Goal: Transaction & Acquisition: Purchase product/service

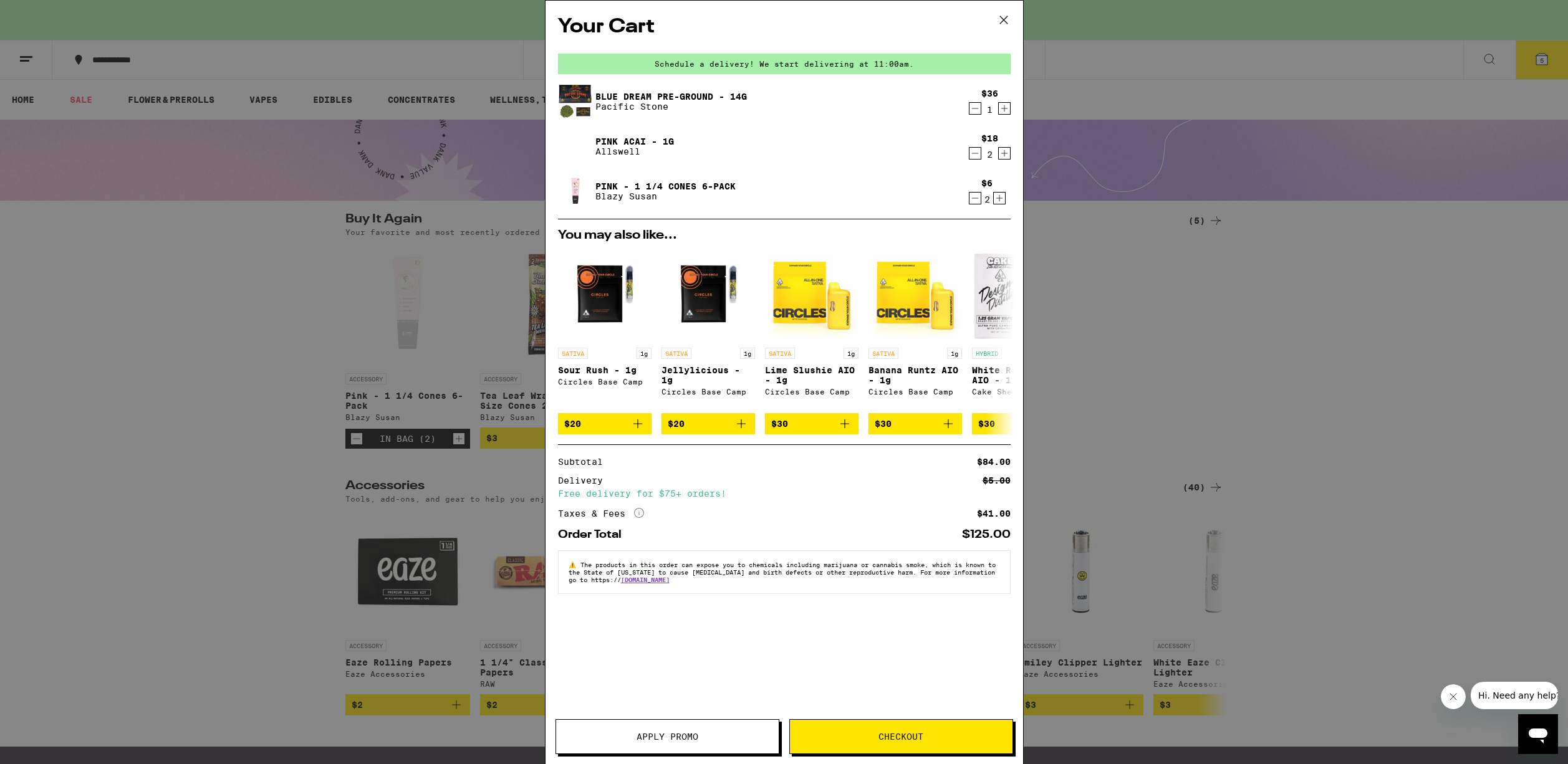
click at [996, 195] on icon "Increment" at bounding box center [999, 198] width 11 height 15
click at [973, 156] on icon "Decrement" at bounding box center [975, 153] width 11 height 15
click at [978, 205] on icon "Decrement" at bounding box center [975, 198] width 11 height 15
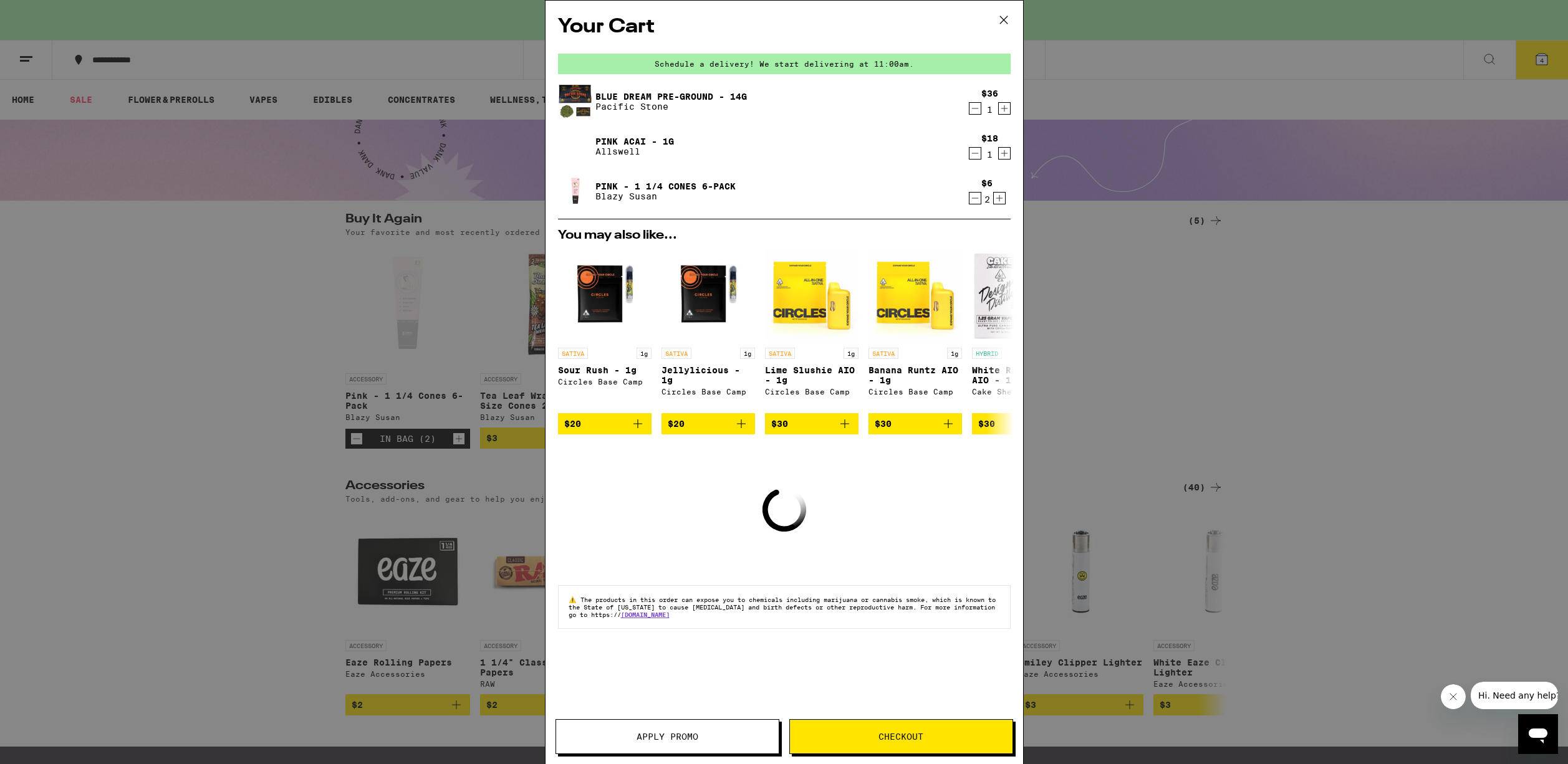
click at [978, 205] on icon "Decrement" at bounding box center [975, 198] width 11 height 15
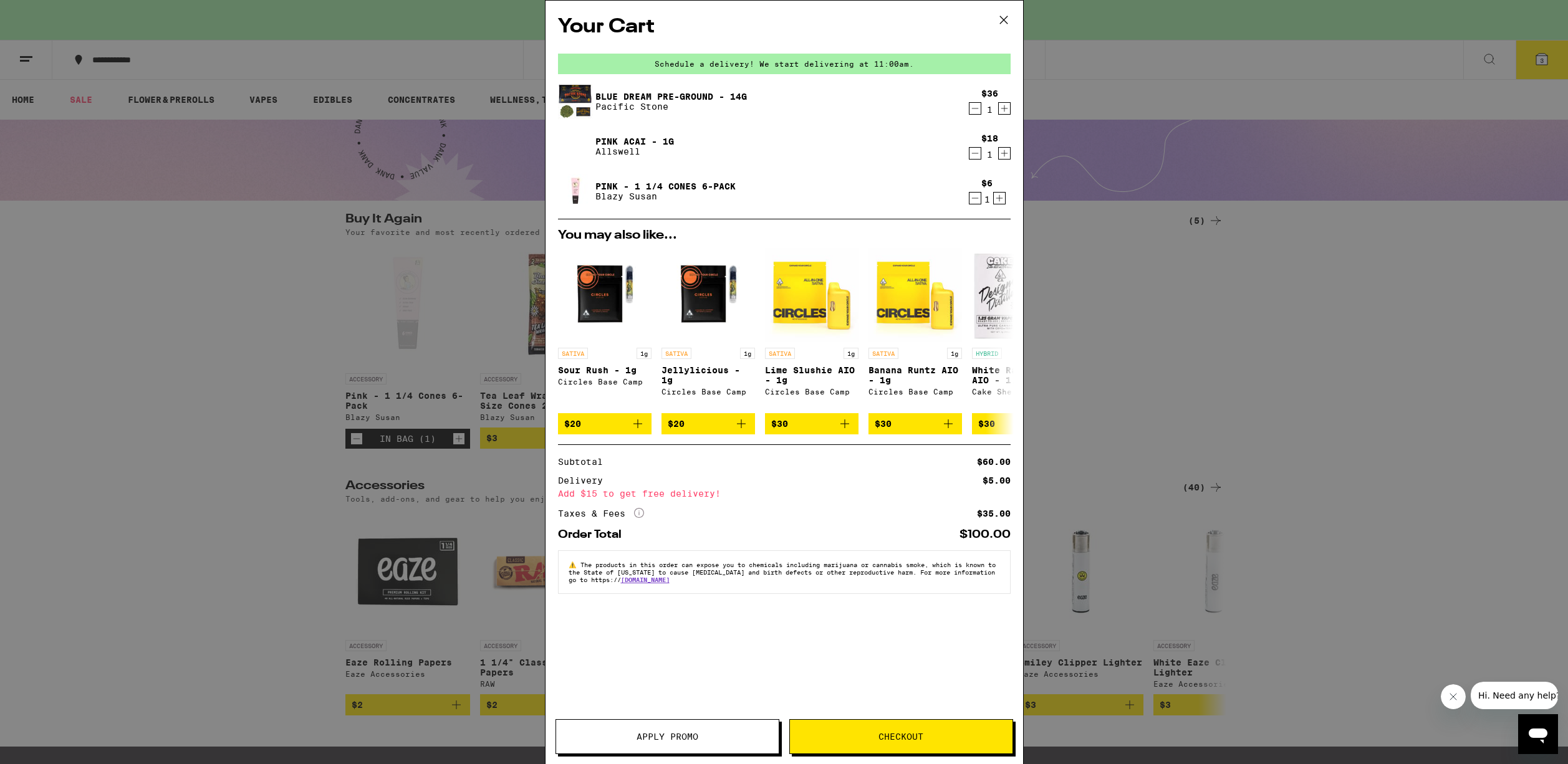
drag, startPoint x: 996, startPoint y: 190, endPoint x: 1003, endPoint y: 191, distance: 7.1
click at [998, 186] on div "$6 1" at bounding box center [987, 191] width 47 height 26
click at [1000, 195] on icon "Increment" at bounding box center [999, 198] width 11 height 15
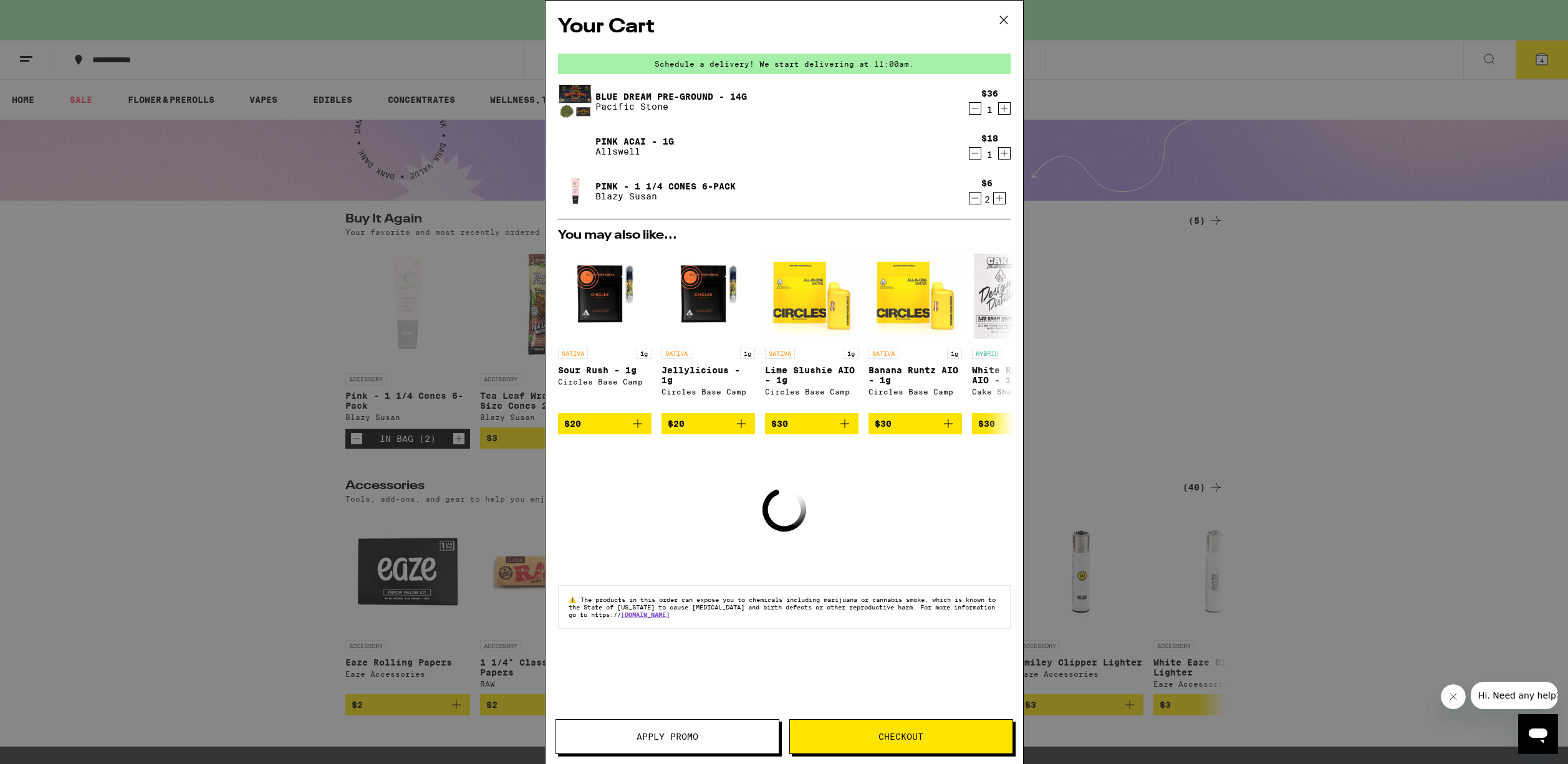
drag, startPoint x: 1005, startPoint y: 161, endPoint x: 993, endPoint y: 169, distance: 14.4
click at [991, 150] on div "$18 1" at bounding box center [987, 146] width 47 height 26
click at [1005, 164] on div "Blue Dream Pre-Ground - 14g Pacific Stone $36 1 Pink Acai - 1g Allswell $18 1 P…" at bounding box center [784, 151] width 453 height 134
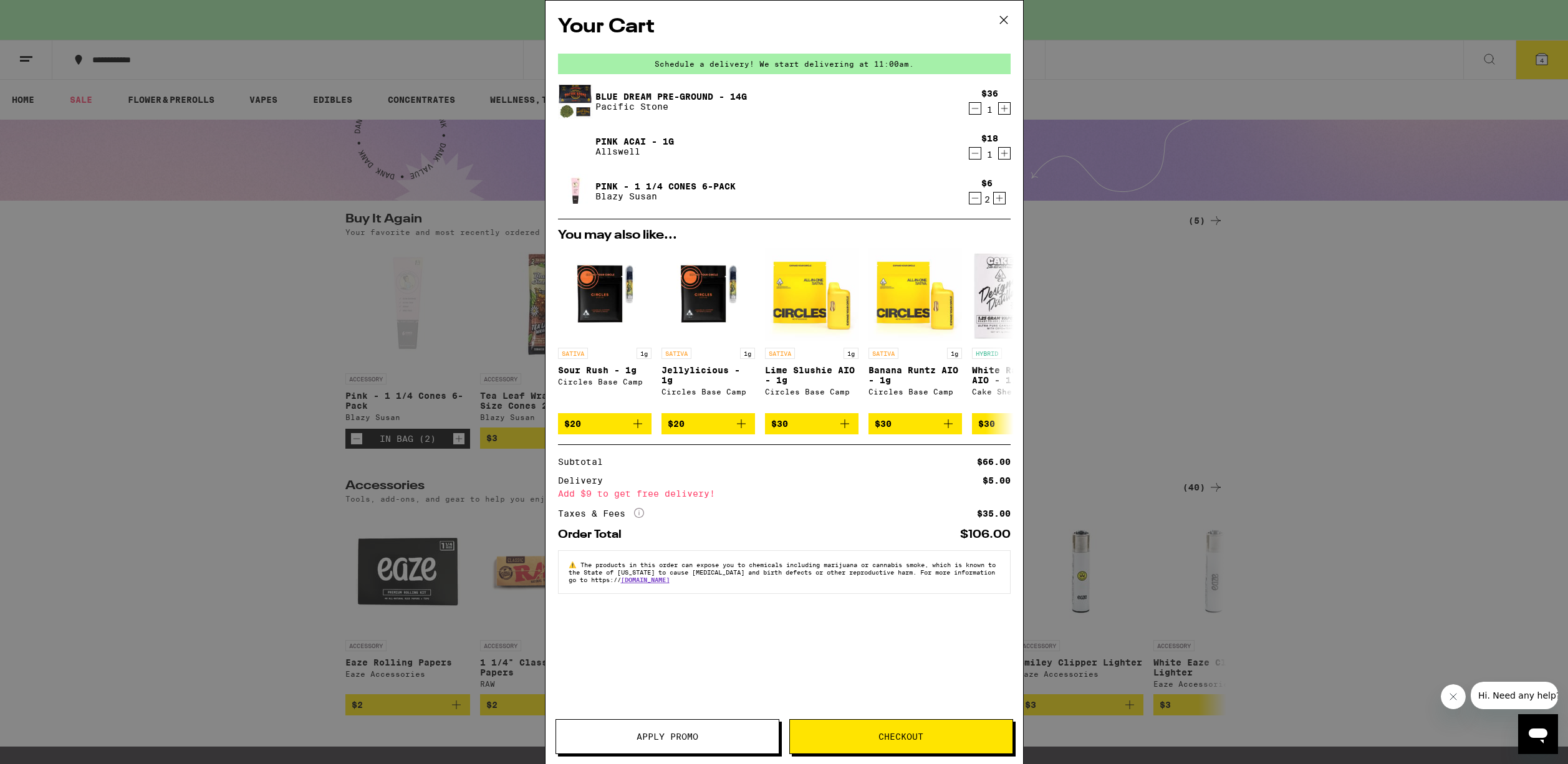
click at [1005, 160] on icon "Increment" at bounding box center [1004, 153] width 11 height 15
click at [452, 260] on div "Your Cart Schedule a delivery! We start delivering at 11:00am. Blue Dream Pre-G…" at bounding box center [784, 382] width 1568 height 764
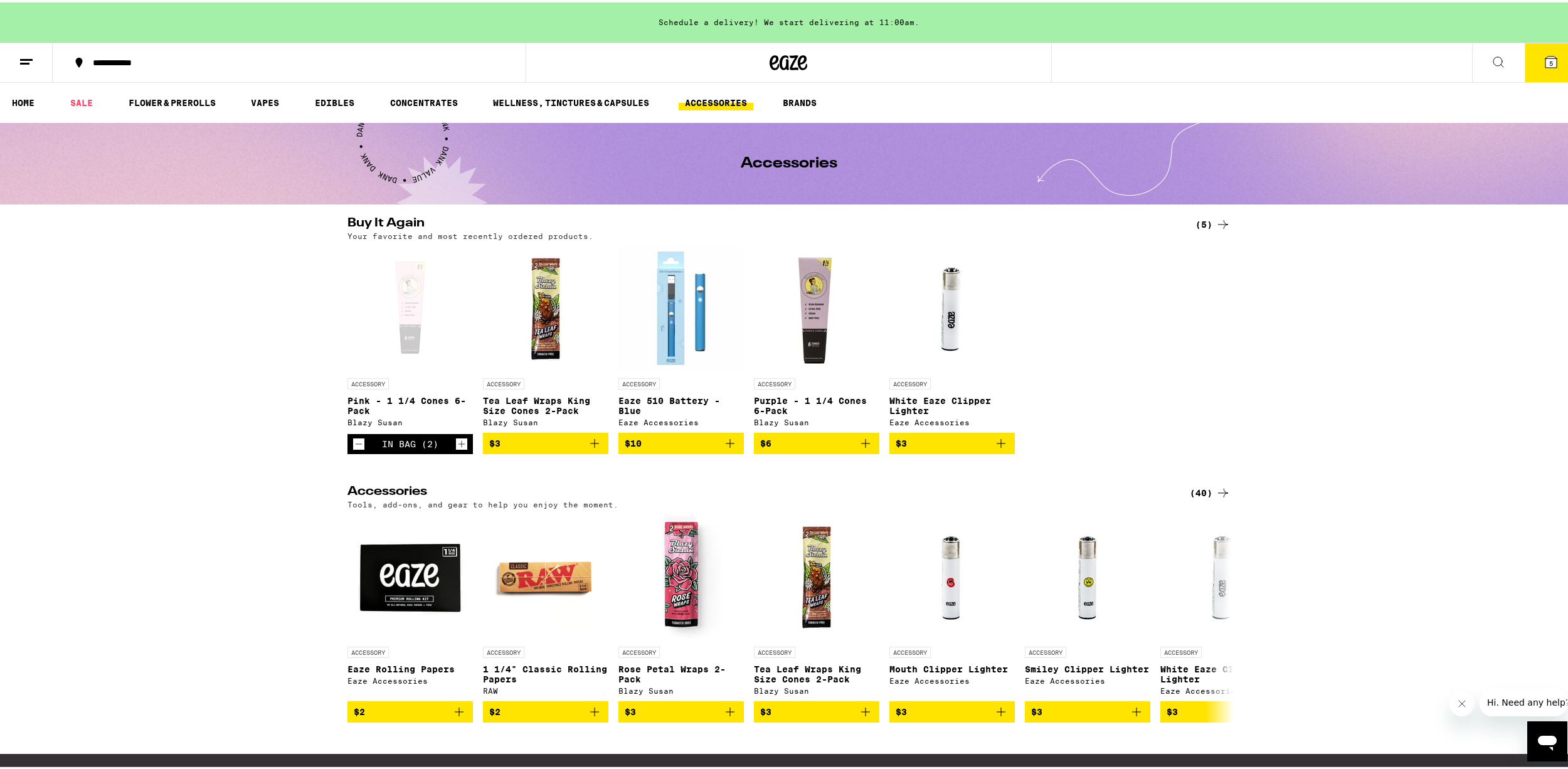
drag, startPoint x: 172, startPoint y: 93, endPoint x: 295, endPoint y: 106, distance: 123.7
click at [171, 93] on link "FLOWER & PREROLLS" at bounding box center [172, 100] width 100 height 15
click at [183, 103] on link "FLOWER & PREROLLS" at bounding box center [172, 100] width 100 height 15
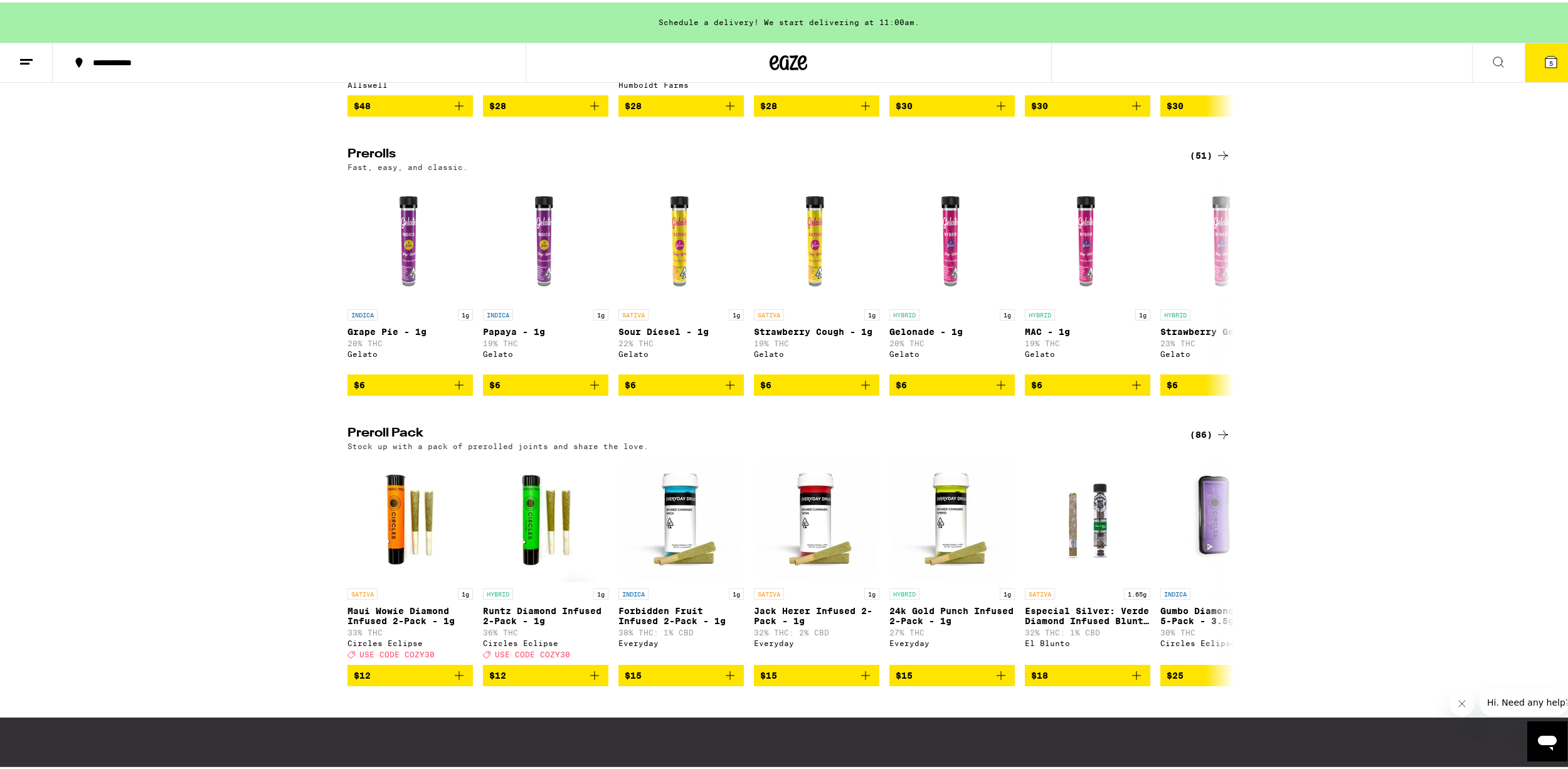
scroll to position [814, 0]
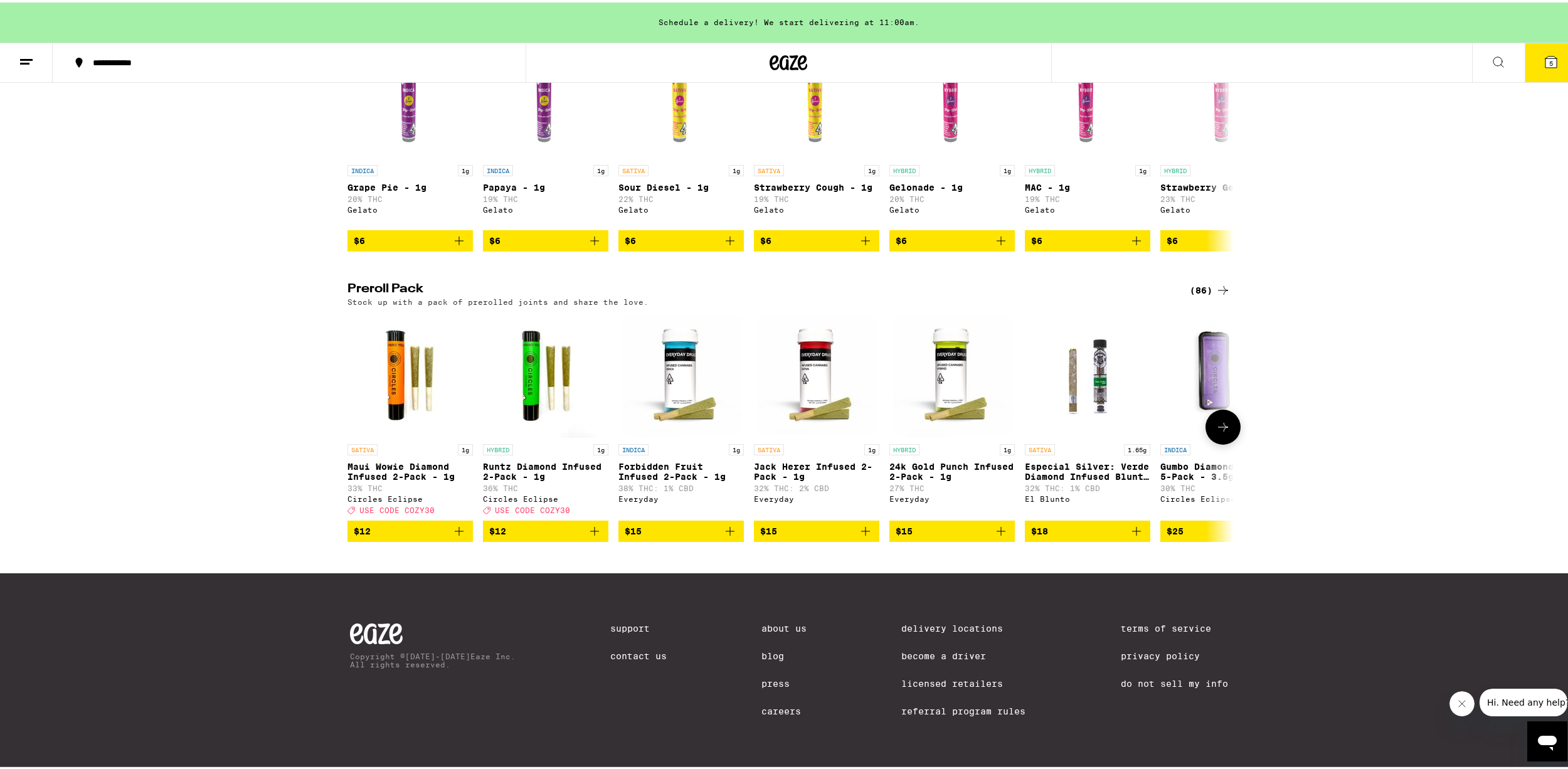
click at [455, 523] on icon "Add to bag" at bounding box center [459, 528] width 15 height 15
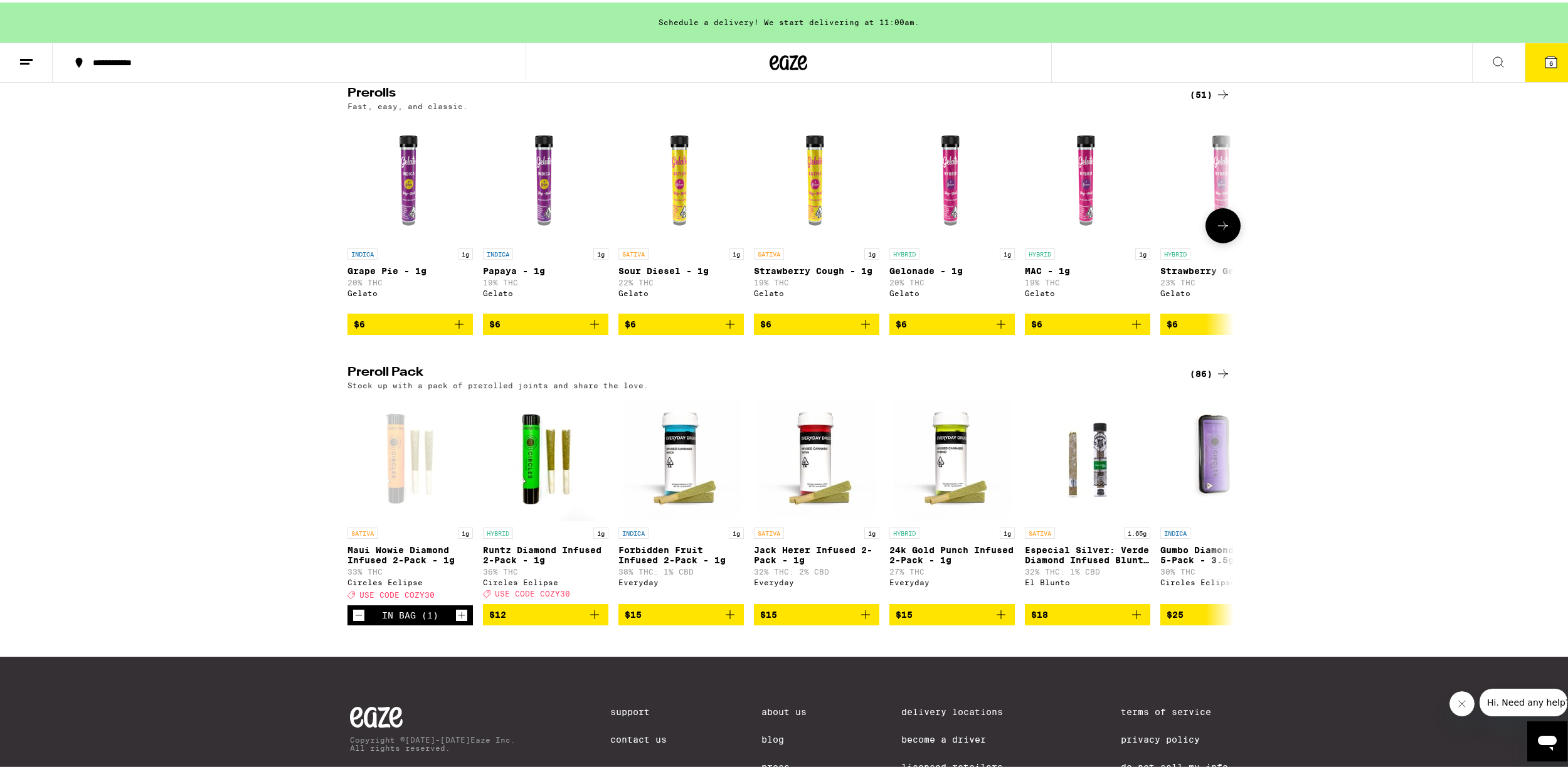
click at [723, 330] on icon "Add to bag" at bounding box center [730, 322] width 15 height 15
click at [1546, 56] on icon at bounding box center [1551, 60] width 12 height 12
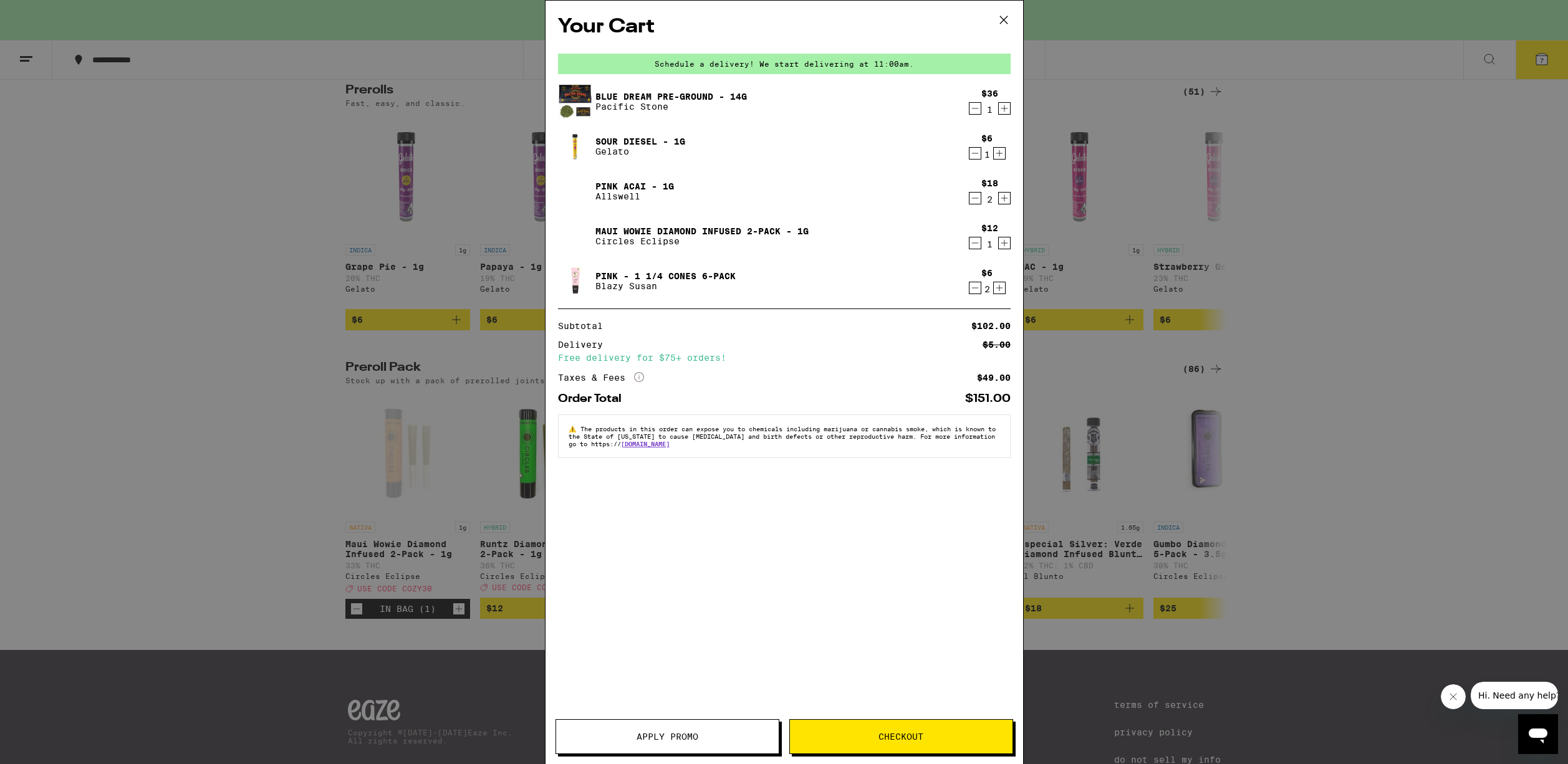
click at [970, 249] on icon "Decrement" at bounding box center [975, 243] width 11 height 15
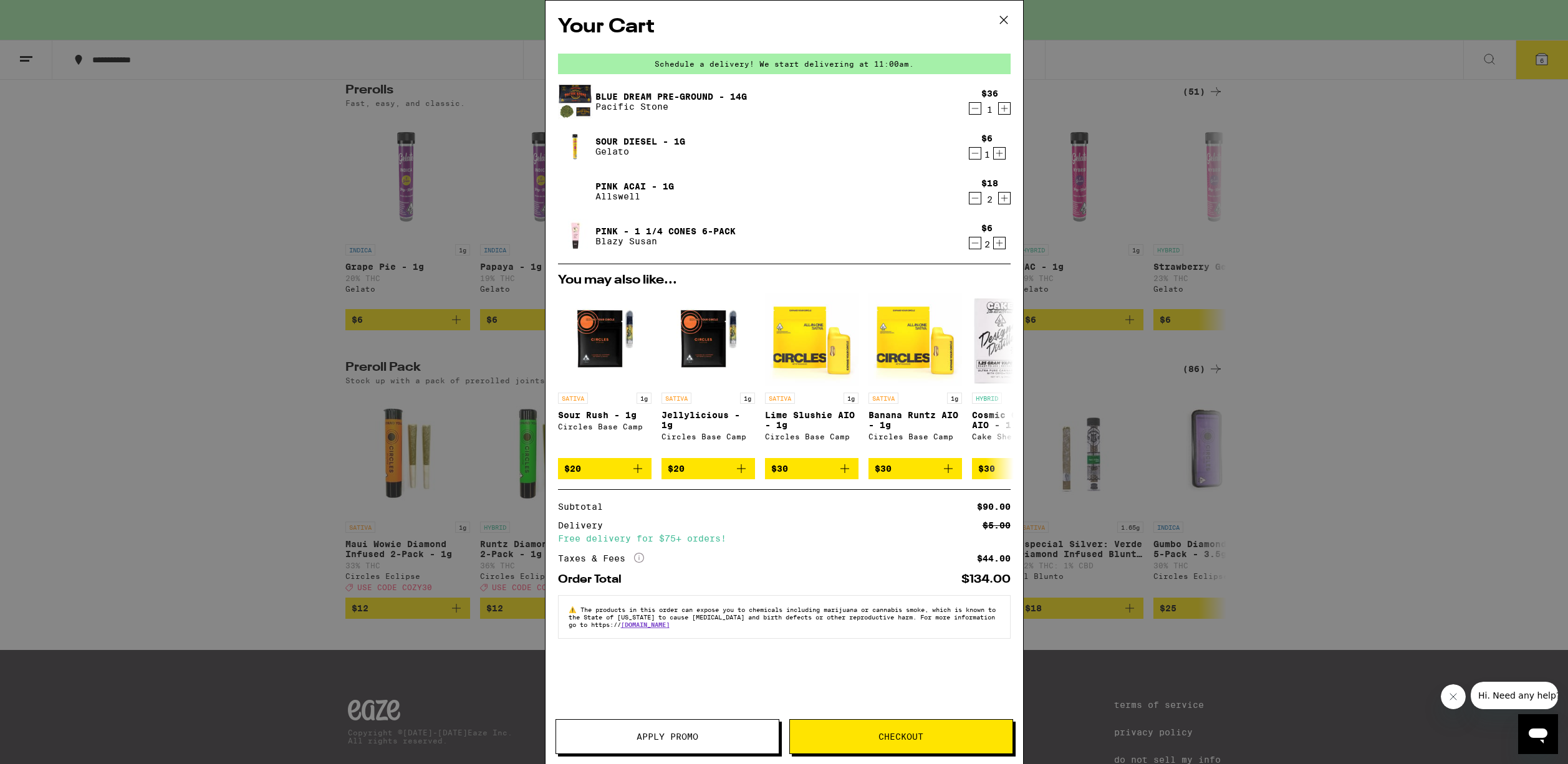
click at [970, 250] on icon "Decrement" at bounding box center [975, 243] width 11 height 15
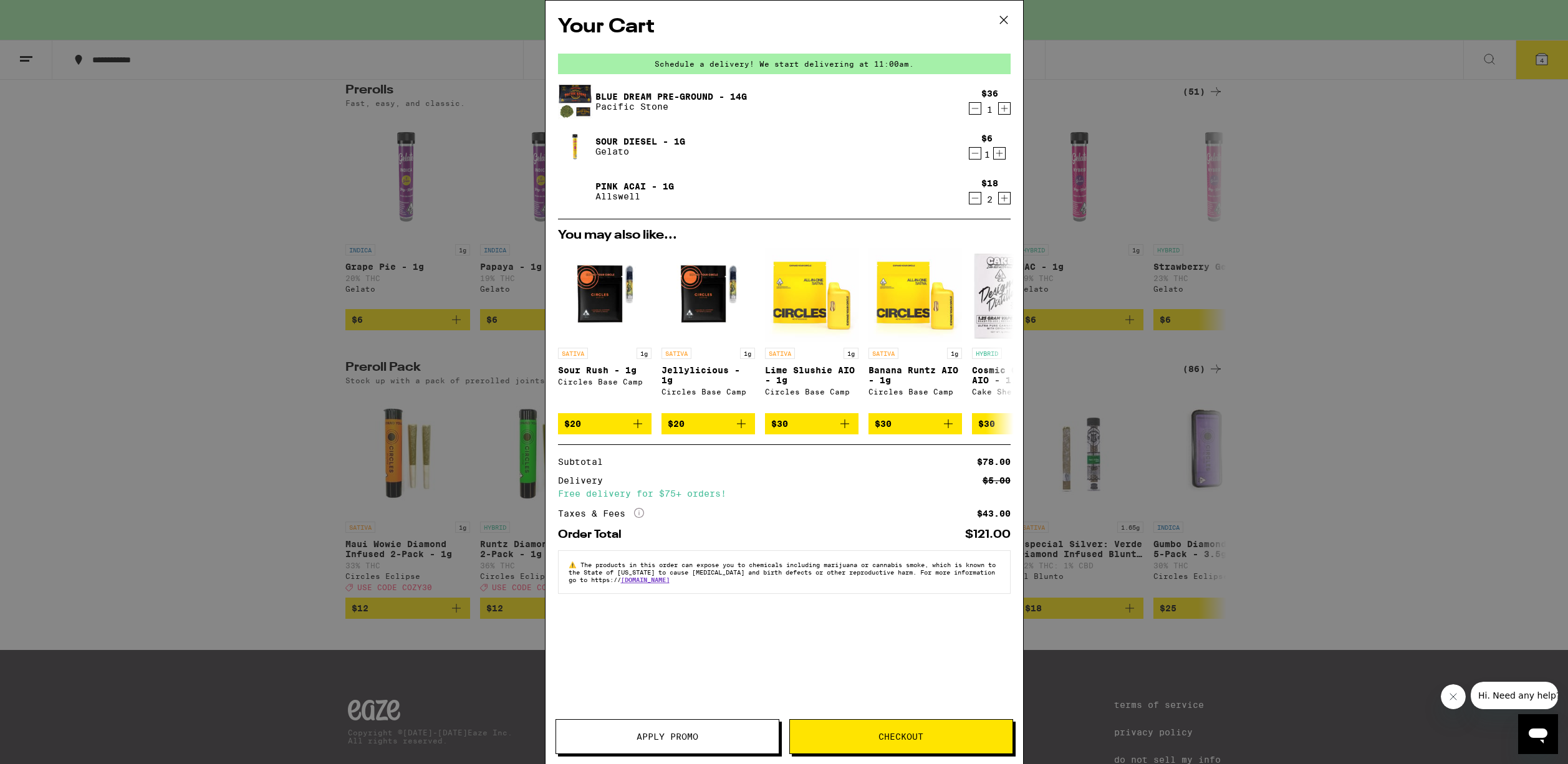
click at [1061, 306] on div "Your Cart Schedule a delivery! We start delivering at 11:00am. Blue Dream Pre-G…" at bounding box center [784, 382] width 1568 height 764
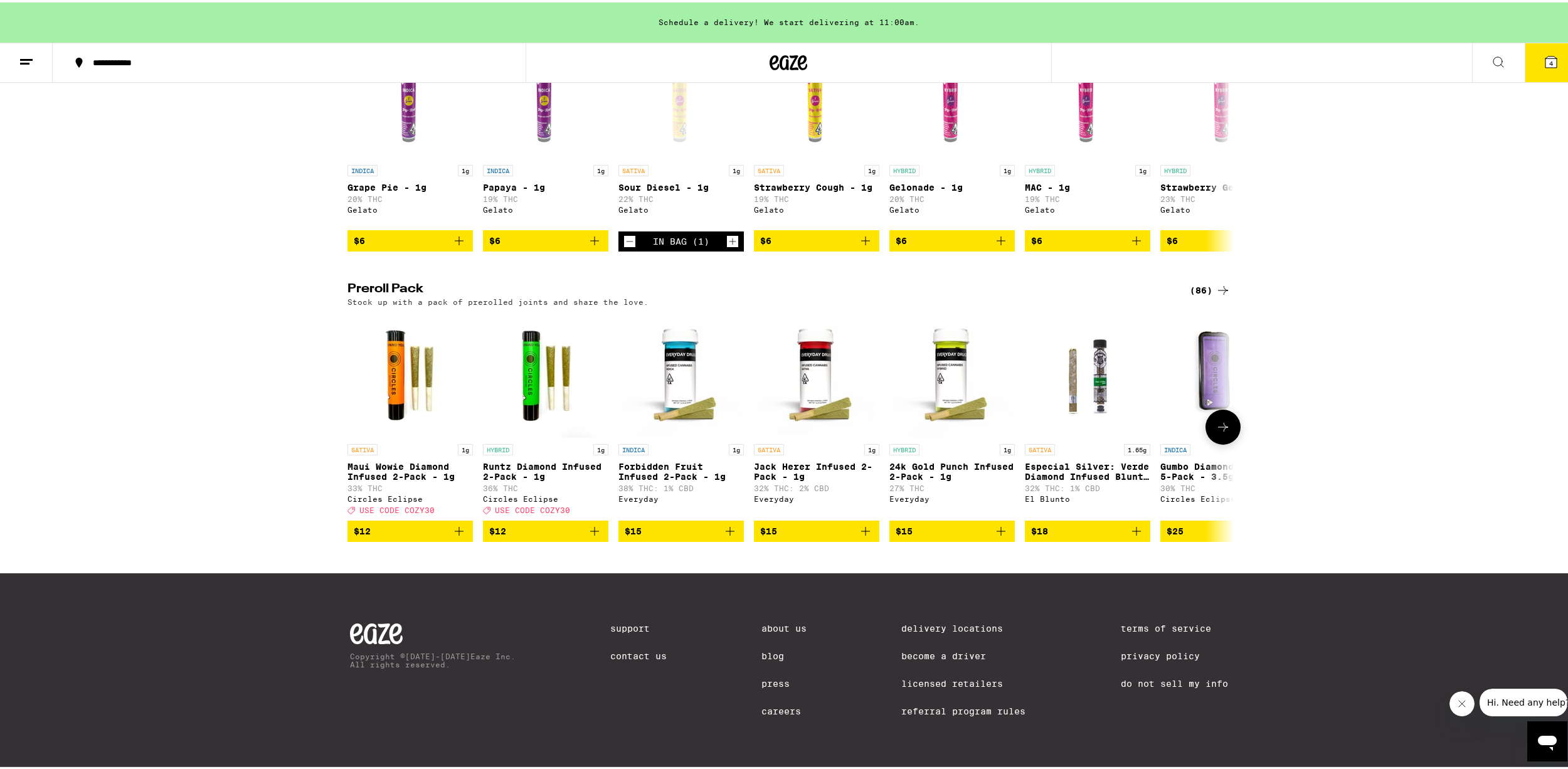
scroll to position [688, 0]
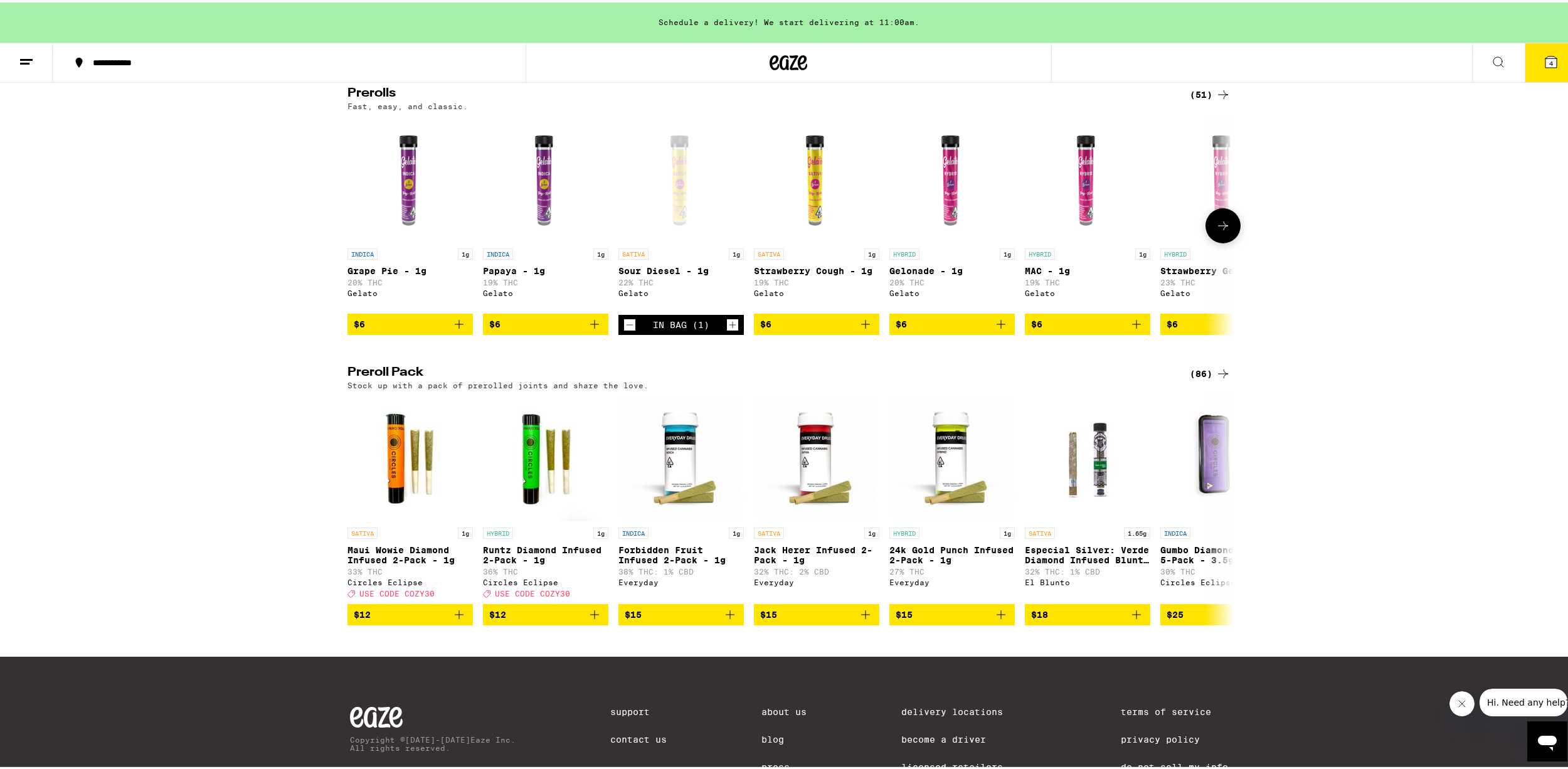
click at [1218, 231] on icon at bounding box center [1223, 223] width 15 height 15
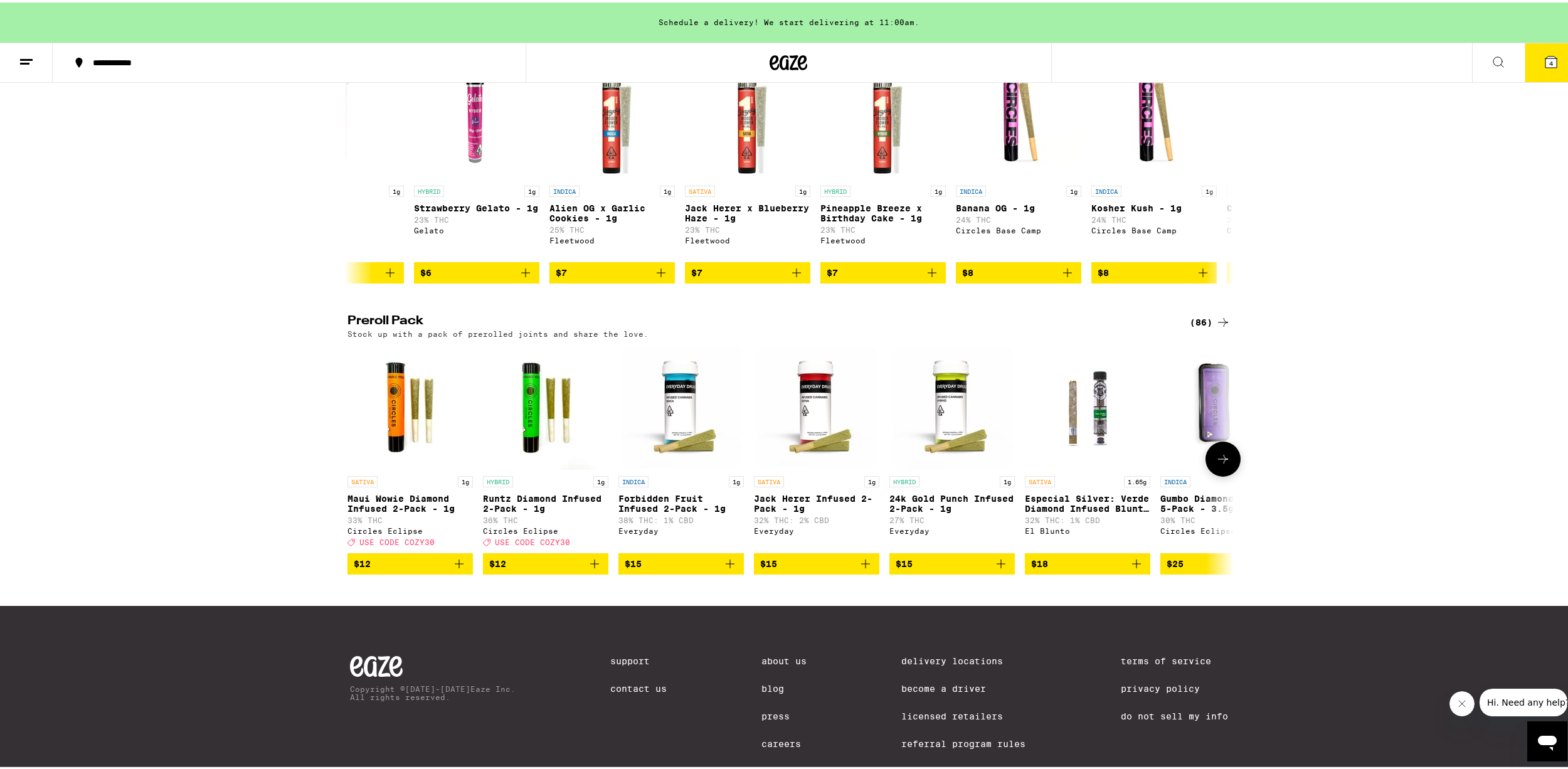
scroll to position [814, 0]
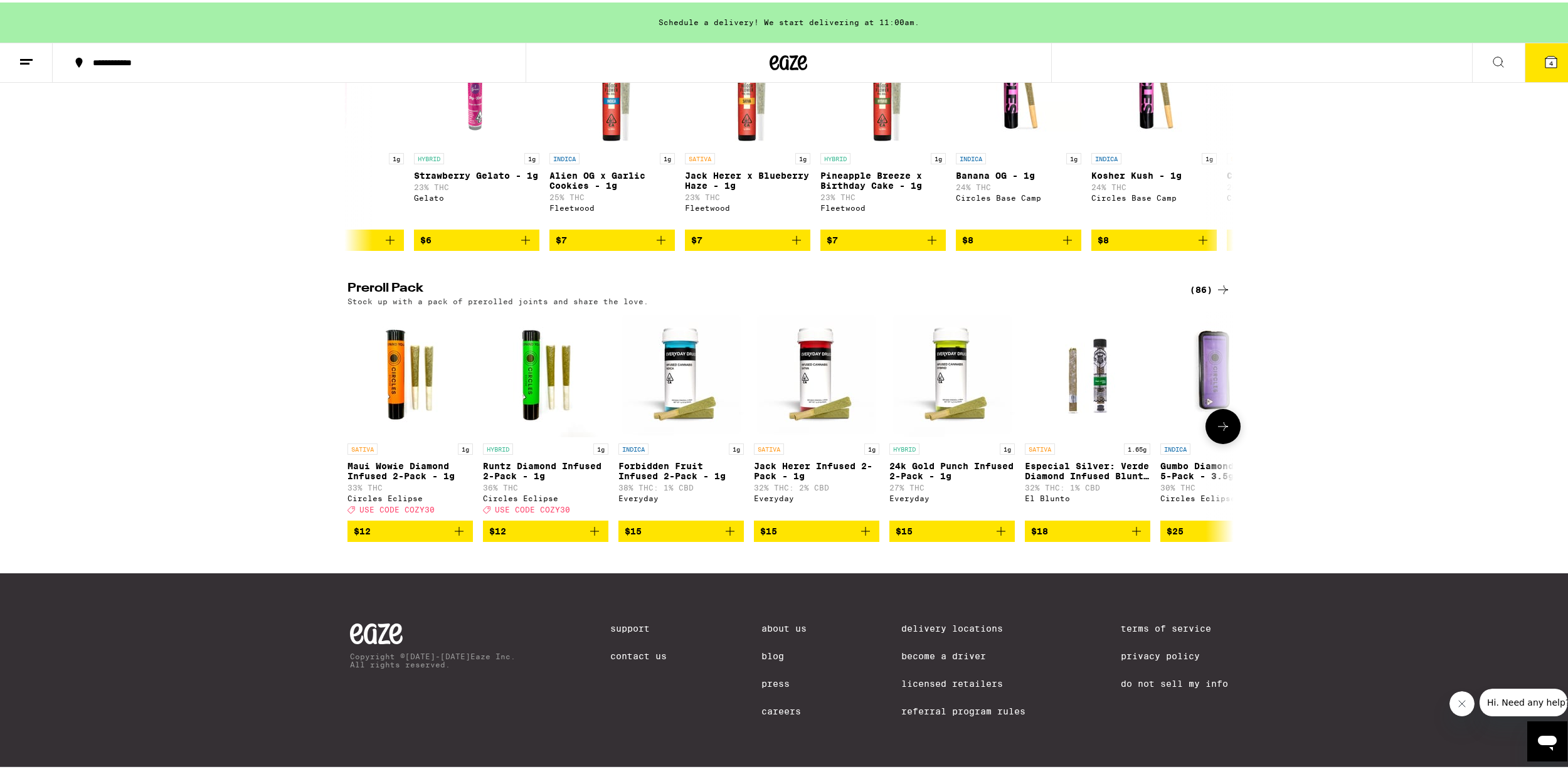
click at [1218, 416] on button at bounding box center [1223, 424] width 35 height 35
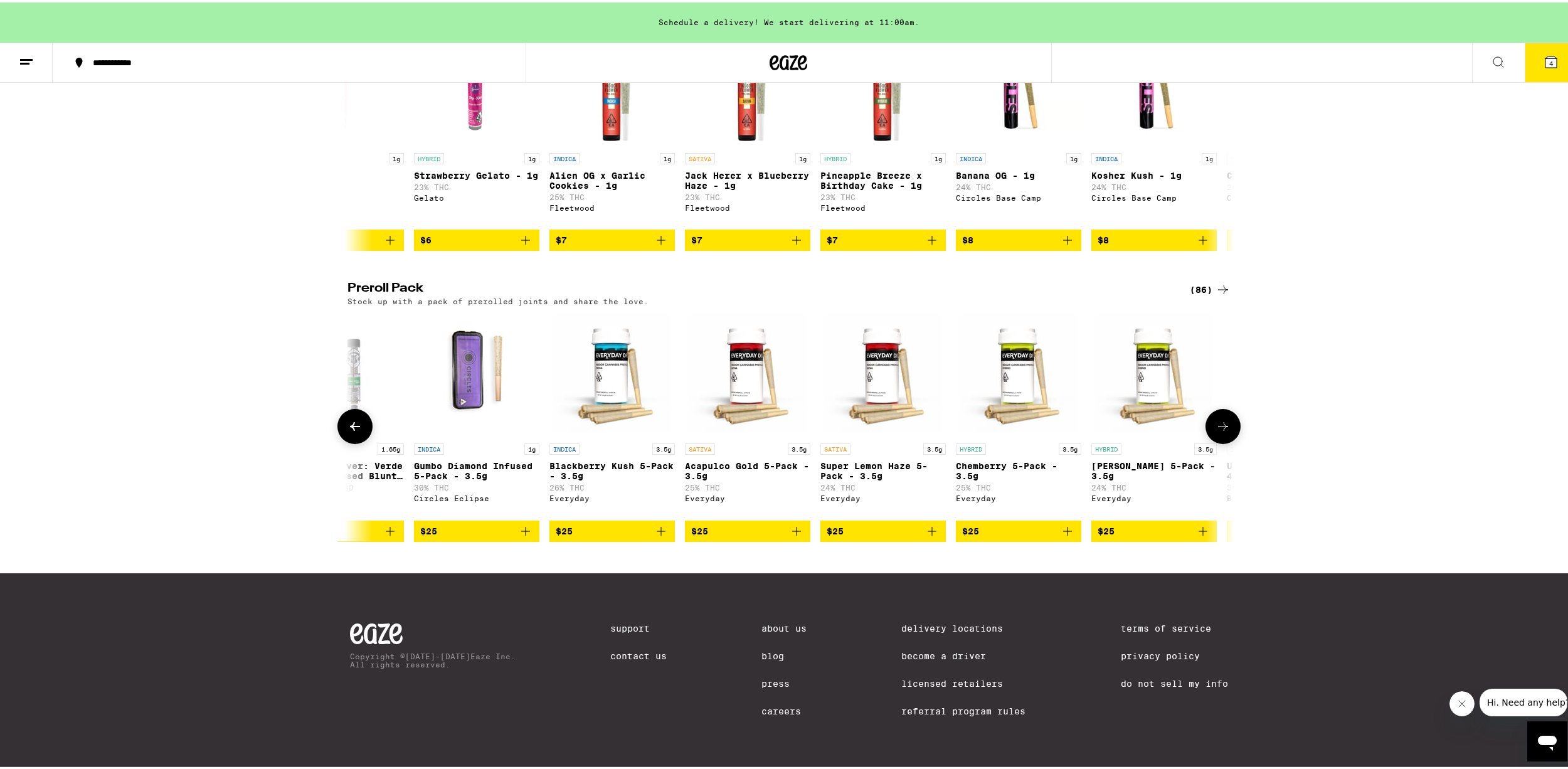
click at [1218, 416] on button at bounding box center [1223, 424] width 35 height 35
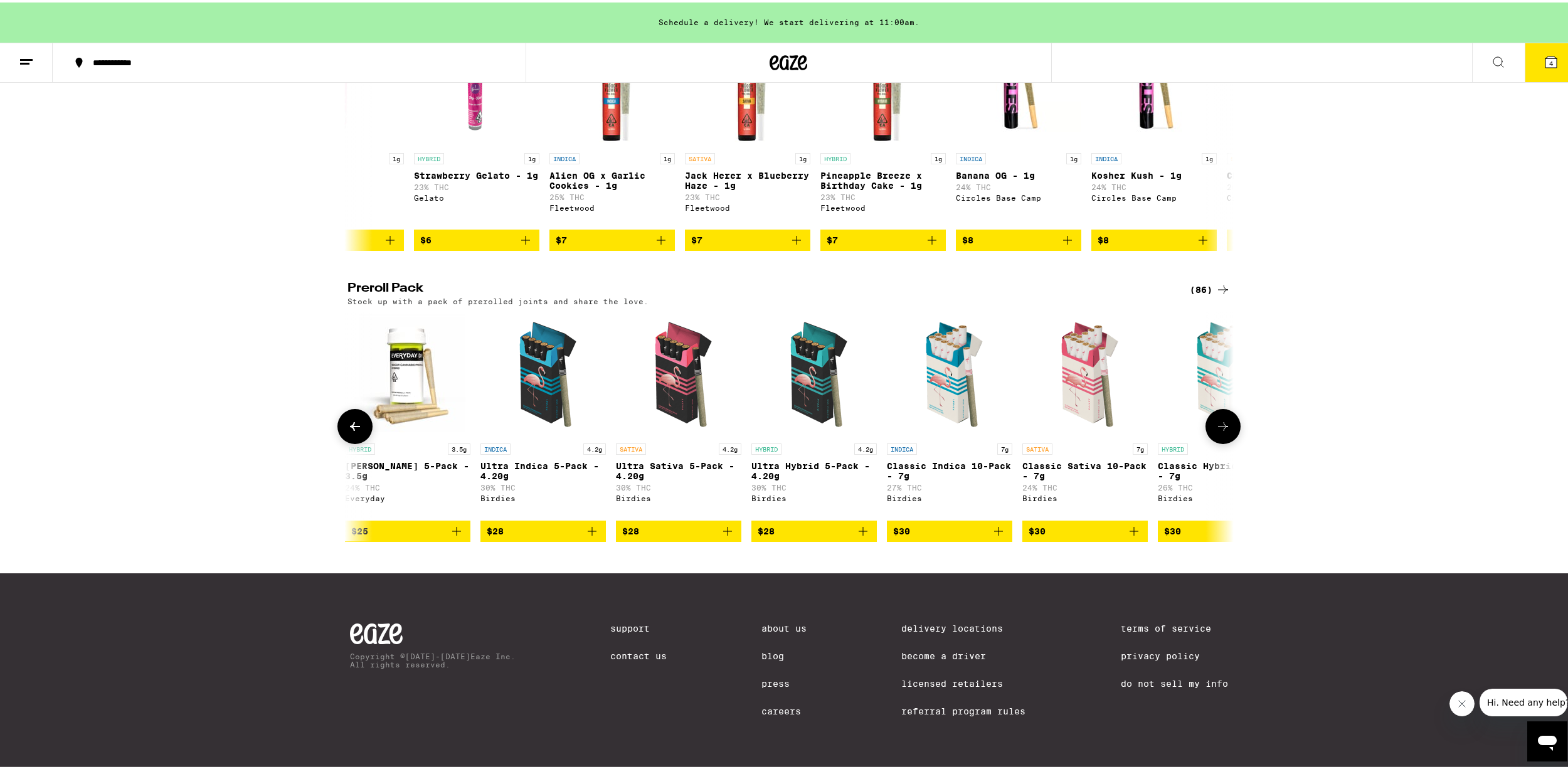
click at [1218, 416] on button at bounding box center [1223, 424] width 35 height 35
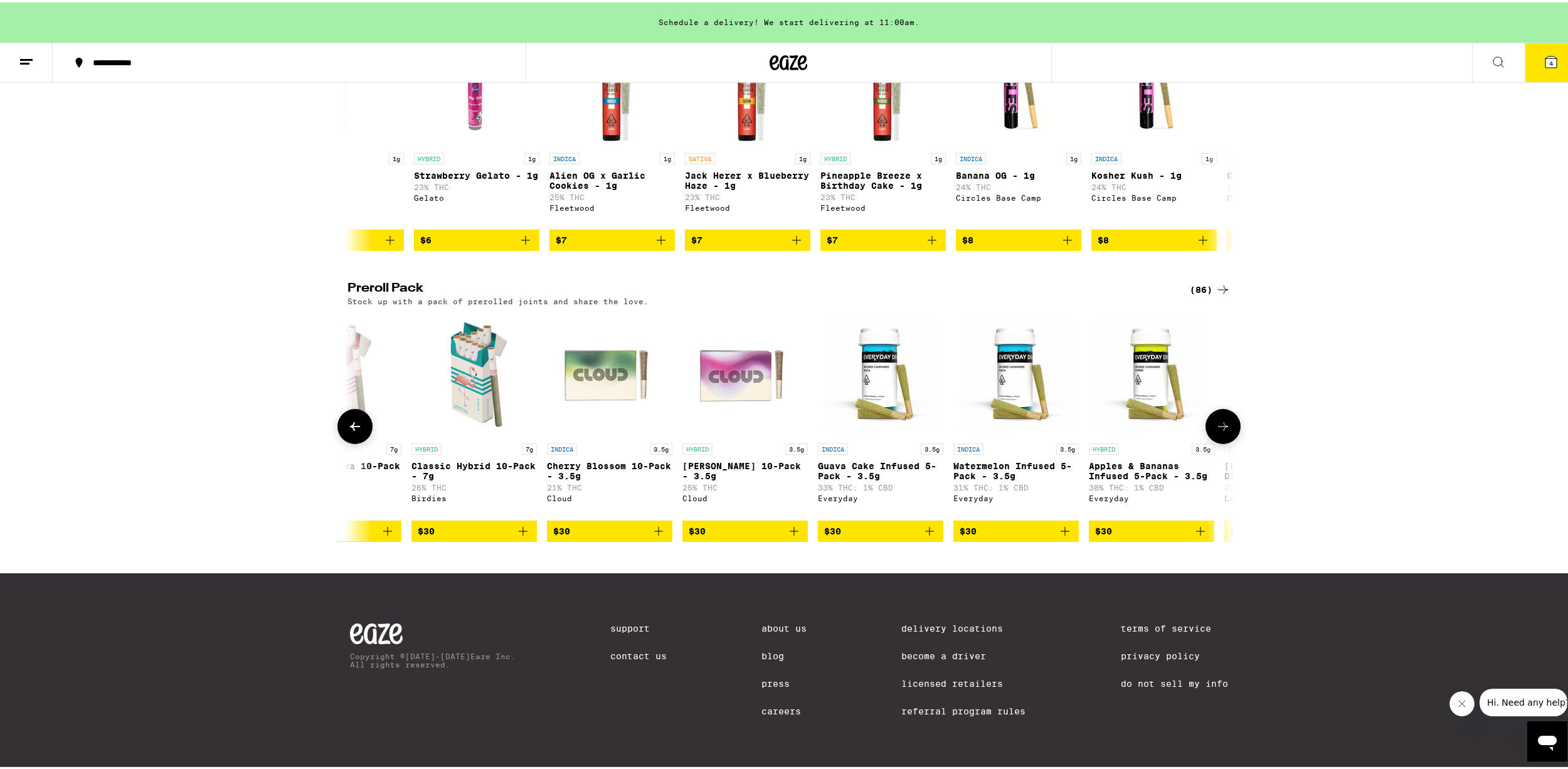
click at [1218, 416] on button at bounding box center [1223, 424] width 35 height 35
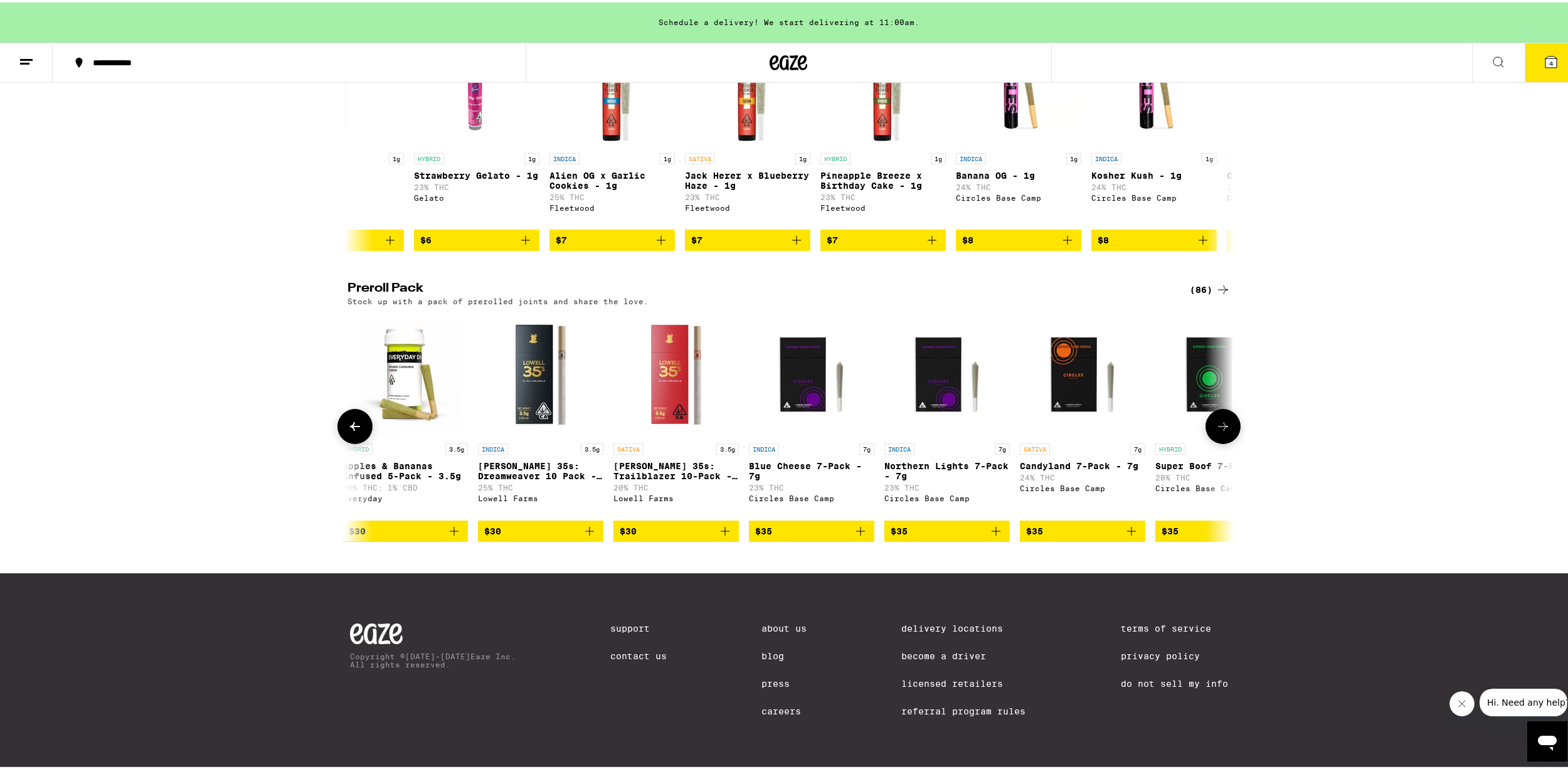
click at [1218, 416] on button at bounding box center [1223, 424] width 35 height 35
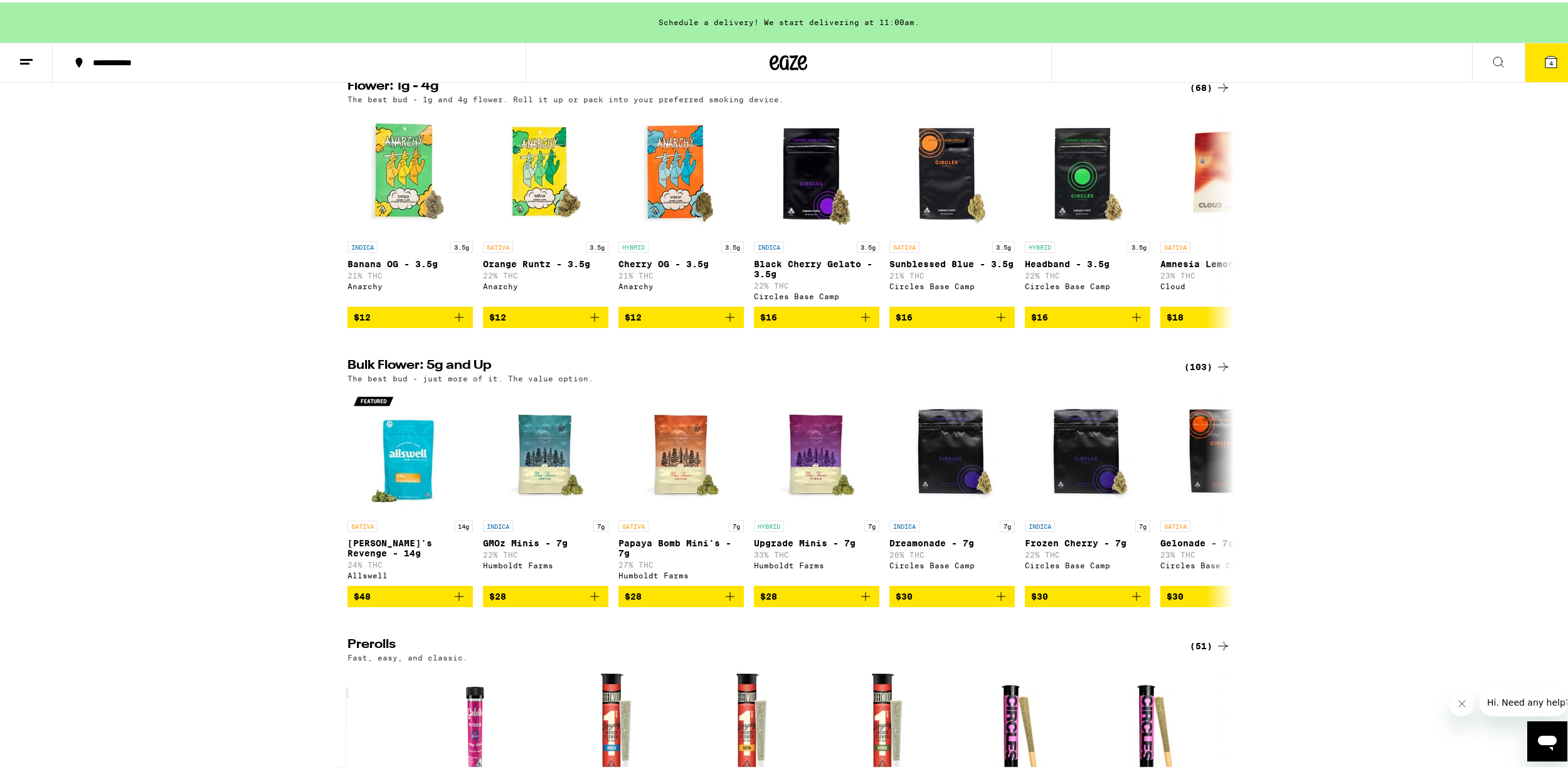
scroll to position [0, 0]
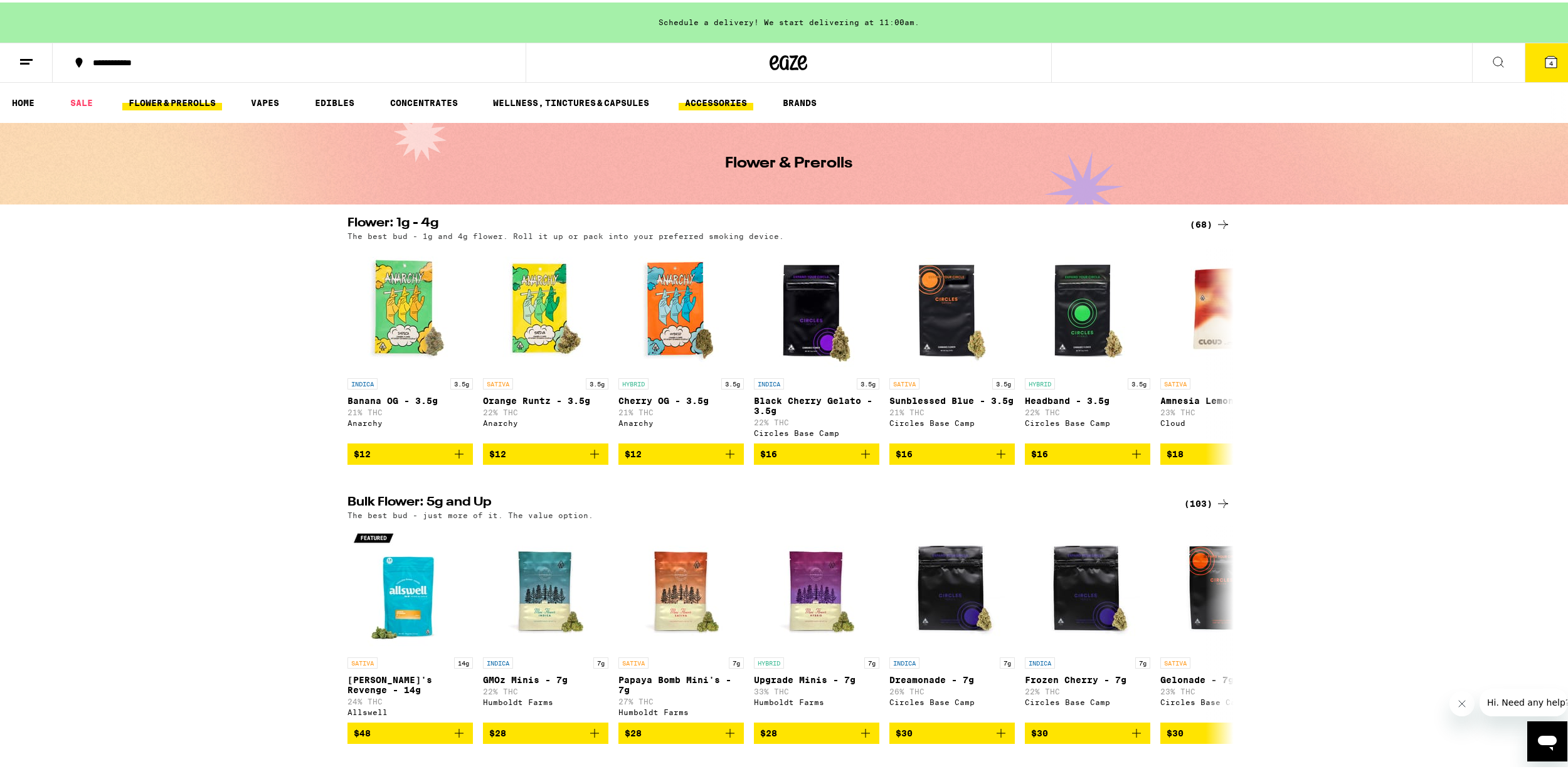
click at [713, 100] on link "ACCESSORIES" at bounding box center [715, 100] width 74 height 15
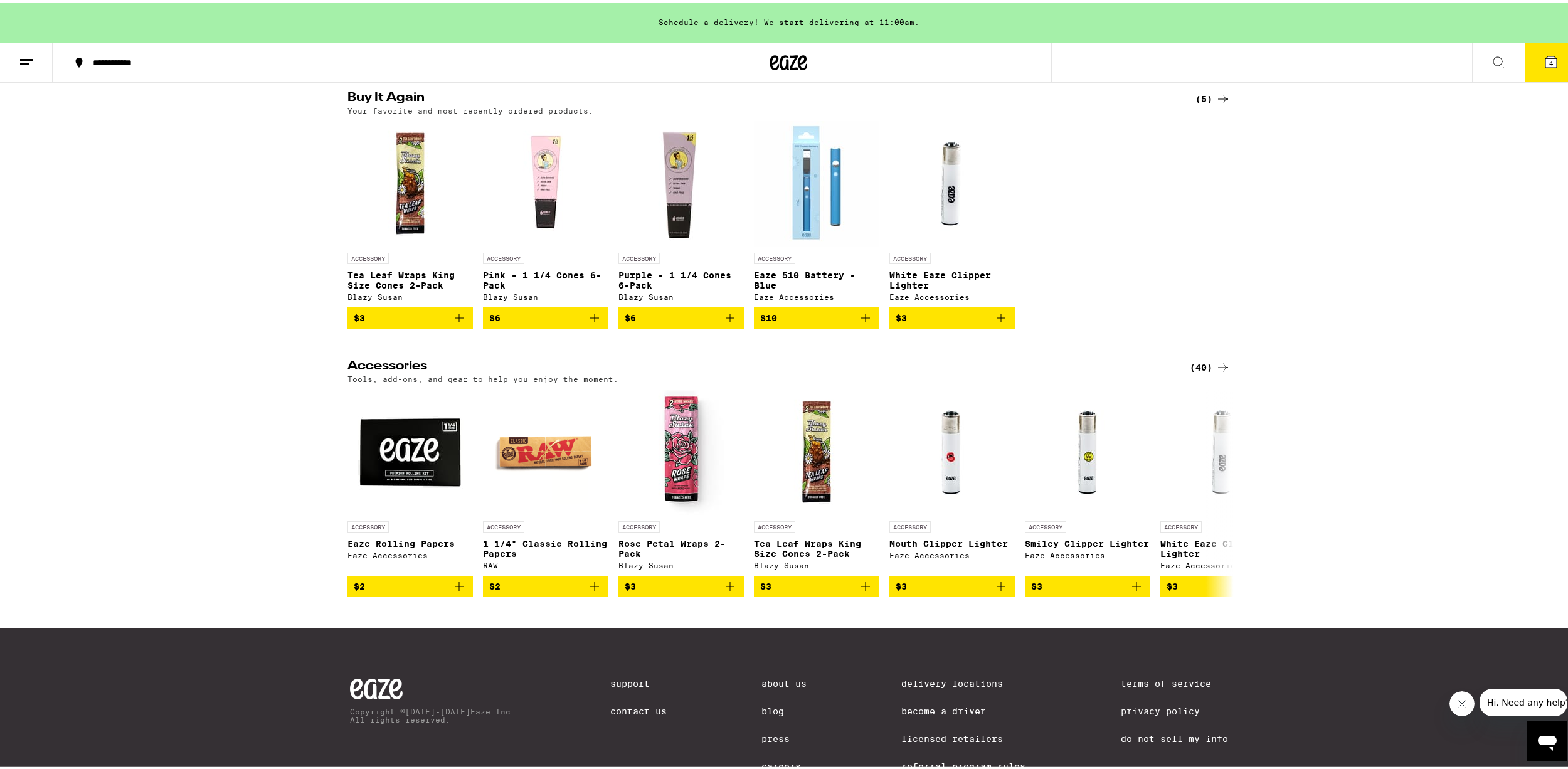
scroll to position [199, 0]
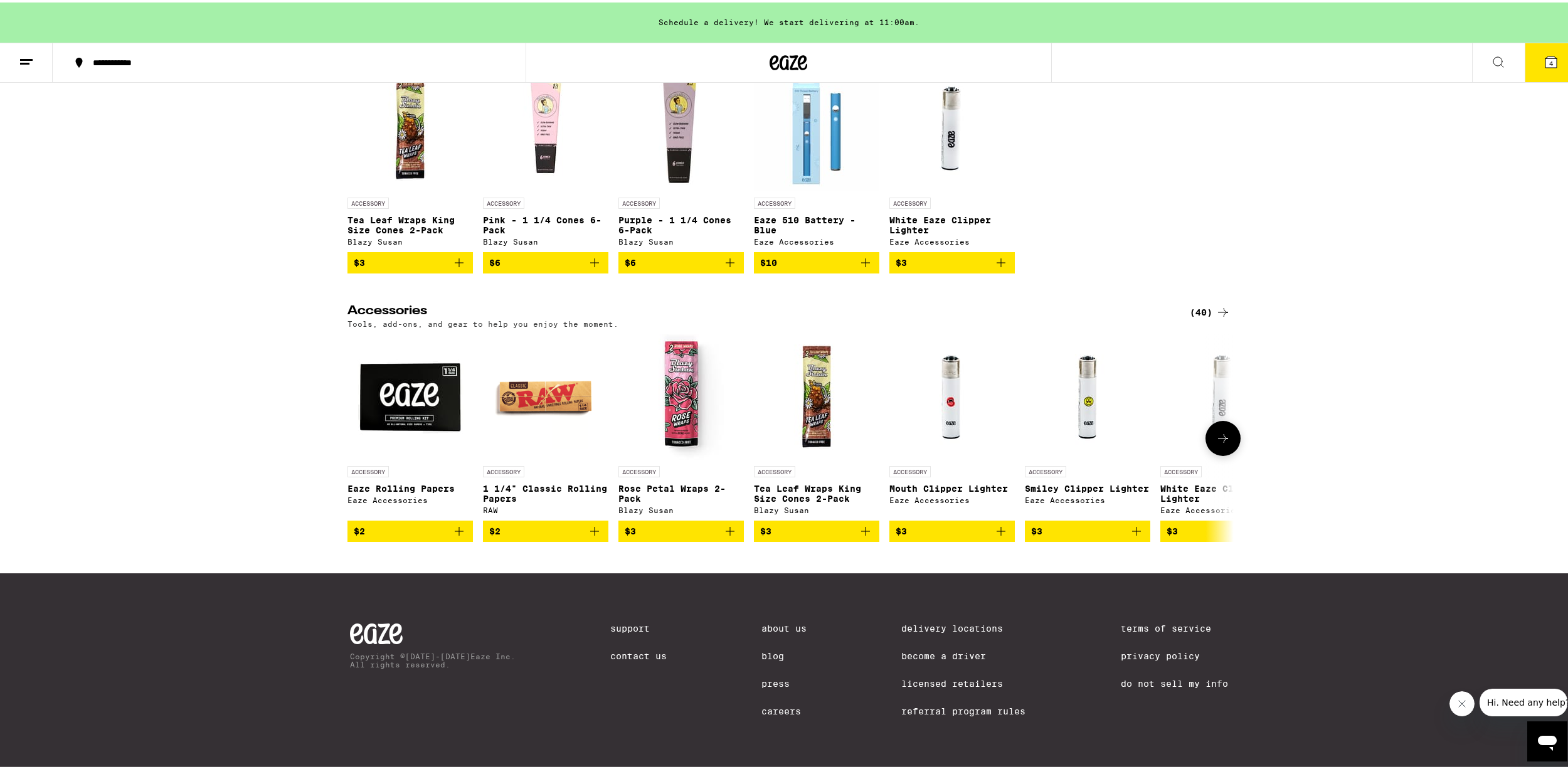
click at [1228, 425] on button at bounding box center [1223, 436] width 35 height 35
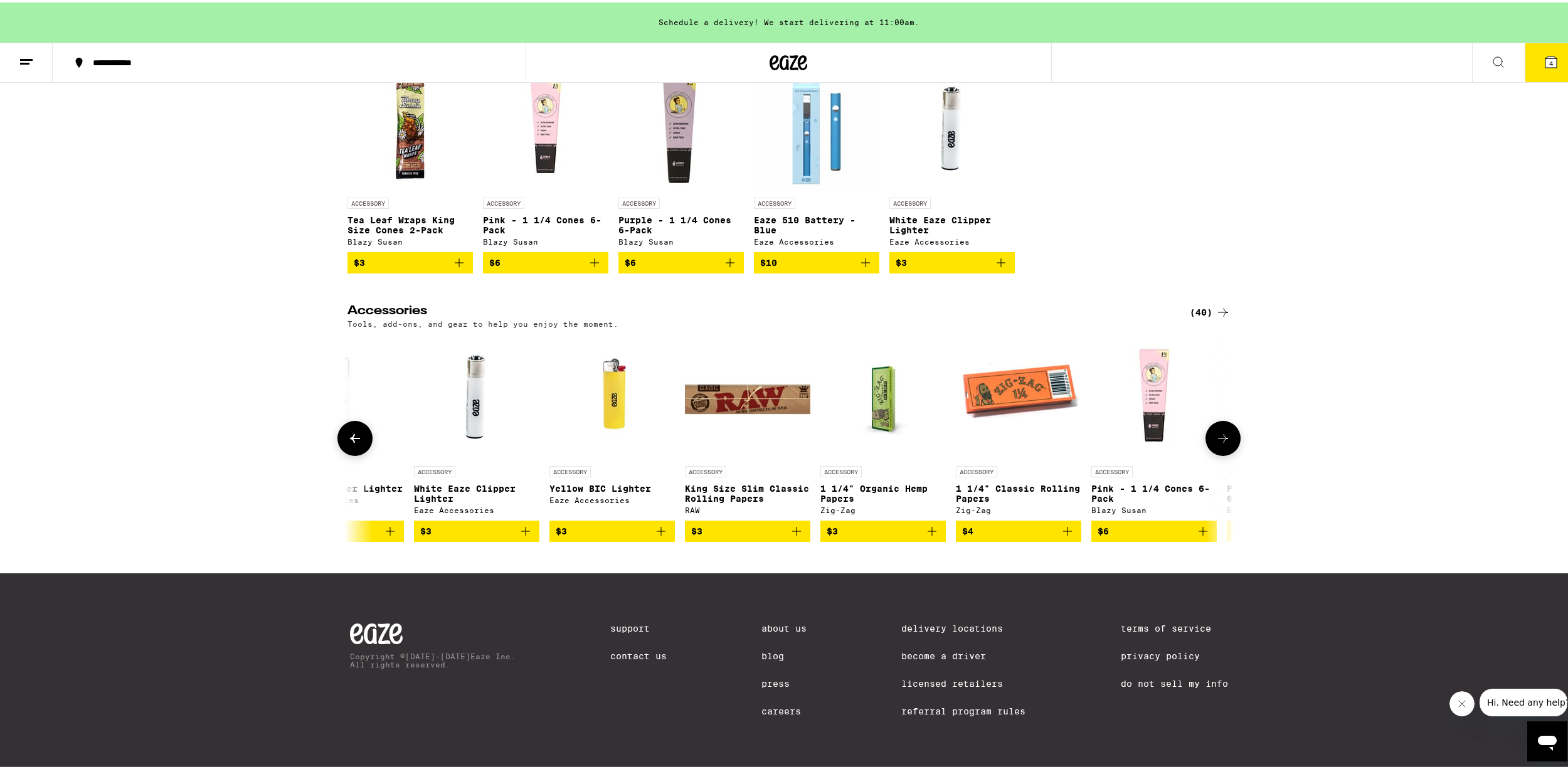
click at [1228, 425] on button at bounding box center [1223, 436] width 35 height 35
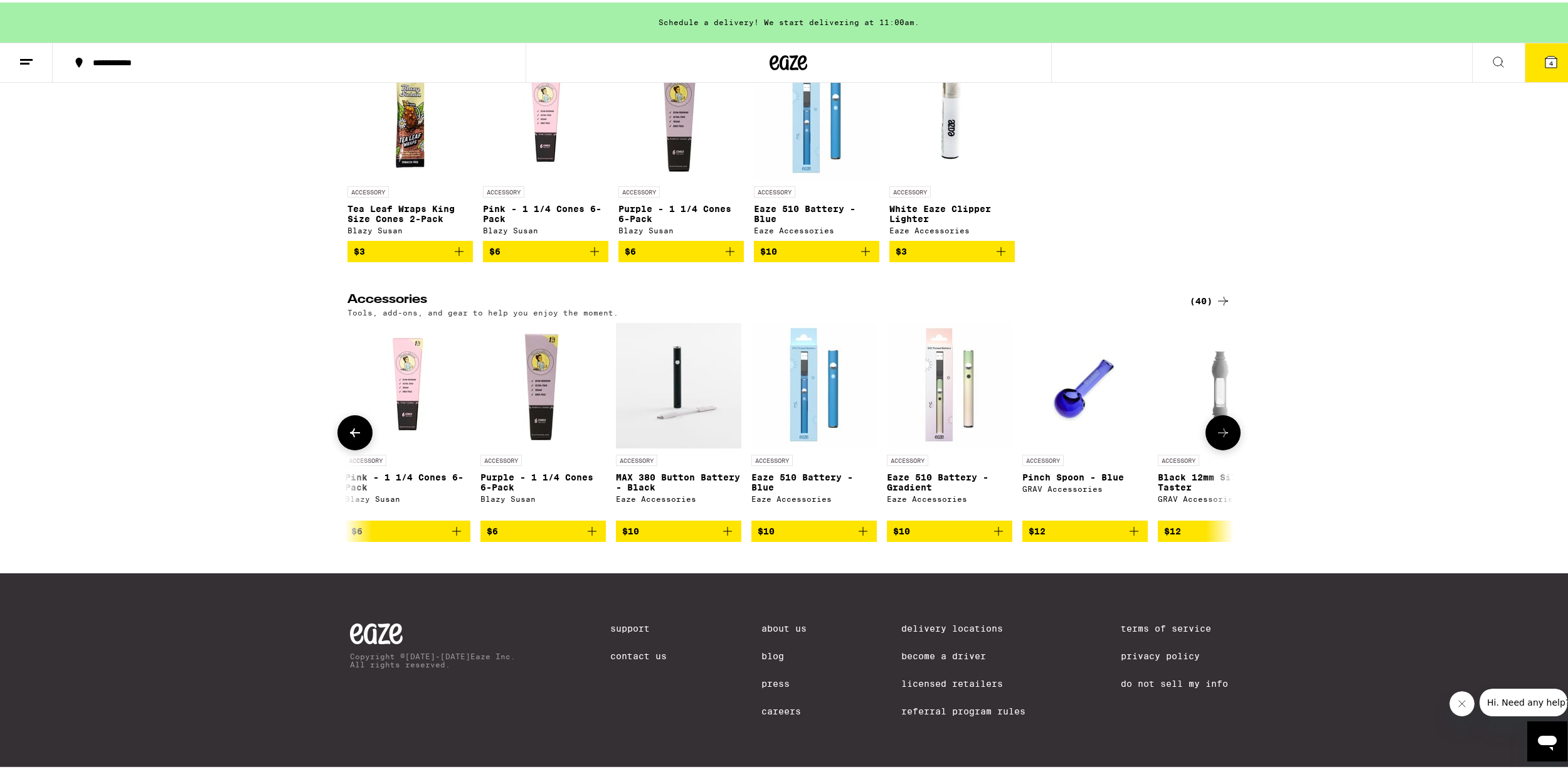
click at [1228, 425] on button at bounding box center [1223, 430] width 35 height 35
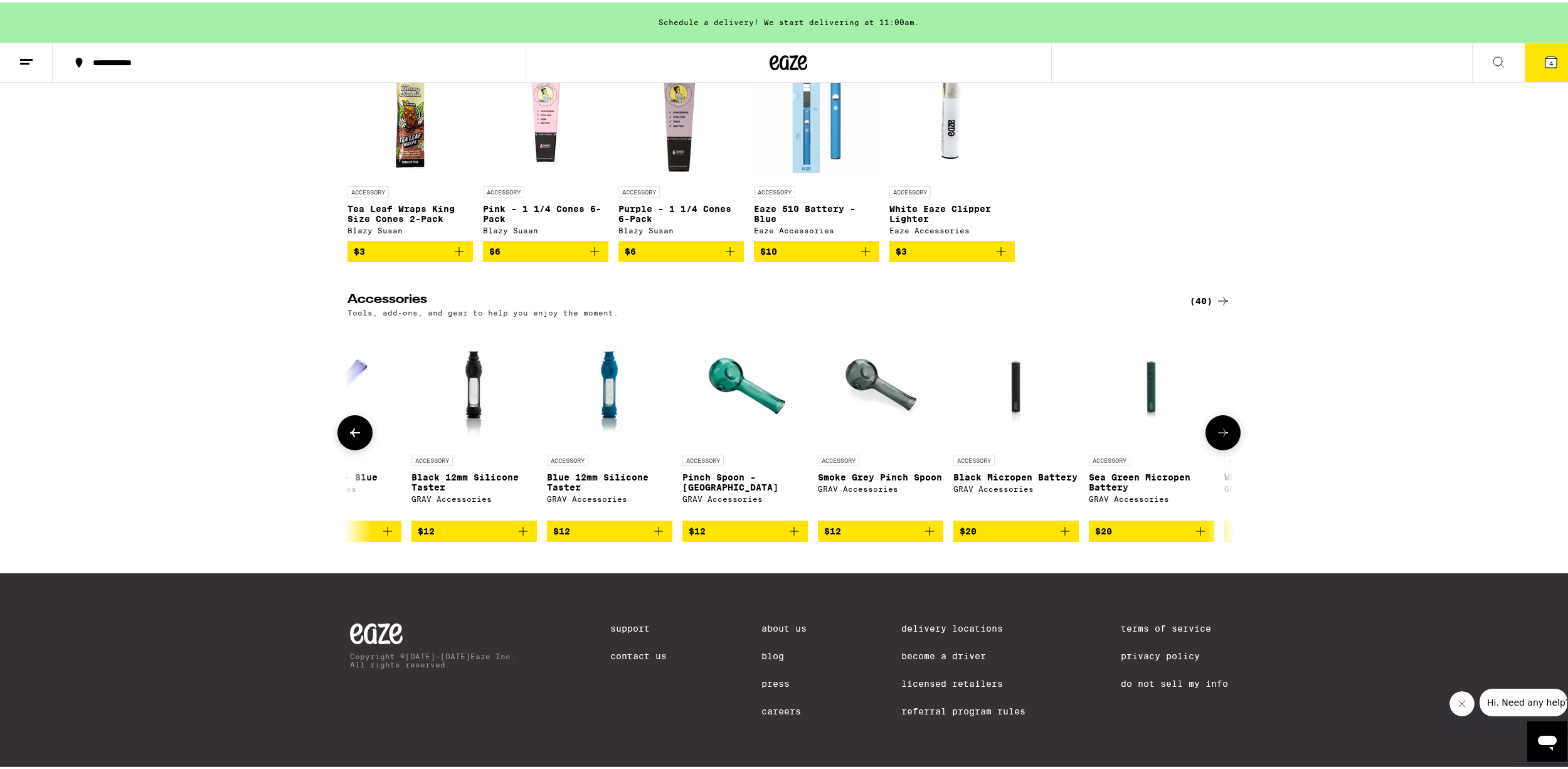
click at [1228, 425] on button at bounding box center [1223, 430] width 35 height 35
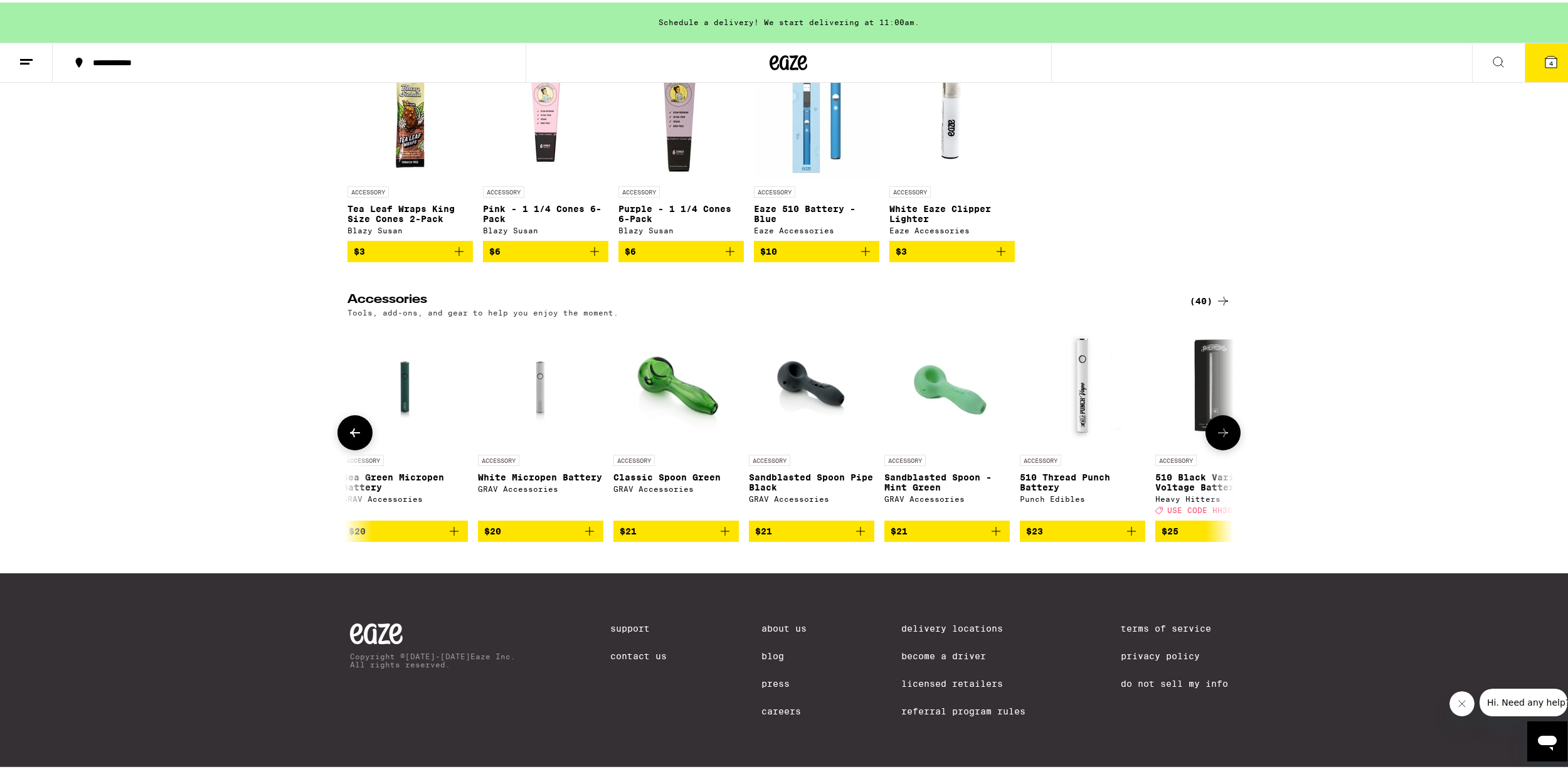
click at [819, 397] on img "Open page for Sandblasted Spoon Pipe Black from GRAV Accessories" at bounding box center [811, 384] width 94 height 126
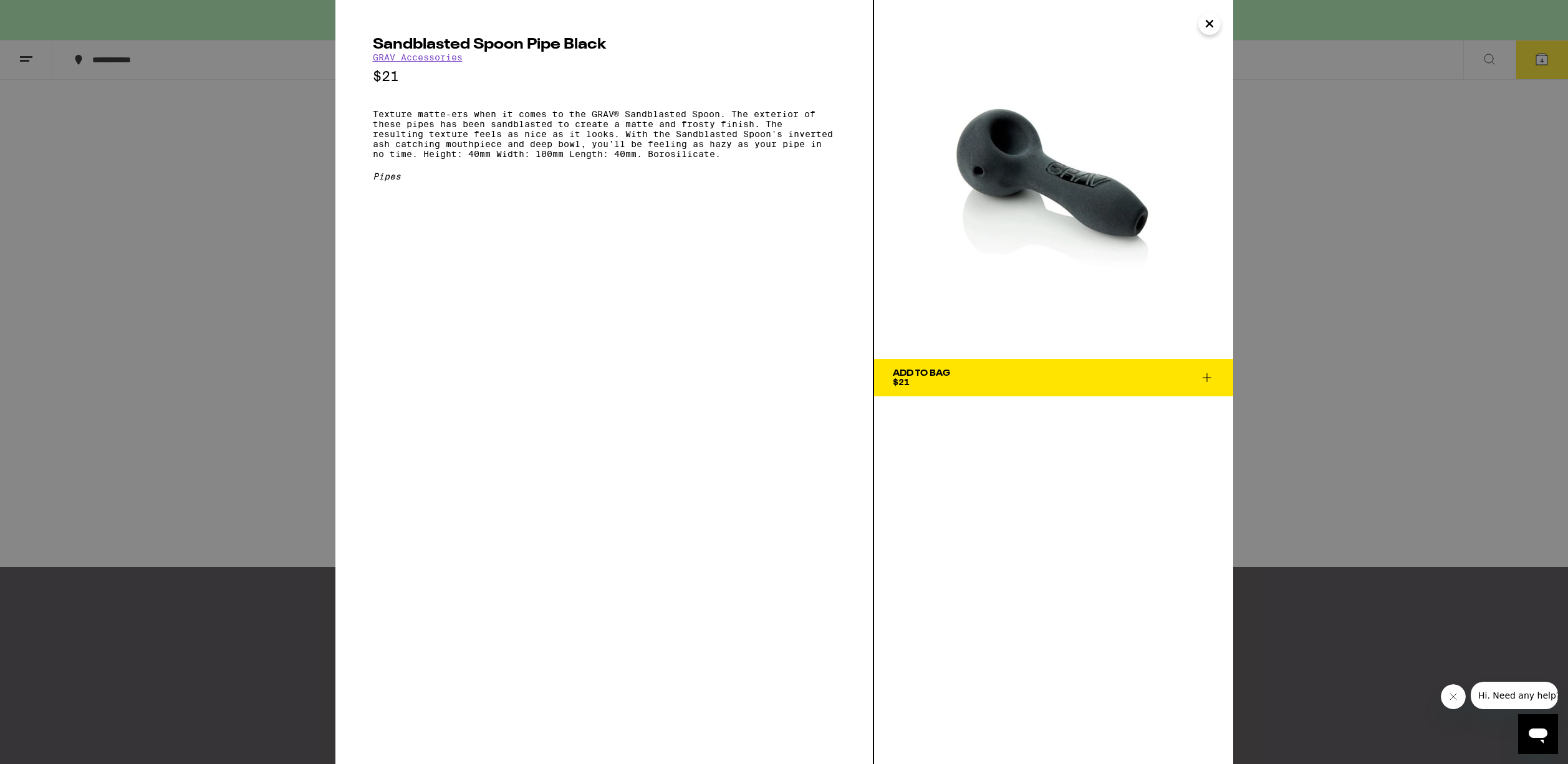
click at [220, 317] on div "Sandblasted Spoon Pipe Black GRAV Accessories $21 Texture matte-ers when it com…" at bounding box center [784, 382] width 1568 height 764
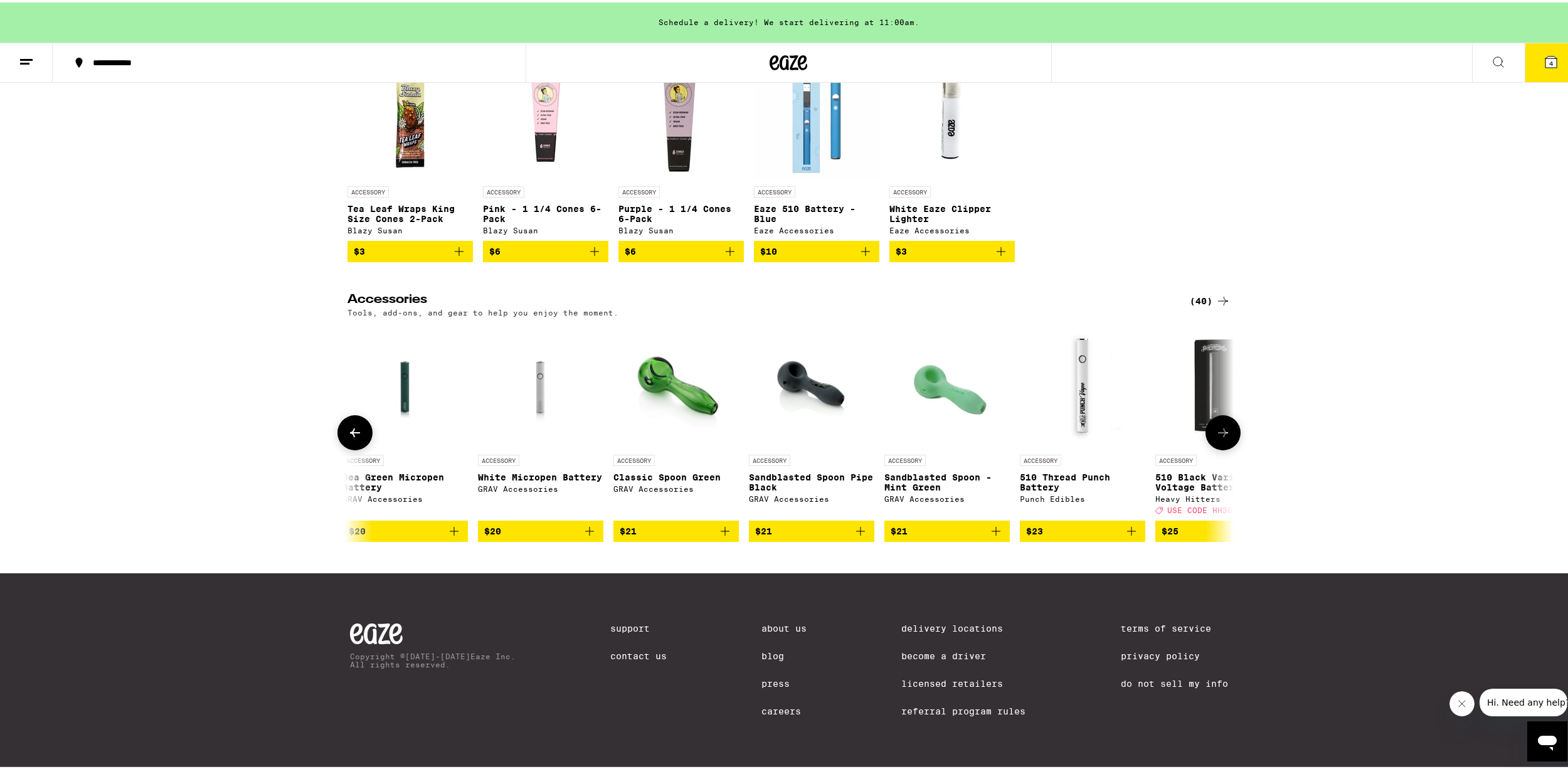
click at [933, 404] on img "Open page for Sandblasted Spoon - Mint Green from GRAV Accessories" at bounding box center [947, 384] width 126 height 126
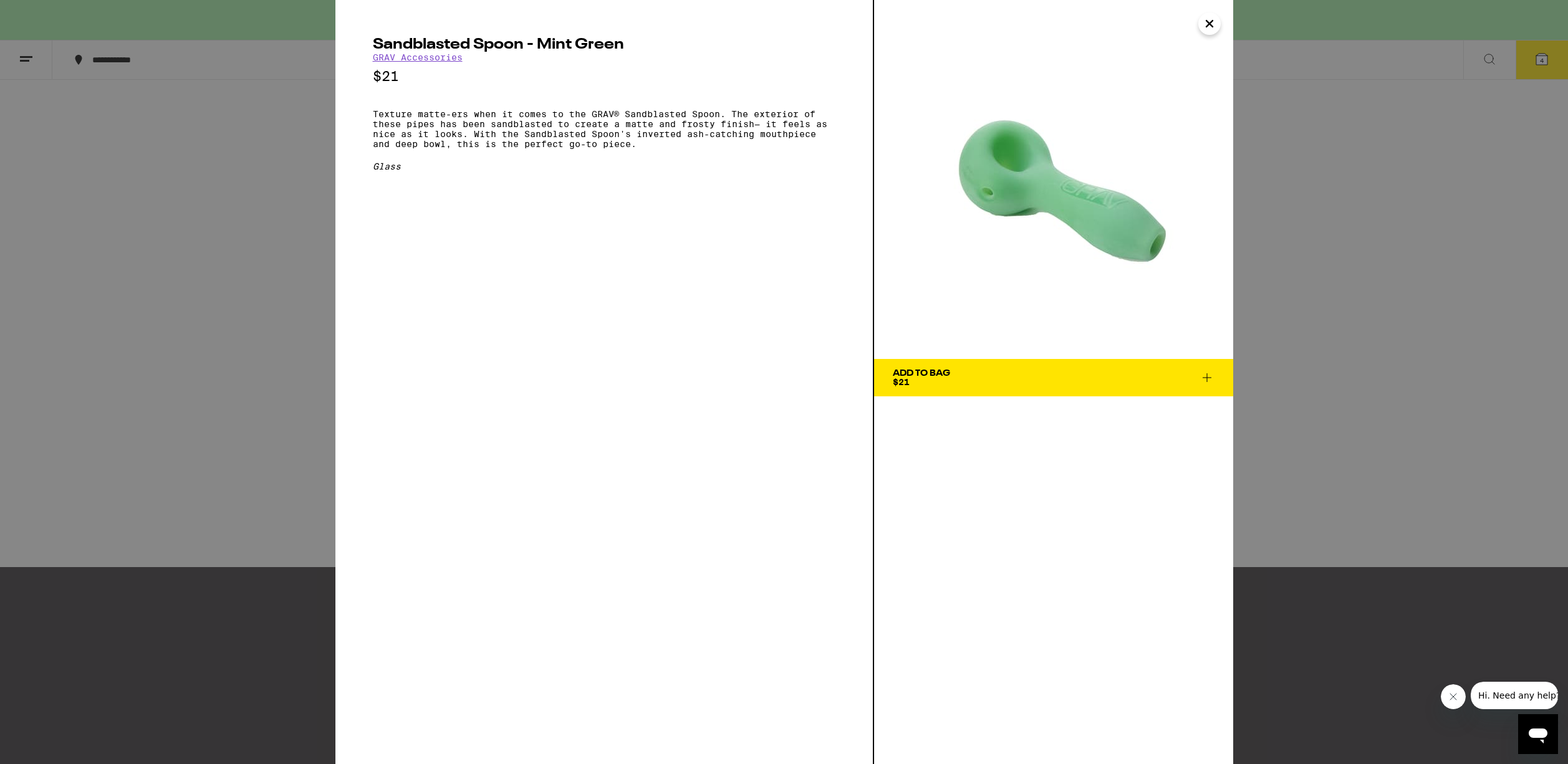
click at [1205, 381] on icon at bounding box center [1207, 378] width 15 height 15
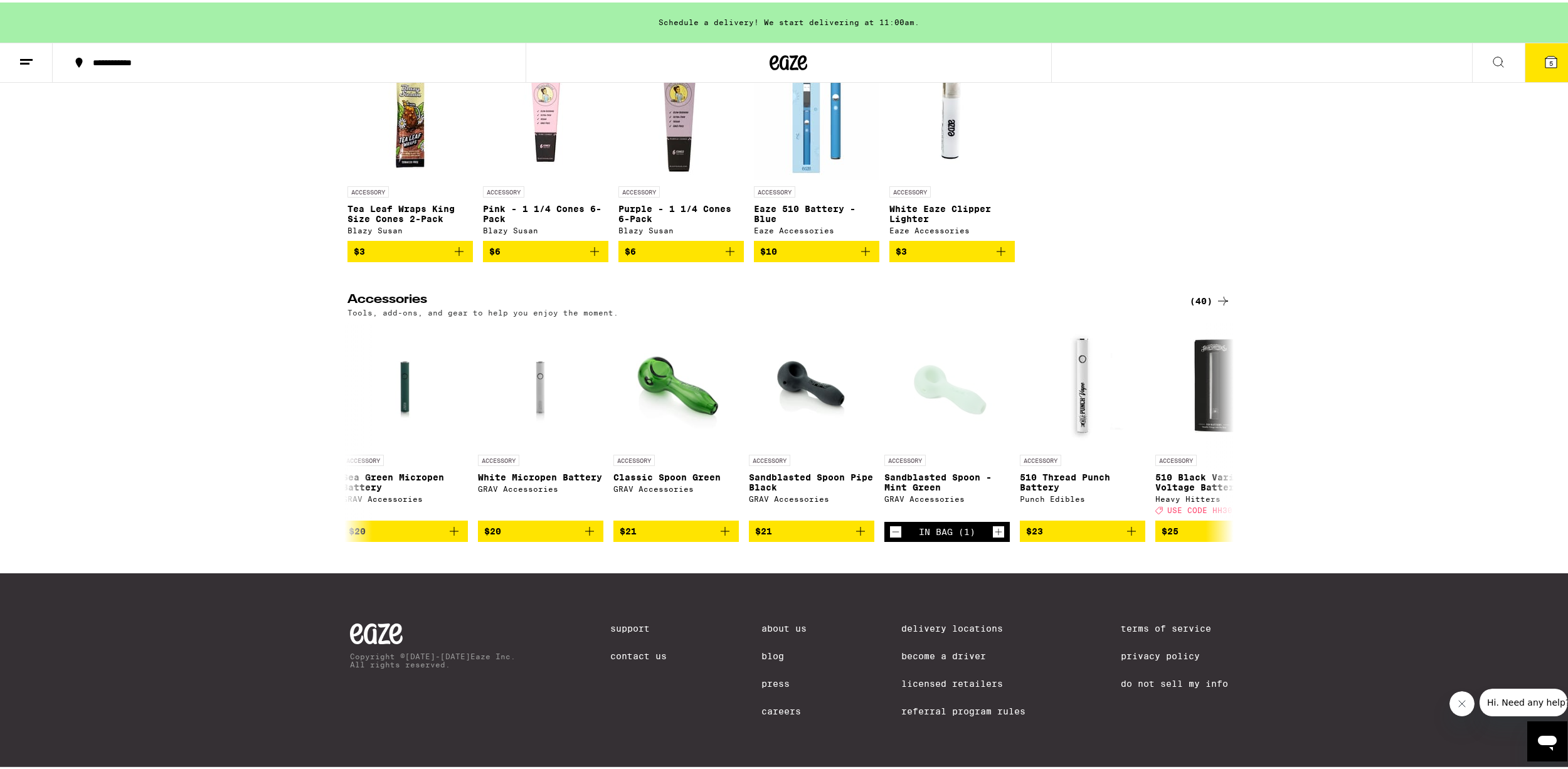
click at [1549, 57] on span "5" at bounding box center [1551, 61] width 4 height 7
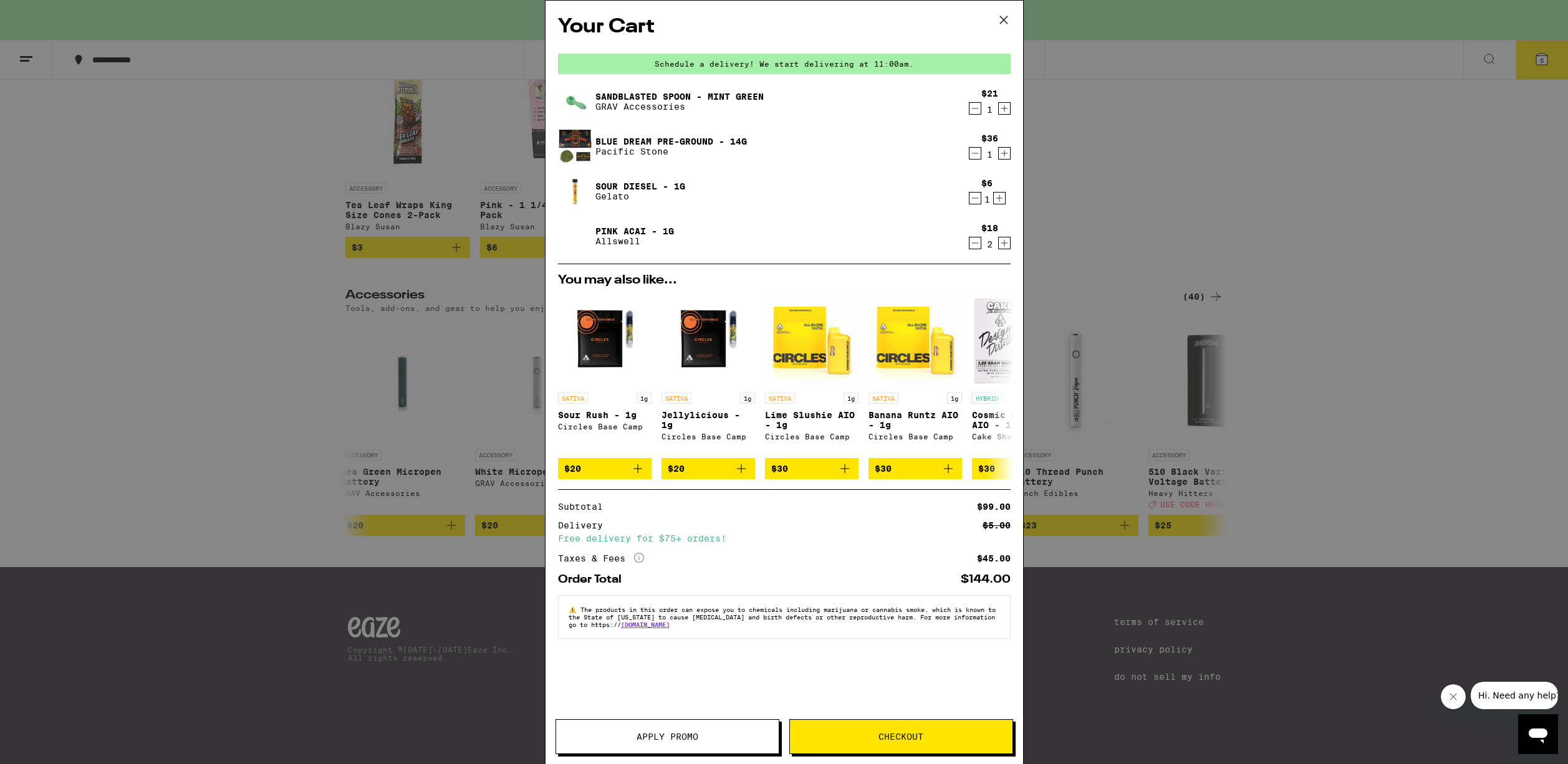
click at [968, 191] on div "$6 1" at bounding box center [987, 191] width 47 height 26
click at [975, 194] on icon "Decrement" at bounding box center [975, 198] width 11 height 15
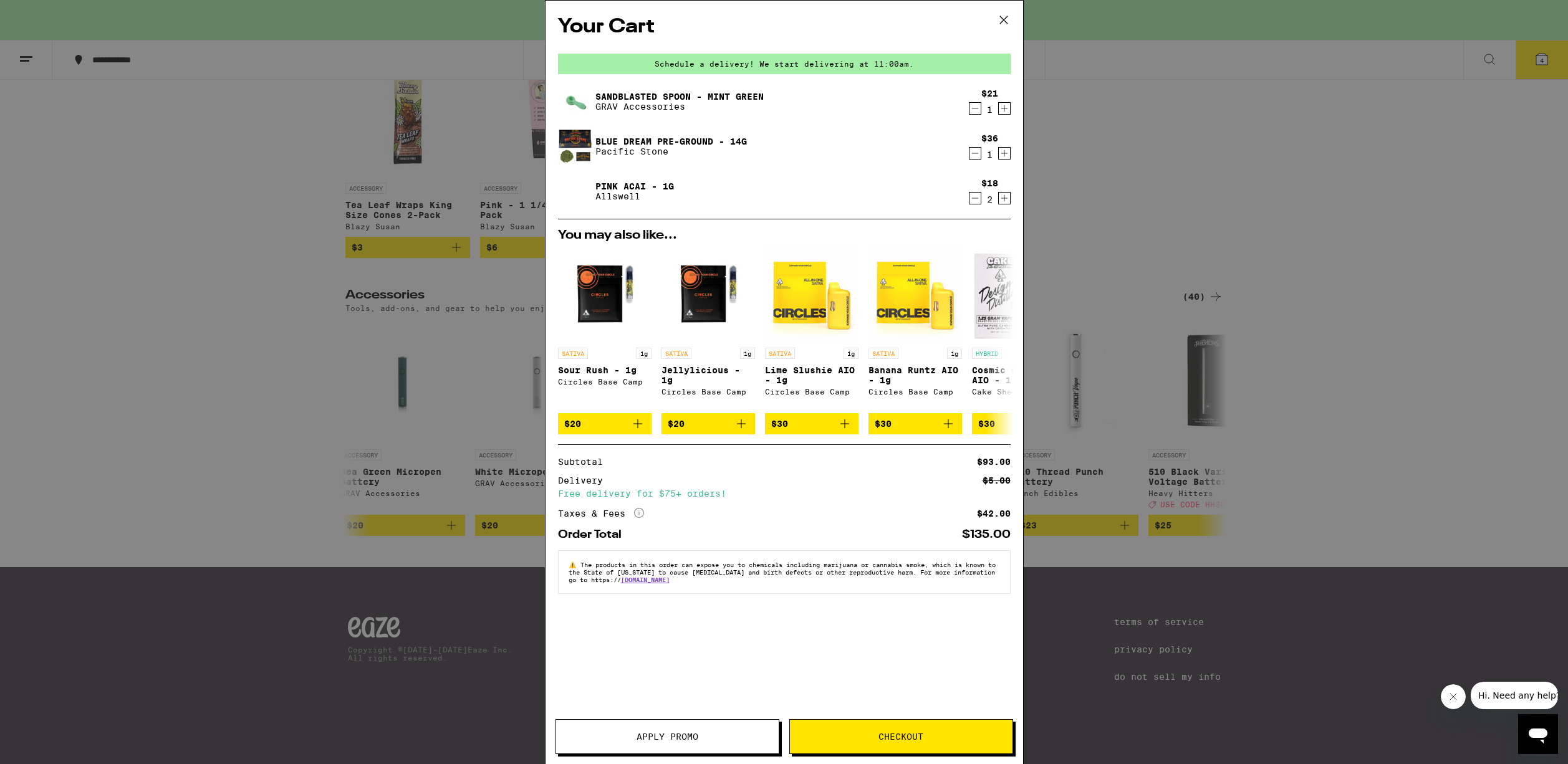
drag, startPoint x: 325, startPoint y: 266, endPoint x: 465, endPoint y: 337, distance: 157.0
click at [328, 266] on div "Your Cart Schedule a delivery! We start delivering at 11:00am. Sandblasted Spoo…" at bounding box center [784, 382] width 1568 height 764
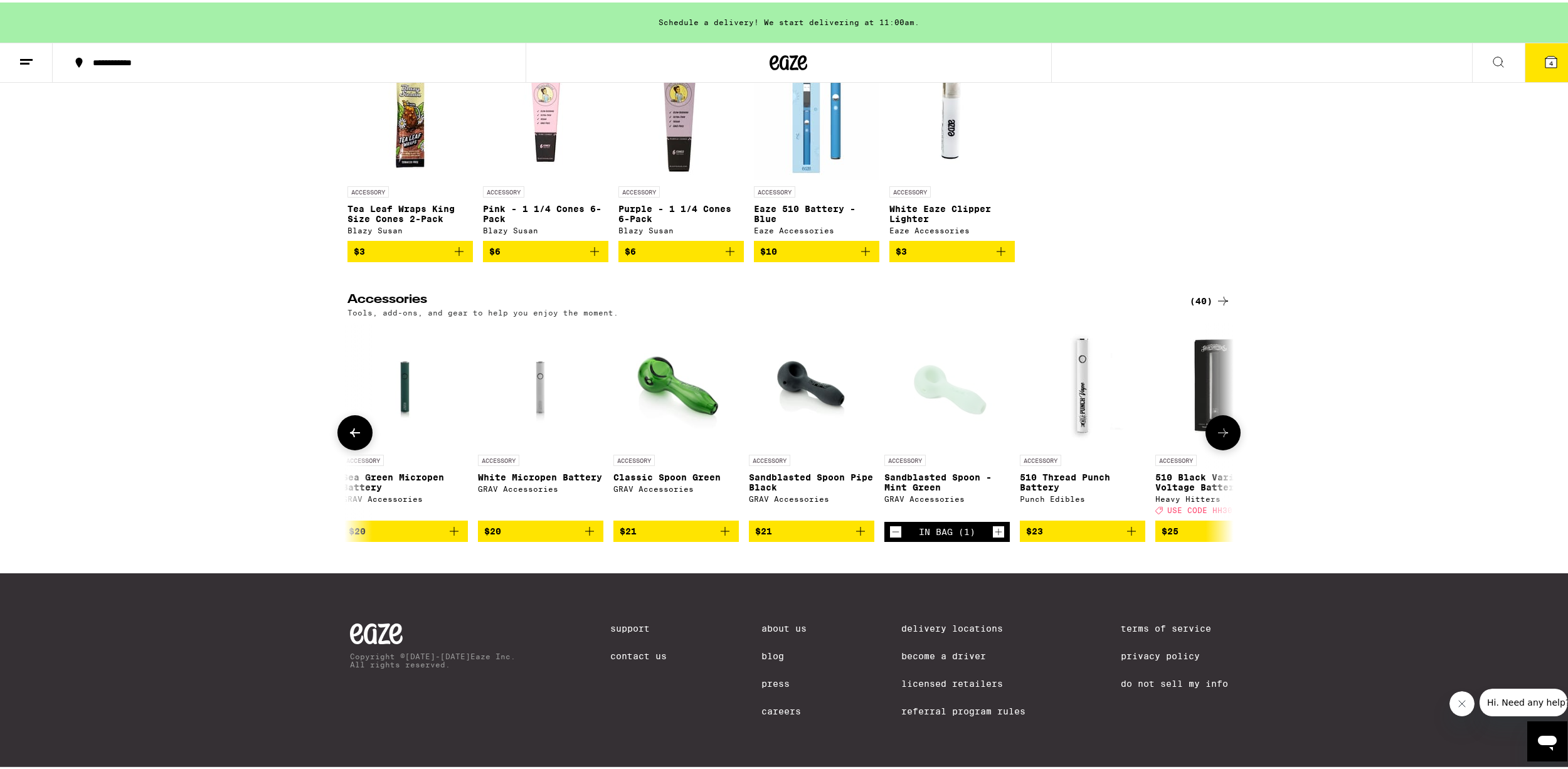
click at [892, 530] on icon "Decrement" at bounding box center [895, 530] width 7 height 0
click at [355, 430] on button at bounding box center [355, 430] width 0 height 0
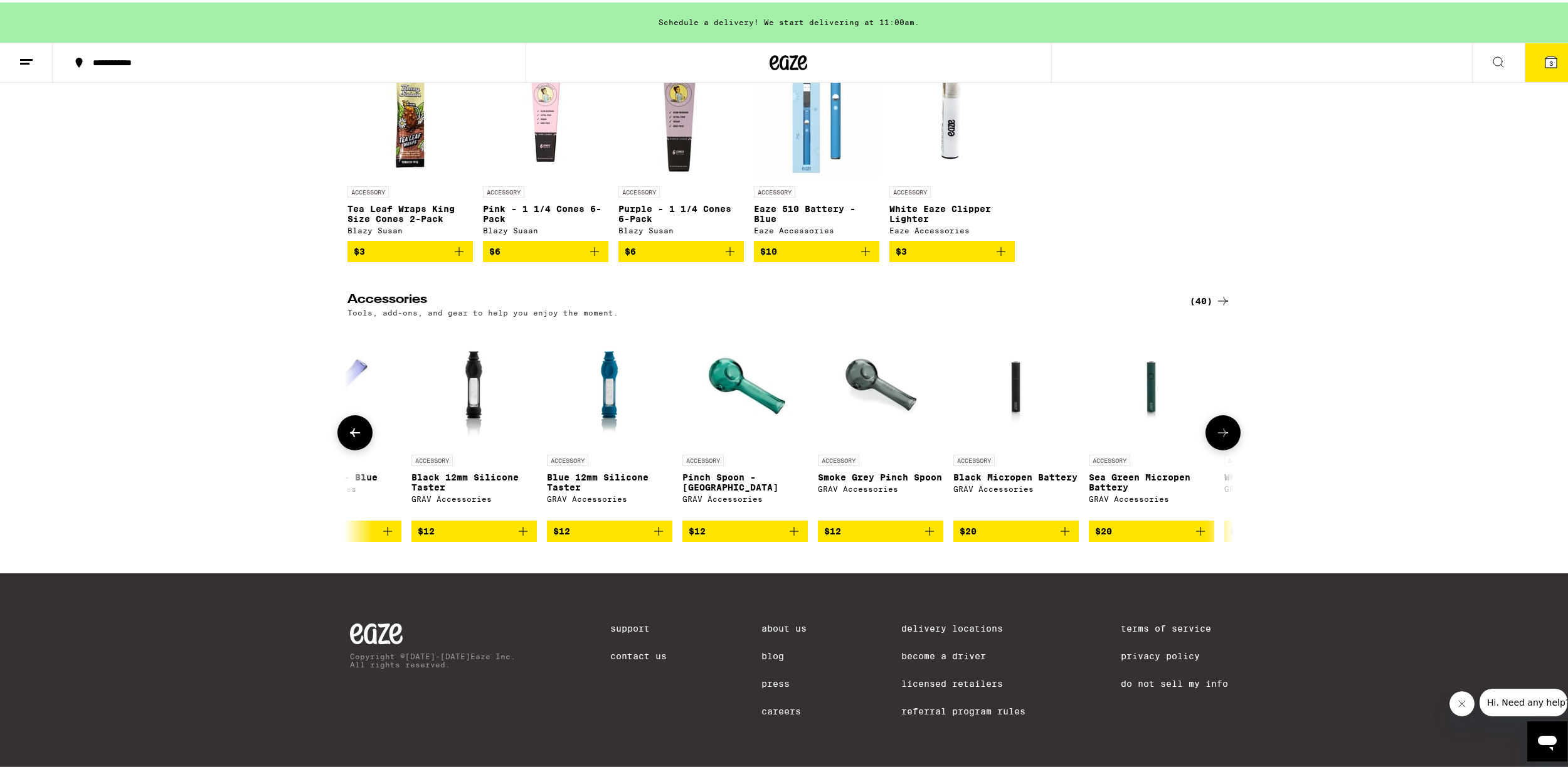
click at [781, 409] on img "Open page for Pinch Spoon - Lake Green from GRAV Accessories" at bounding box center [745, 384] width 126 height 126
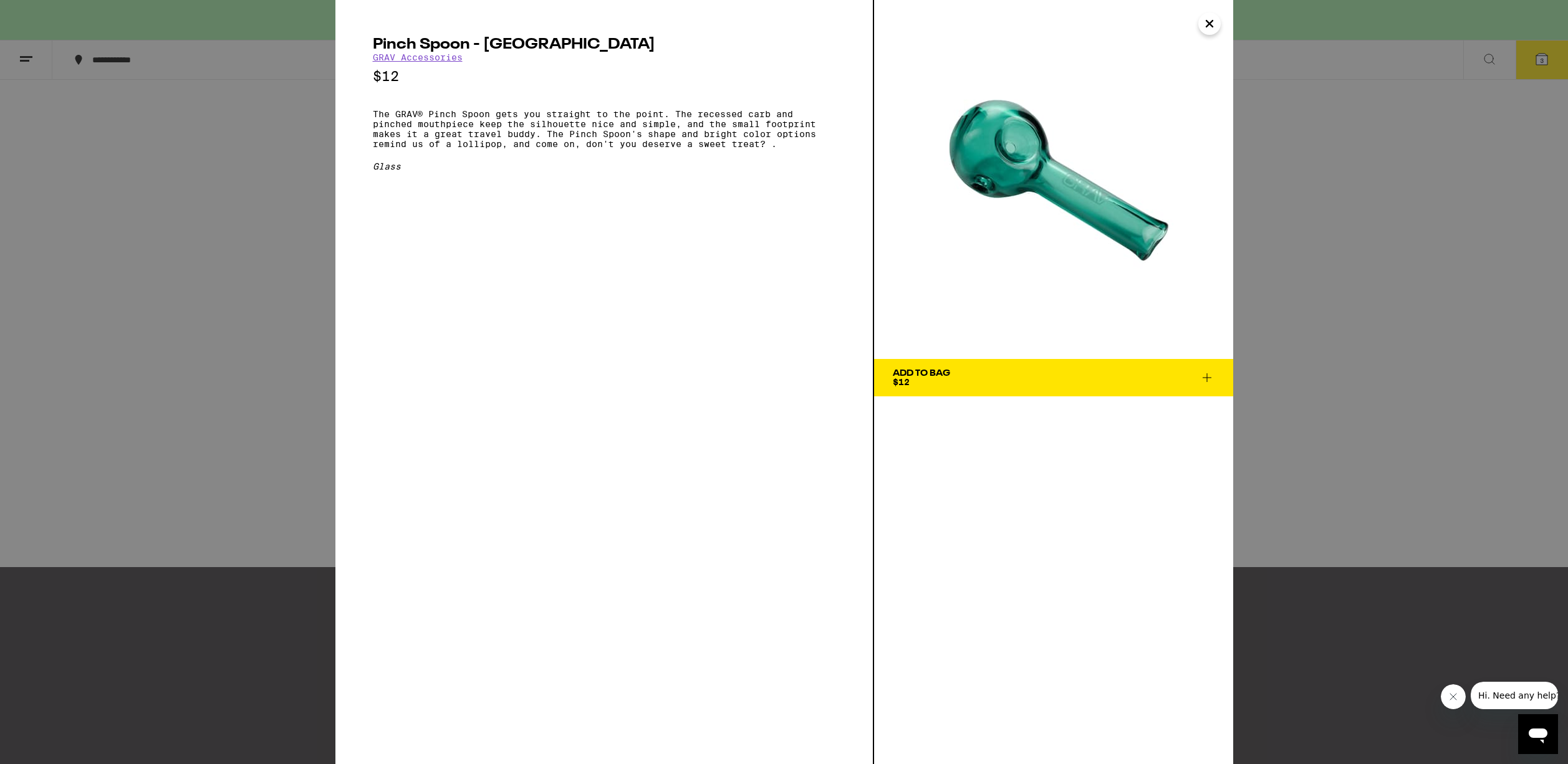
click at [1208, 371] on icon at bounding box center [1207, 378] width 15 height 15
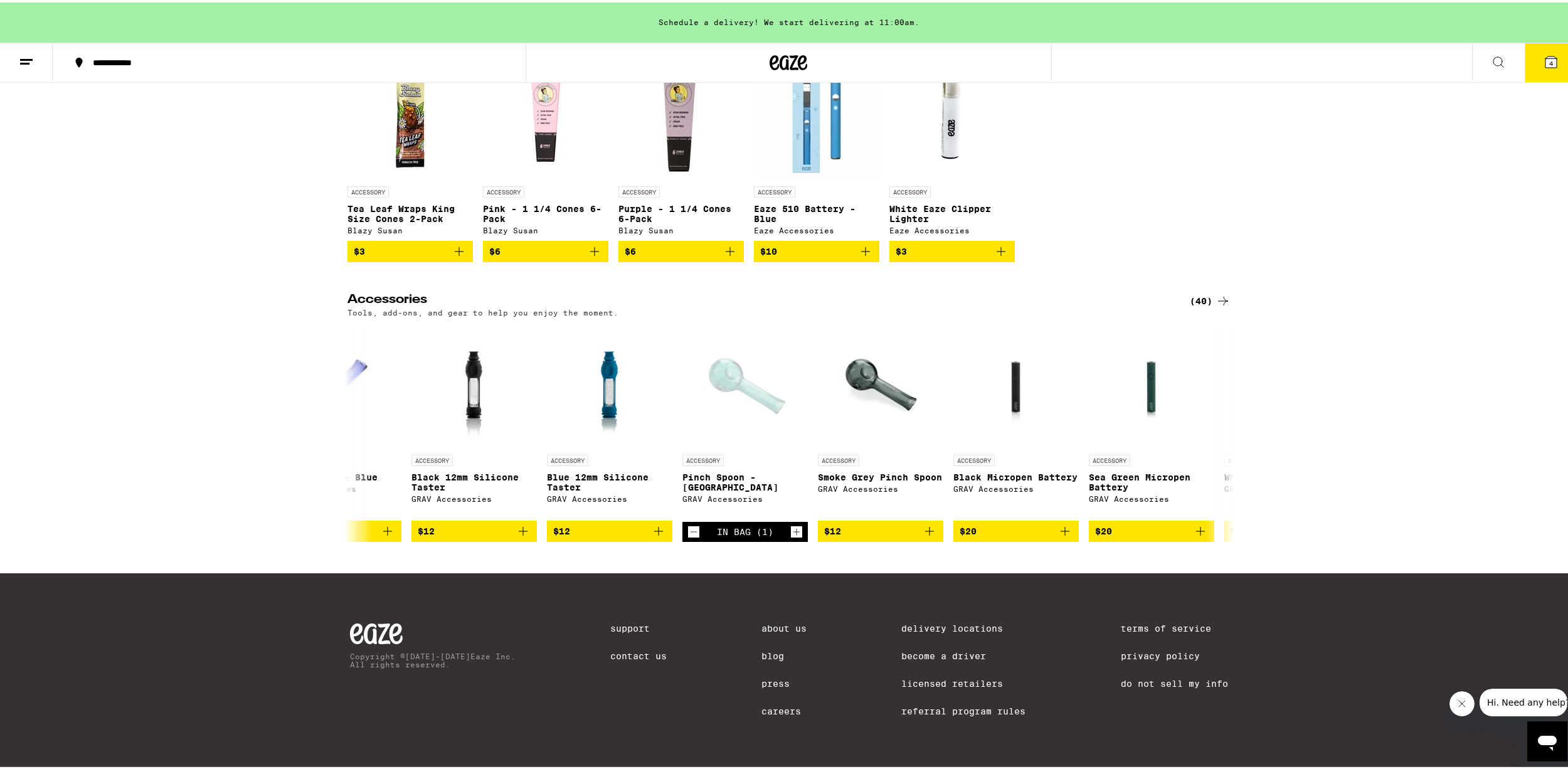
click at [1530, 71] on button "4" at bounding box center [1551, 60] width 53 height 39
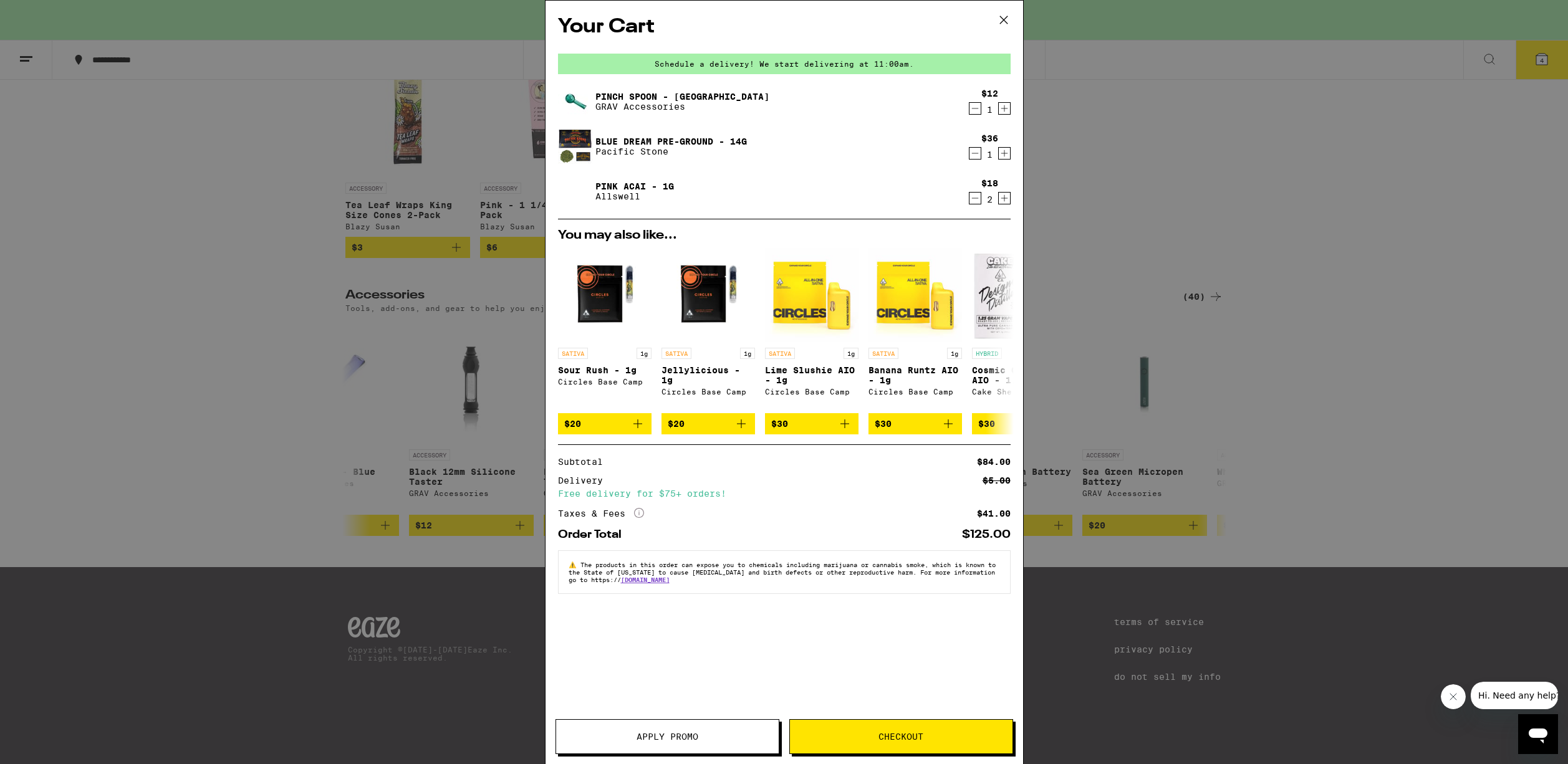
click at [1094, 323] on div "Your Cart Schedule a delivery! We start delivering at 11:00am. Pinch Spoon - La…" at bounding box center [784, 382] width 1568 height 764
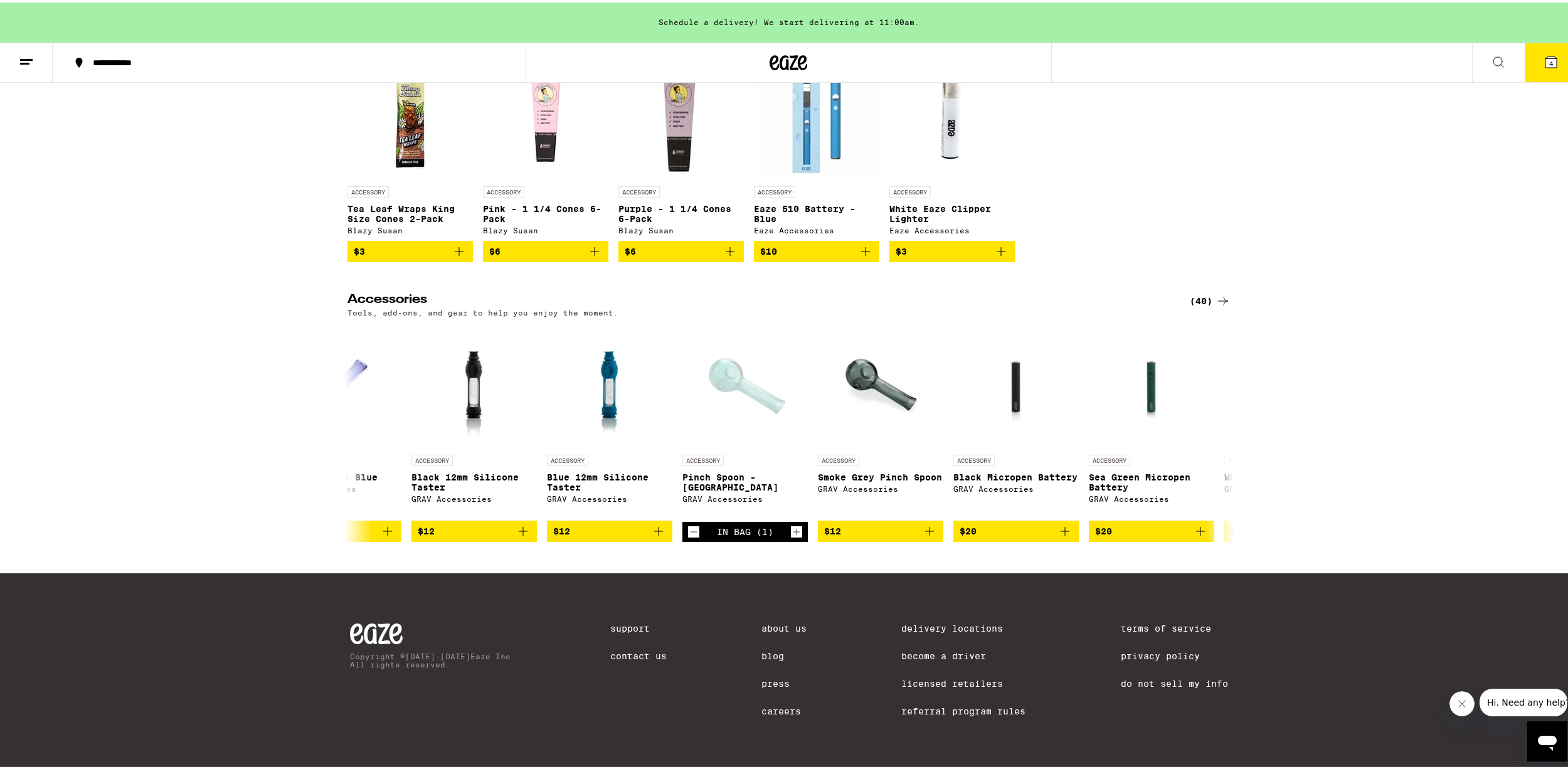
scroll to position [87, 0]
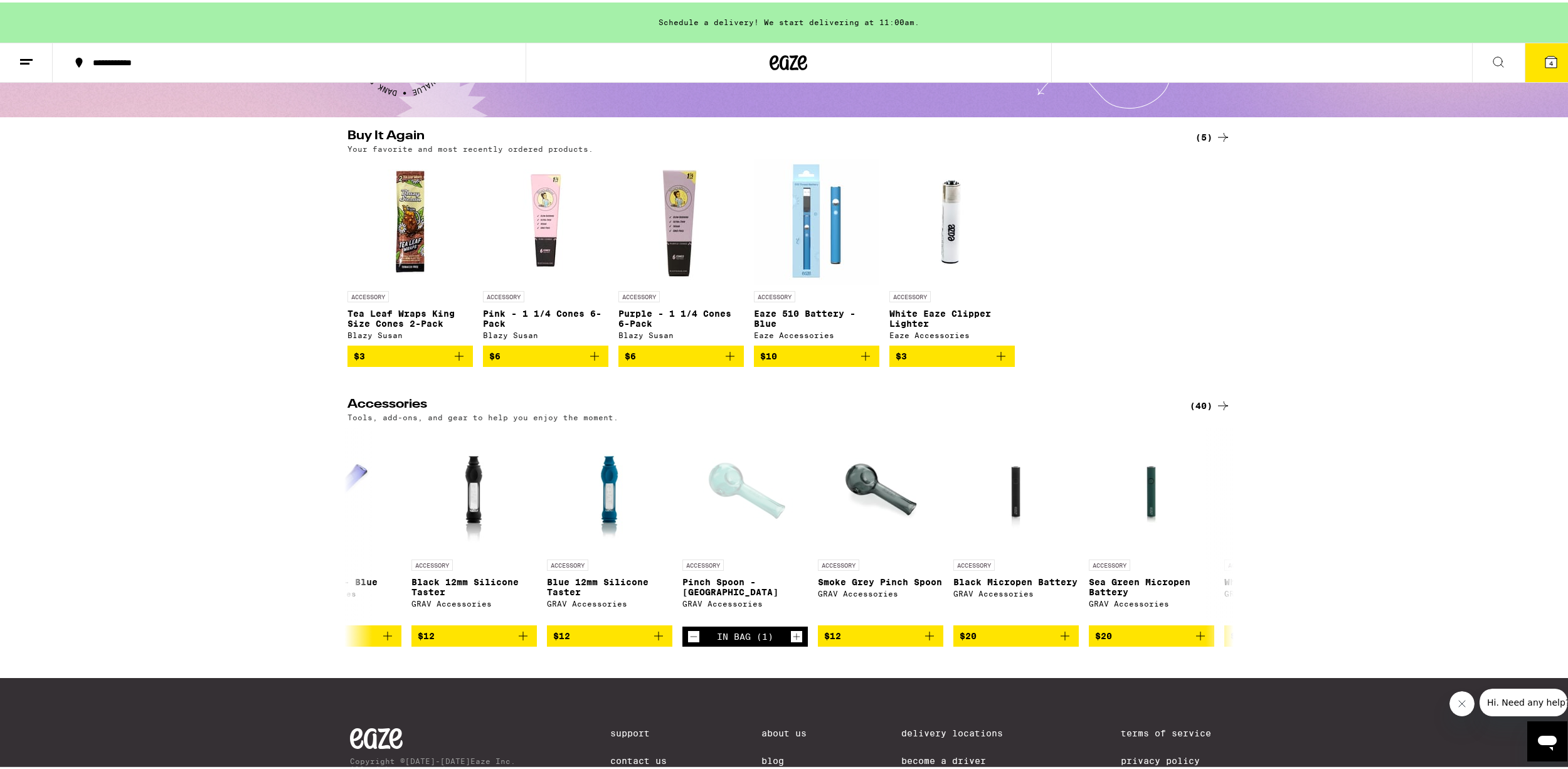
click at [597, 364] on button "$6" at bounding box center [546, 354] width 126 height 22
click at [1546, 56] on icon at bounding box center [1551, 60] width 12 height 12
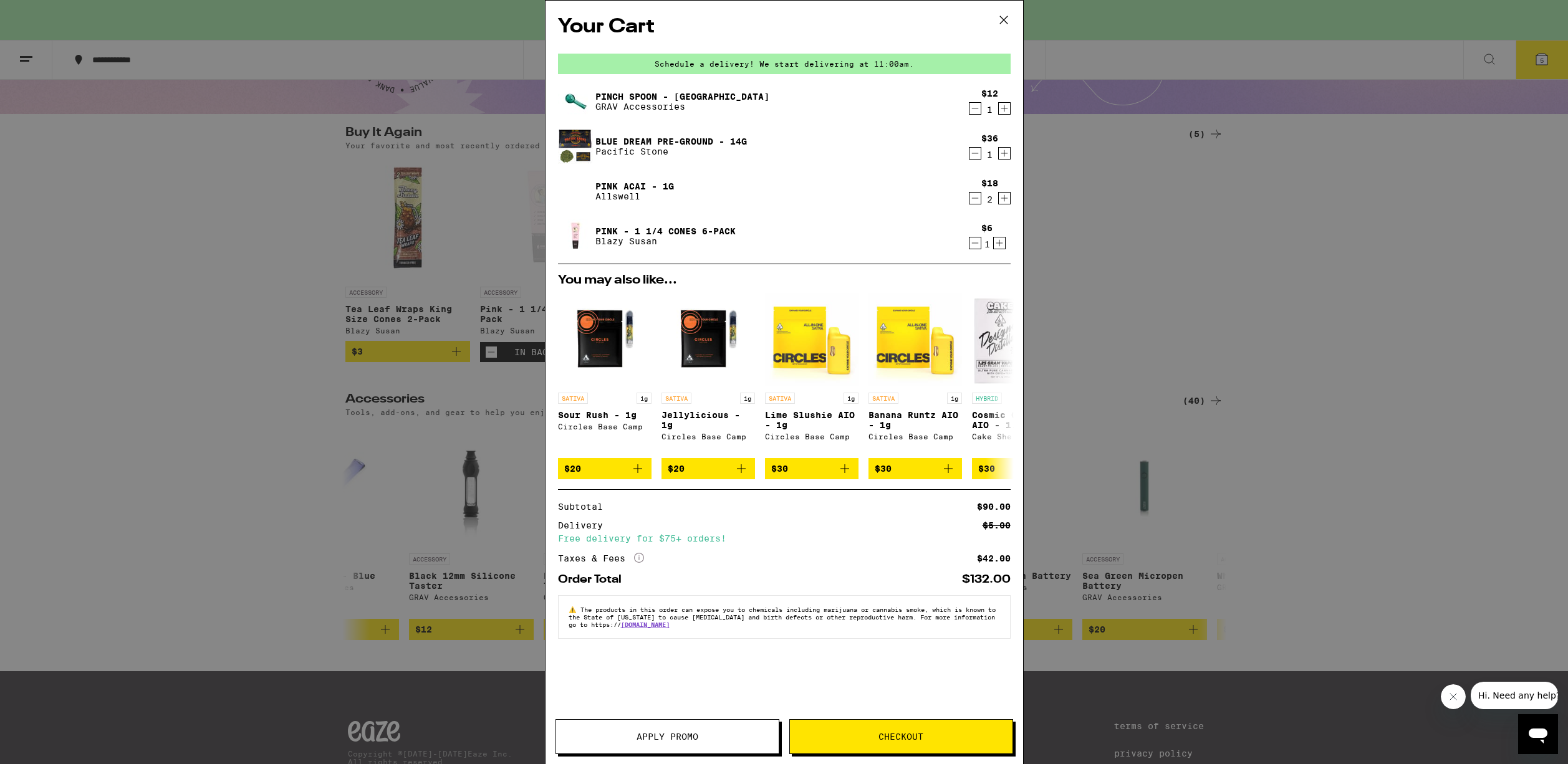
click at [363, 276] on div "Your Cart Schedule a delivery! We start delivering at 11:00am. Pinch Spoon - La…" at bounding box center [784, 382] width 1568 height 764
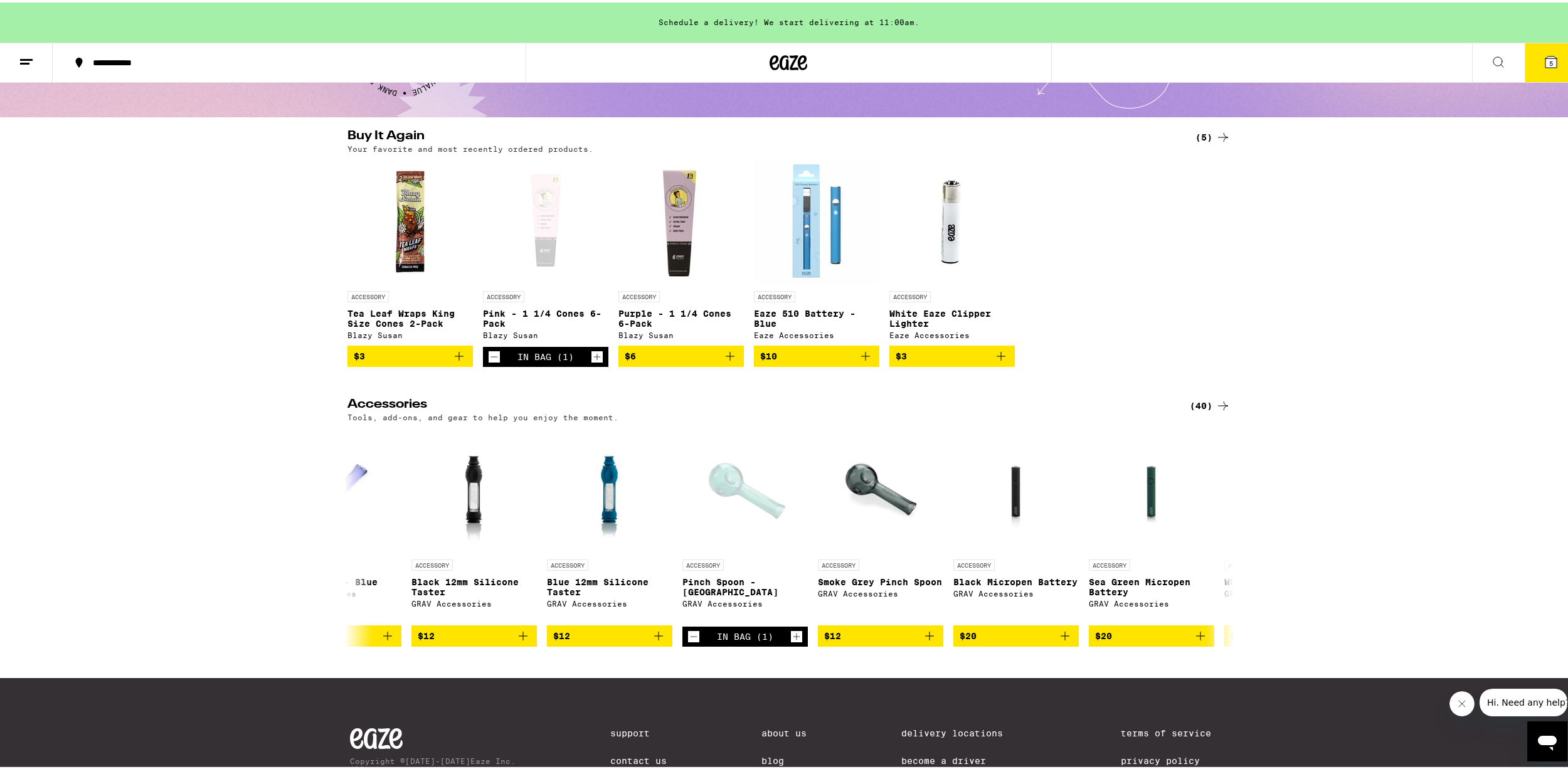
click at [492, 362] on icon "Decrement" at bounding box center [494, 354] width 12 height 15
click at [452, 360] on icon "Add to bag" at bounding box center [459, 353] width 15 height 15
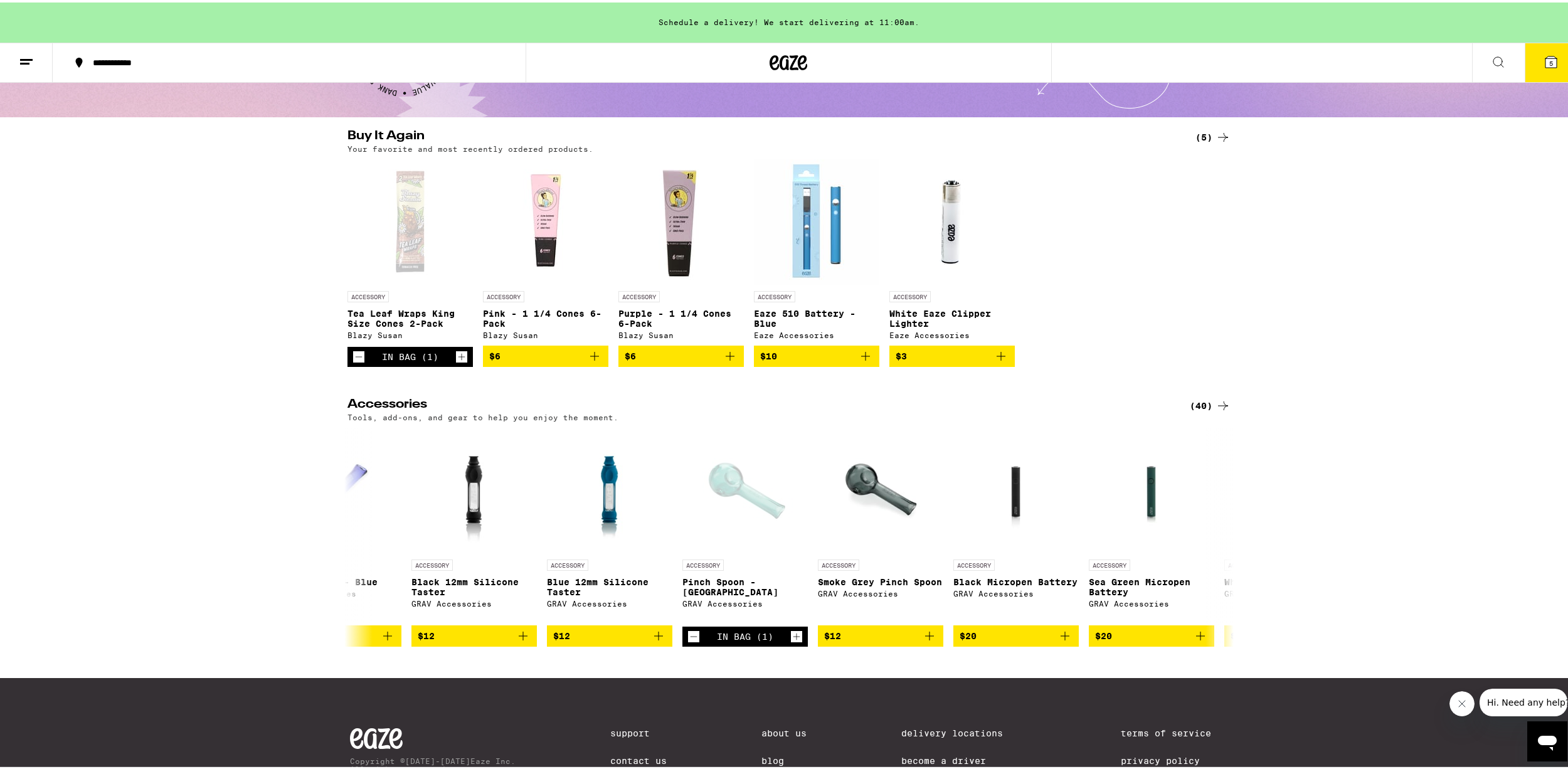
click at [1549, 64] on span "5" at bounding box center [1551, 61] width 4 height 7
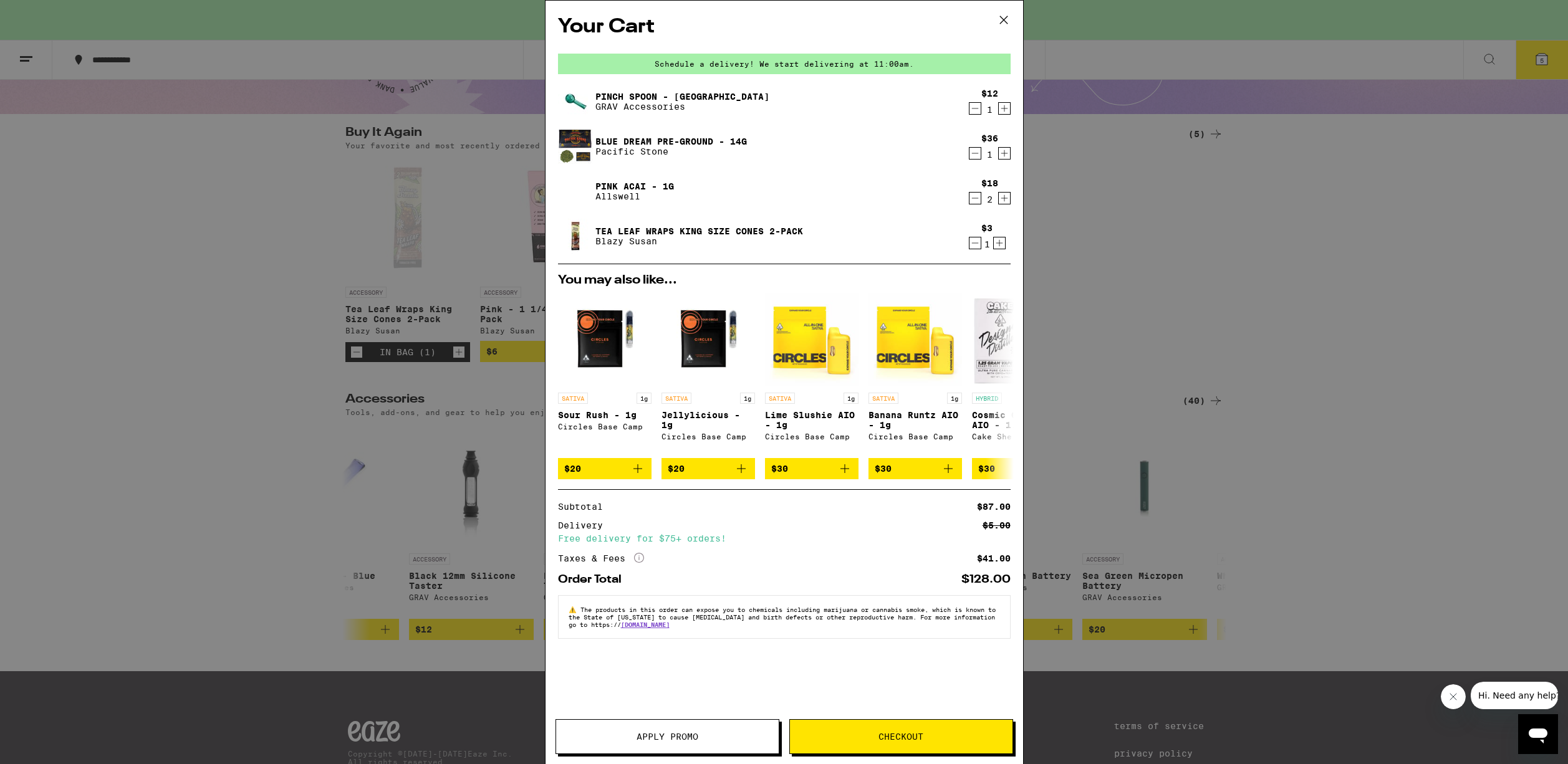
click at [429, 256] on div "Your Cart Schedule a delivery! We start delivering at 11:00am. Pinch Spoon - La…" at bounding box center [784, 382] width 1568 height 764
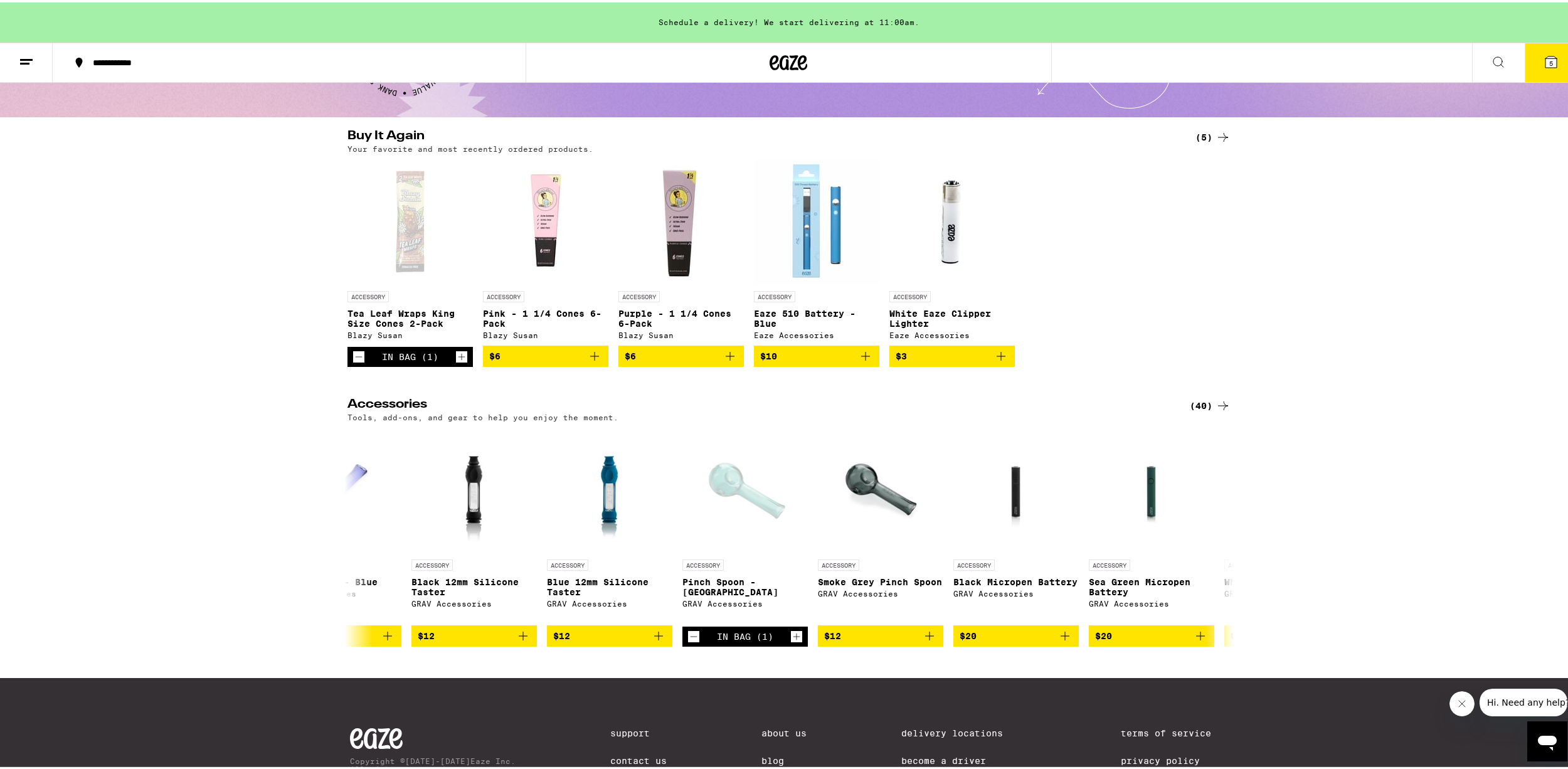
click at [353, 362] on icon "Decrement" at bounding box center [359, 354] width 12 height 15
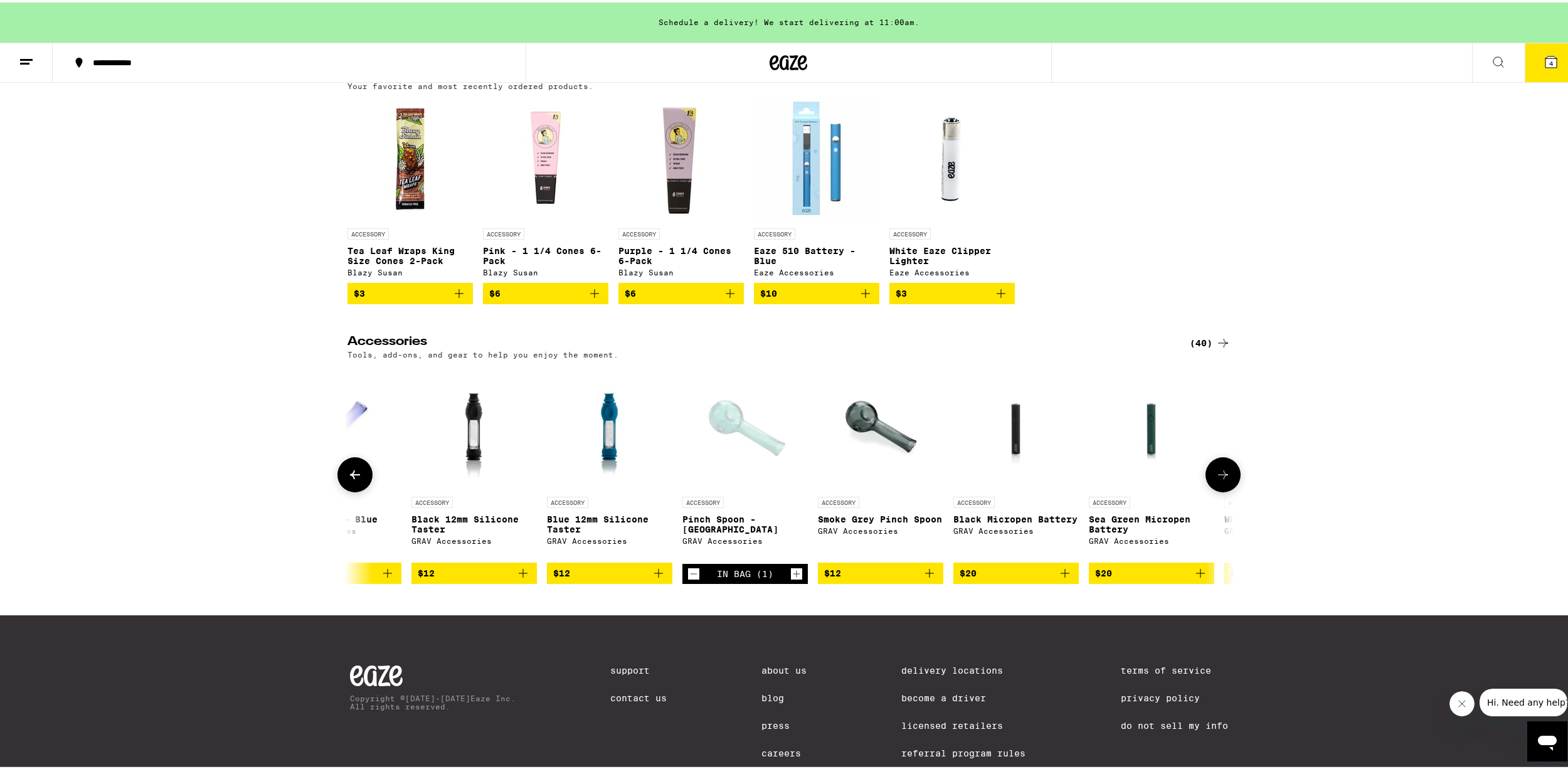
click at [350, 480] on icon at bounding box center [355, 472] width 15 height 15
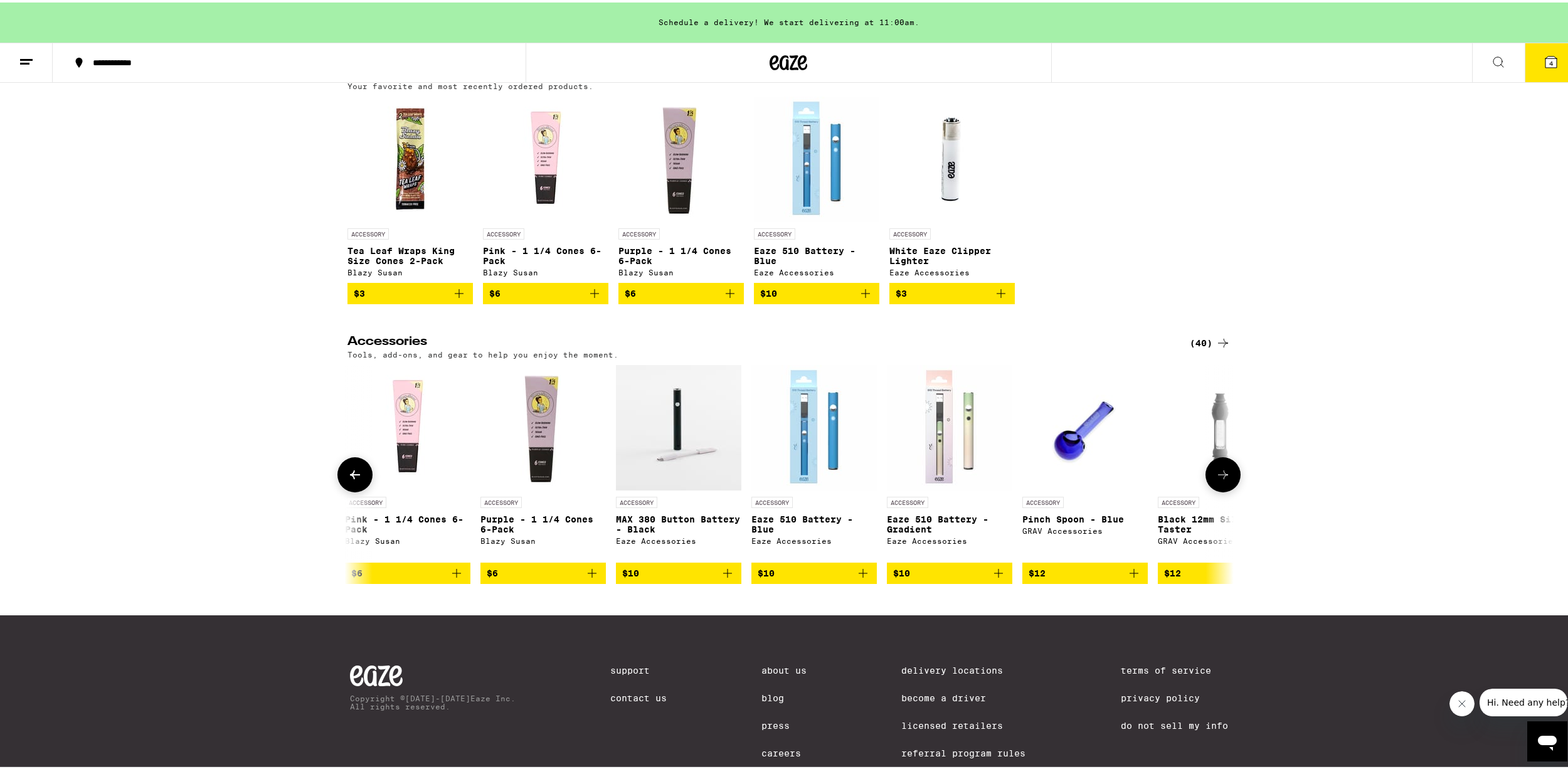
click at [350, 480] on icon at bounding box center [355, 472] width 15 height 15
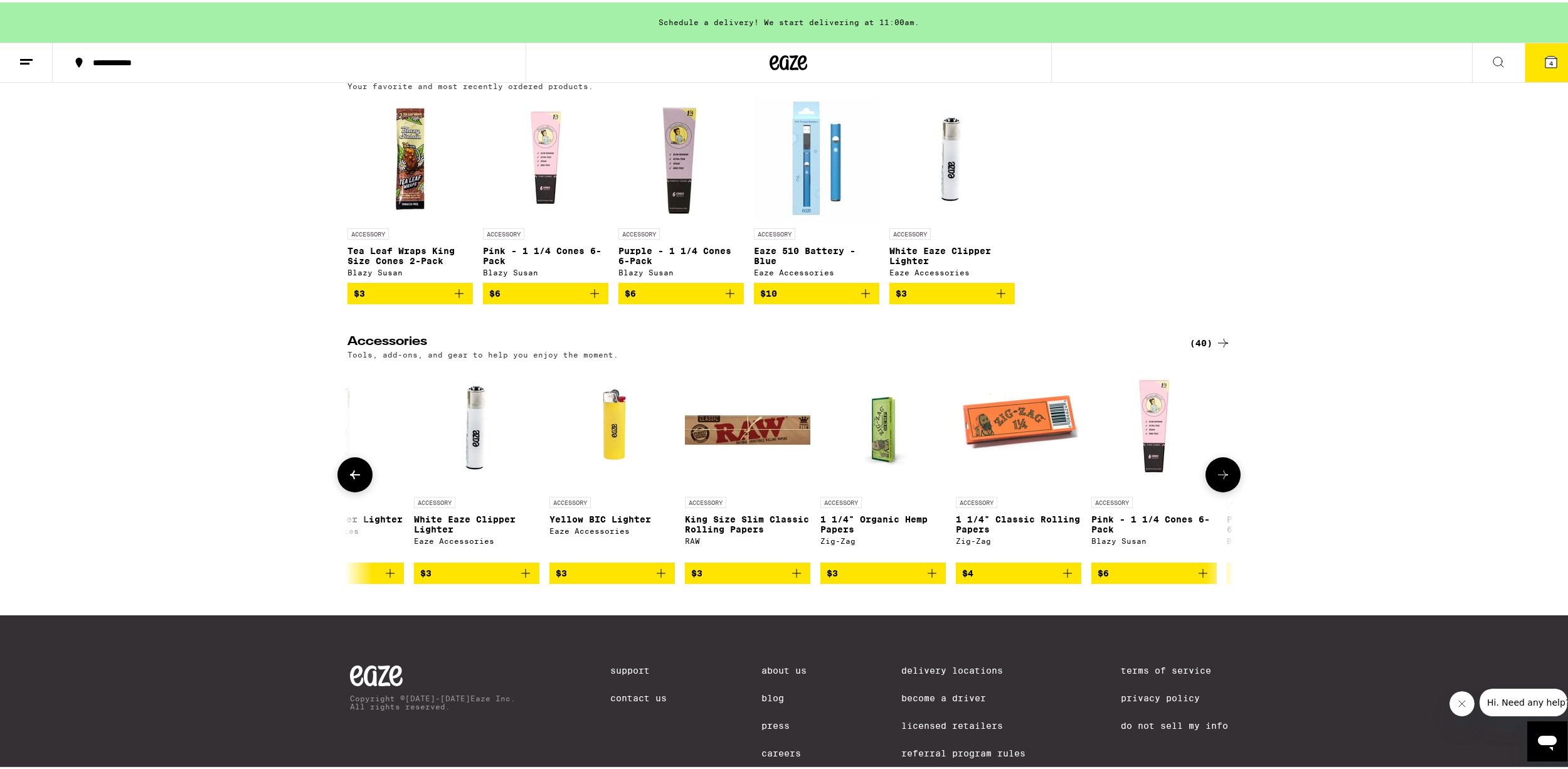
click at [350, 480] on icon at bounding box center [355, 472] width 15 height 15
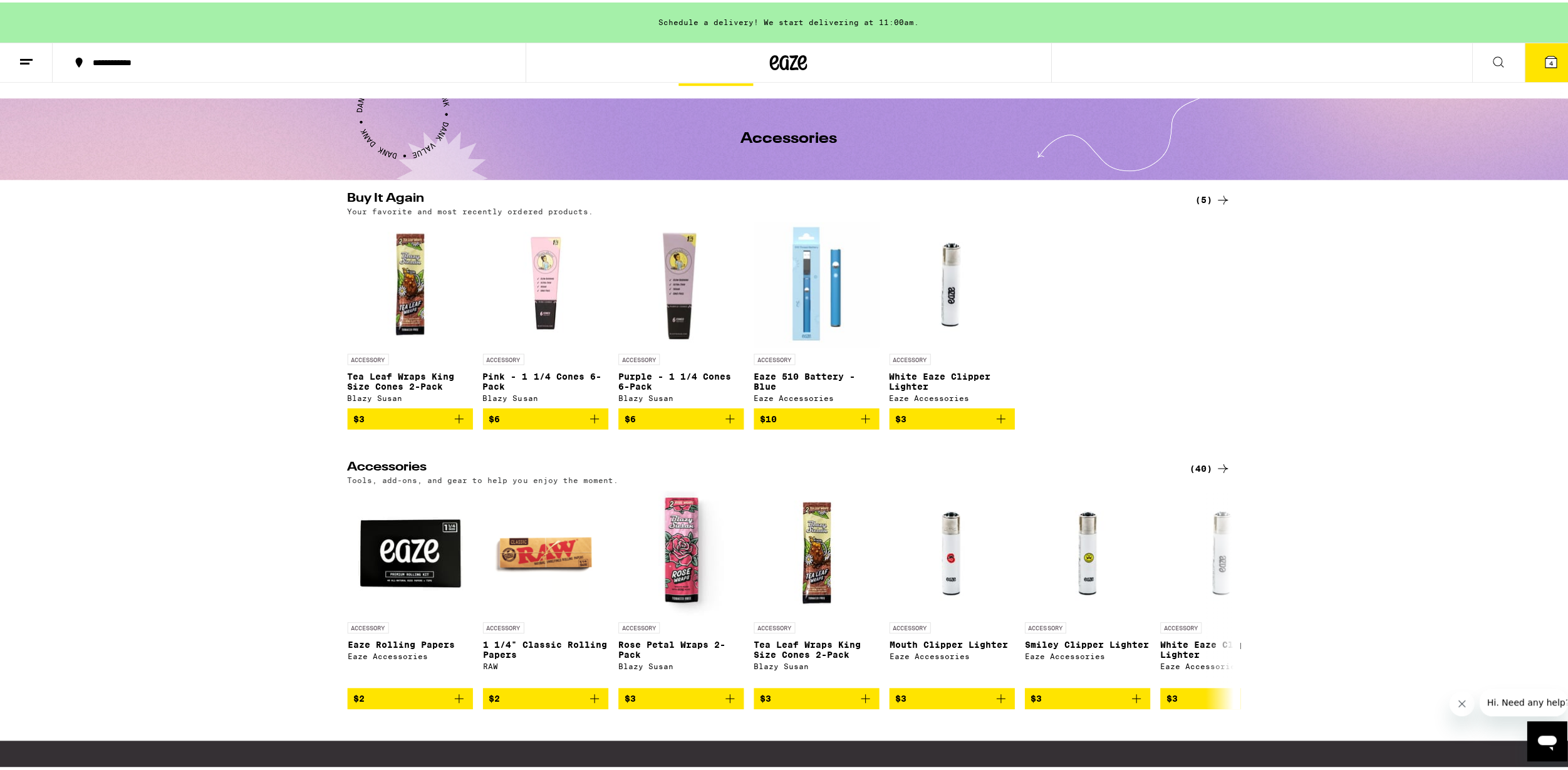
scroll to position [0, 0]
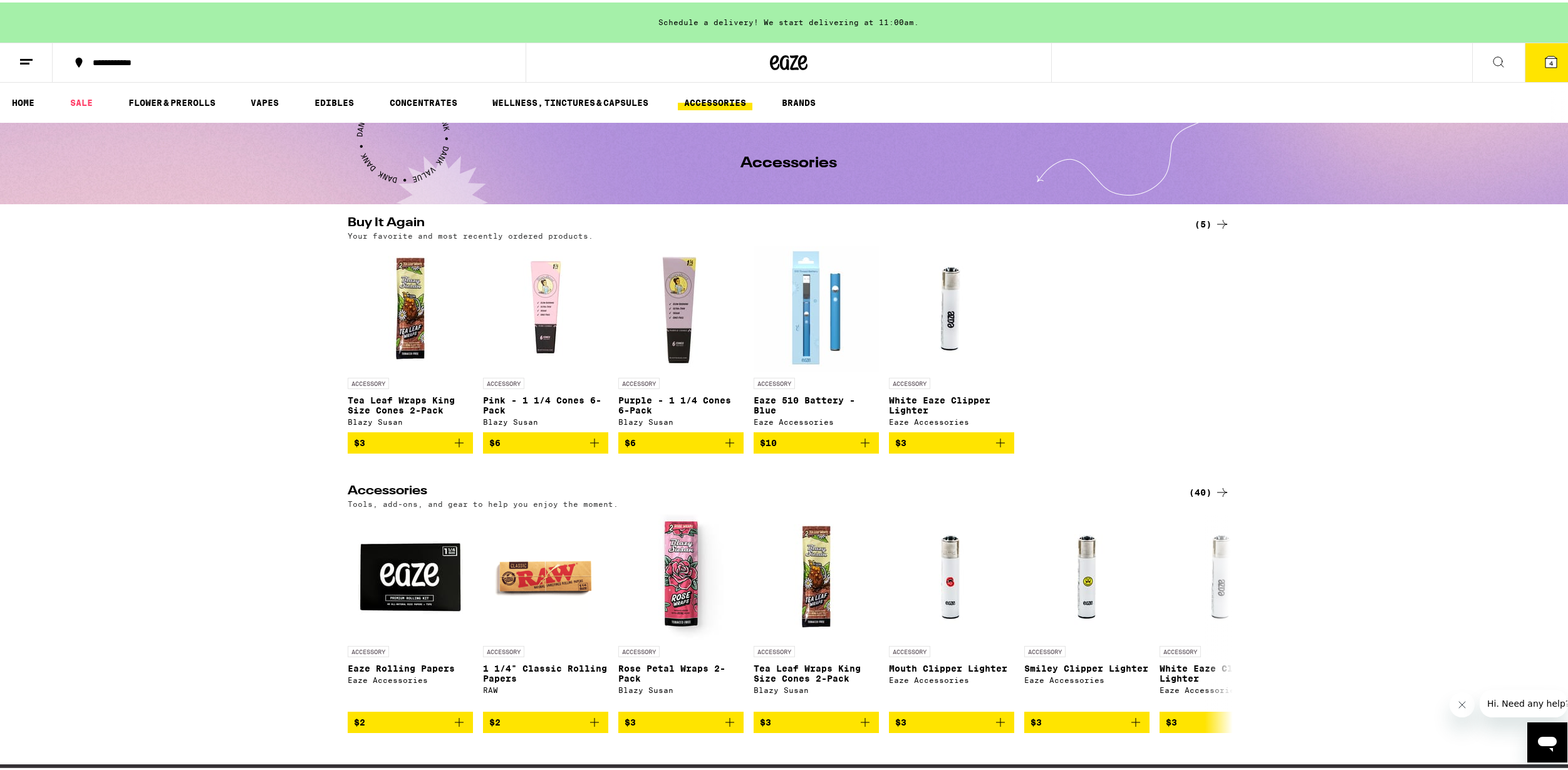
click at [1549, 64] on span "4" at bounding box center [1551, 61] width 4 height 7
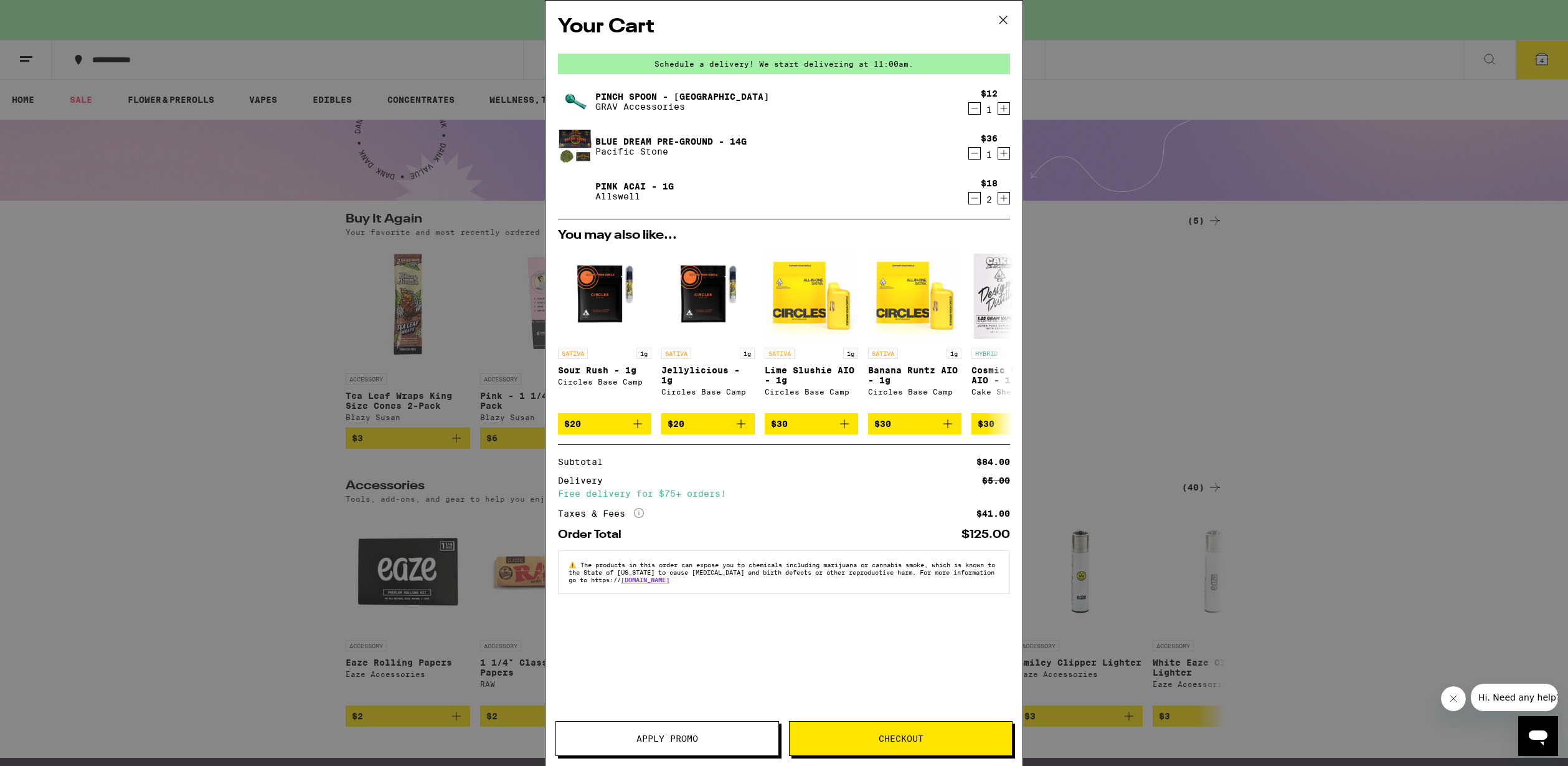
click at [1138, 307] on div "Your Cart Schedule a delivery! We start delivering at 11:00am. Pinch Spoon - La…" at bounding box center [784, 383] width 1568 height 766
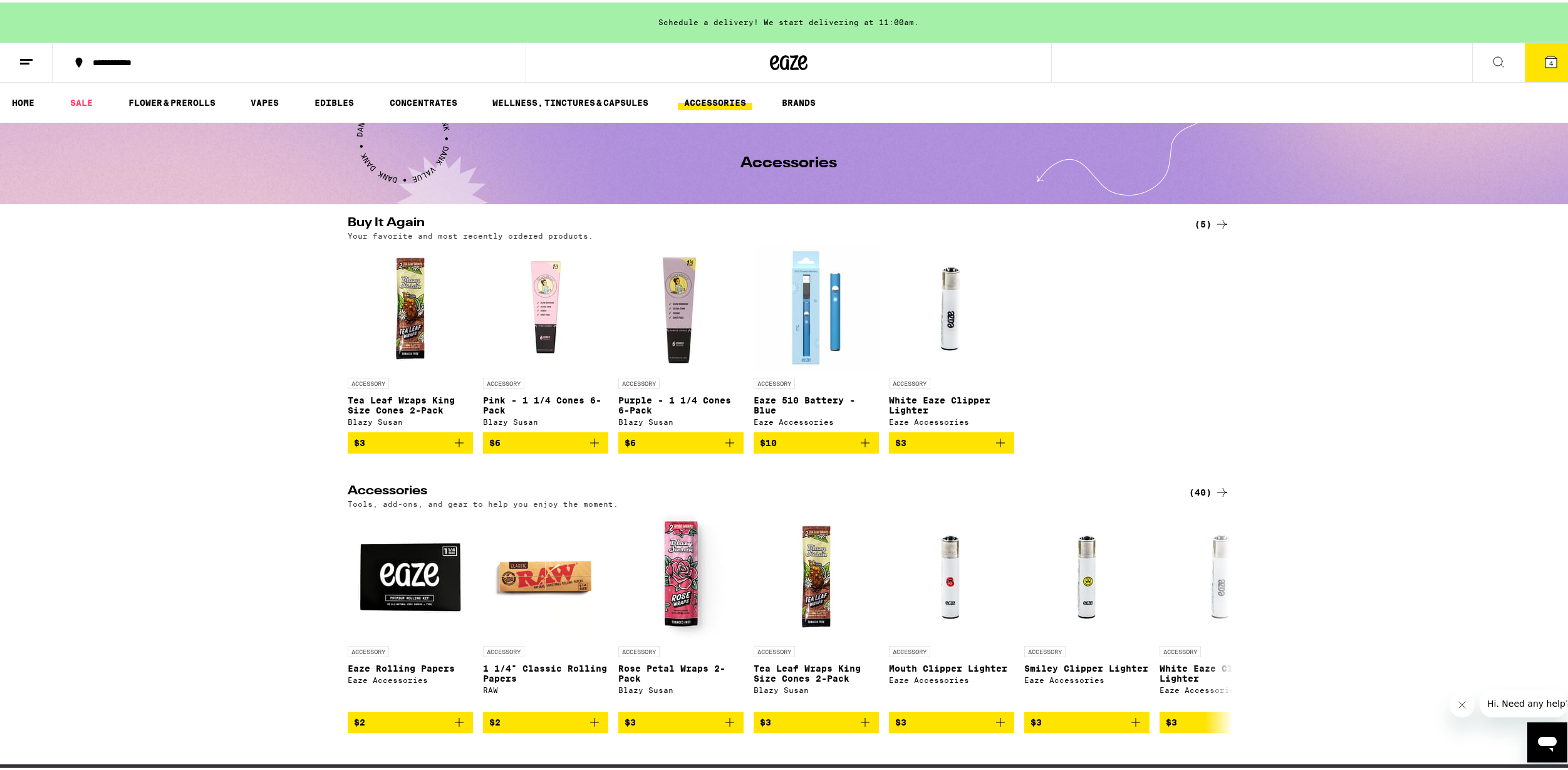
click at [1525, 76] on button "4" at bounding box center [1551, 60] width 53 height 39
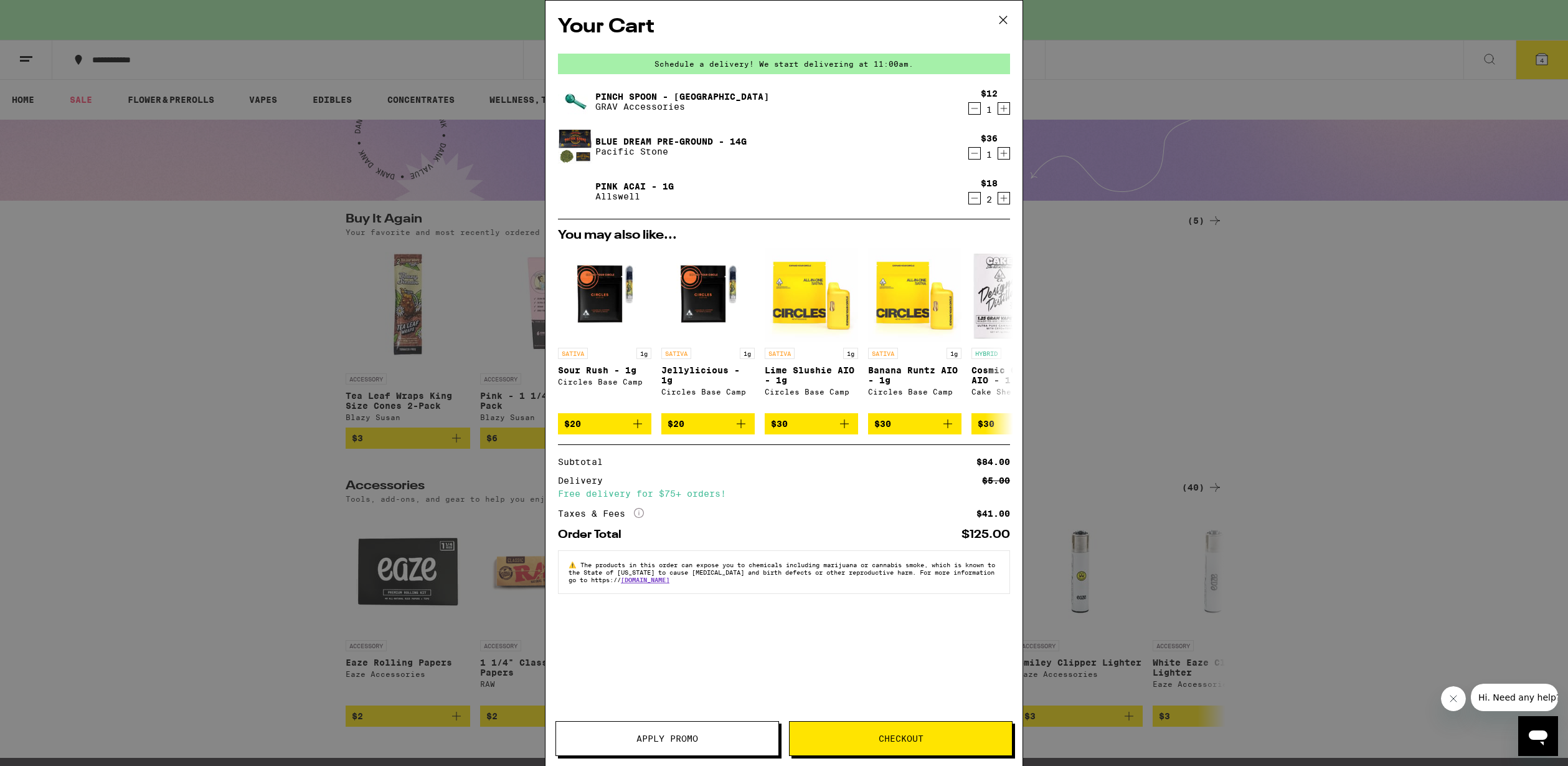
click at [976, 114] on icon "Decrement" at bounding box center [975, 108] width 11 height 15
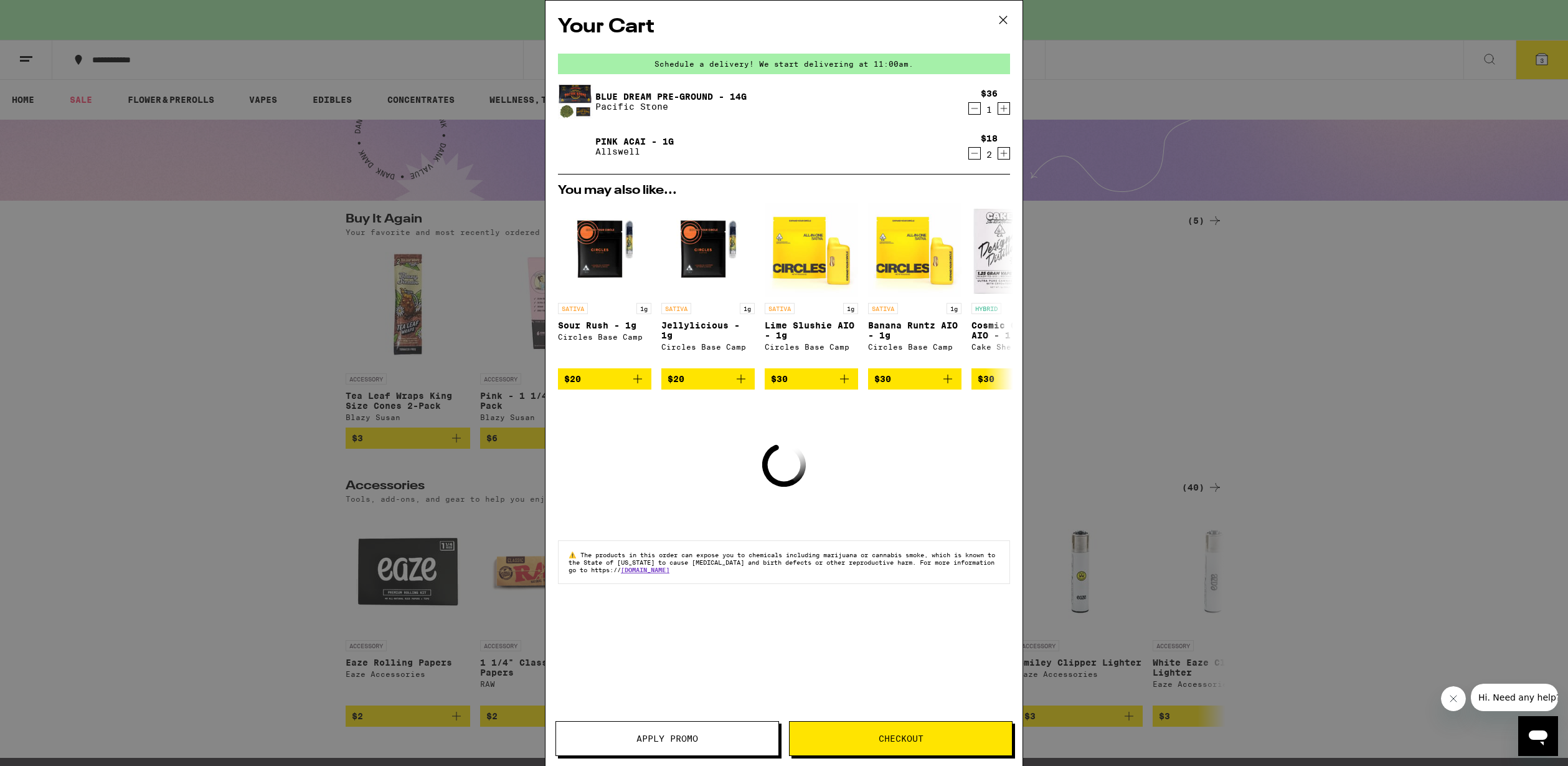
click at [431, 200] on div "Your Cart Schedule a delivery! We start delivering at 11:00am. Blue Dream Pre-G…" at bounding box center [784, 383] width 1568 height 766
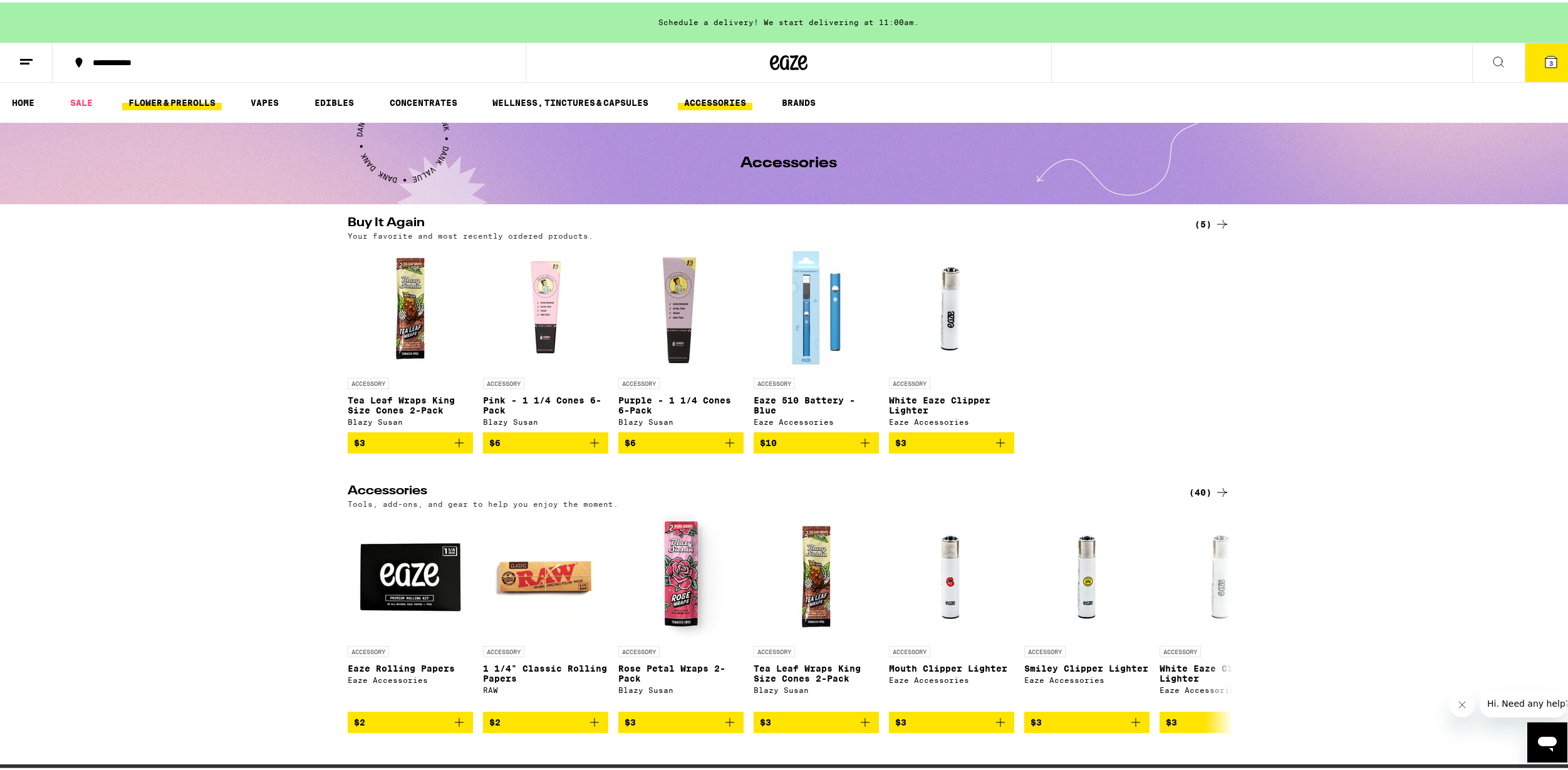
click at [124, 100] on link "FLOWER & PREROLLS" at bounding box center [172, 100] width 100 height 15
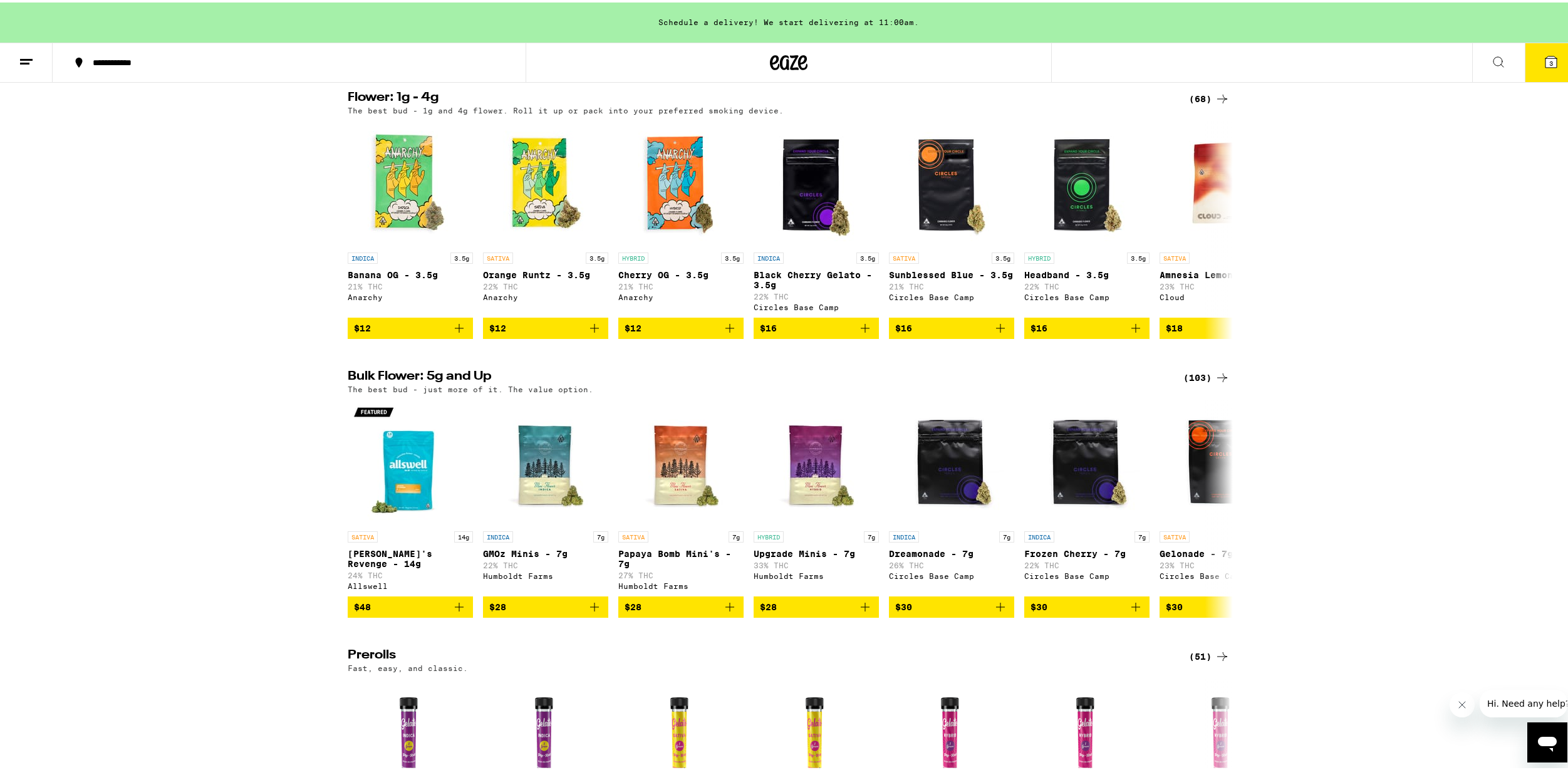
scroll to position [63, 0]
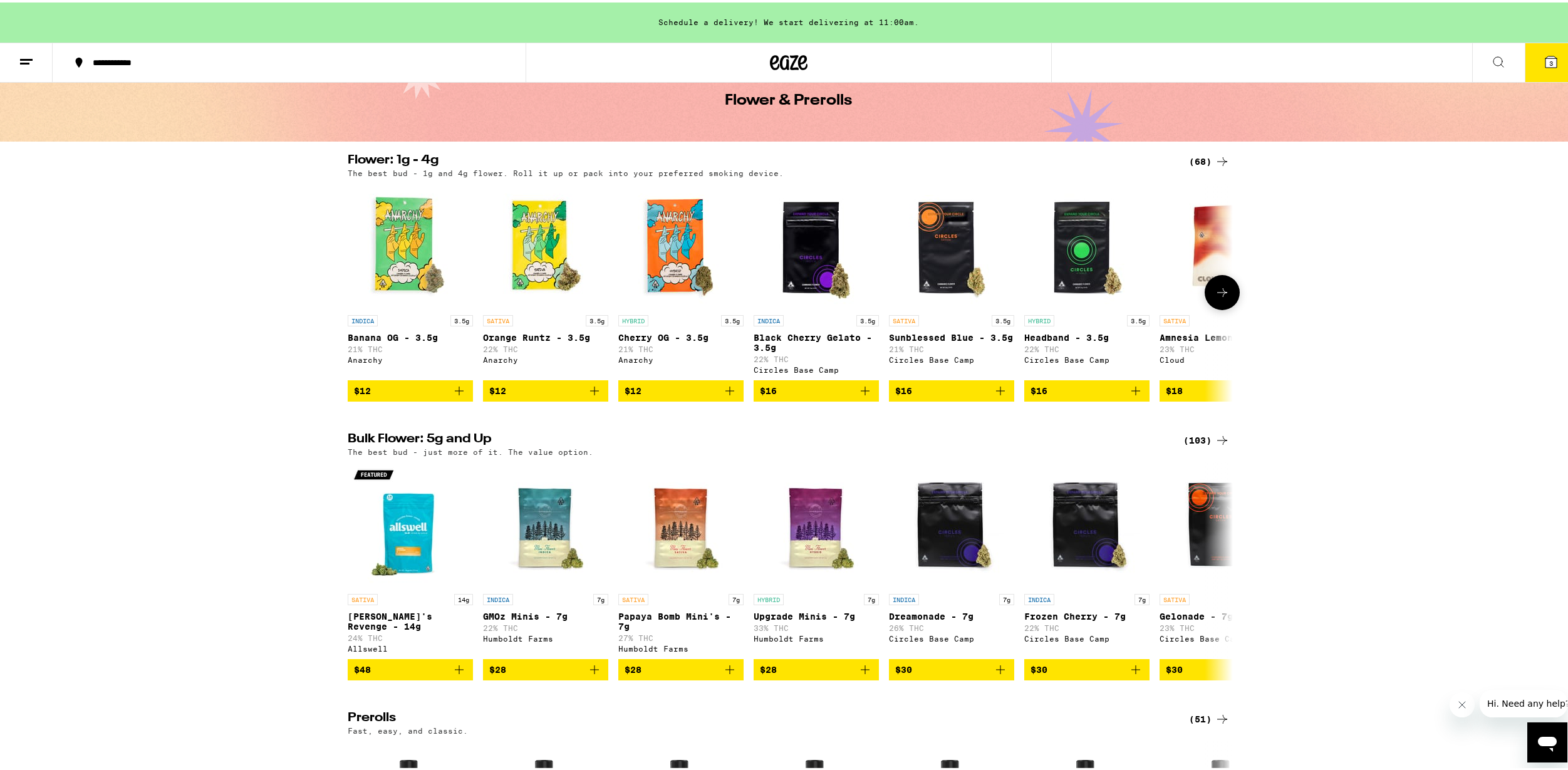
click at [1225, 289] on icon at bounding box center [1222, 289] width 15 height 15
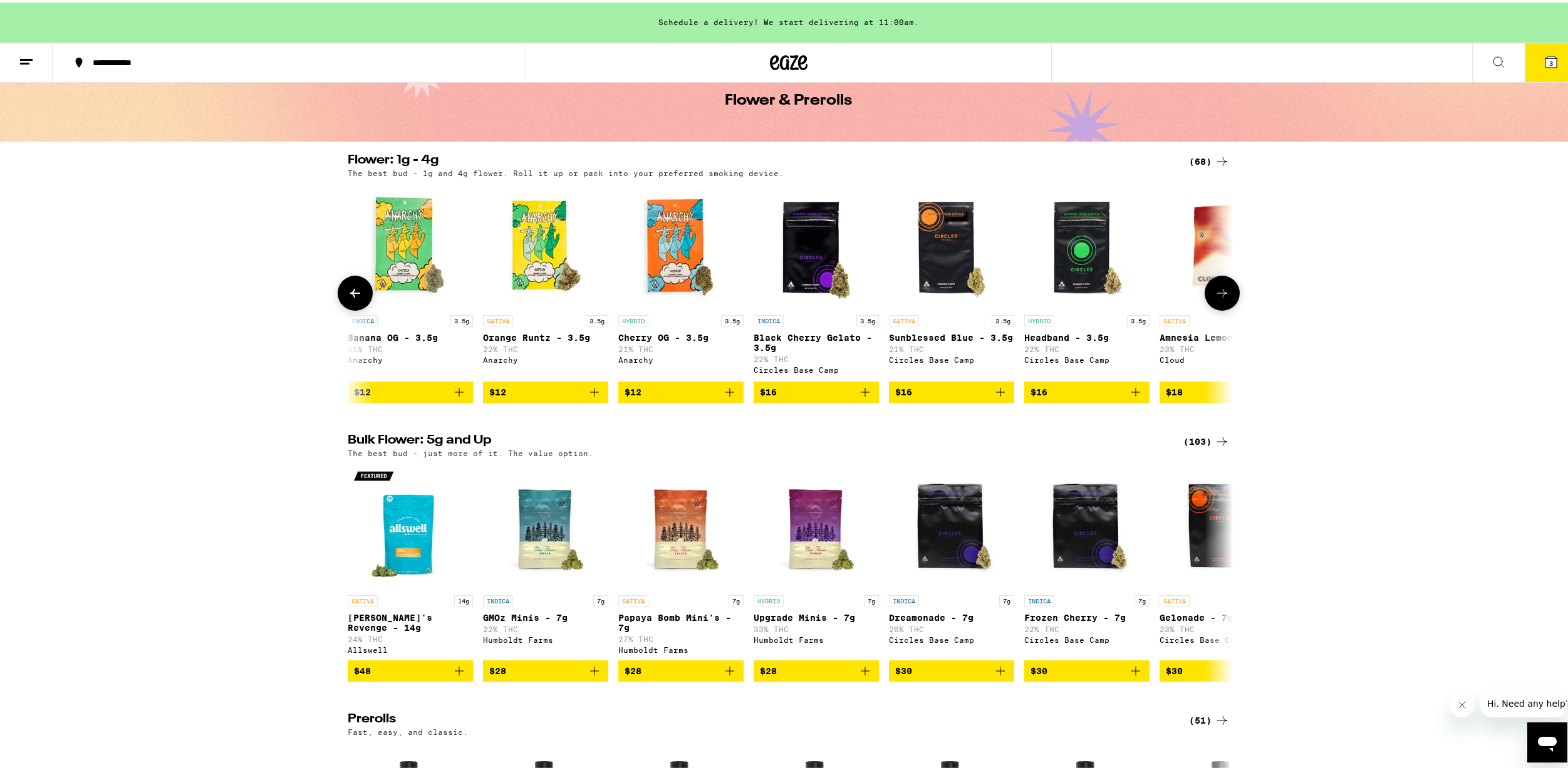
scroll to position [0, 746]
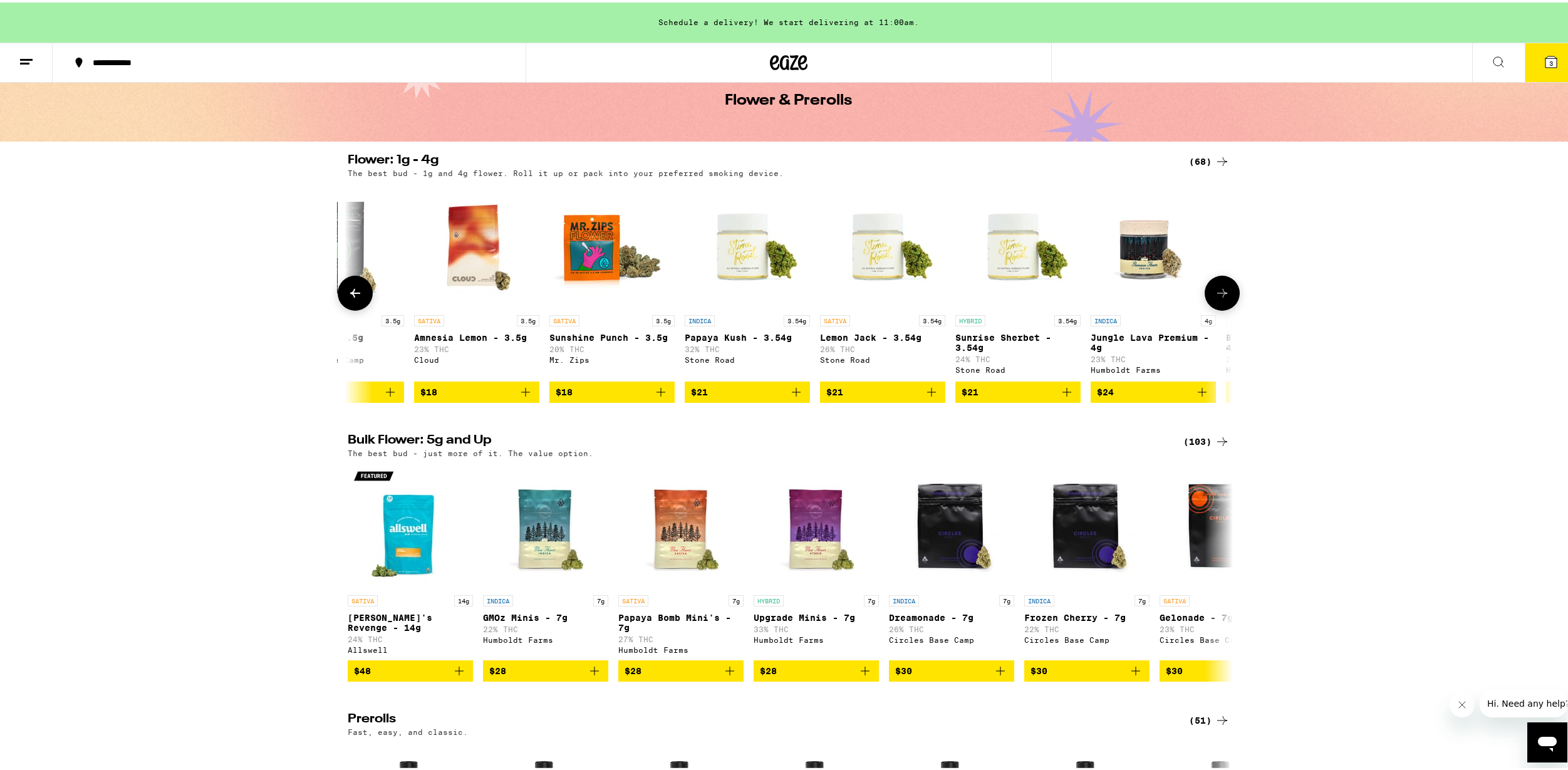
click at [1225, 289] on icon at bounding box center [1222, 290] width 15 height 15
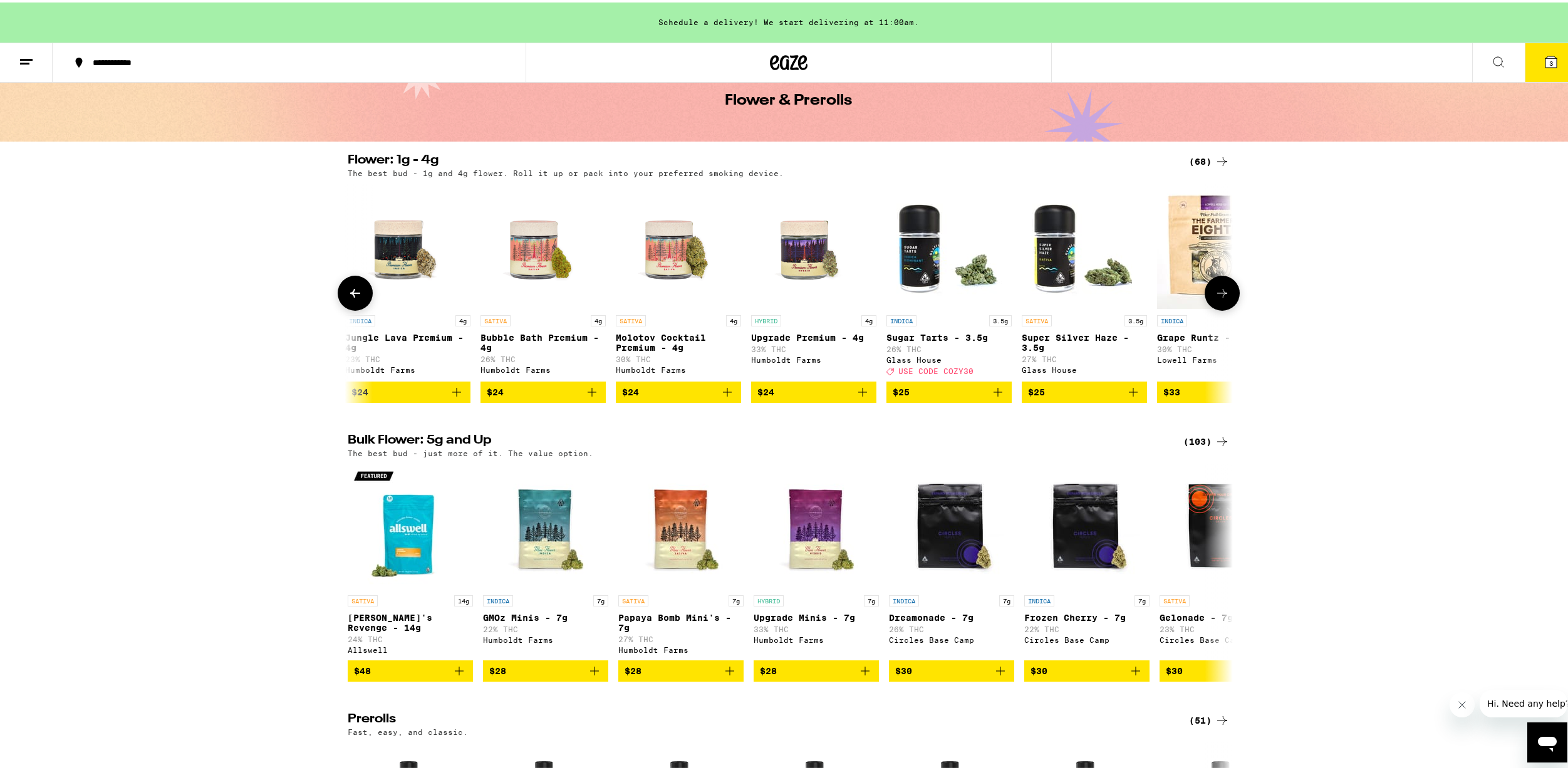
click at [1225, 289] on icon at bounding box center [1222, 290] width 15 height 15
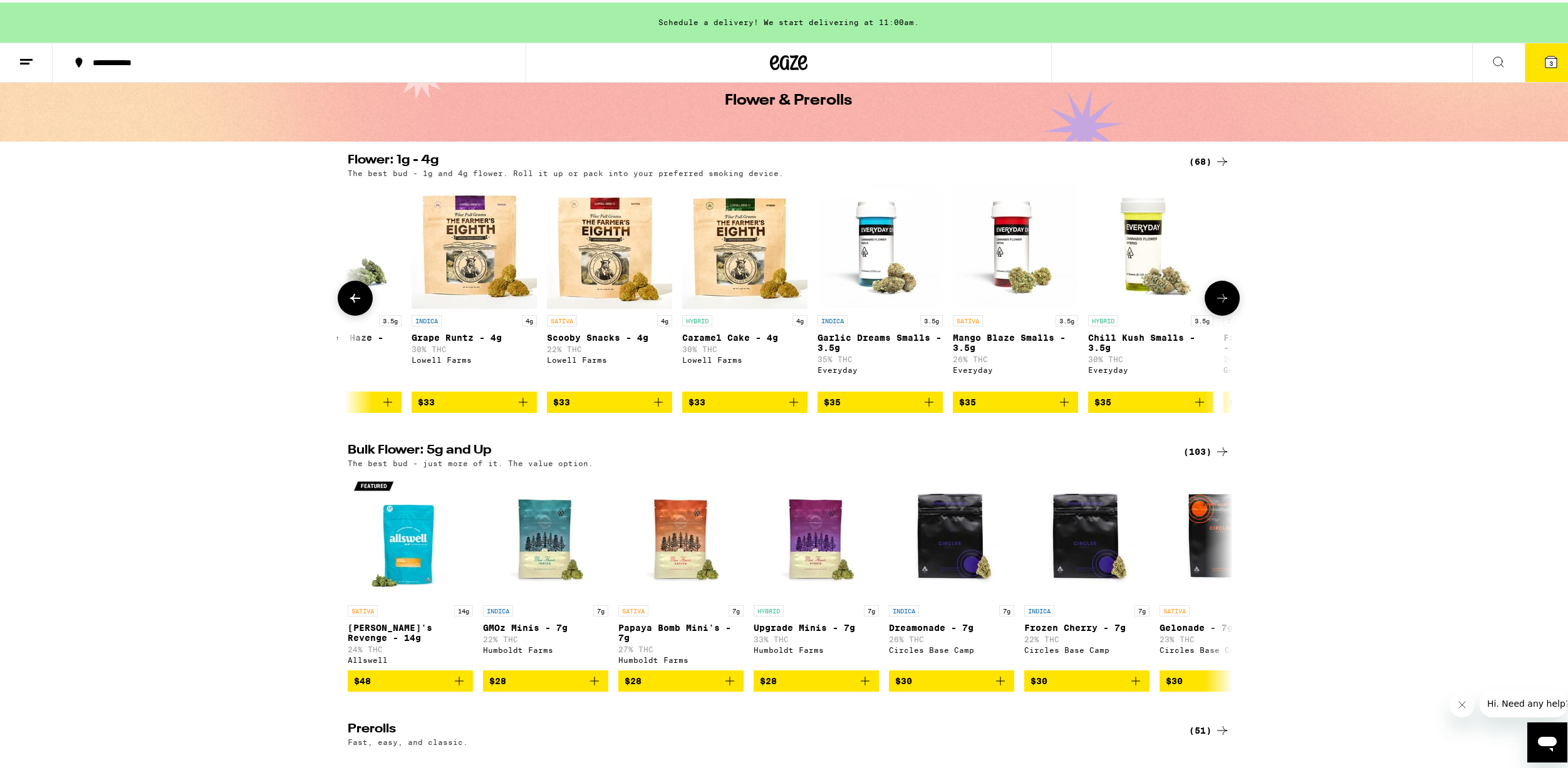
click at [1225, 289] on button at bounding box center [1222, 295] width 35 height 35
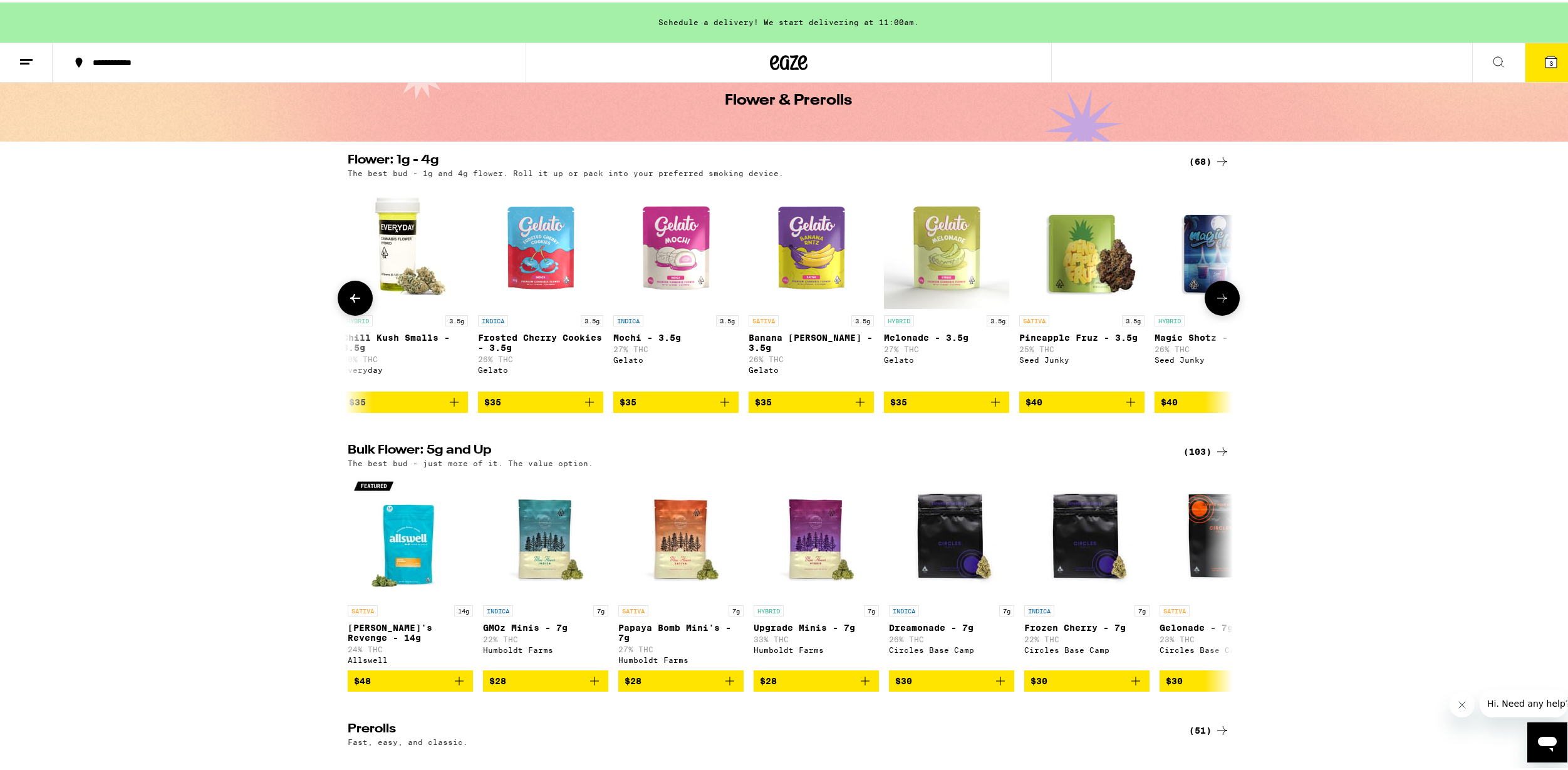
click at [1225, 289] on button at bounding box center [1222, 295] width 35 height 35
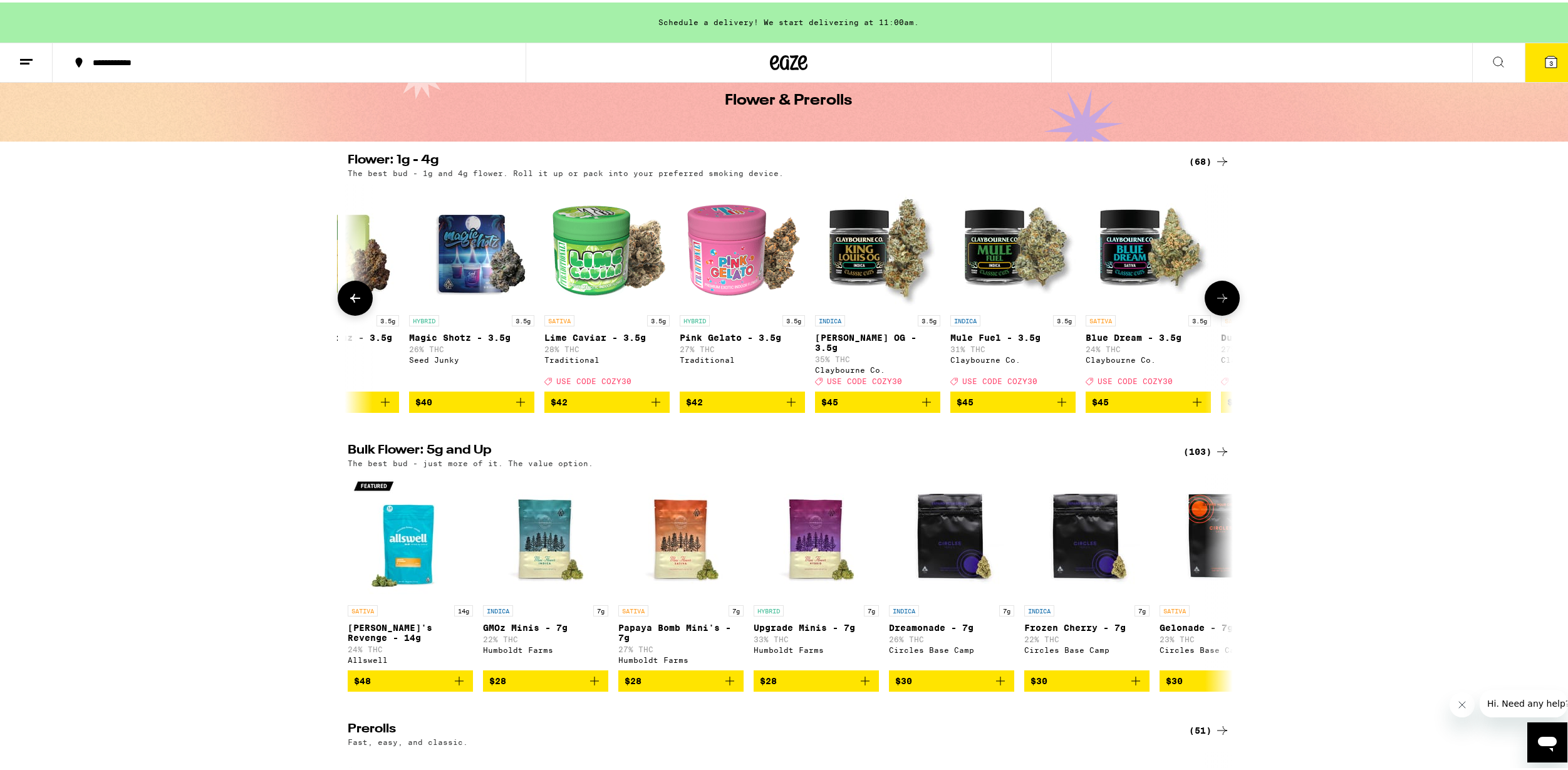
click at [1225, 289] on button at bounding box center [1222, 295] width 35 height 35
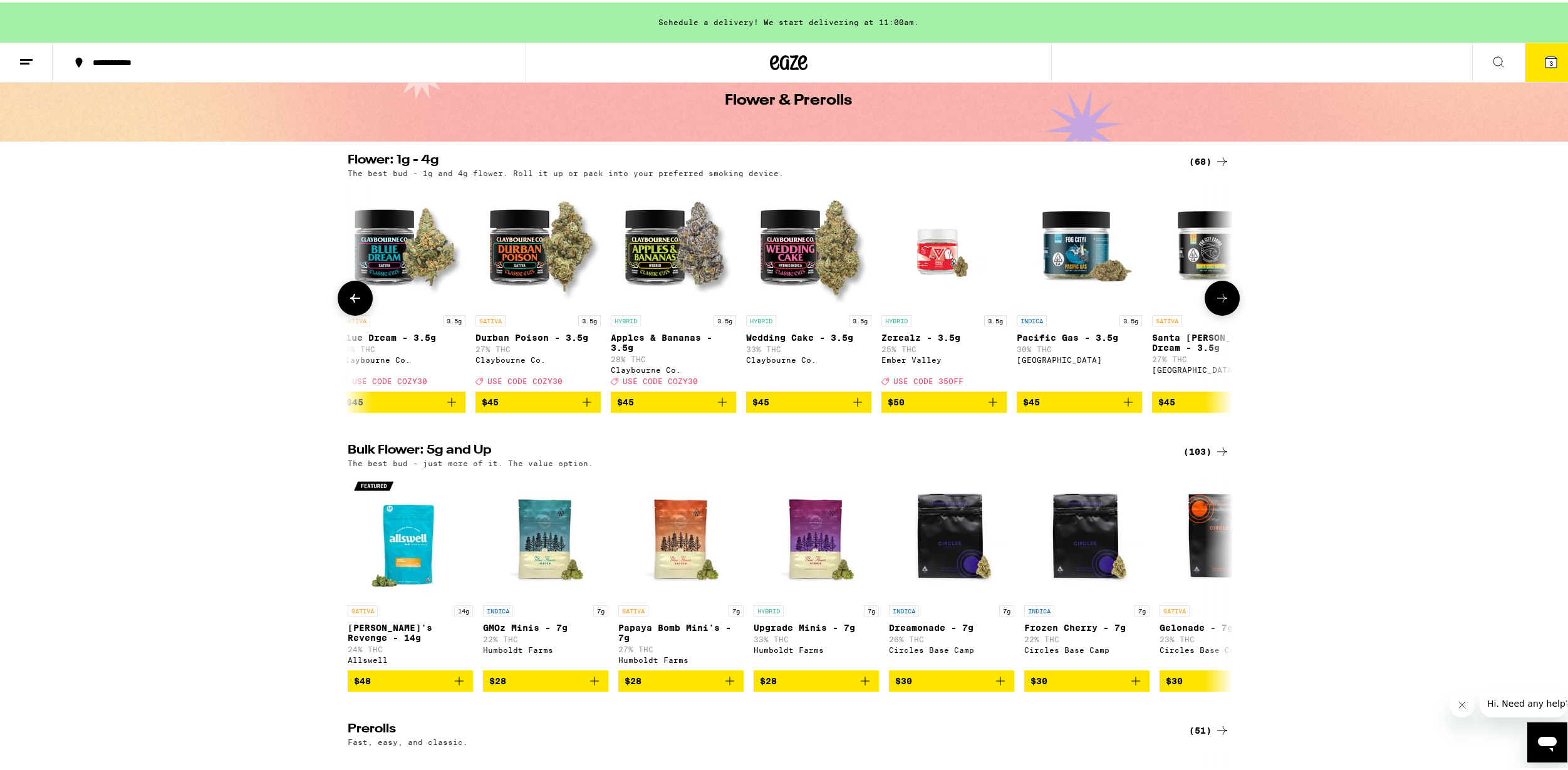
click at [1225, 289] on button at bounding box center [1222, 295] width 35 height 35
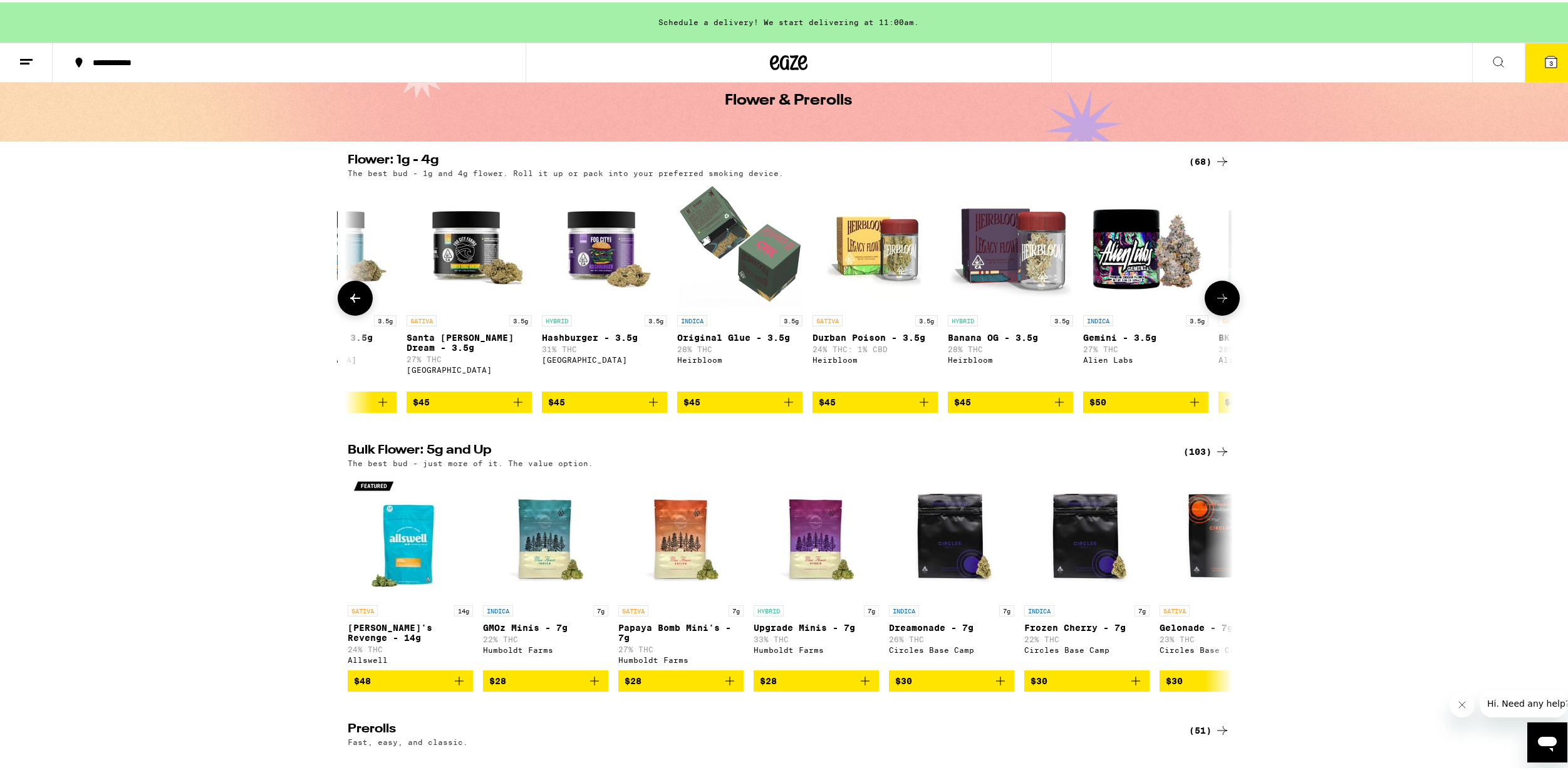
click at [1225, 289] on button at bounding box center [1222, 295] width 35 height 35
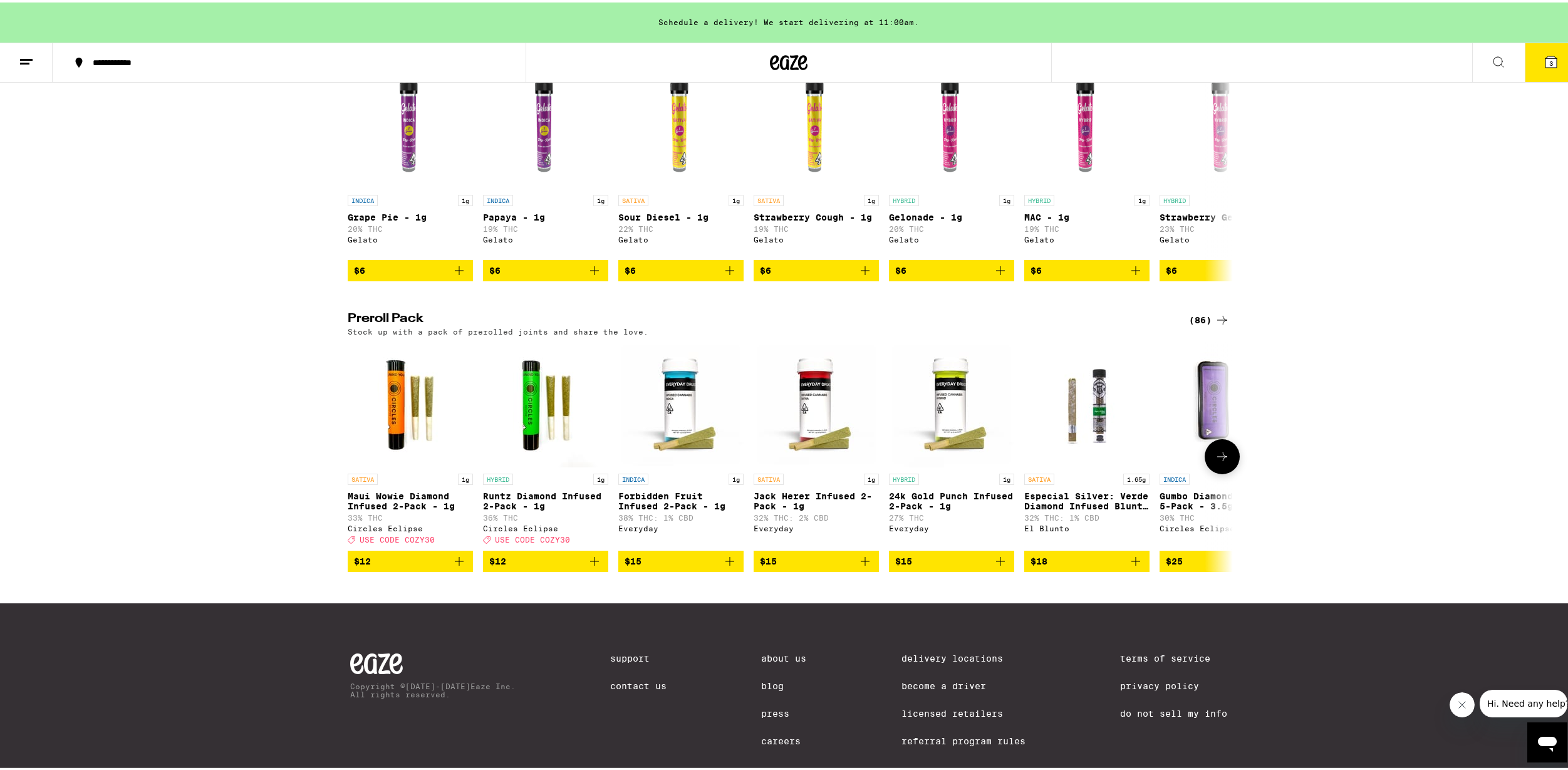
scroll to position [814, 0]
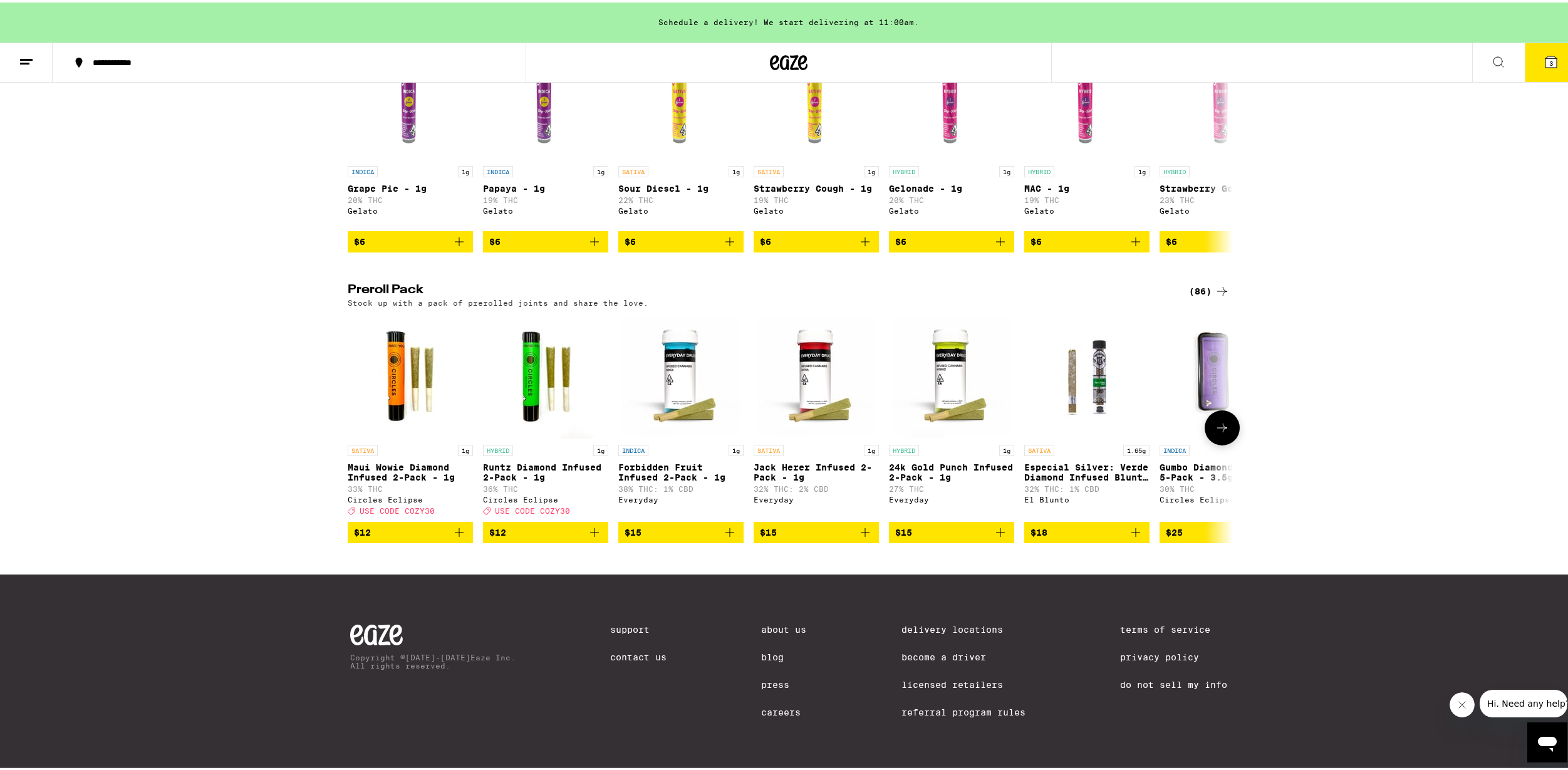
drag, startPoint x: 1234, startPoint y: 429, endPoint x: 1218, endPoint y: 429, distance: 16.0
click at [1232, 429] on button at bounding box center [1222, 425] width 35 height 35
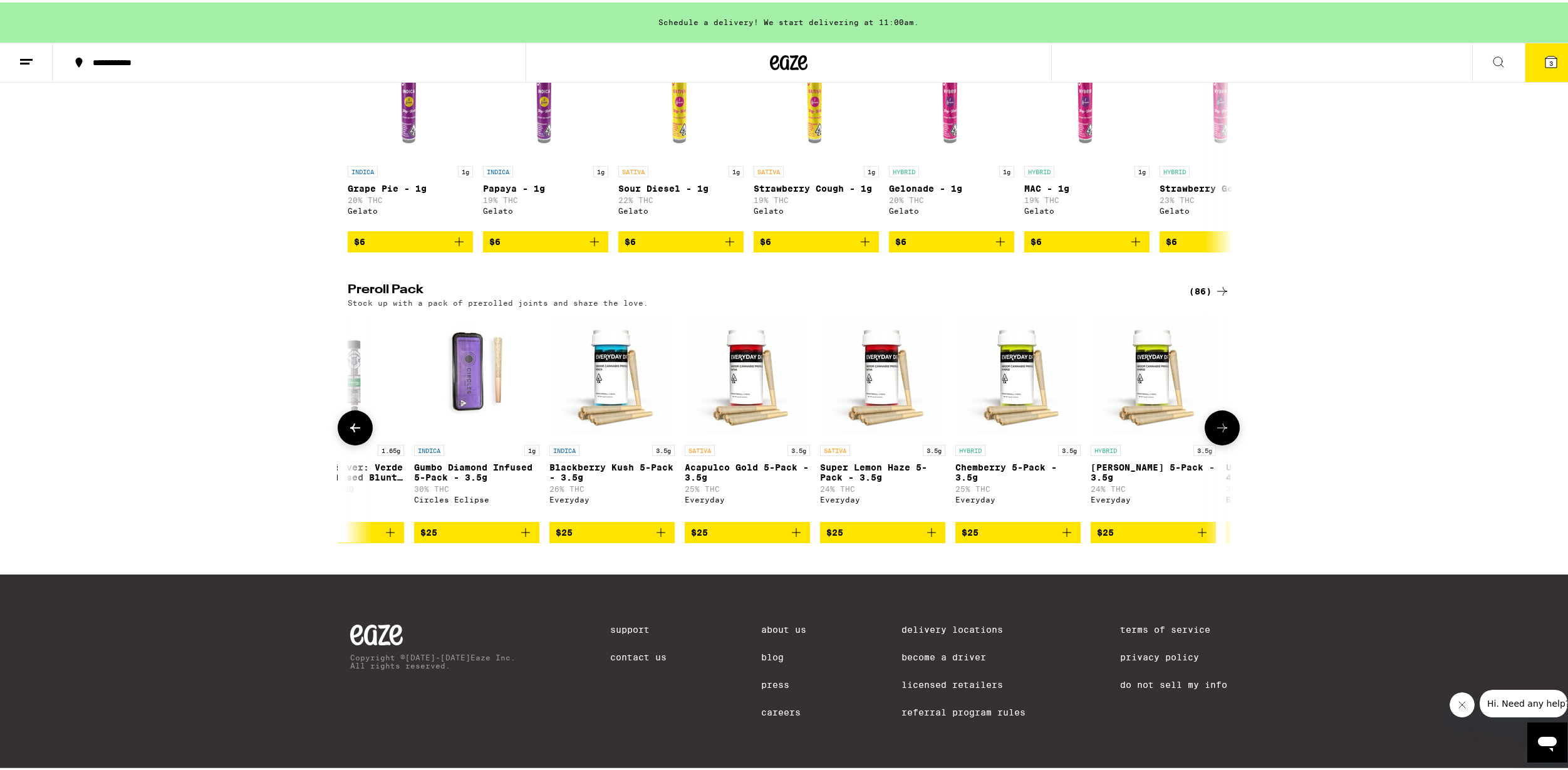
click at [1218, 429] on icon at bounding box center [1222, 425] width 15 height 15
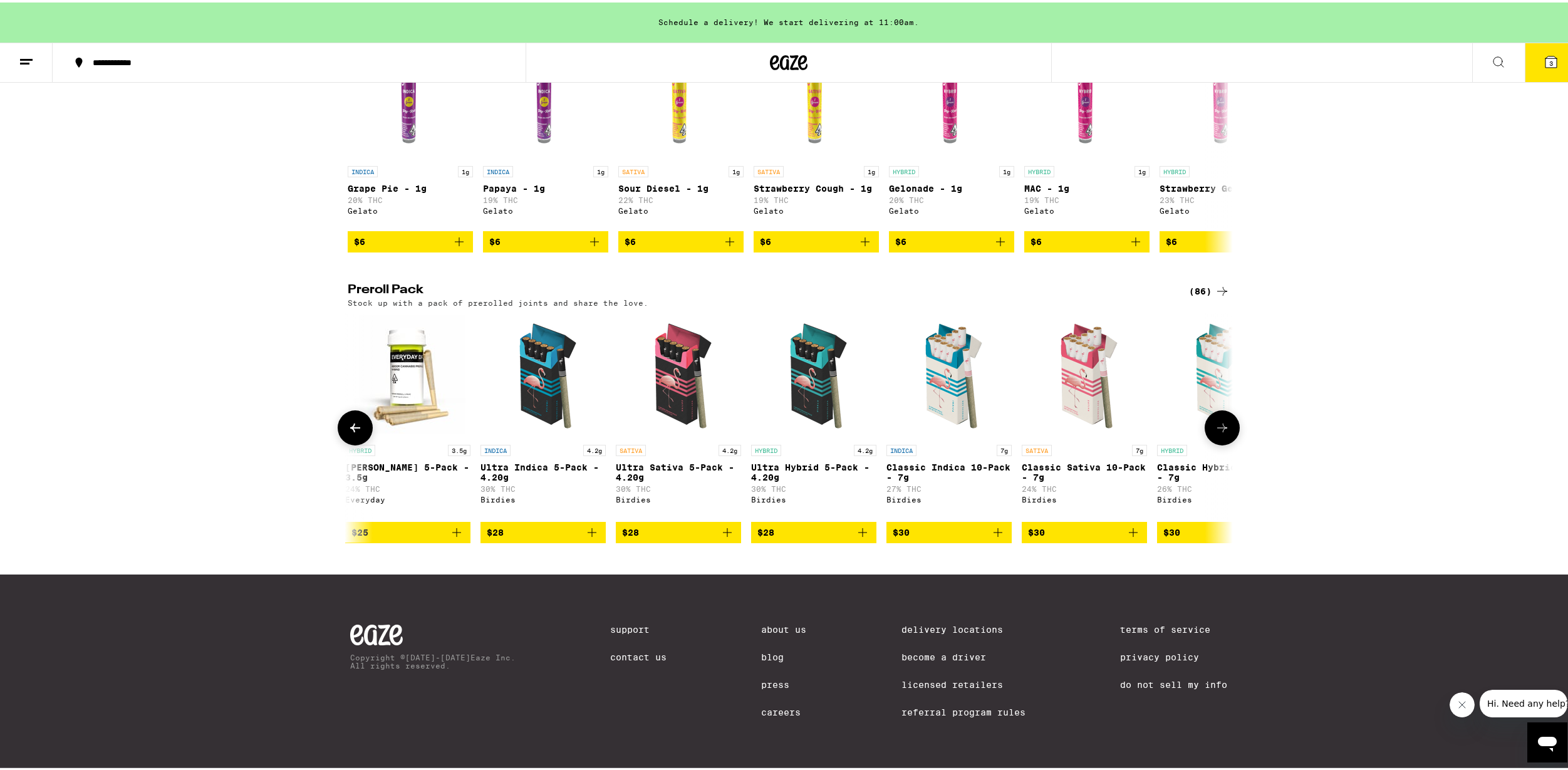
click at [1218, 429] on icon at bounding box center [1222, 425] width 15 height 15
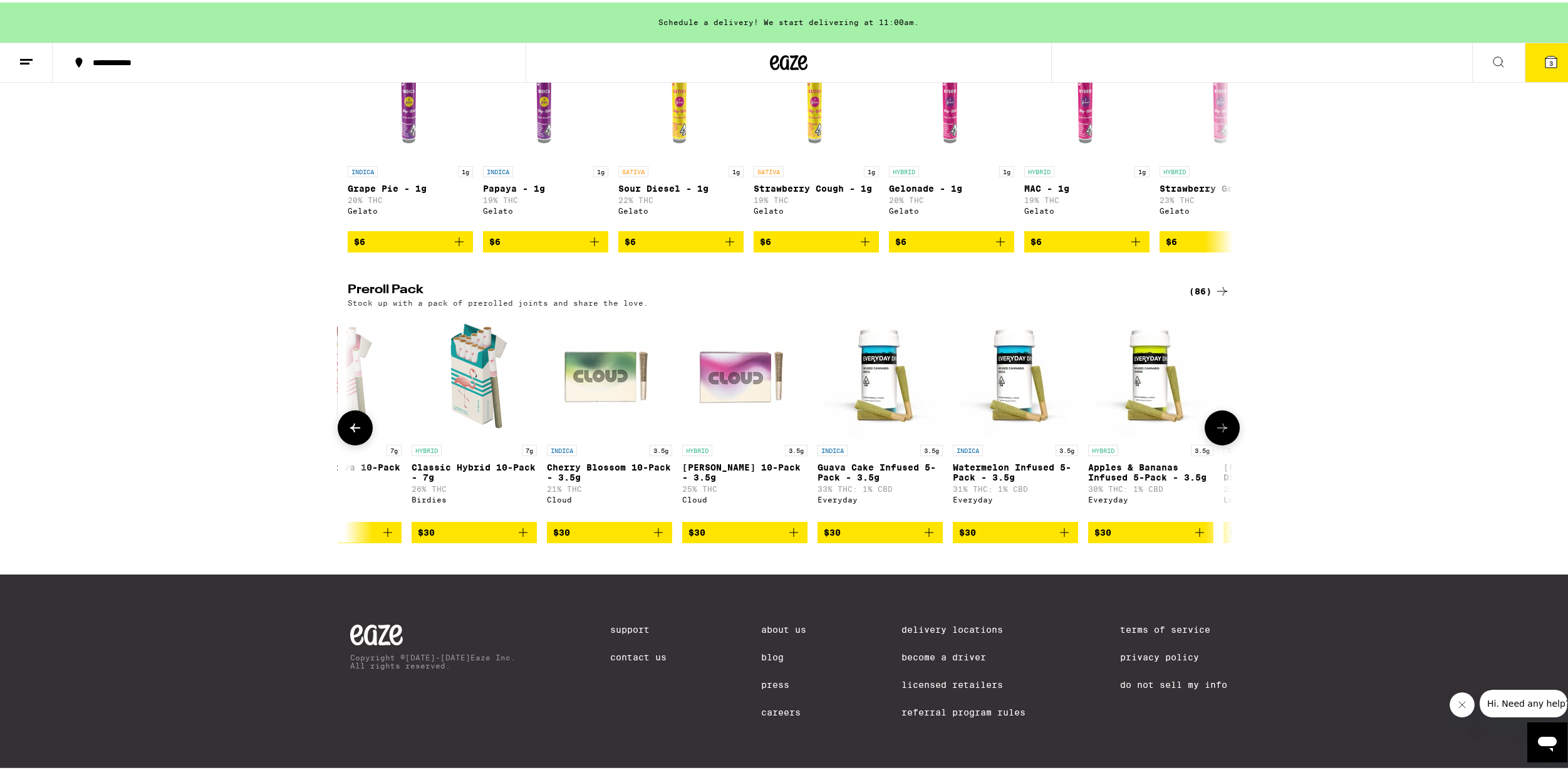
click at [1218, 429] on icon at bounding box center [1222, 425] width 15 height 15
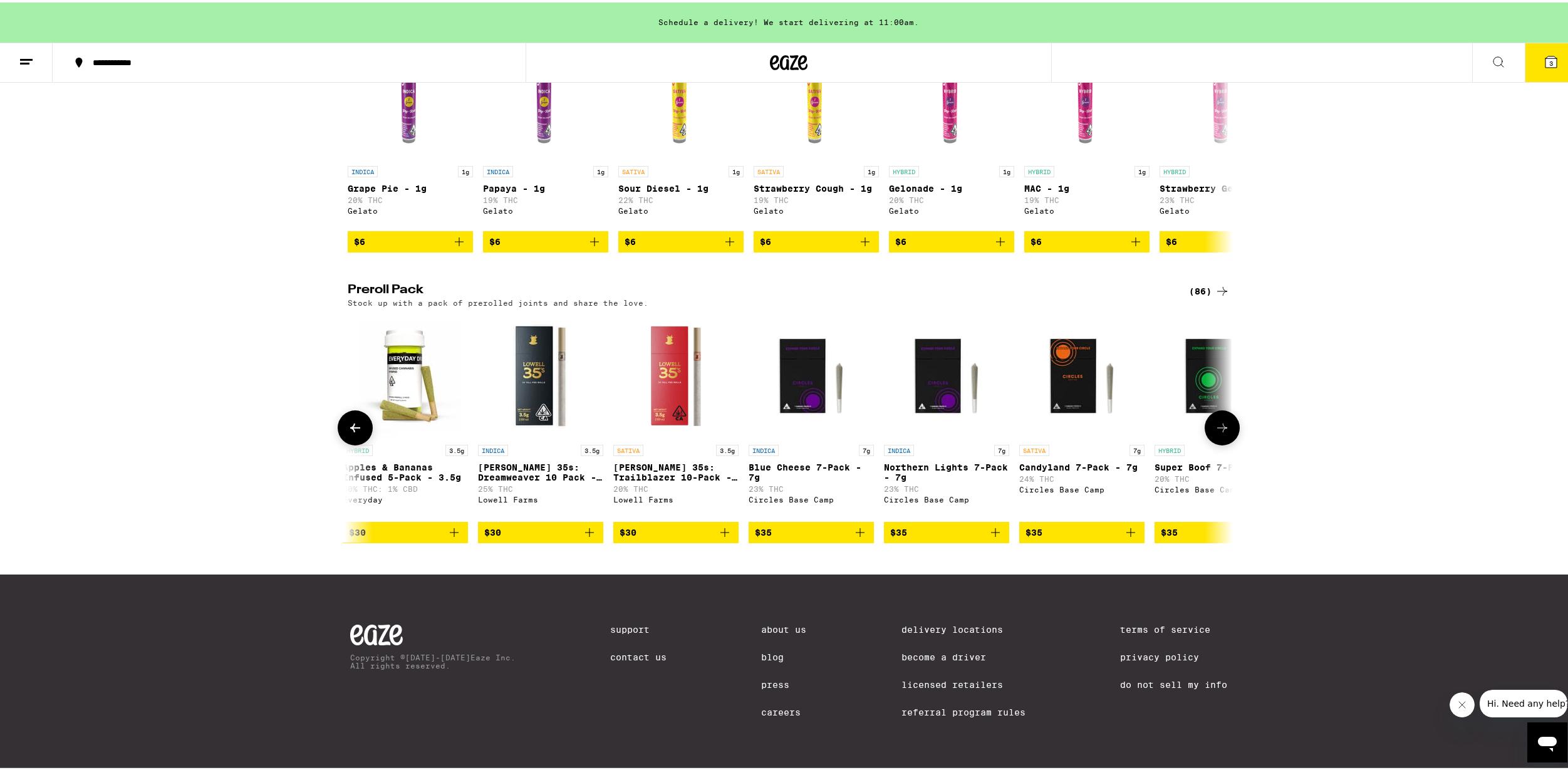
click at [1218, 429] on icon at bounding box center [1222, 425] width 15 height 15
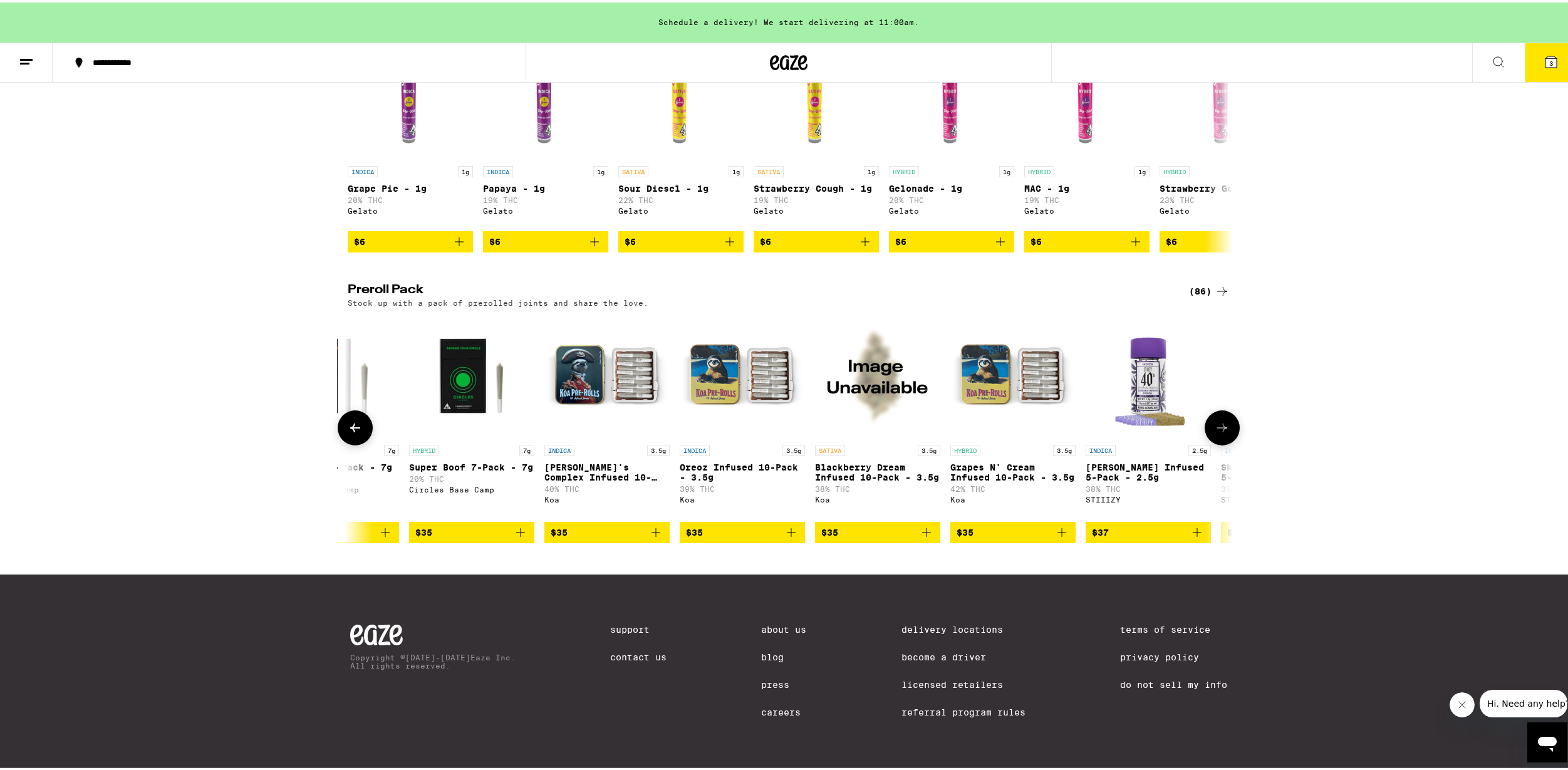
click at [1218, 429] on icon at bounding box center [1222, 425] width 15 height 15
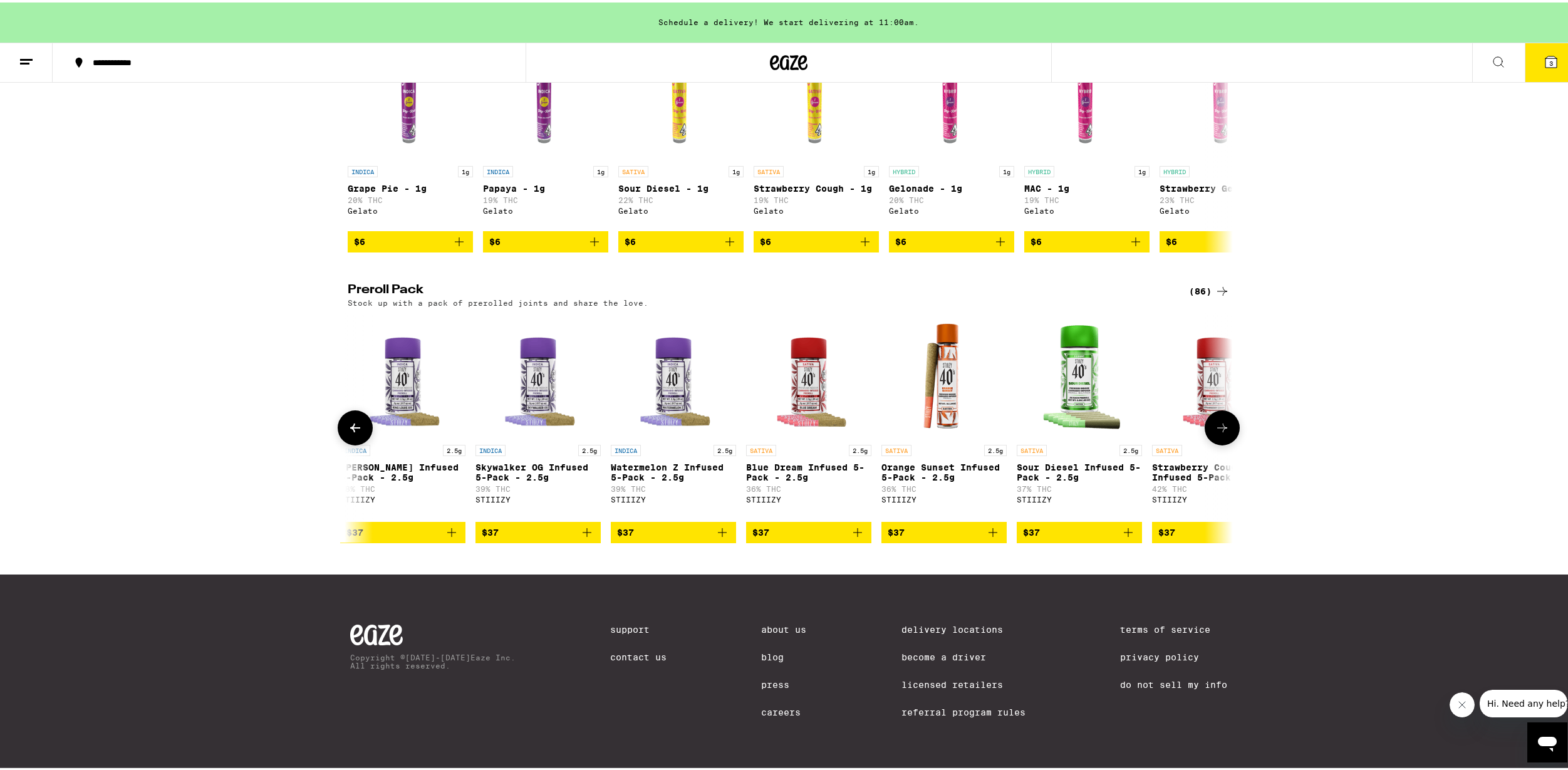
click at [1218, 426] on icon at bounding box center [1222, 425] width 15 height 15
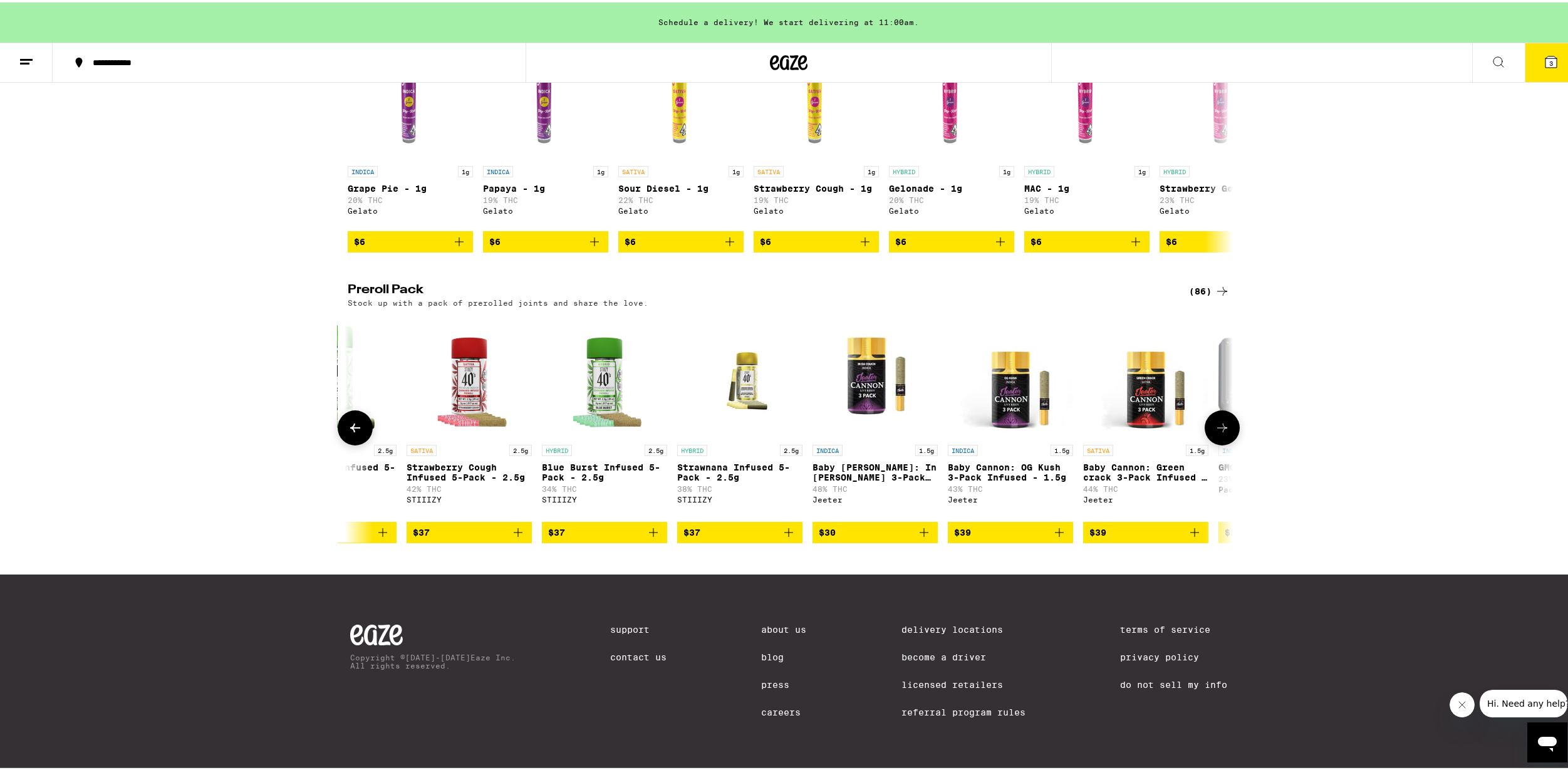
click at [1218, 426] on icon at bounding box center [1222, 425] width 15 height 15
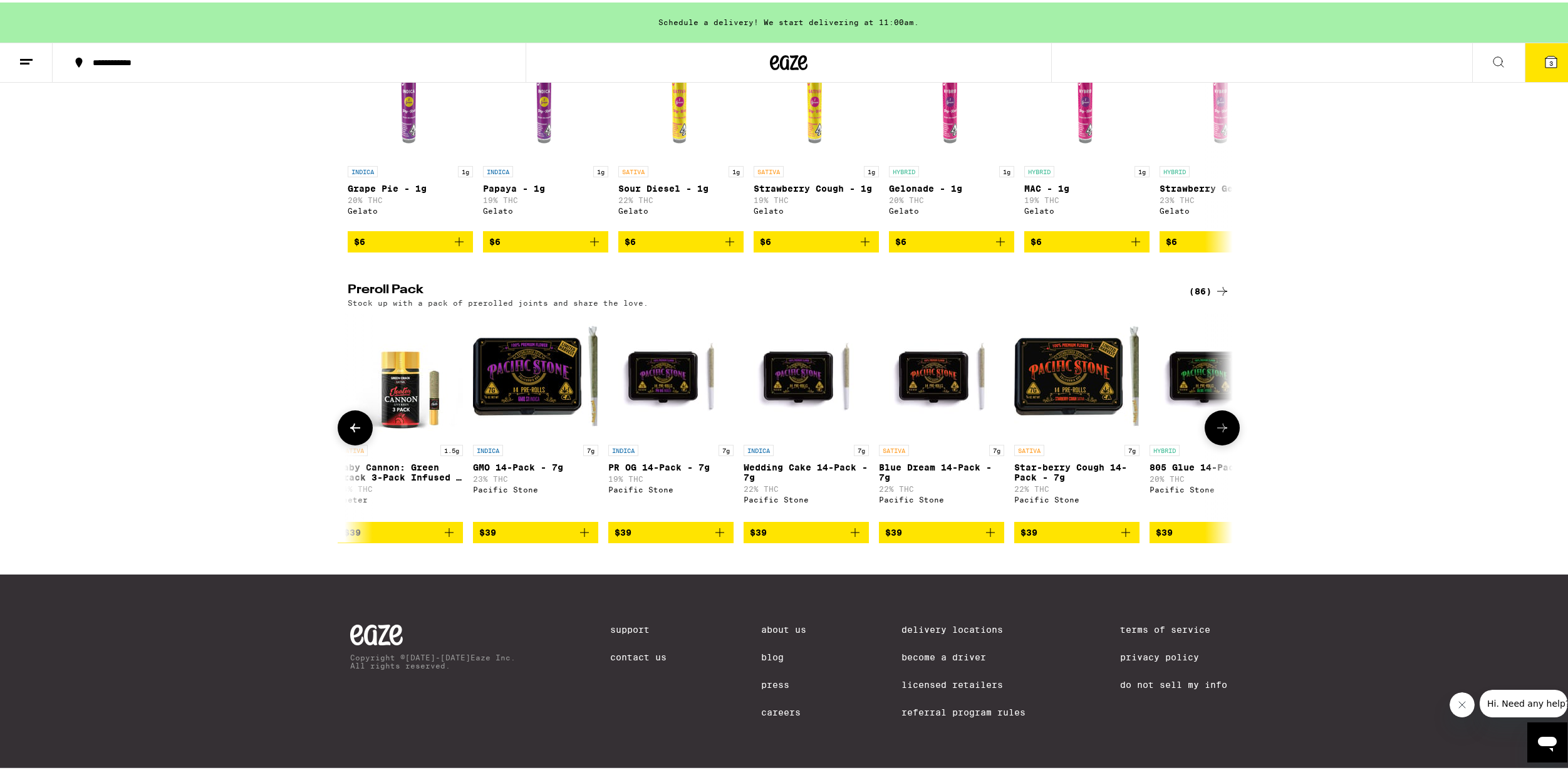
click at [1218, 426] on icon at bounding box center [1222, 425] width 15 height 15
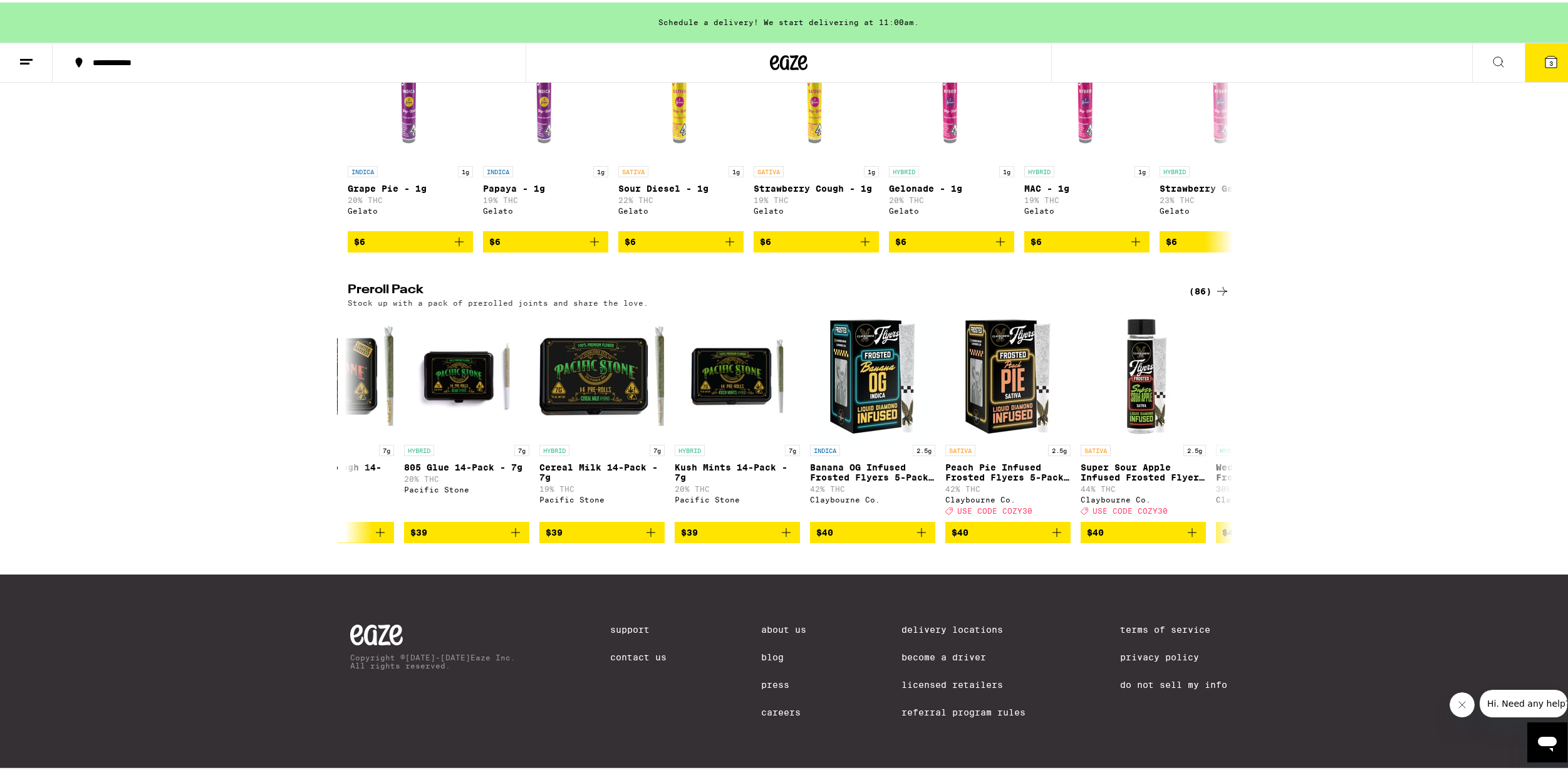
click at [1533, 69] on button "3" at bounding box center [1551, 60] width 53 height 39
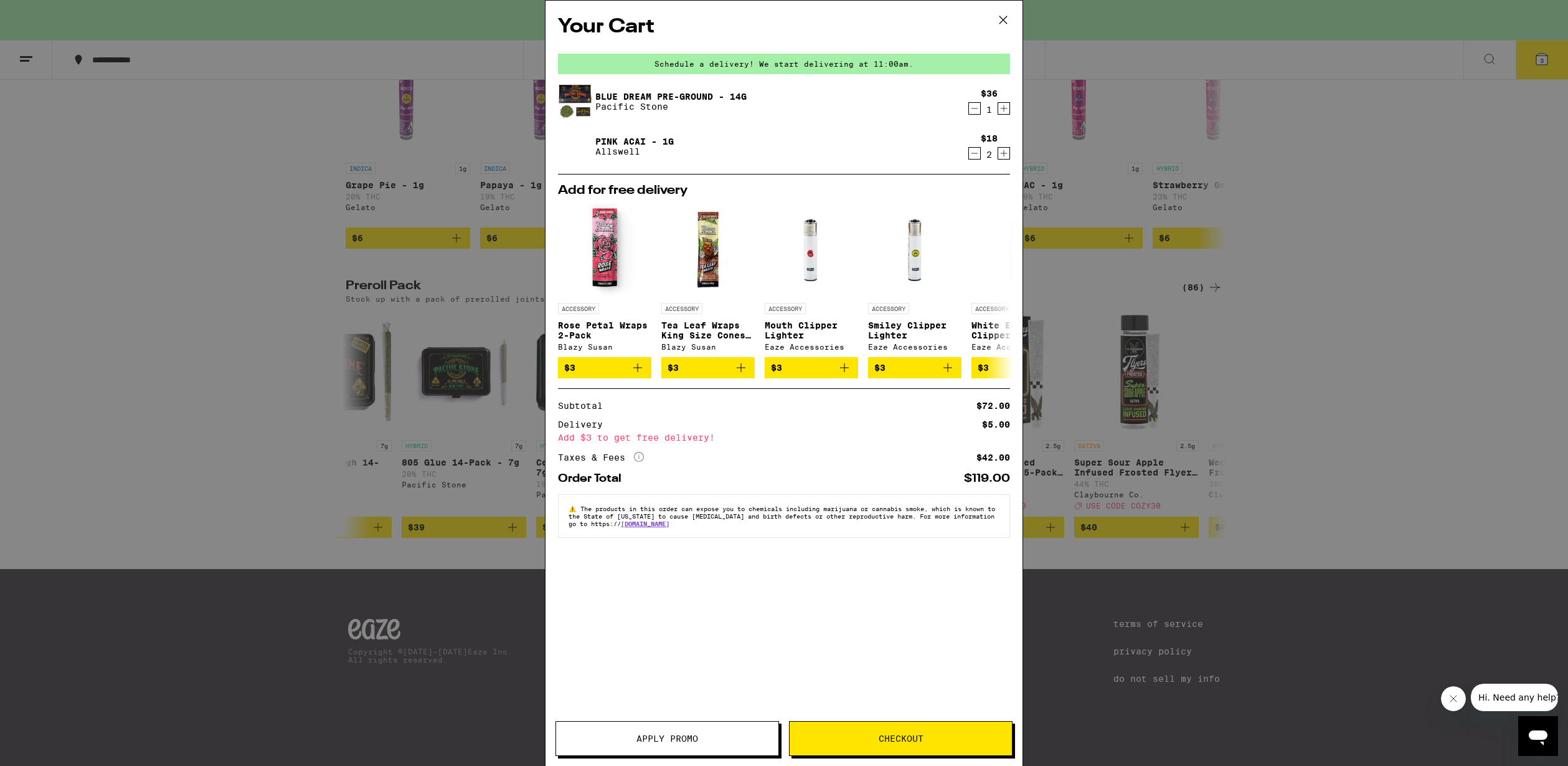
click at [156, 361] on div "Your Cart Schedule a delivery! We start delivering at 11:00am. Blue Dream Pre-G…" at bounding box center [784, 383] width 1568 height 766
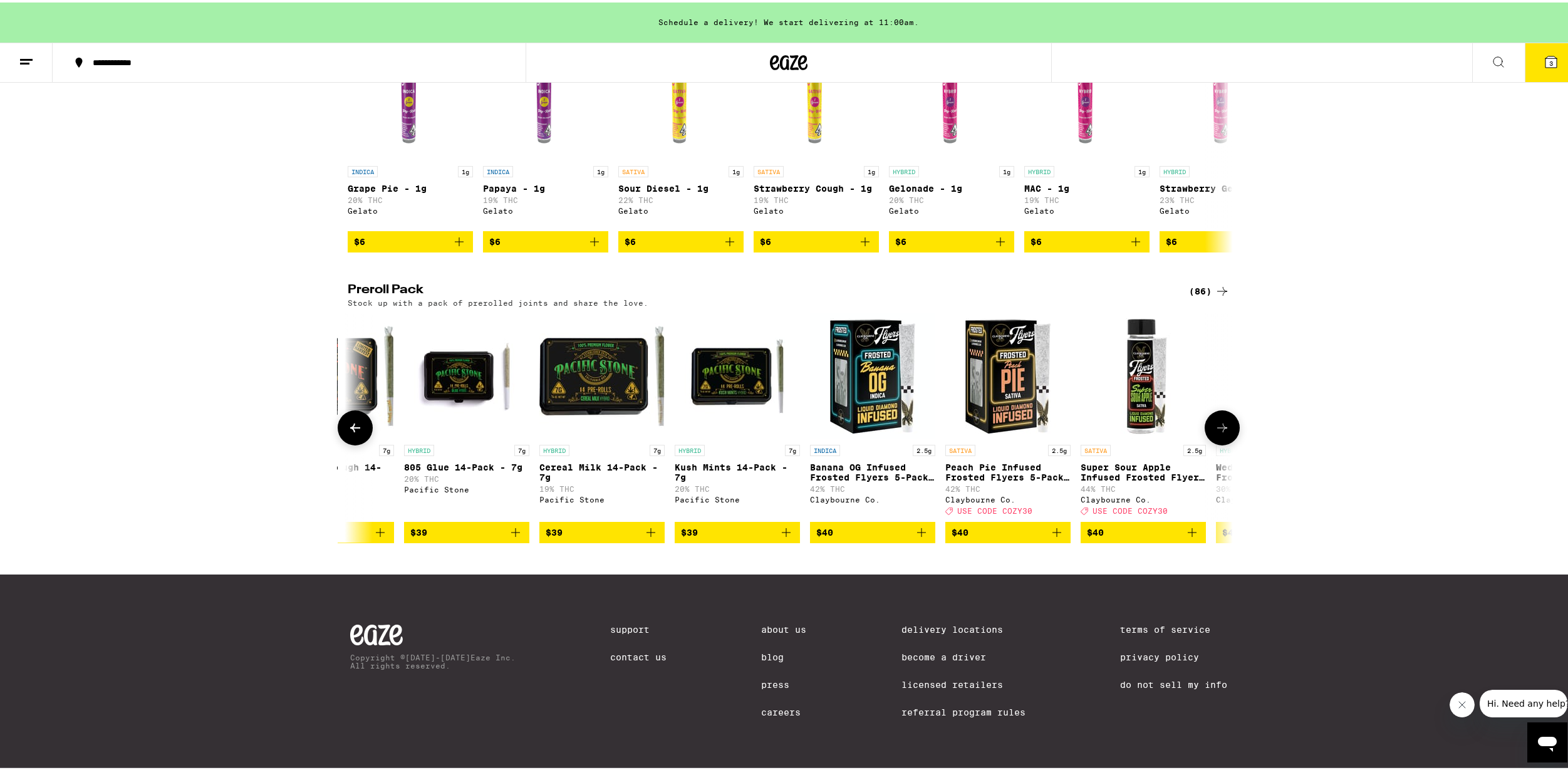
click at [353, 431] on icon at bounding box center [355, 425] width 15 height 15
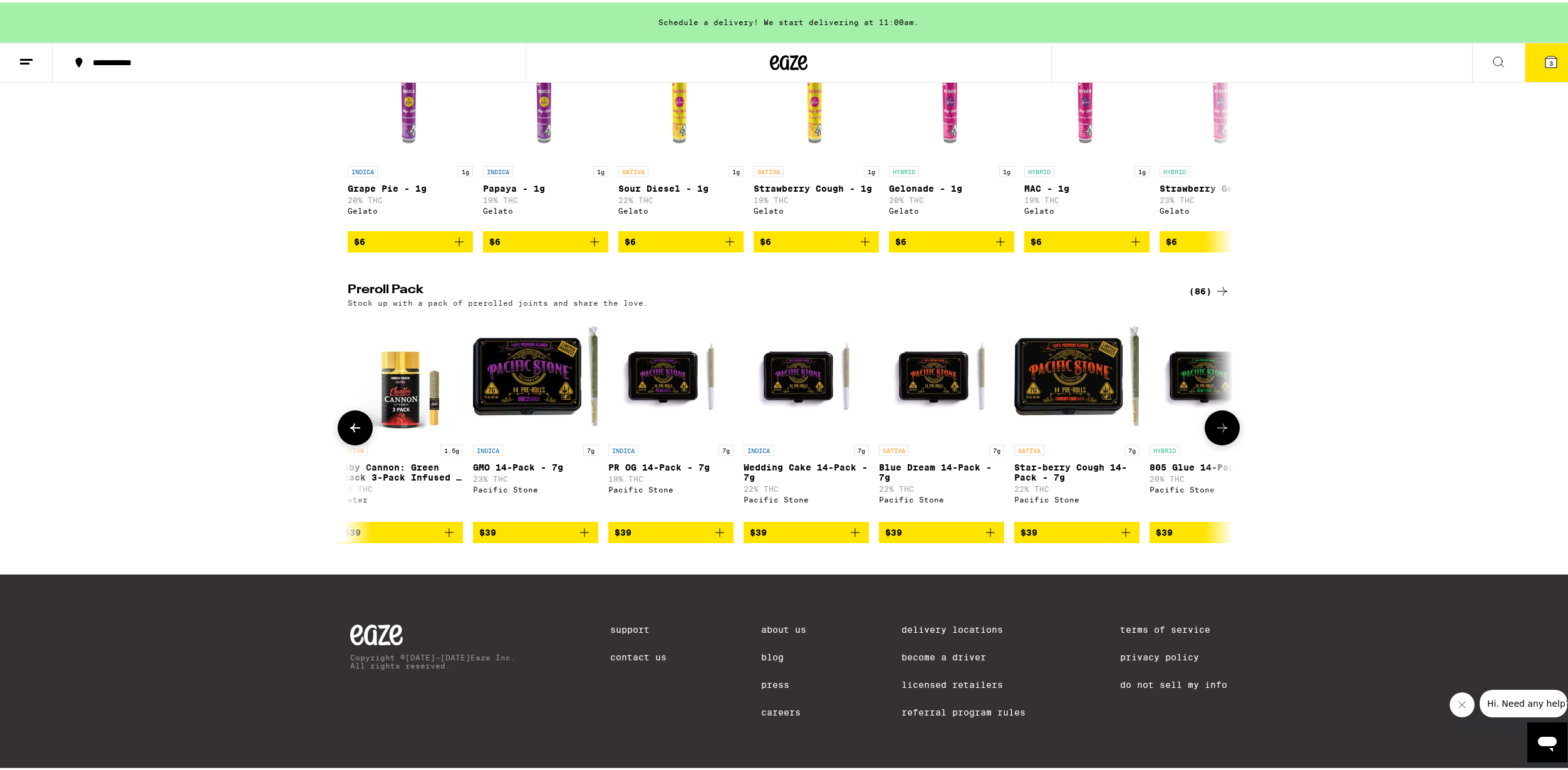
click at [353, 431] on icon at bounding box center [355, 425] width 15 height 15
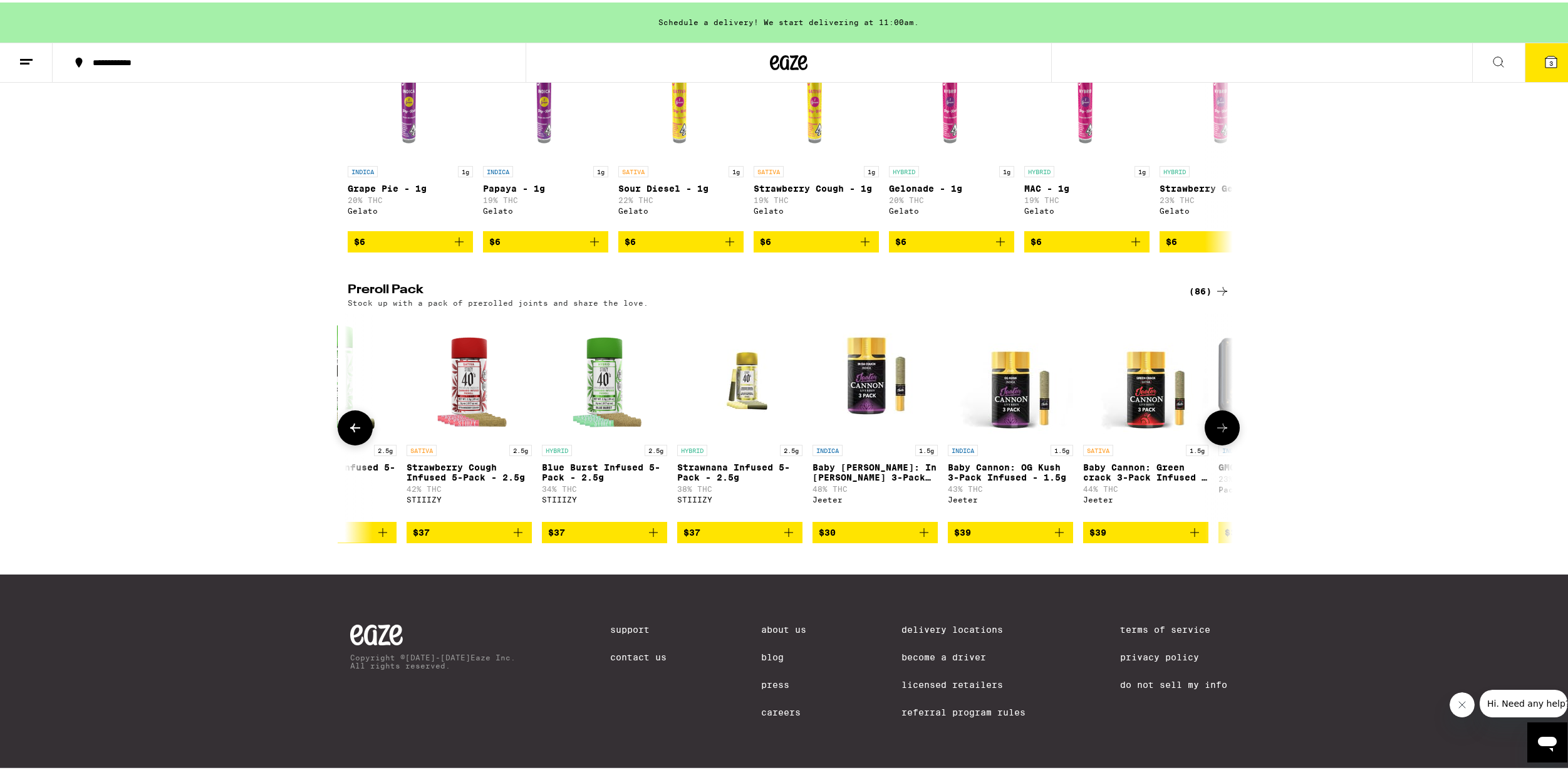
click at [353, 431] on icon at bounding box center [355, 425] width 15 height 15
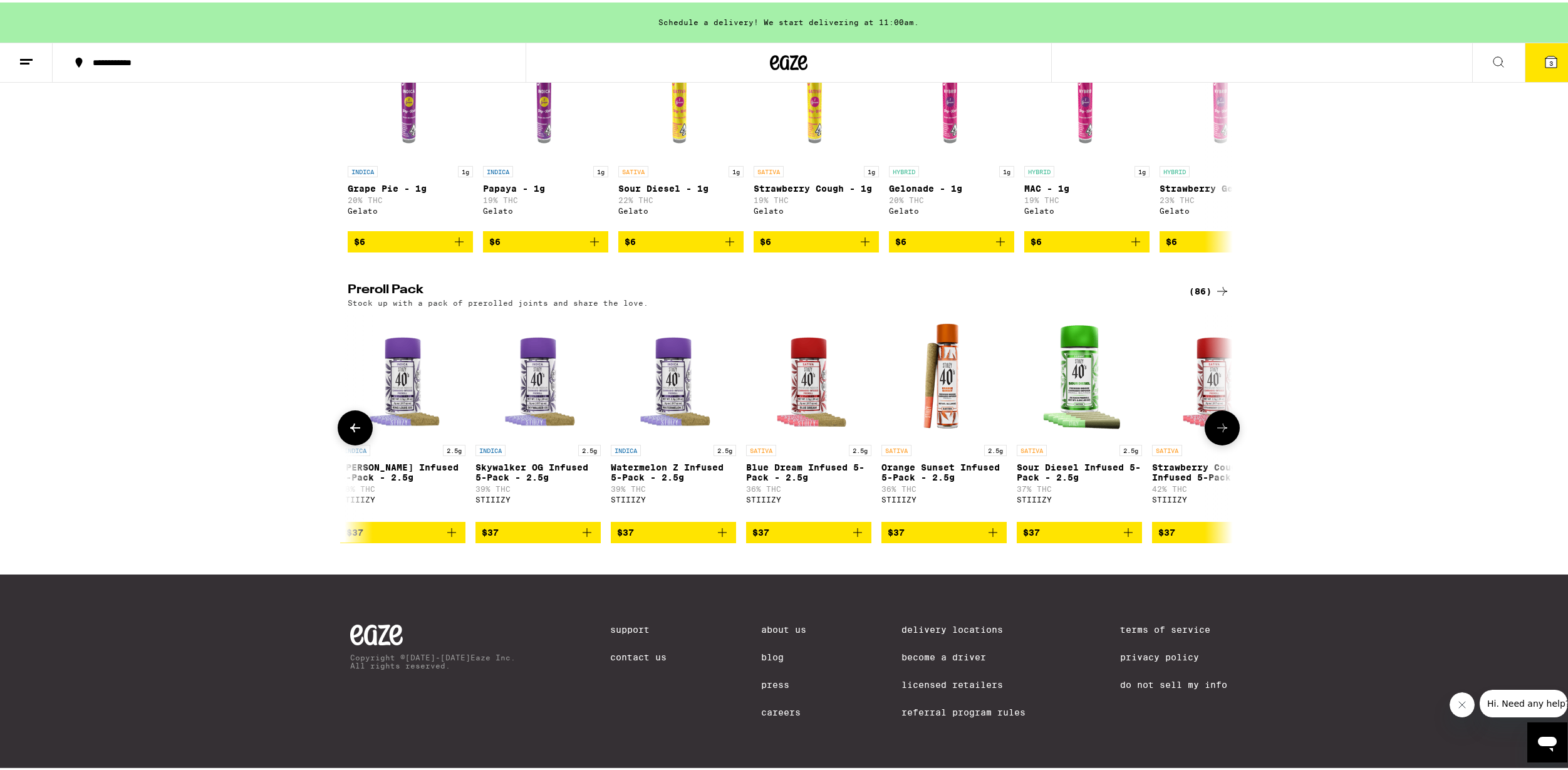
click at [1214, 416] on button at bounding box center [1222, 425] width 35 height 35
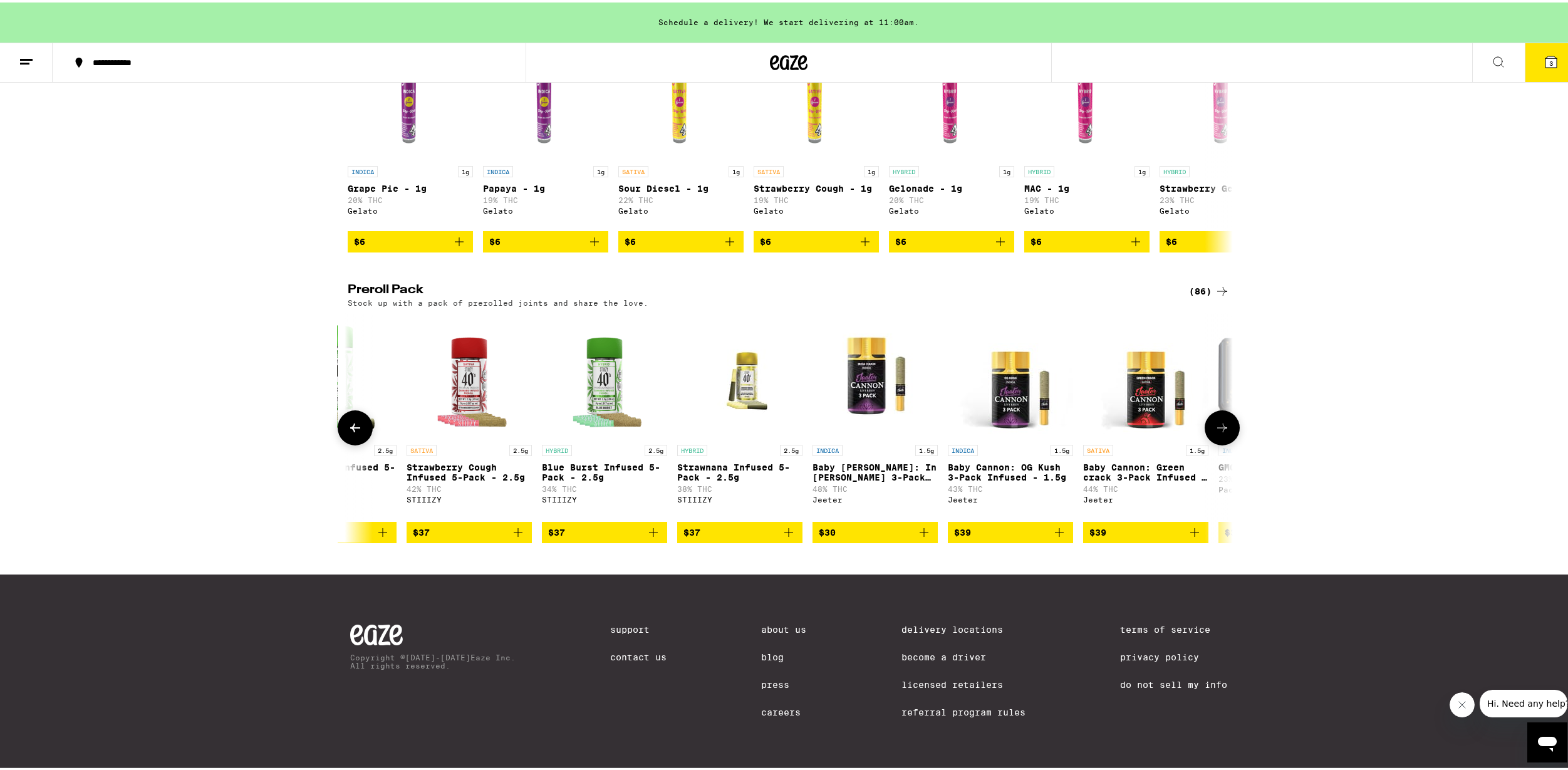
click at [1214, 416] on button at bounding box center [1222, 425] width 35 height 35
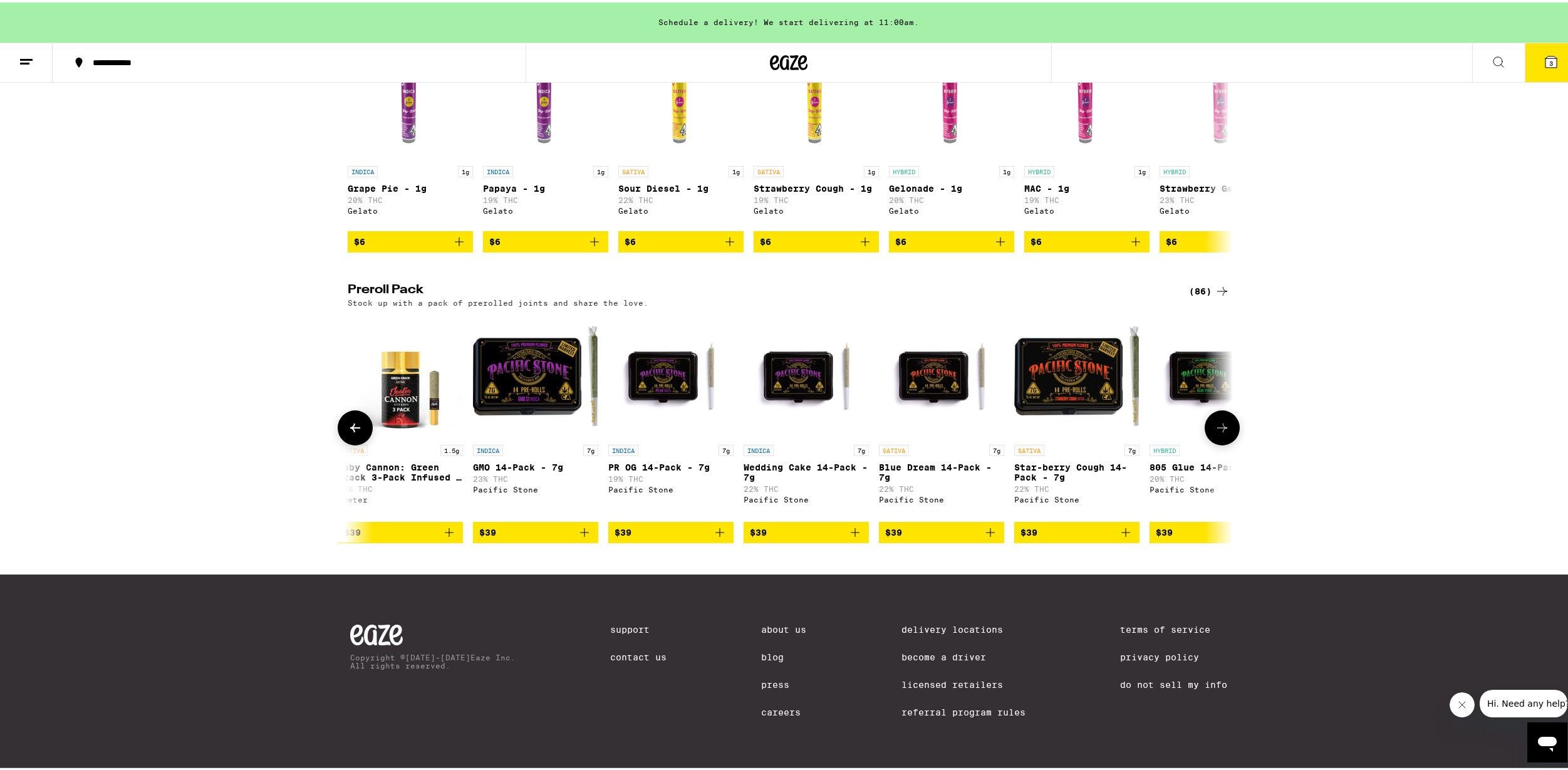
click at [1214, 416] on button at bounding box center [1222, 425] width 35 height 35
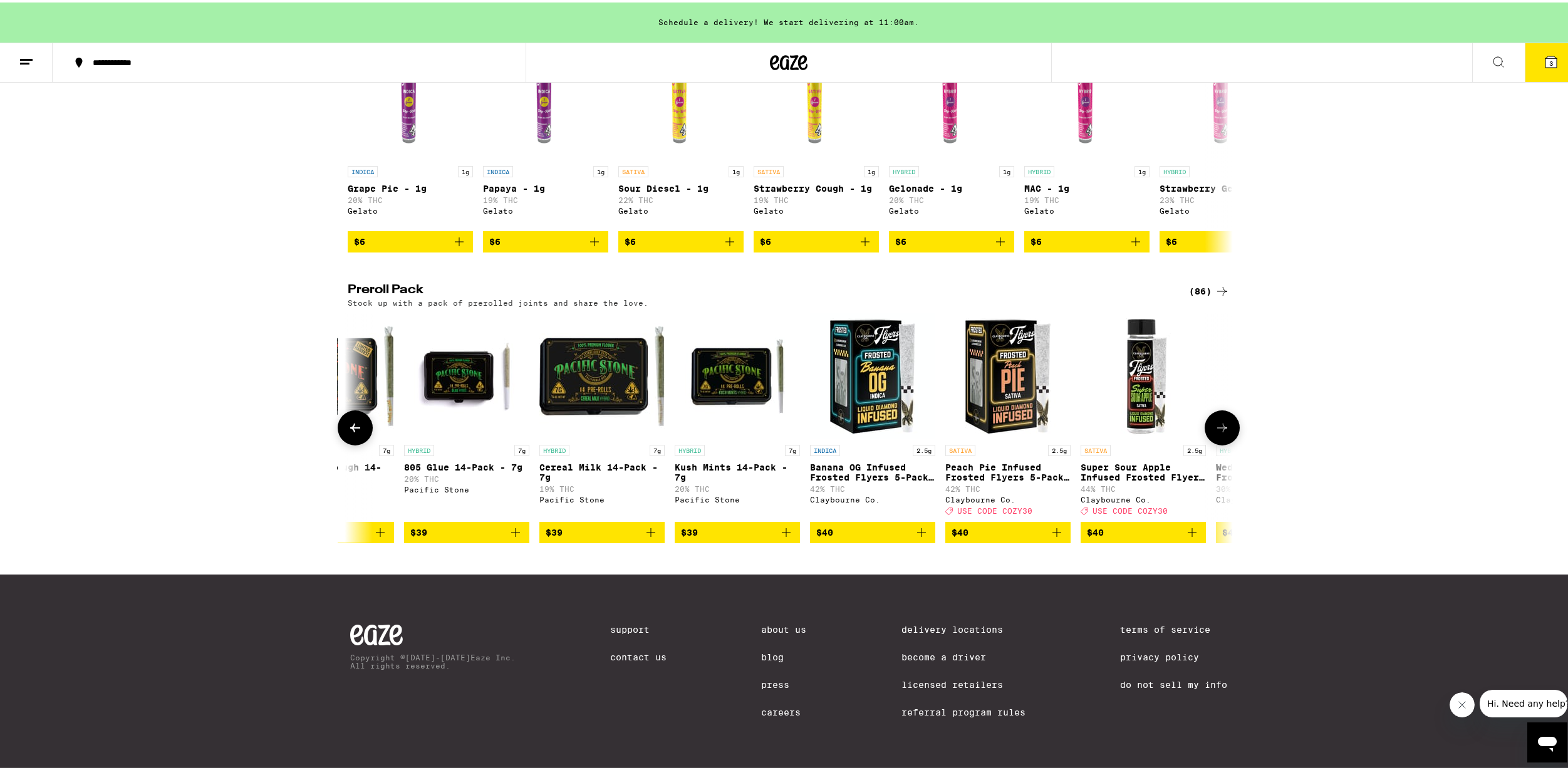
click at [360, 429] on button at bounding box center [355, 425] width 35 height 35
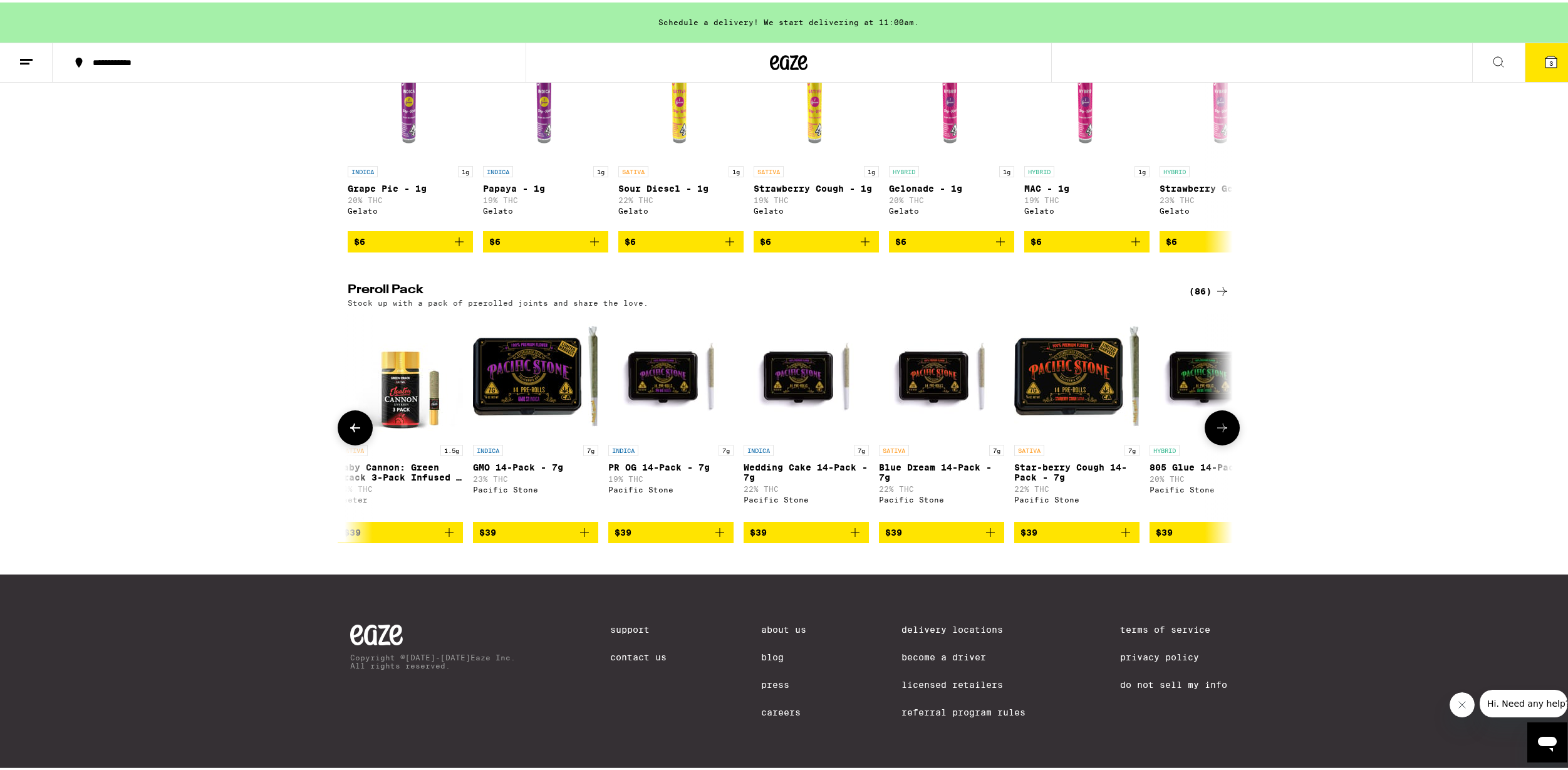
click at [1225, 424] on icon at bounding box center [1222, 425] width 15 height 15
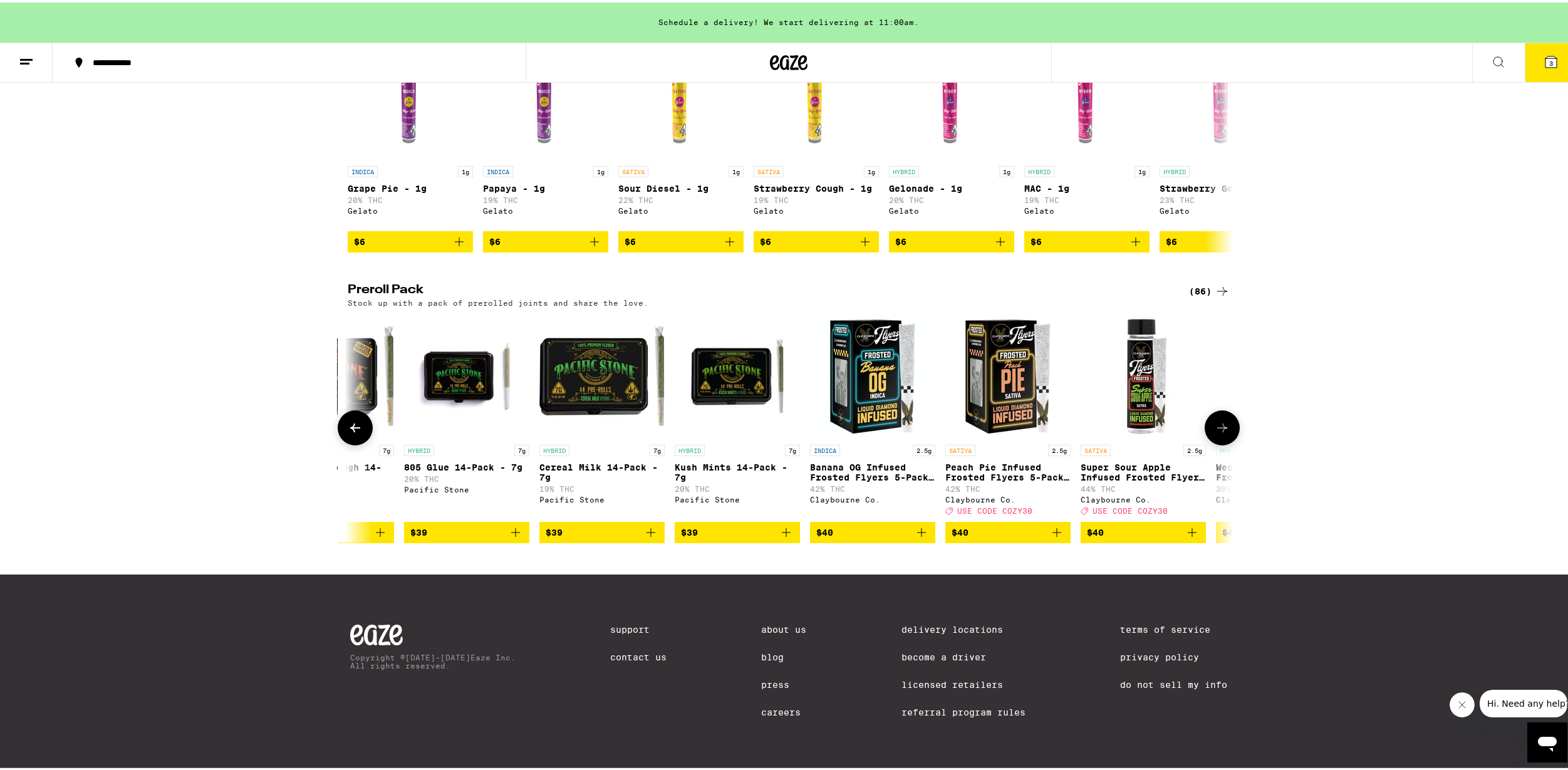
click at [1225, 424] on icon at bounding box center [1222, 425] width 15 height 15
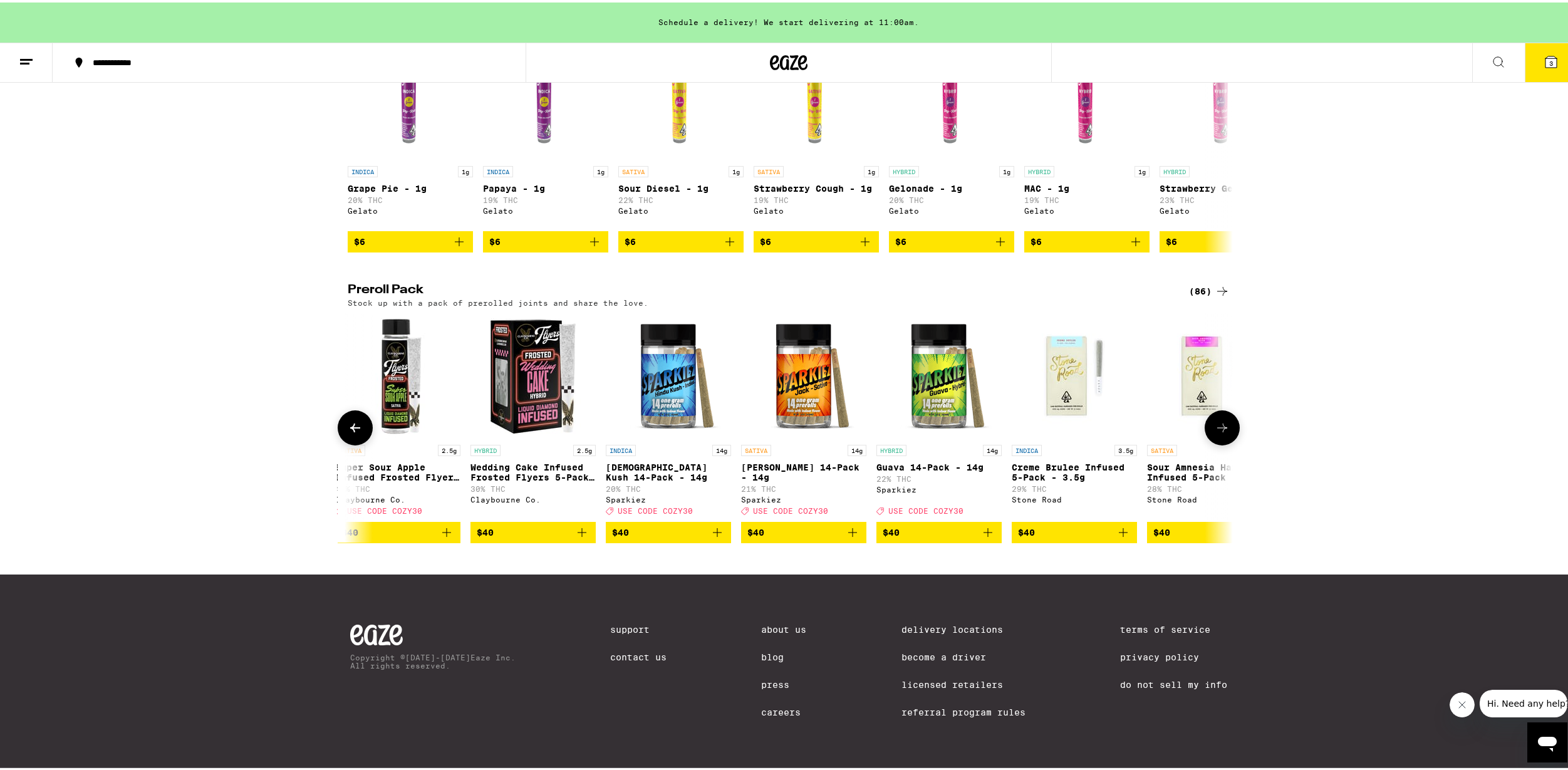
click at [1227, 424] on button at bounding box center [1222, 425] width 35 height 35
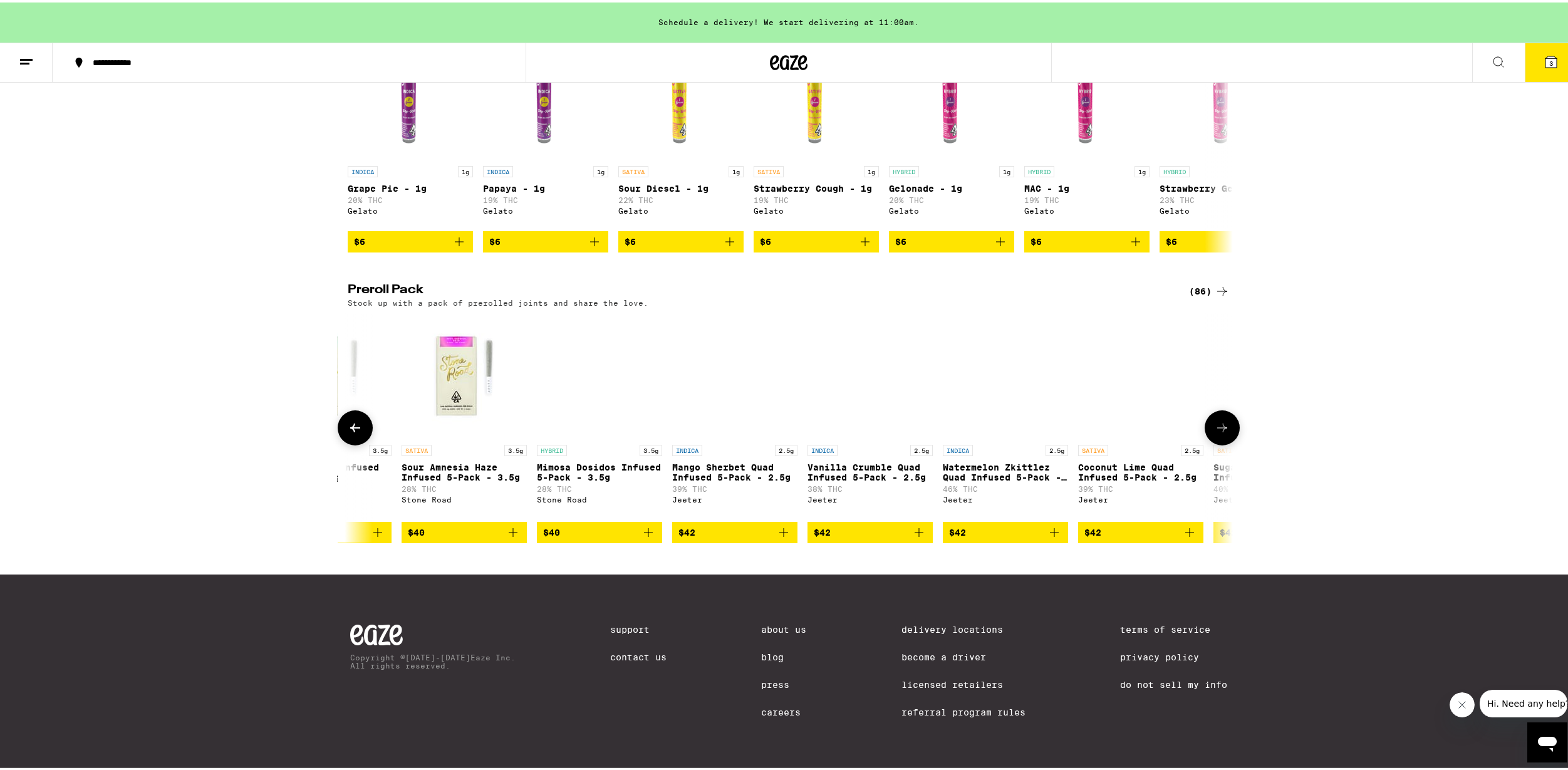
click at [1227, 424] on button at bounding box center [1222, 425] width 35 height 35
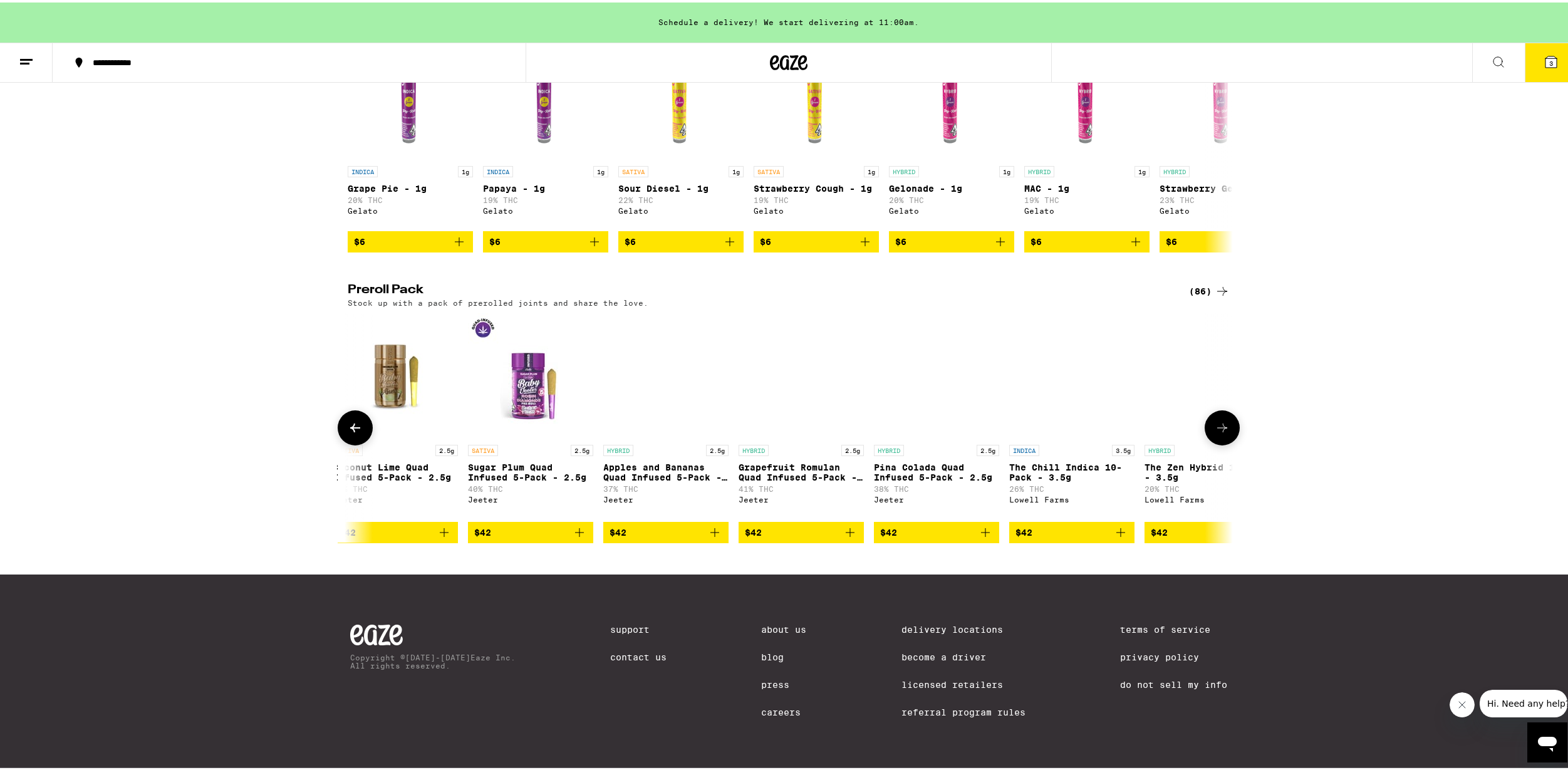
click at [1227, 424] on button at bounding box center [1222, 425] width 35 height 35
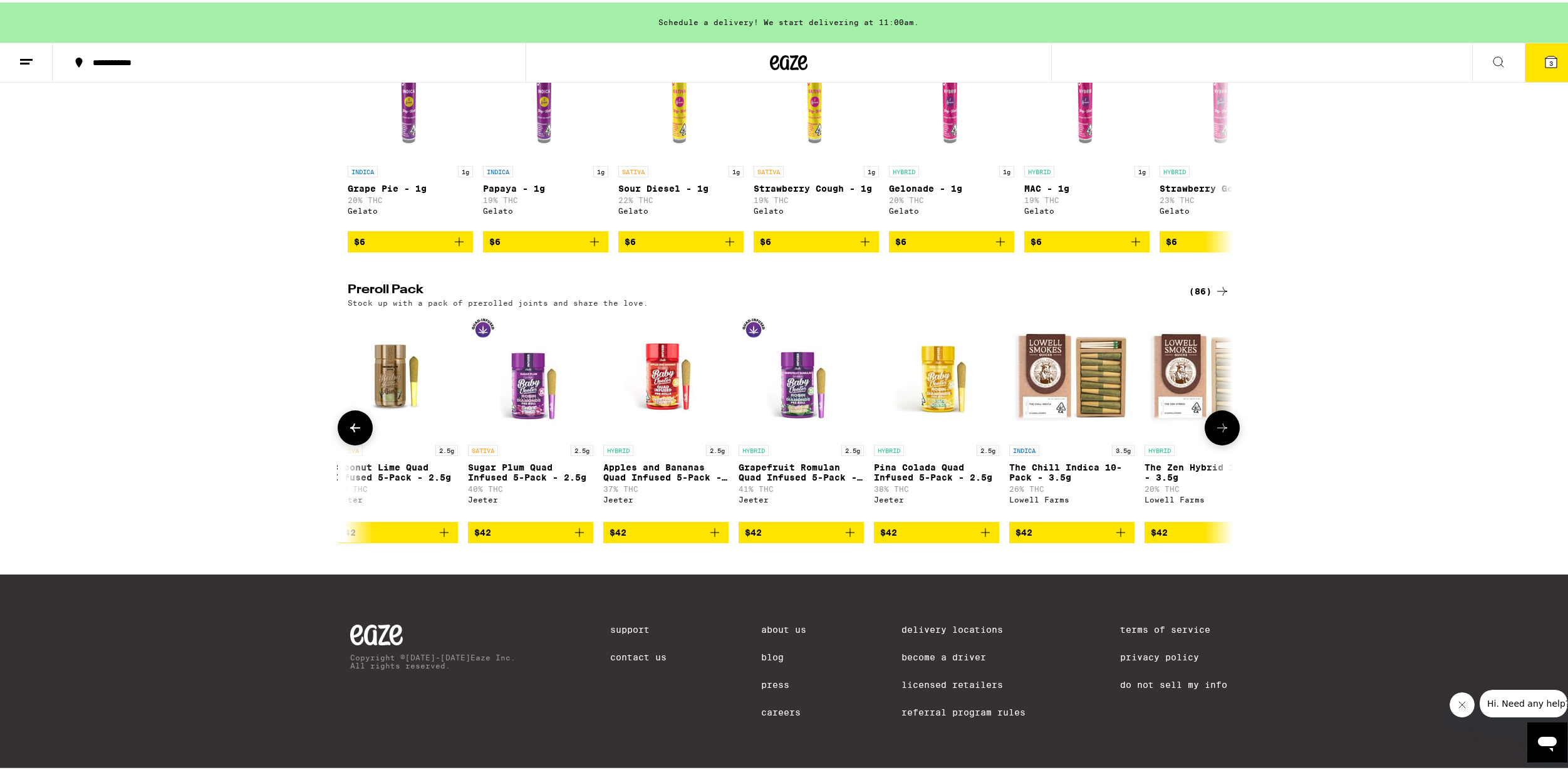
scroll to position [0, 9693]
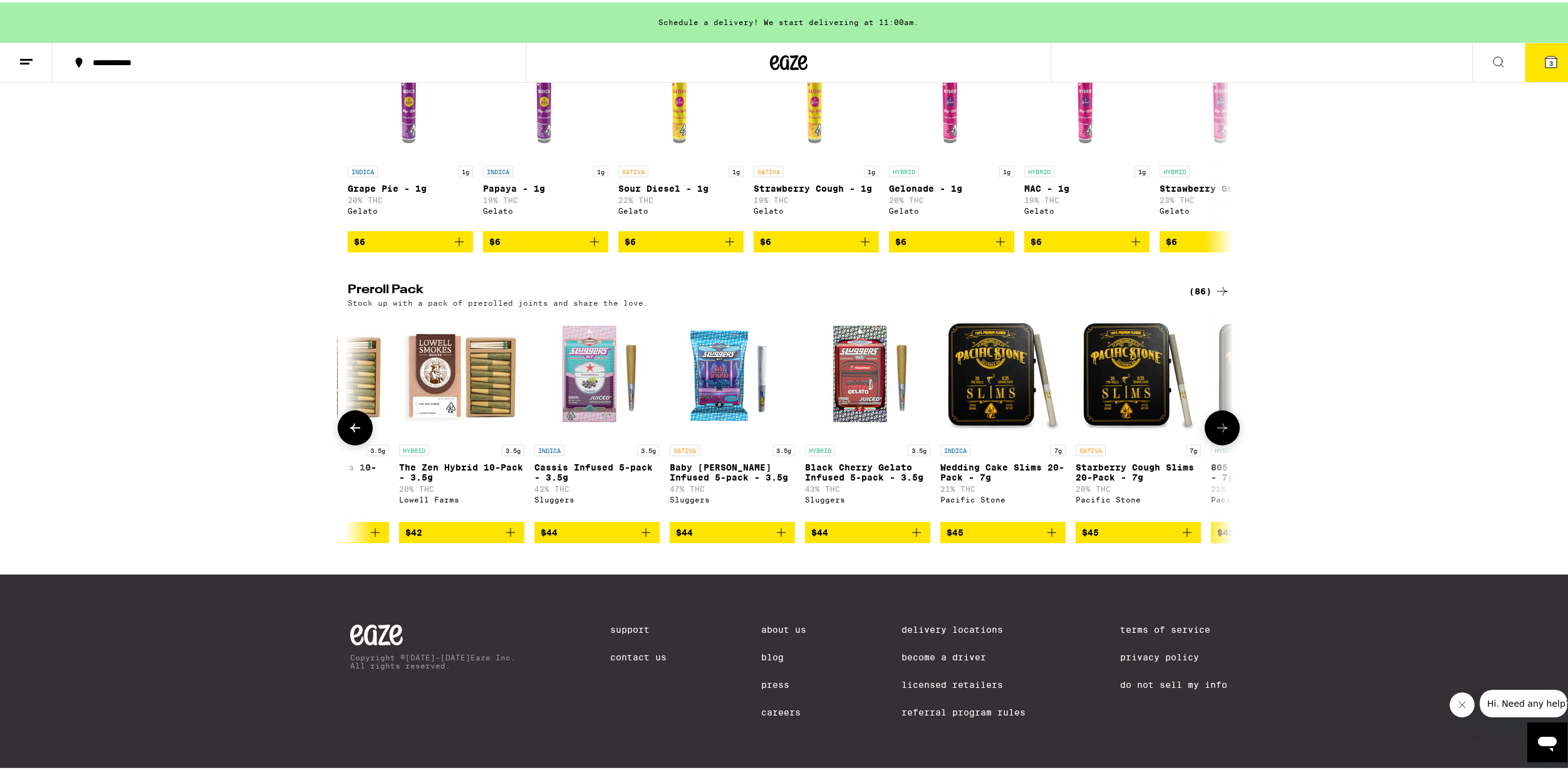
click at [1227, 424] on button at bounding box center [1222, 425] width 35 height 35
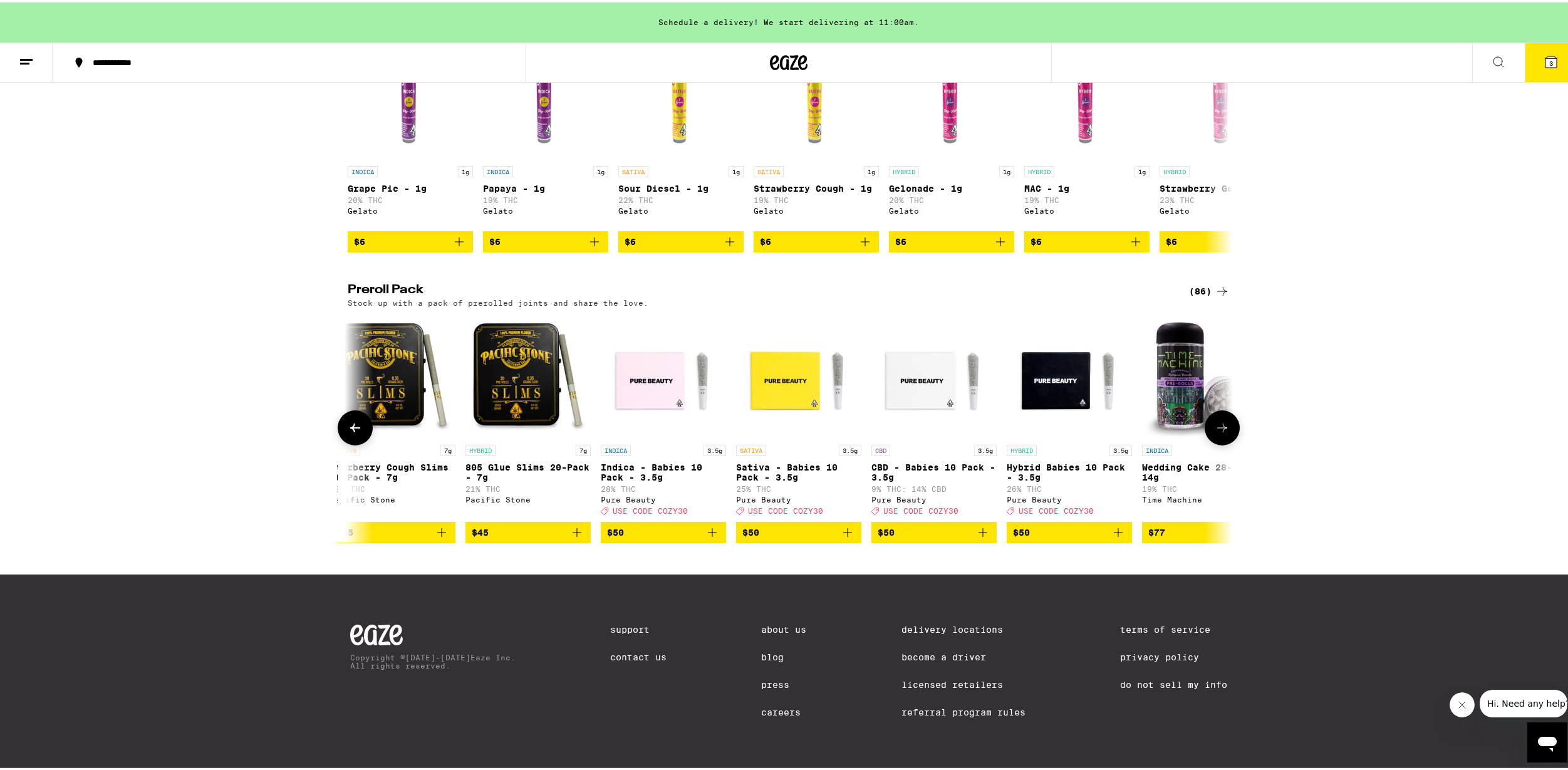
click at [1227, 424] on button at bounding box center [1222, 425] width 35 height 35
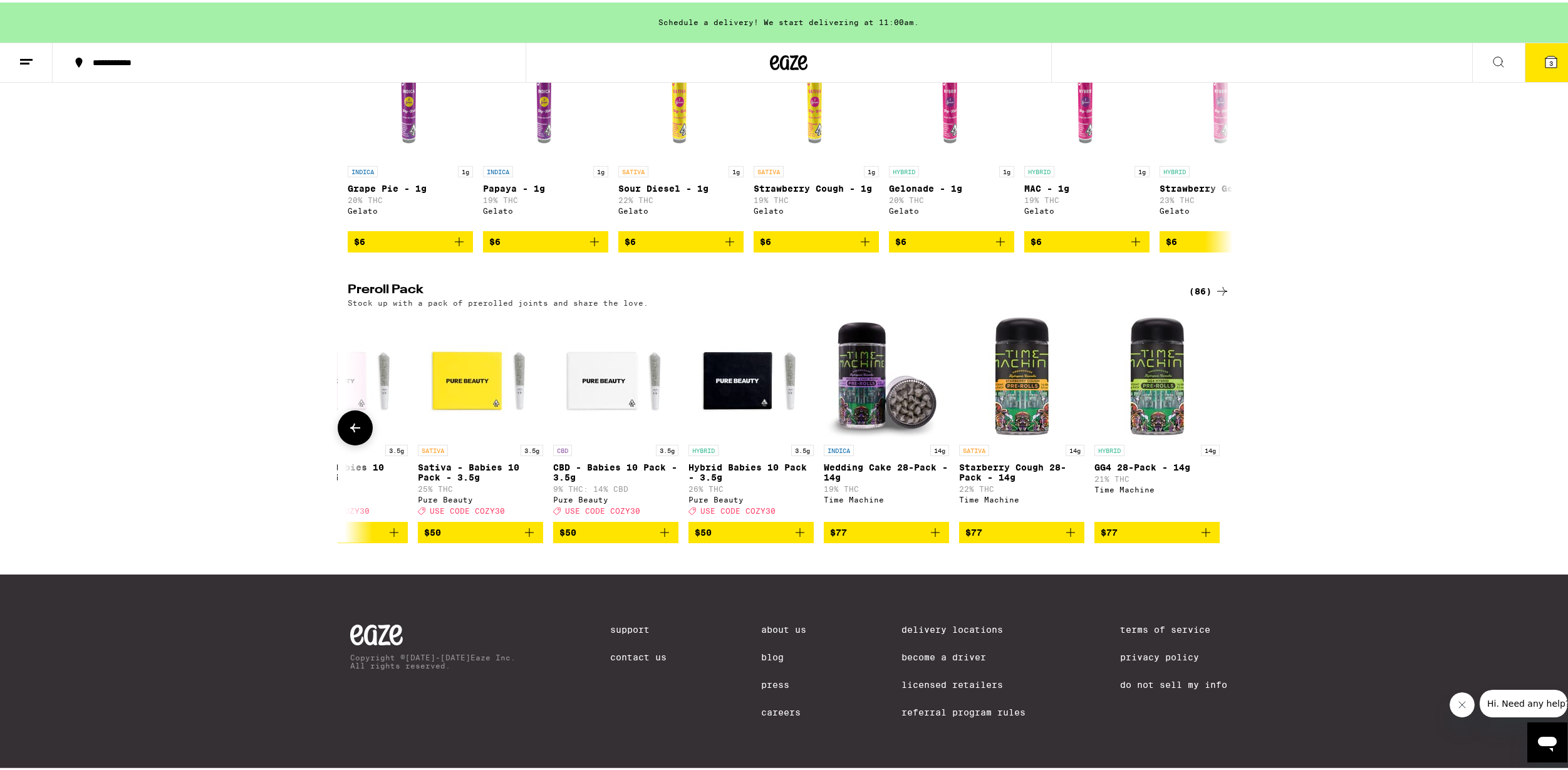
click at [361, 430] on button at bounding box center [355, 425] width 35 height 35
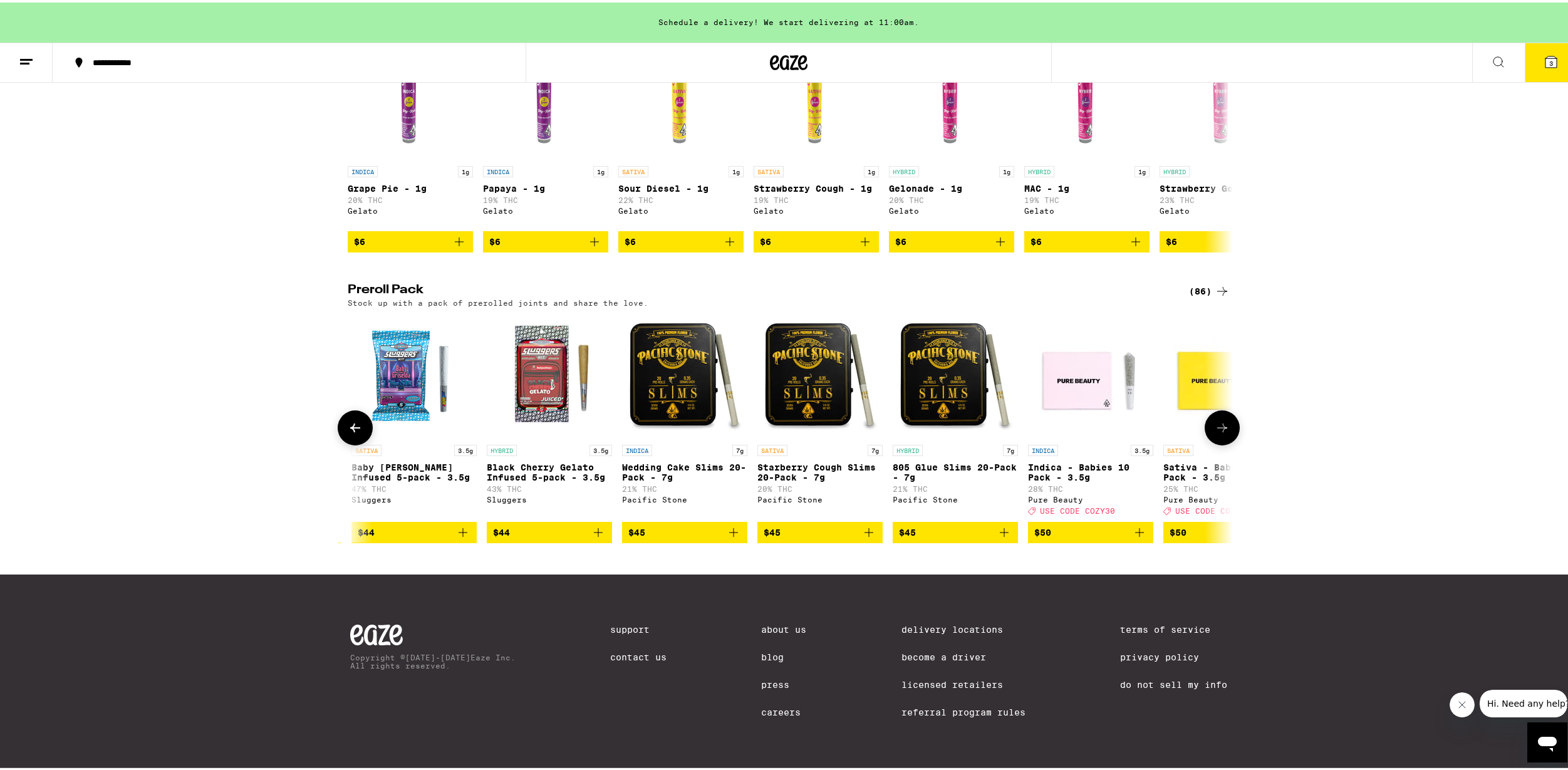
click at [361, 430] on button at bounding box center [355, 425] width 35 height 35
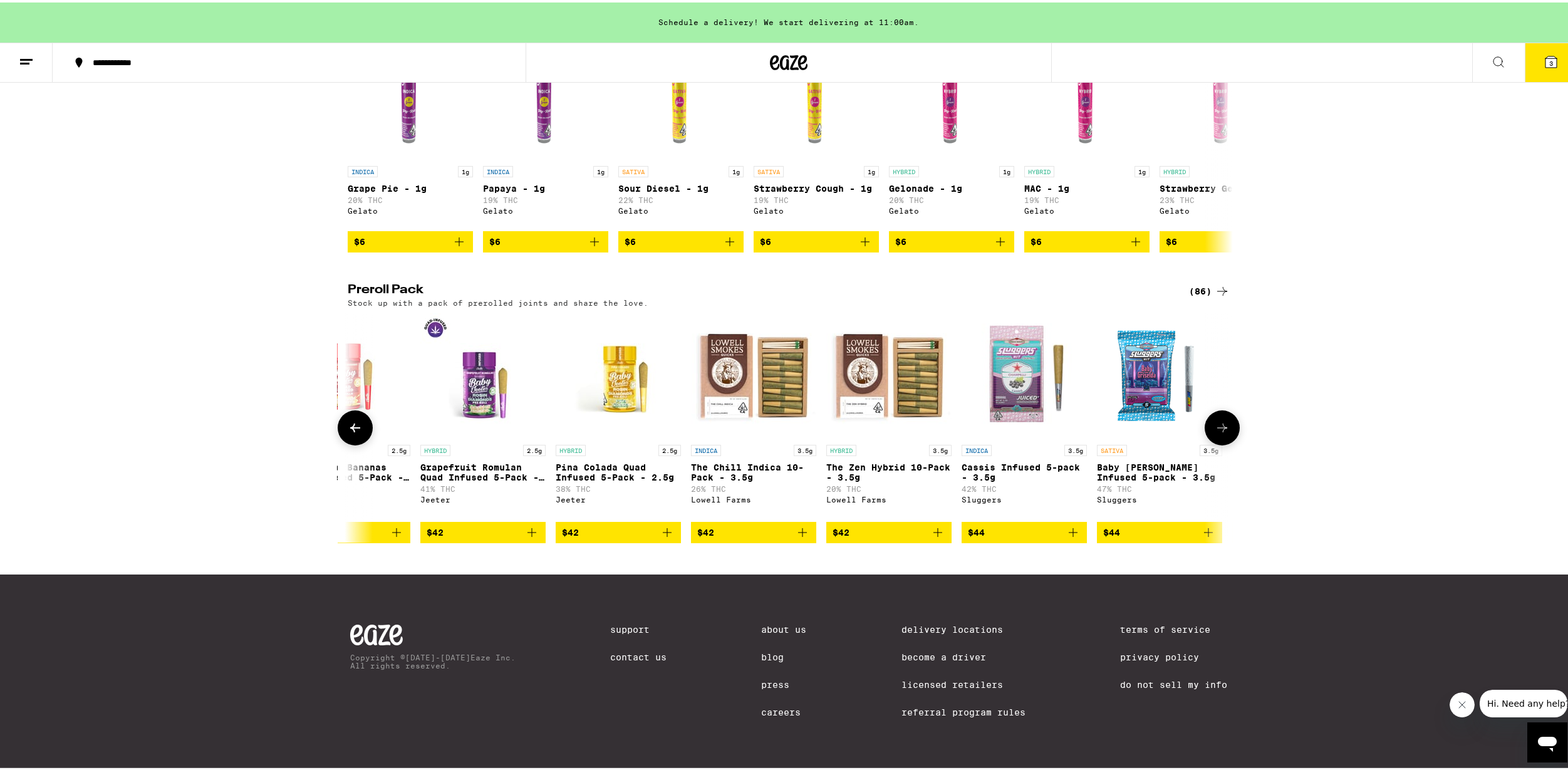
click at [361, 430] on button at bounding box center [355, 425] width 35 height 35
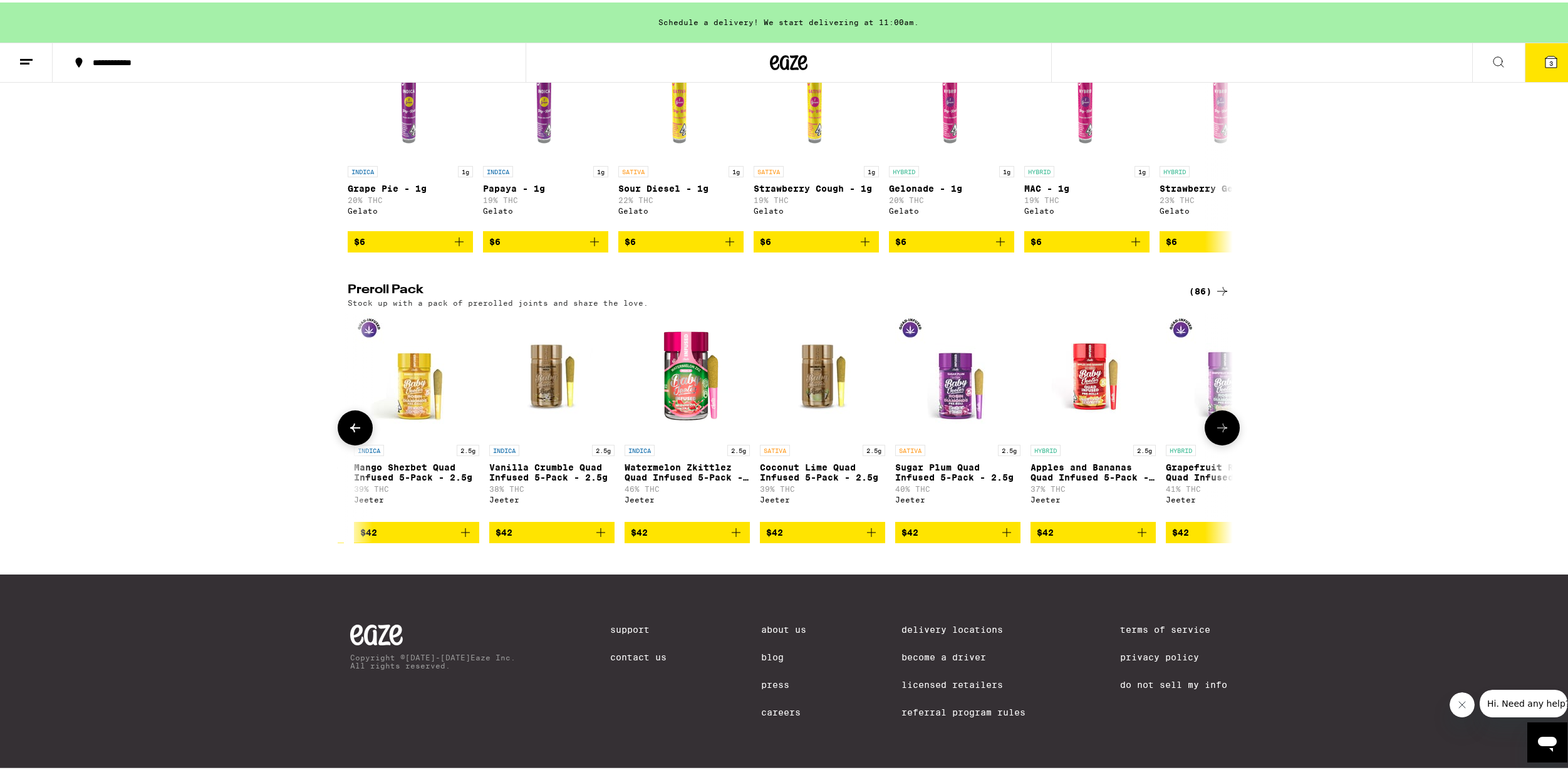
click at [361, 430] on button at bounding box center [355, 425] width 35 height 35
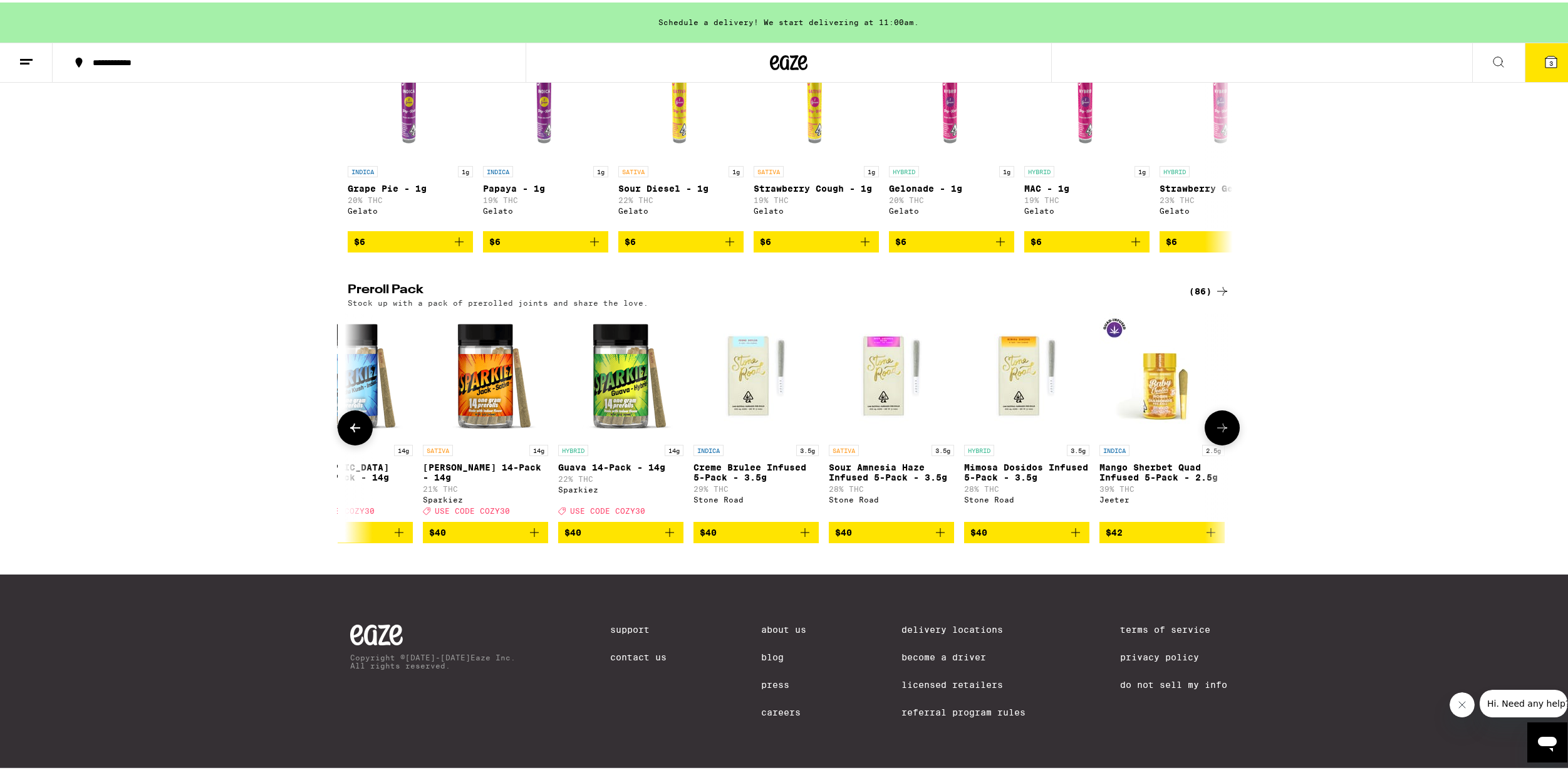
click at [361, 430] on button at bounding box center [355, 425] width 35 height 35
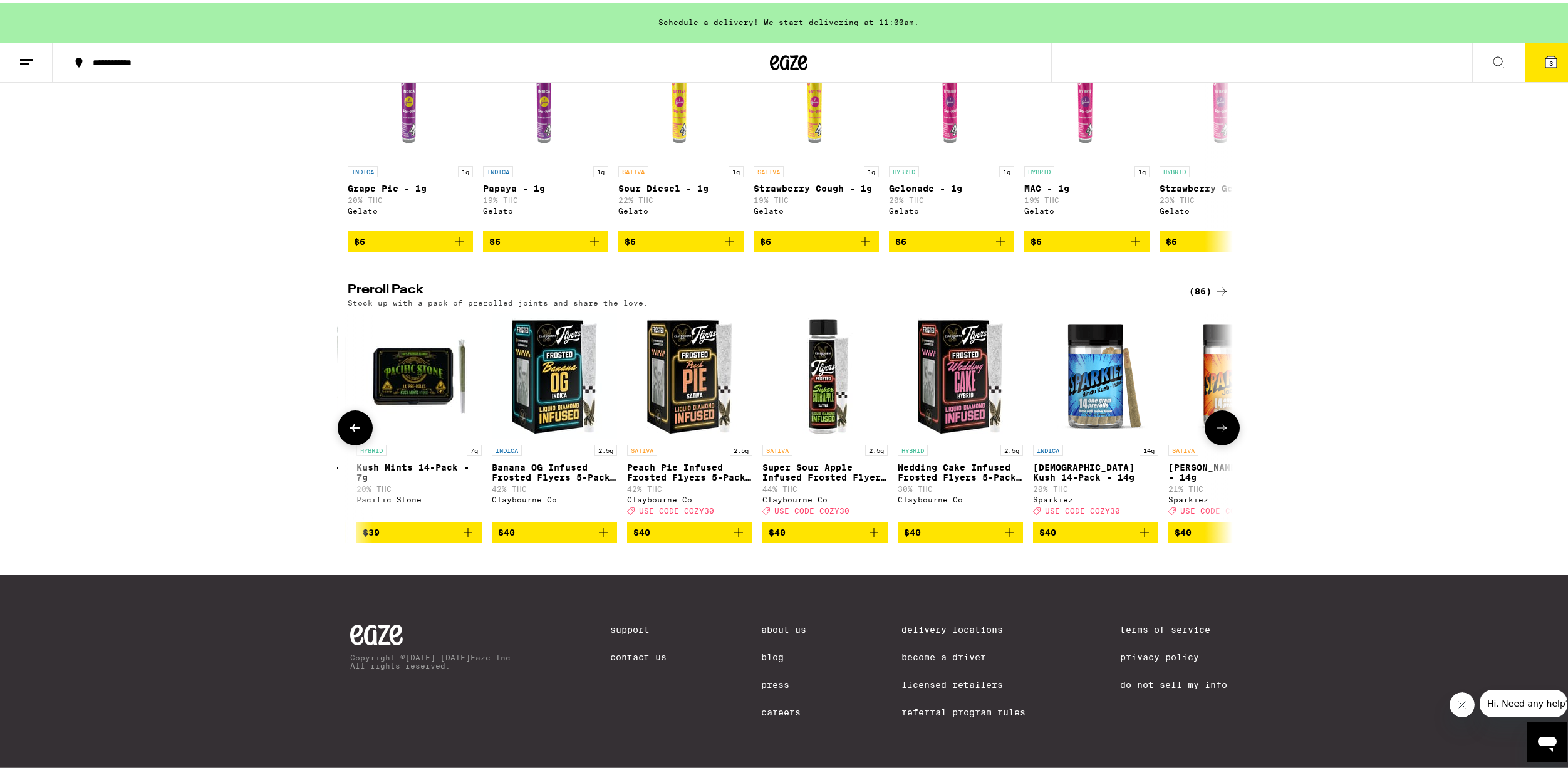
click at [361, 430] on button at bounding box center [355, 425] width 35 height 35
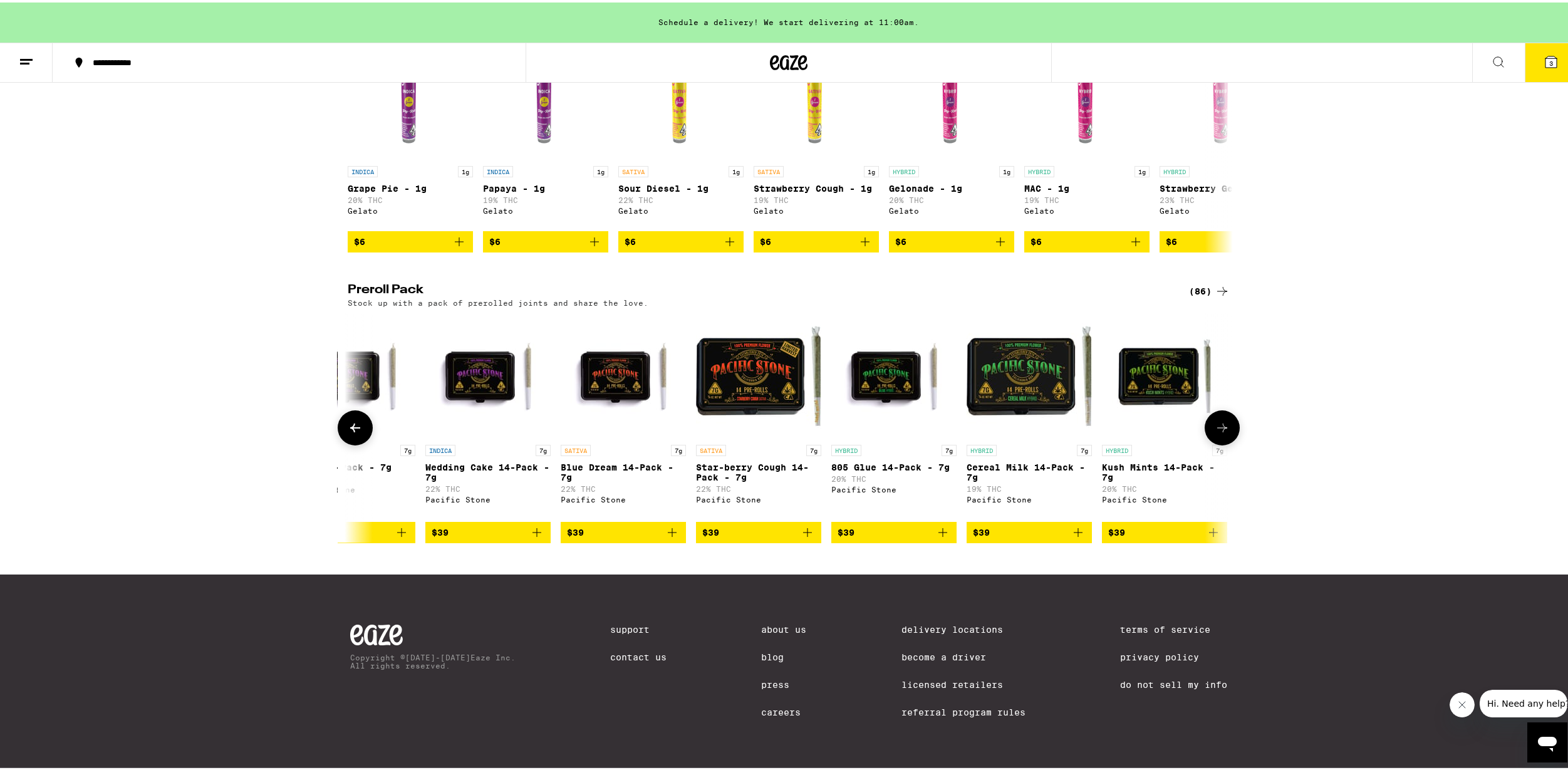
click at [1206, 427] on button at bounding box center [1222, 425] width 35 height 35
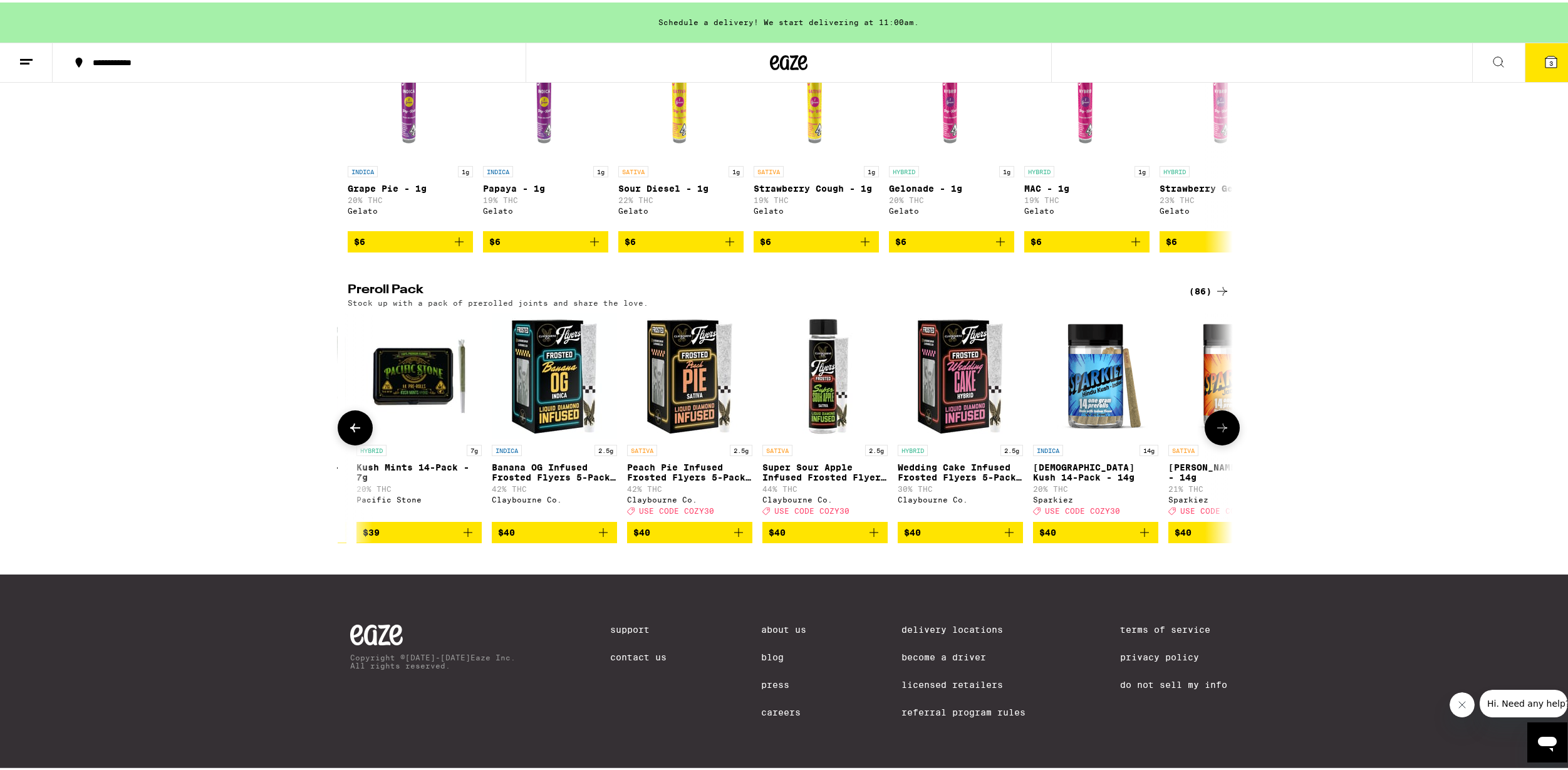
click at [349, 421] on icon at bounding box center [355, 425] width 15 height 15
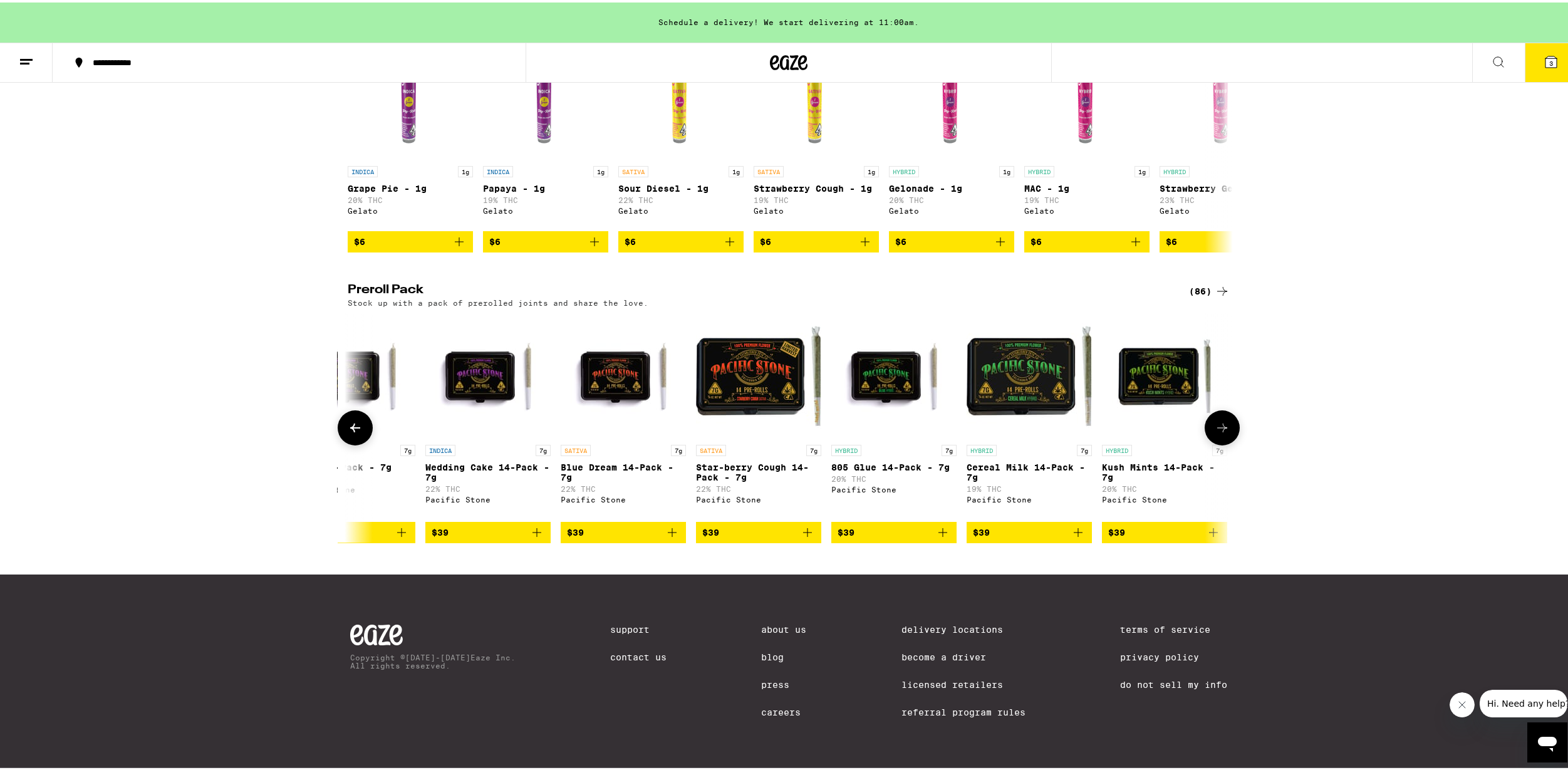
click at [349, 421] on icon at bounding box center [355, 425] width 15 height 15
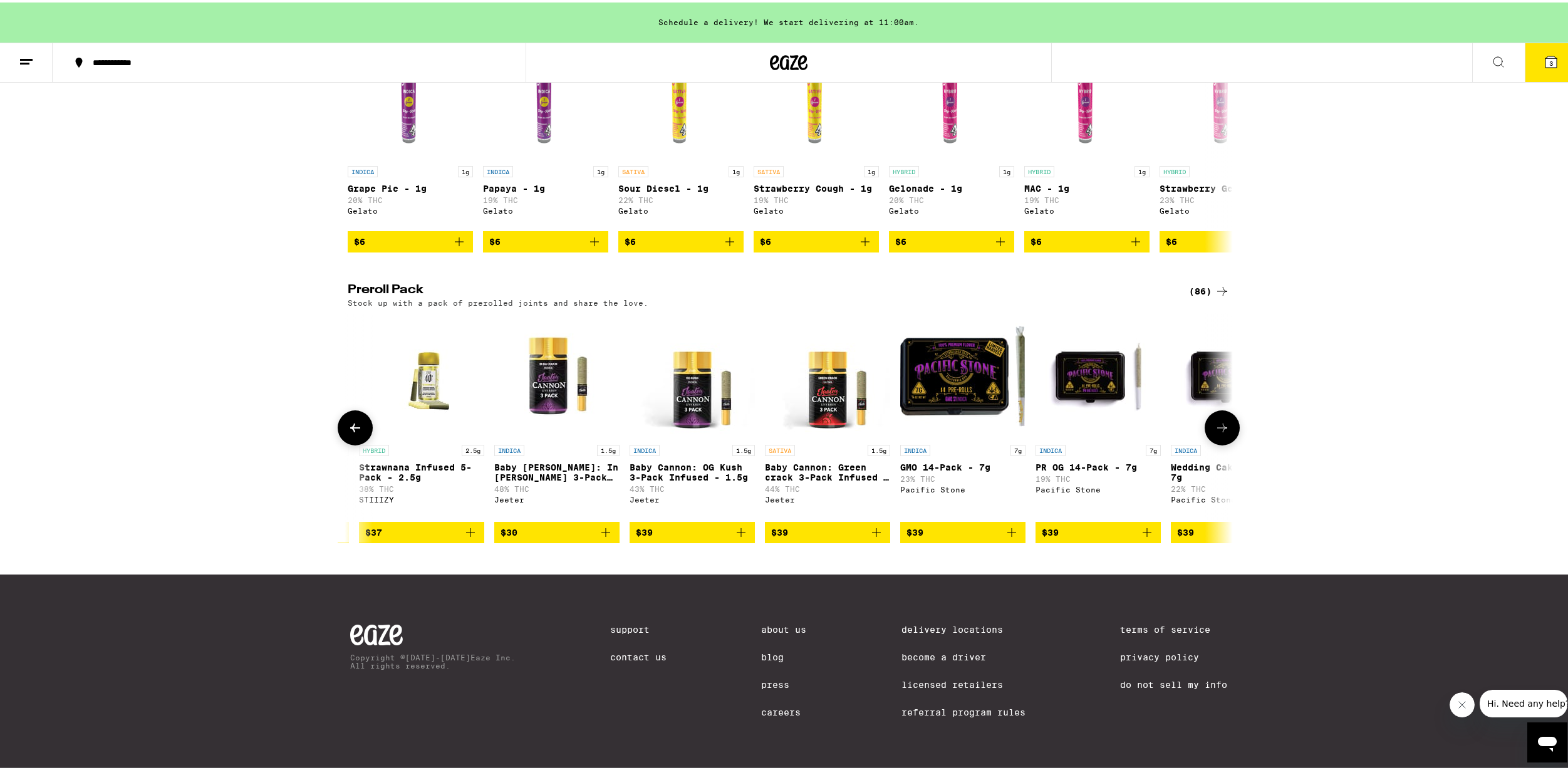
click at [349, 421] on icon at bounding box center [355, 425] width 15 height 15
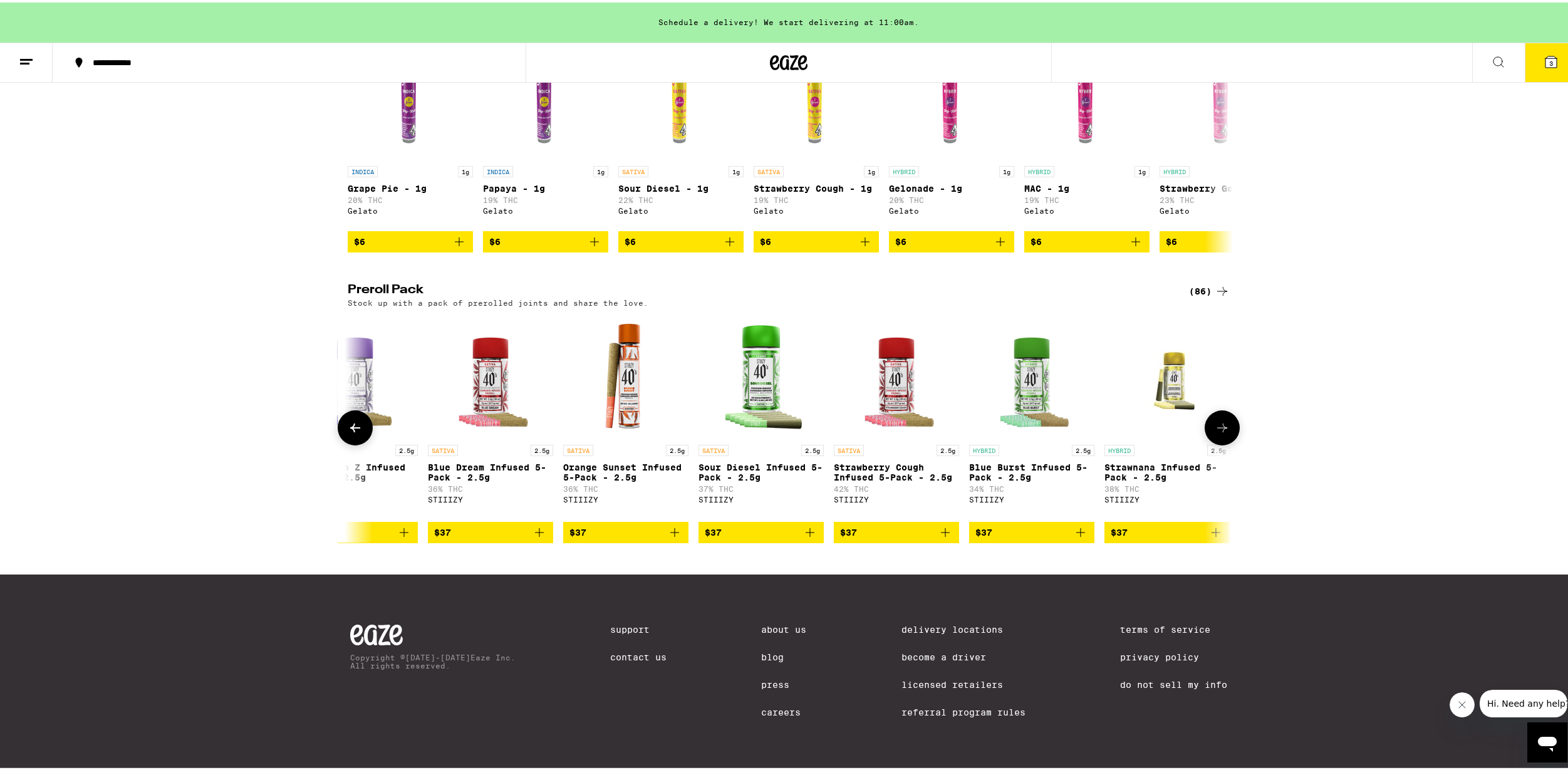
click at [349, 421] on icon at bounding box center [355, 425] width 15 height 15
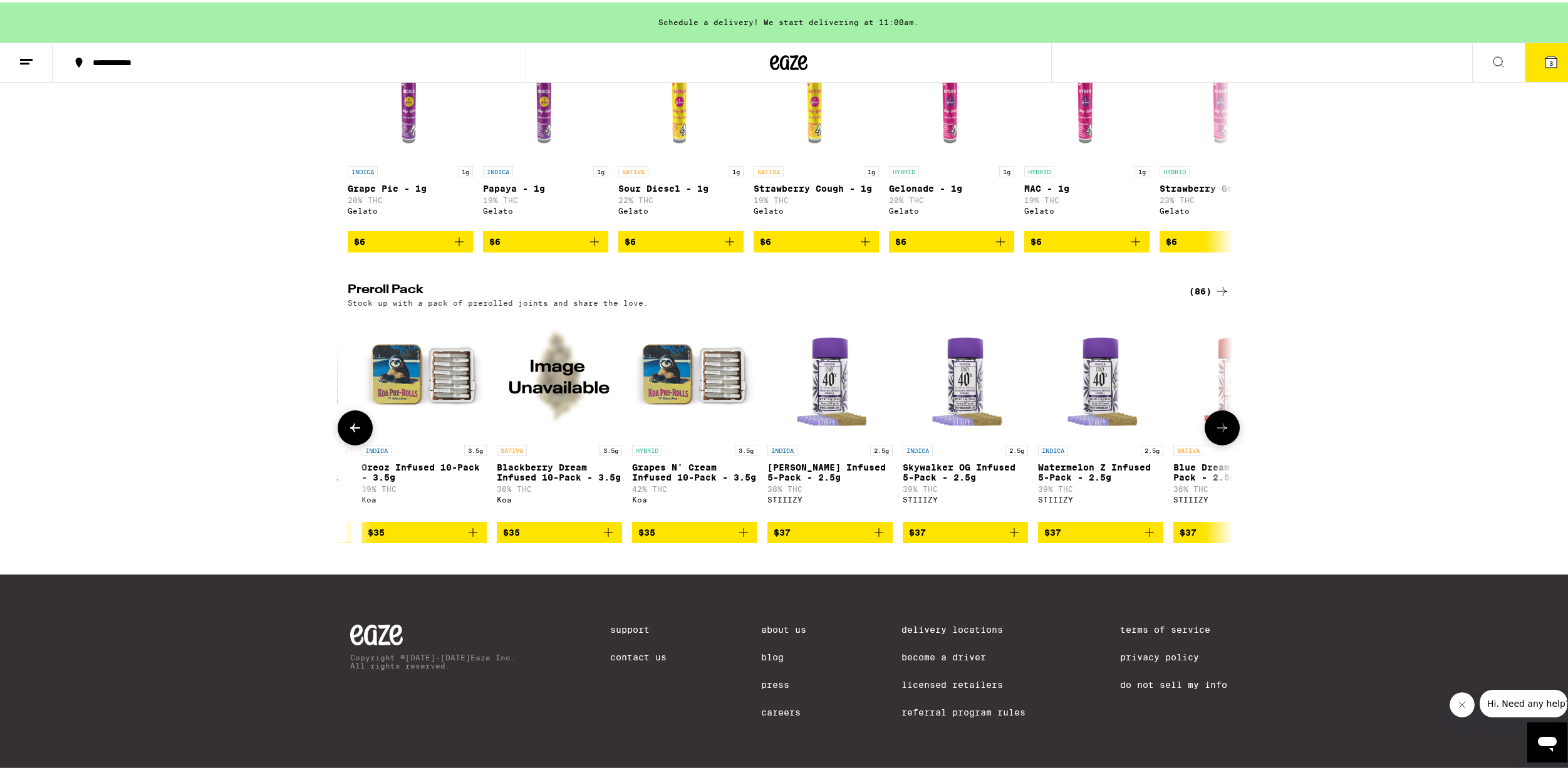
click at [349, 421] on icon at bounding box center [355, 425] width 15 height 15
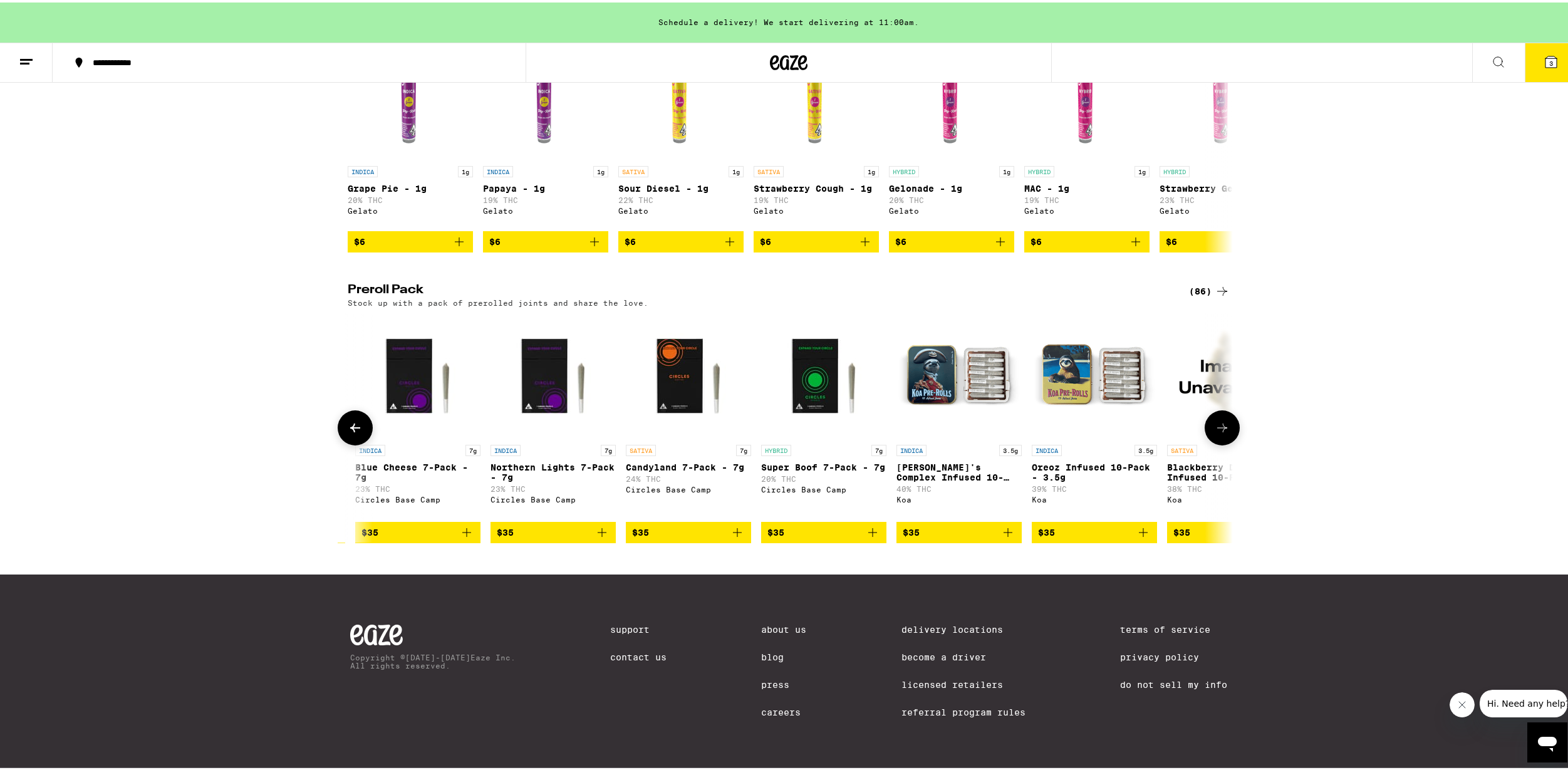
click at [806, 534] on div "SATIVA 1g Maui Wowie Diamond Infused 2-Pack - 1g 33% THC Circles Eclipse Deal C…" at bounding box center [789, 425] width 902 height 229
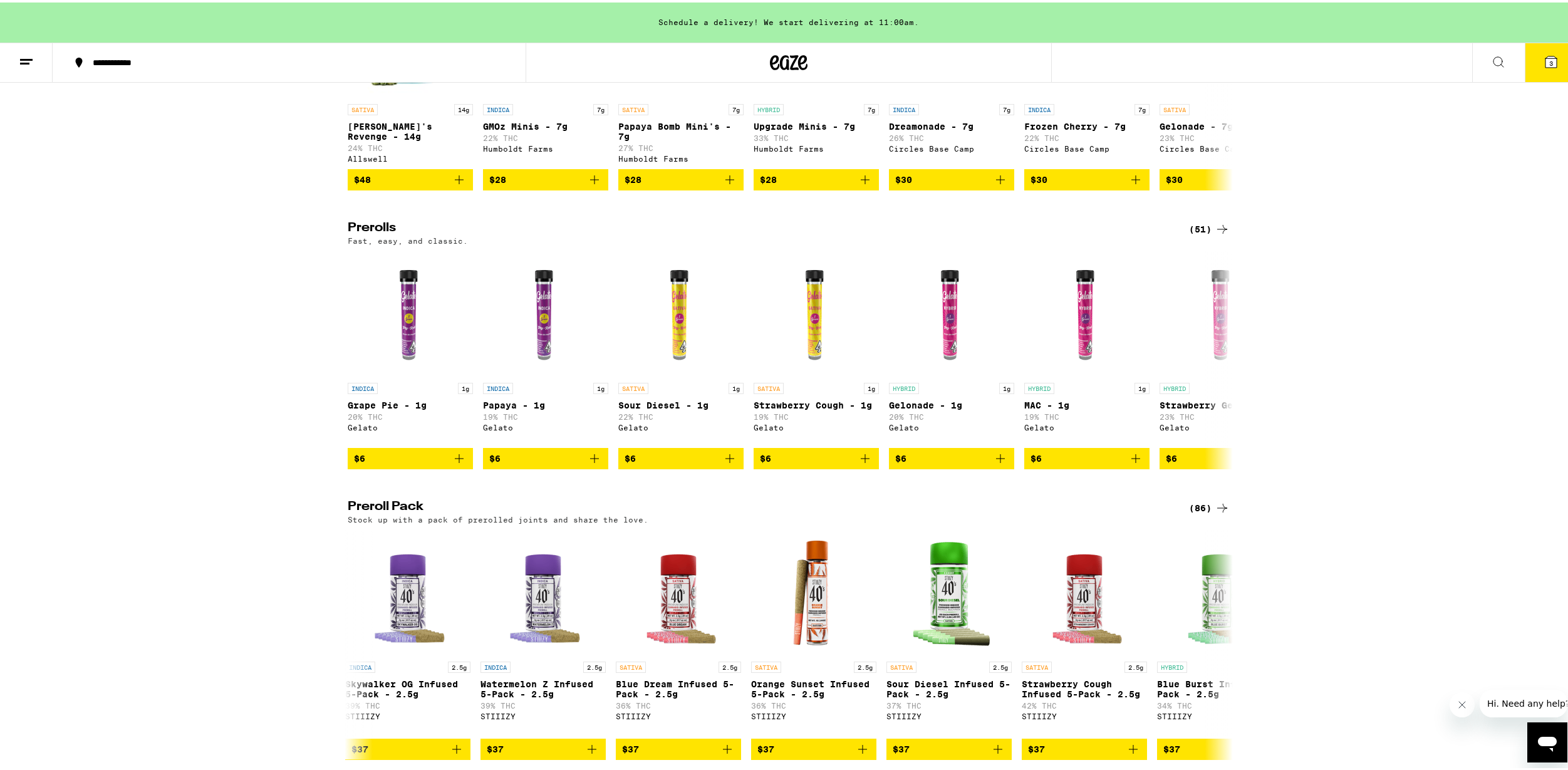
scroll to position [752, 0]
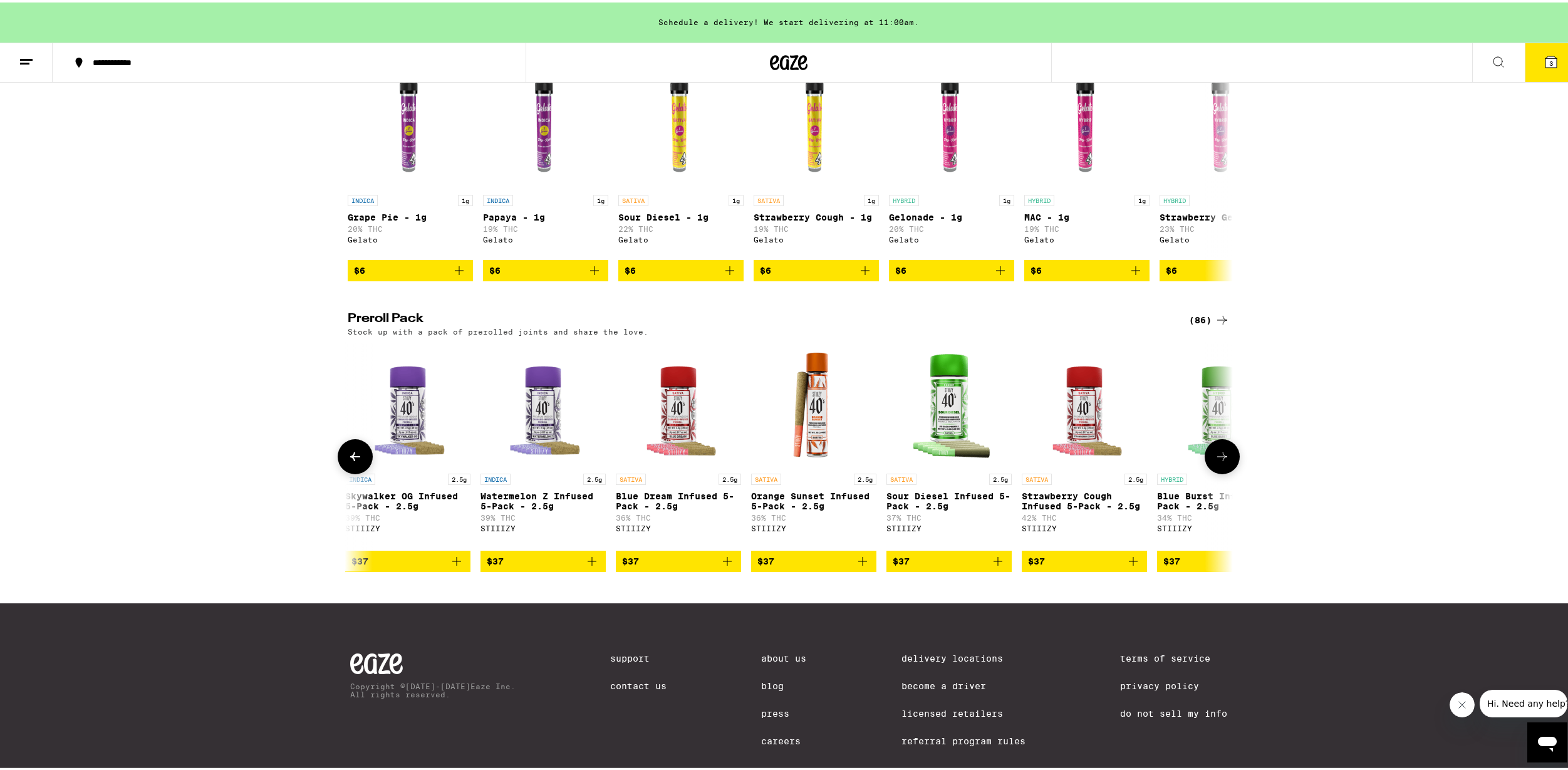
click at [352, 462] on icon at bounding box center [355, 454] width 15 height 15
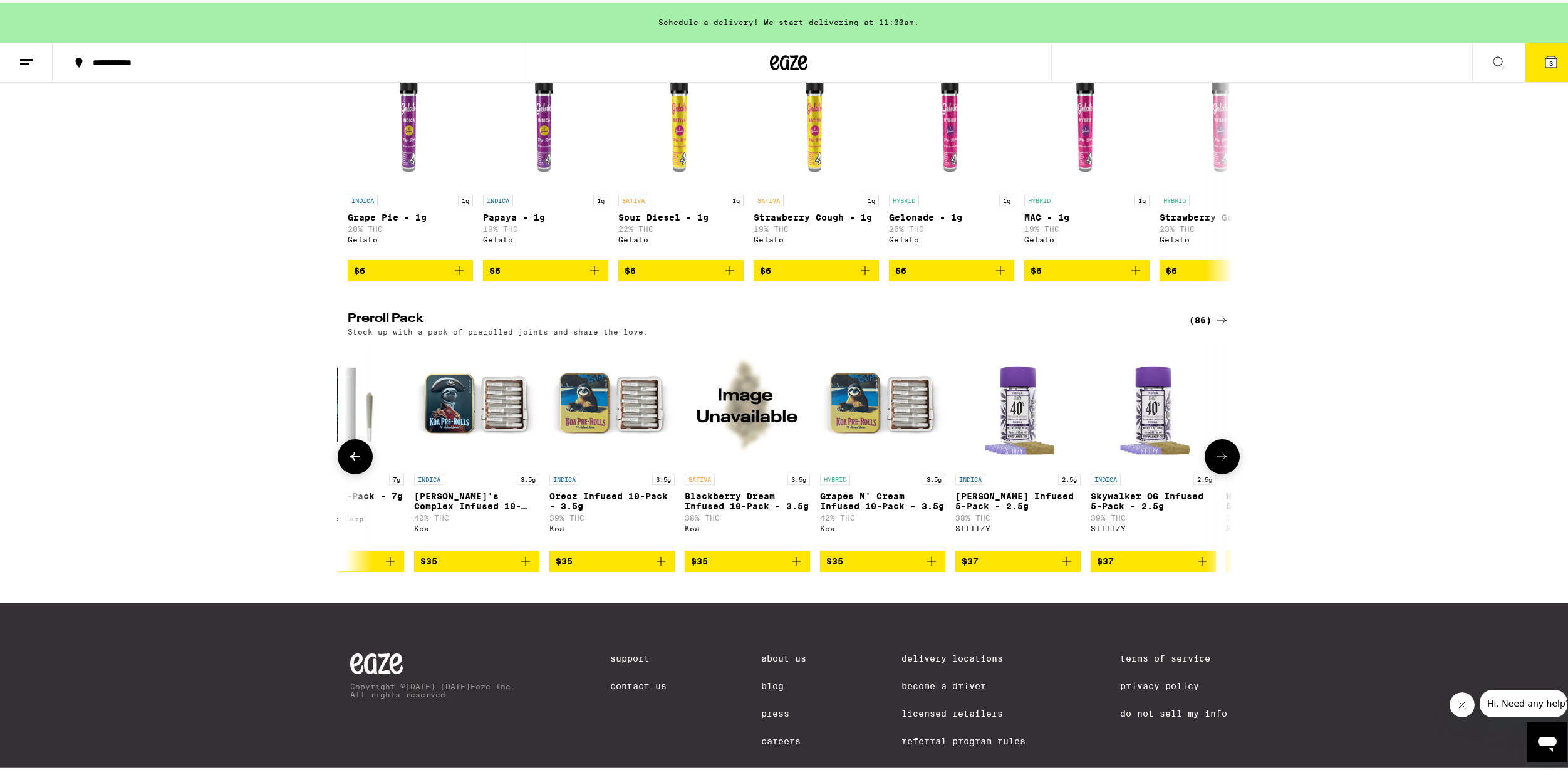
click at [351, 462] on icon at bounding box center [355, 454] width 15 height 15
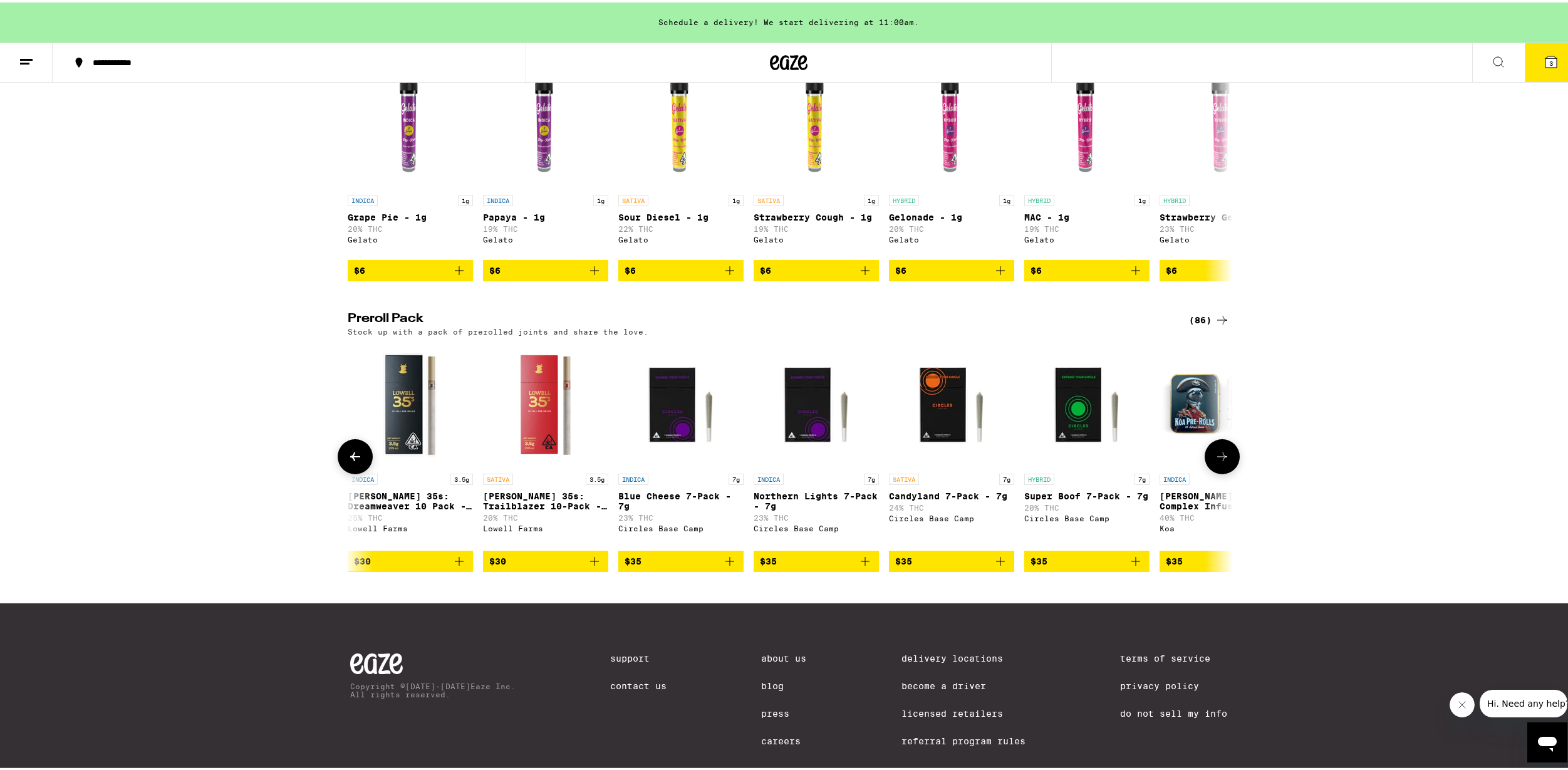
click at [351, 462] on icon at bounding box center [355, 454] width 15 height 15
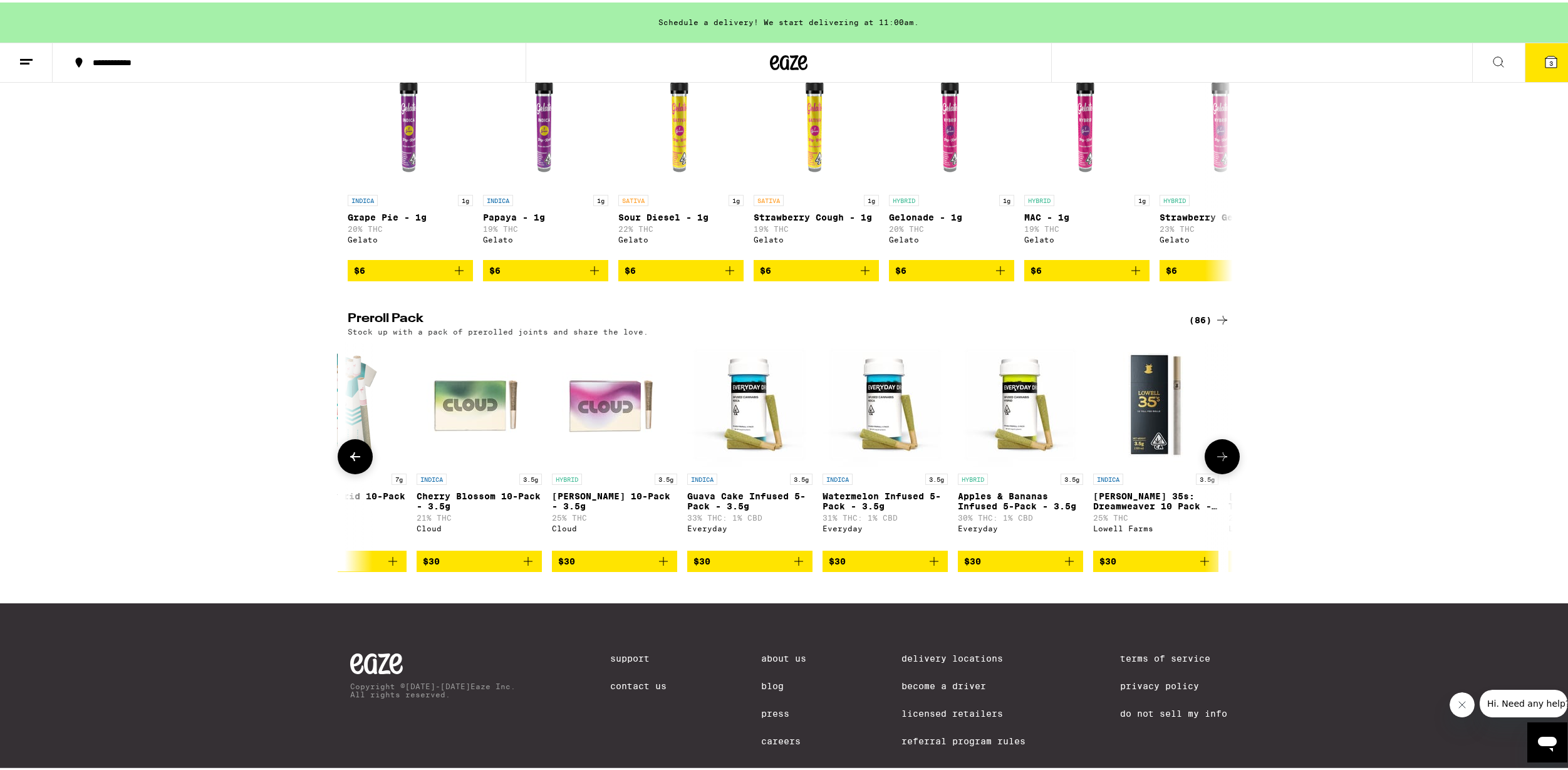
click at [351, 462] on icon at bounding box center [355, 454] width 15 height 15
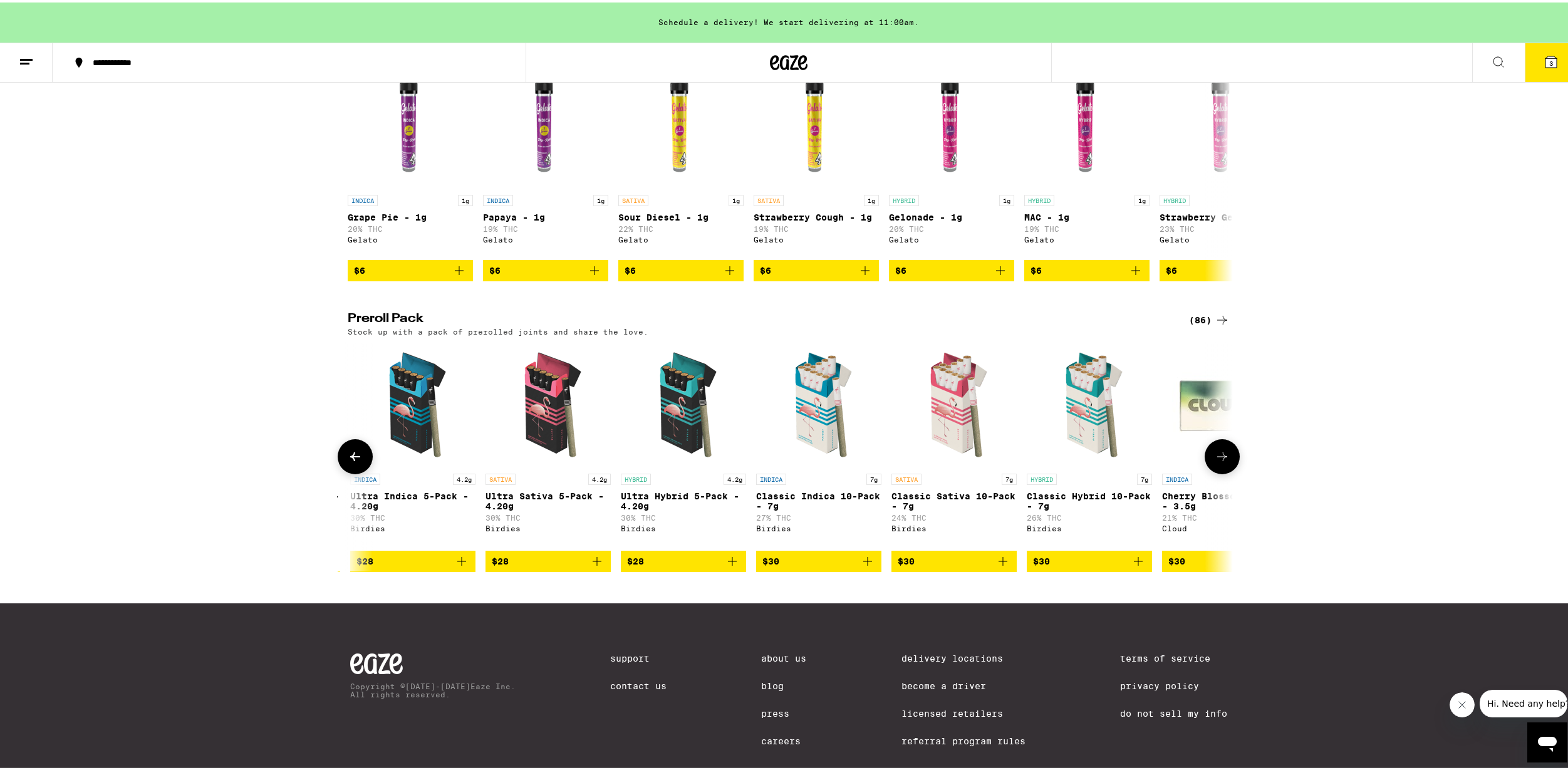
click at [351, 462] on icon at bounding box center [355, 454] width 15 height 15
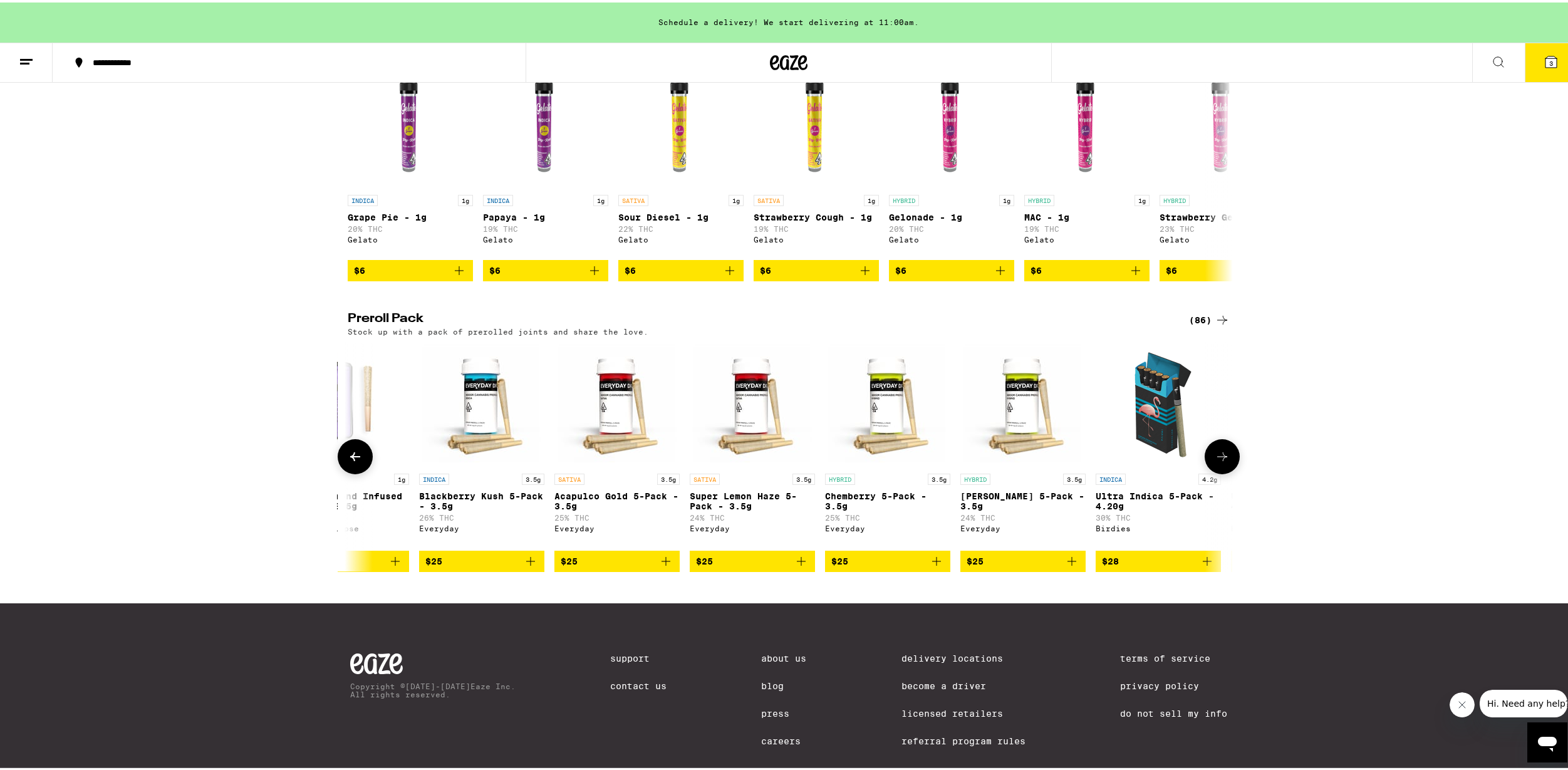
click at [351, 462] on icon at bounding box center [355, 454] width 15 height 15
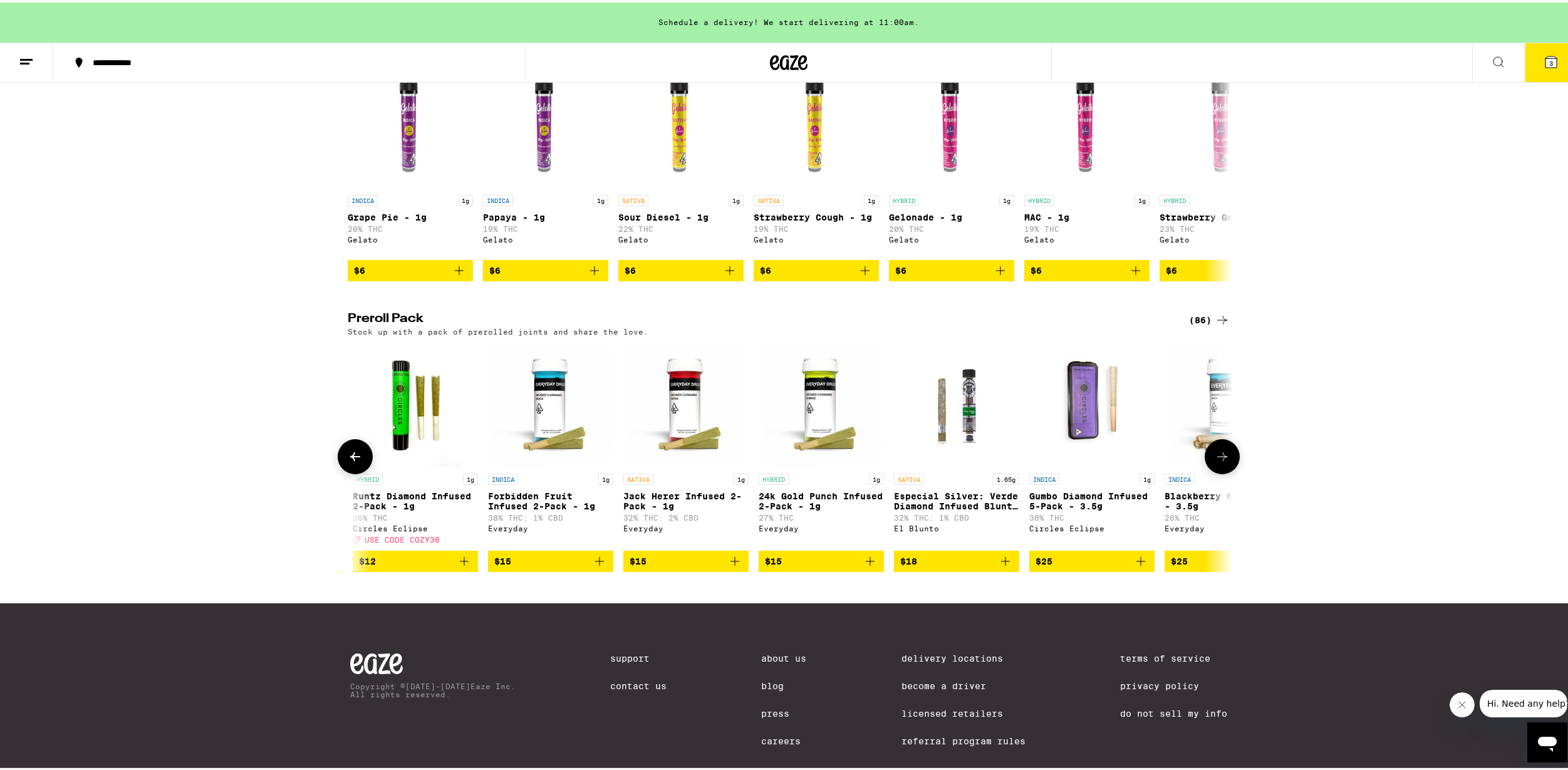
click at [351, 462] on icon at bounding box center [355, 454] width 15 height 15
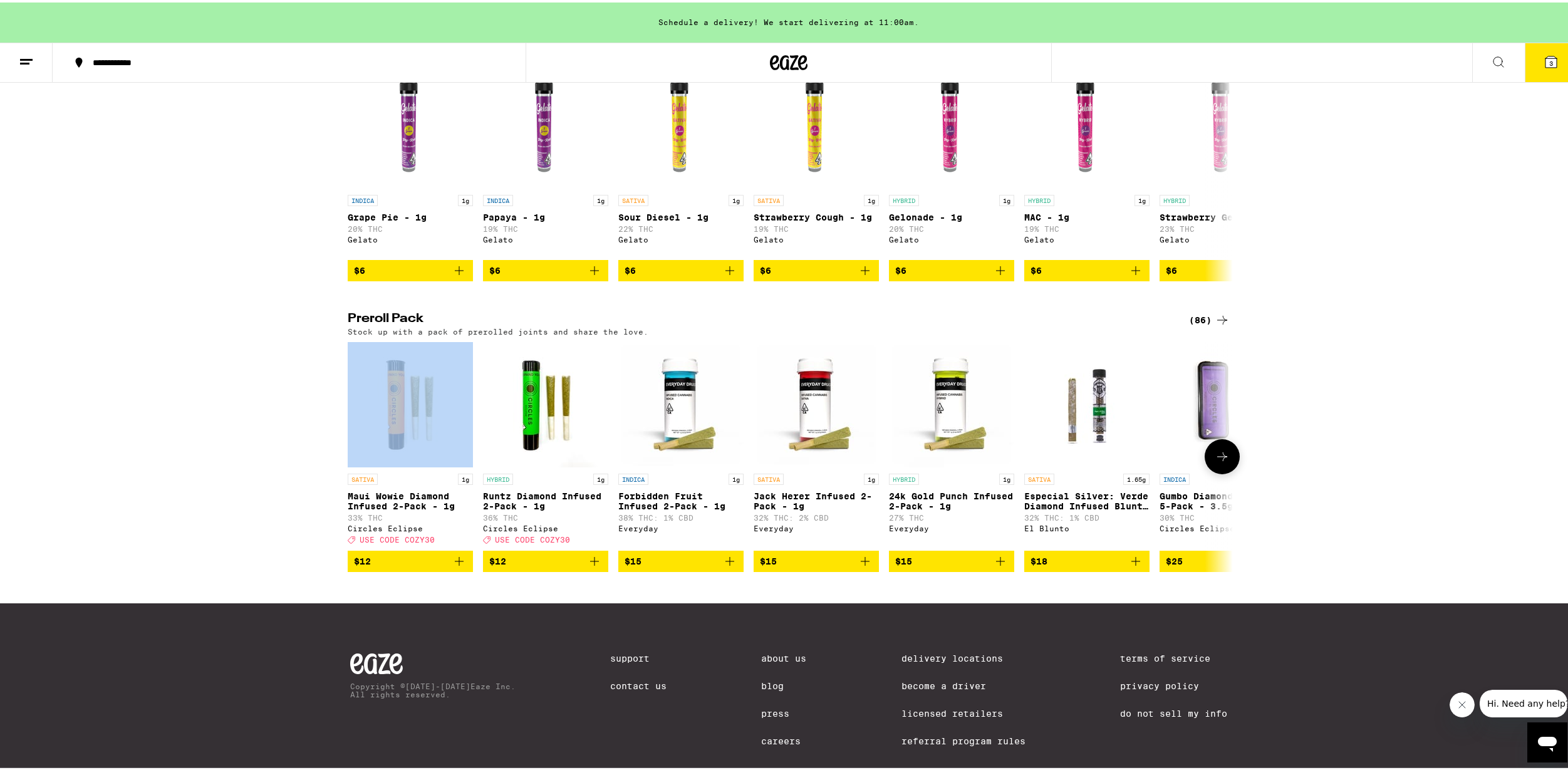
click at [351, 472] on div at bounding box center [355, 454] width 35 height 35
click at [1544, 55] on icon at bounding box center [1551, 59] width 15 height 15
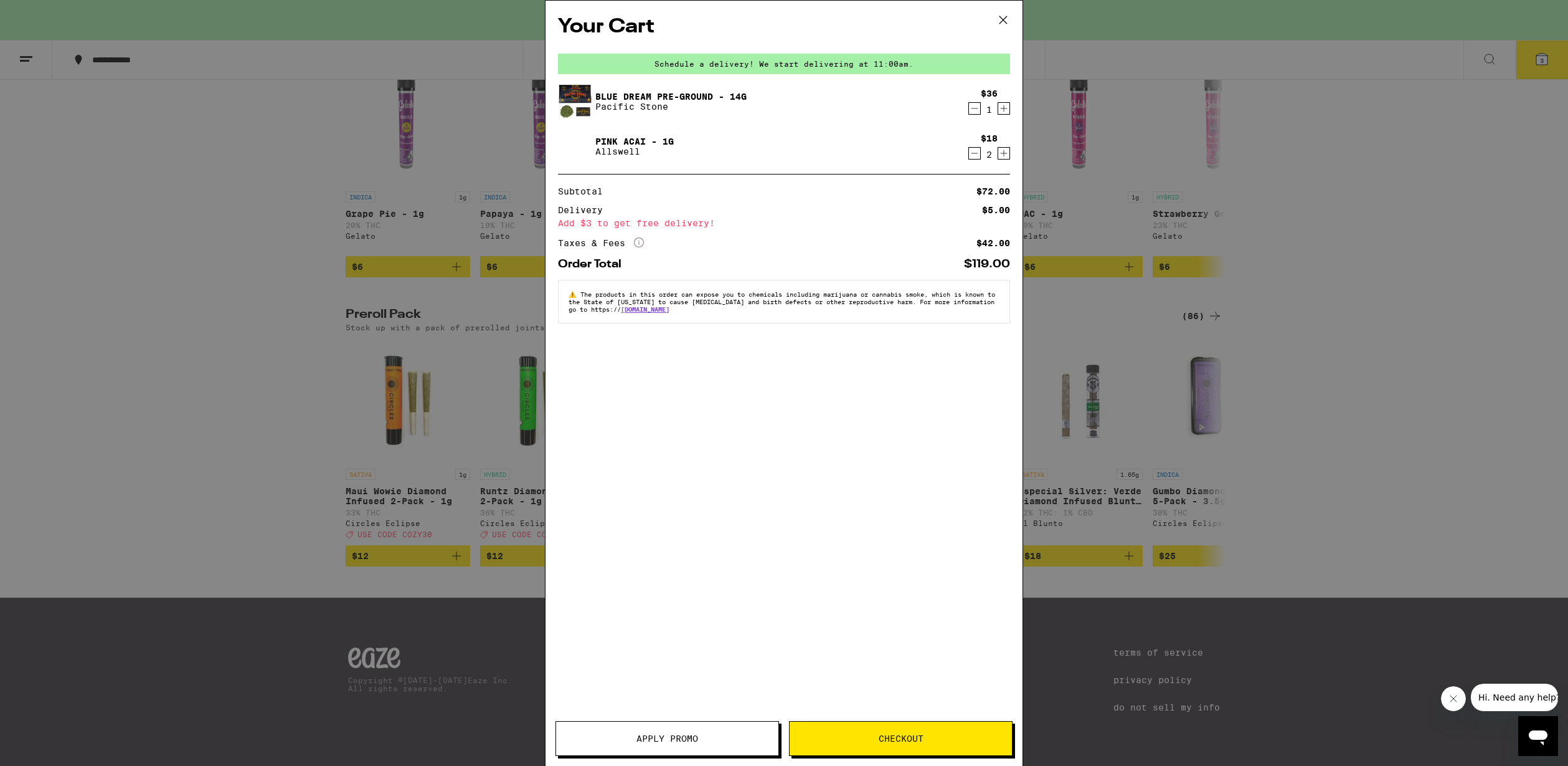
click at [370, 291] on div "Your Cart Schedule a delivery! We start delivering at 11:00am. Blue Dream Pre-G…" at bounding box center [784, 383] width 1568 height 766
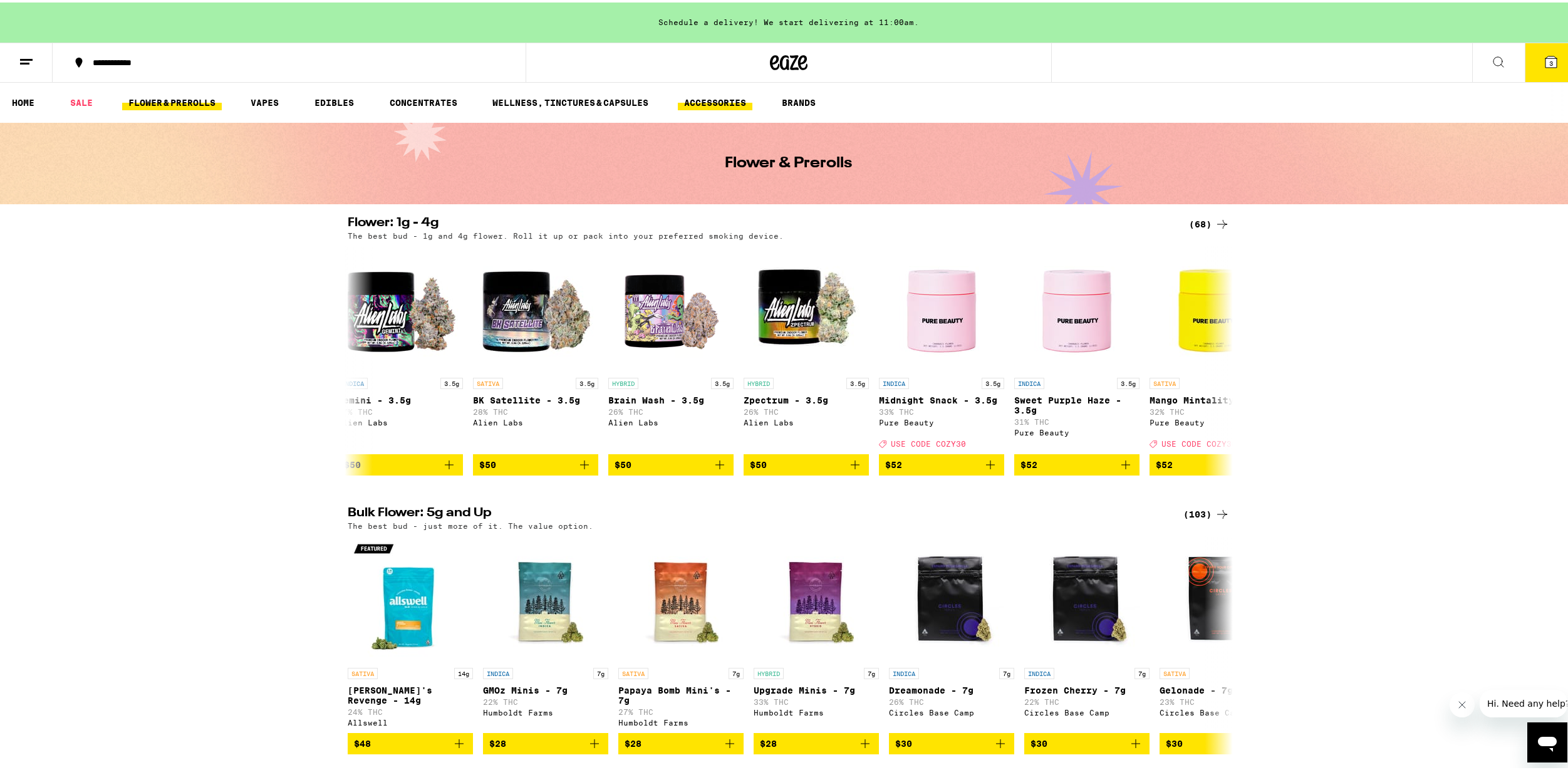
click at [696, 97] on link "ACCESSORIES" at bounding box center [715, 100] width 74 height 15
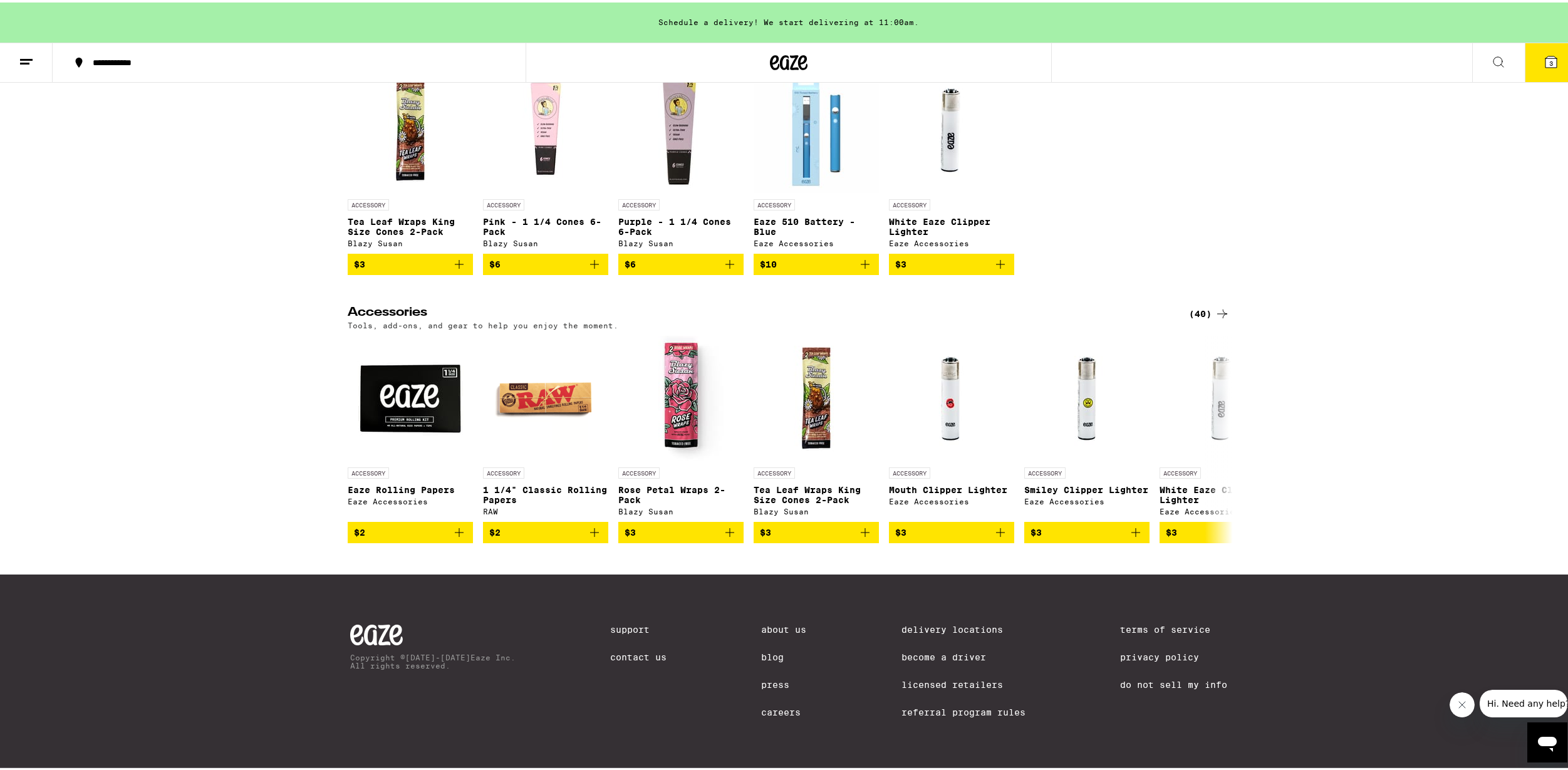
scroll to position [126, 0]
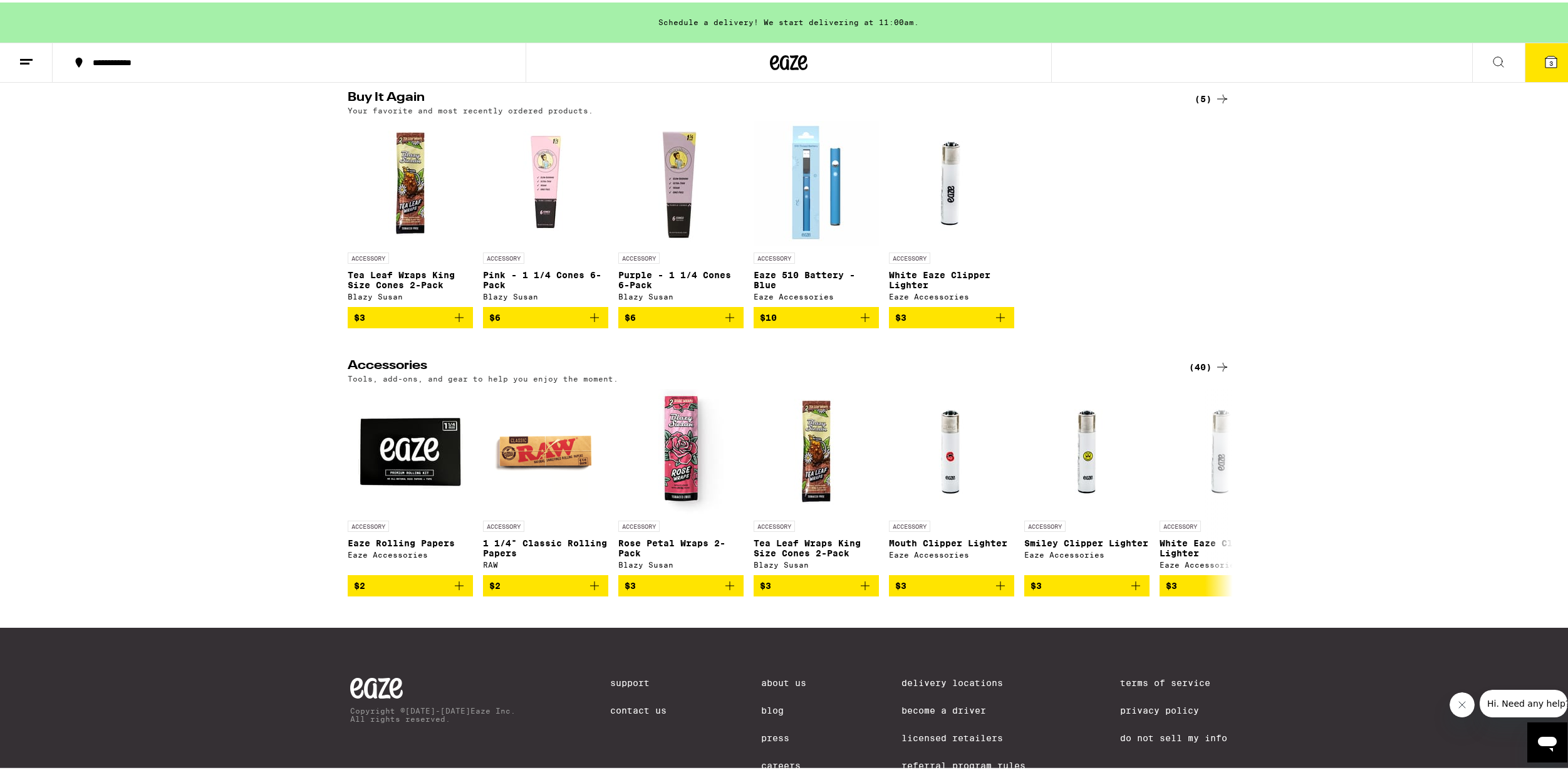
click at [593, 320] on icon "Add to bag" at bounding box center [595, 315] width 9 height 9
click at [1227, 496] on button at bounding box center [1222, 490] width 35 height 35
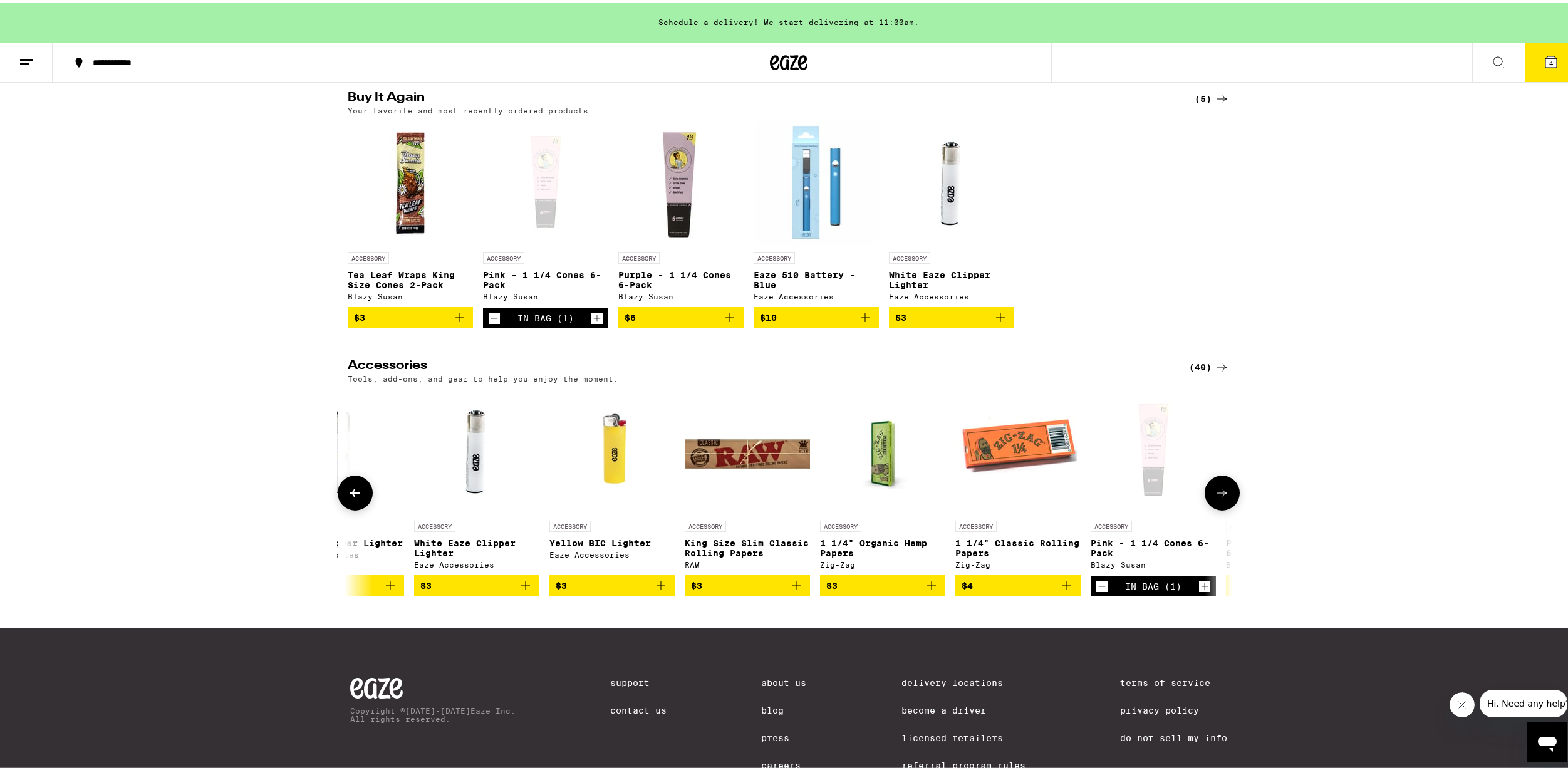
click at [875, 484] on img at bounding box center [883, 450] width 126 height 126
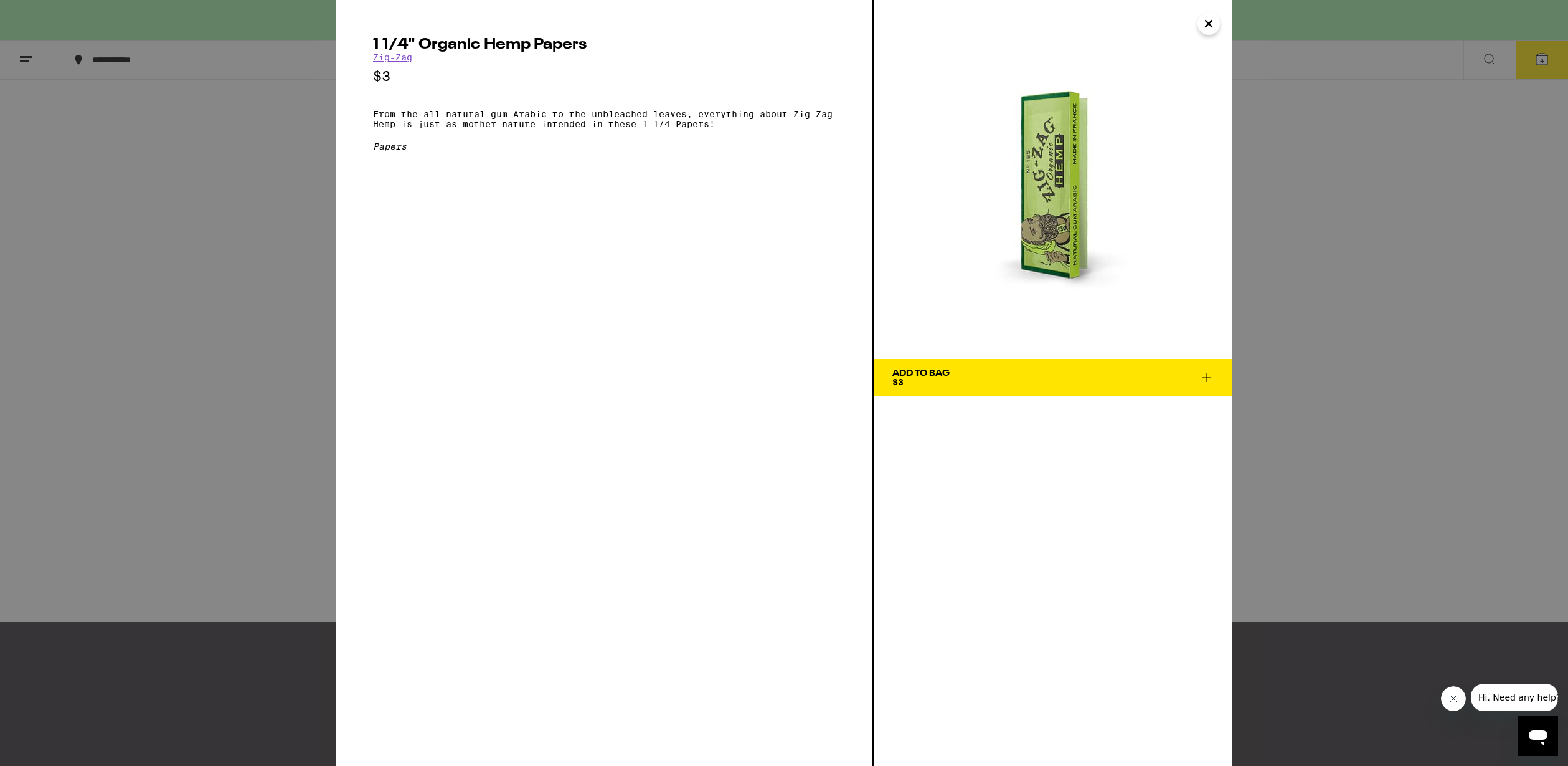
click at [1313, 323] on div "1 1/4" Organic Hemp Papers Zig-Zag $3 From the all-natural gum Arabic to the un…" at bounding box center [784, 383] width 1568 height 766
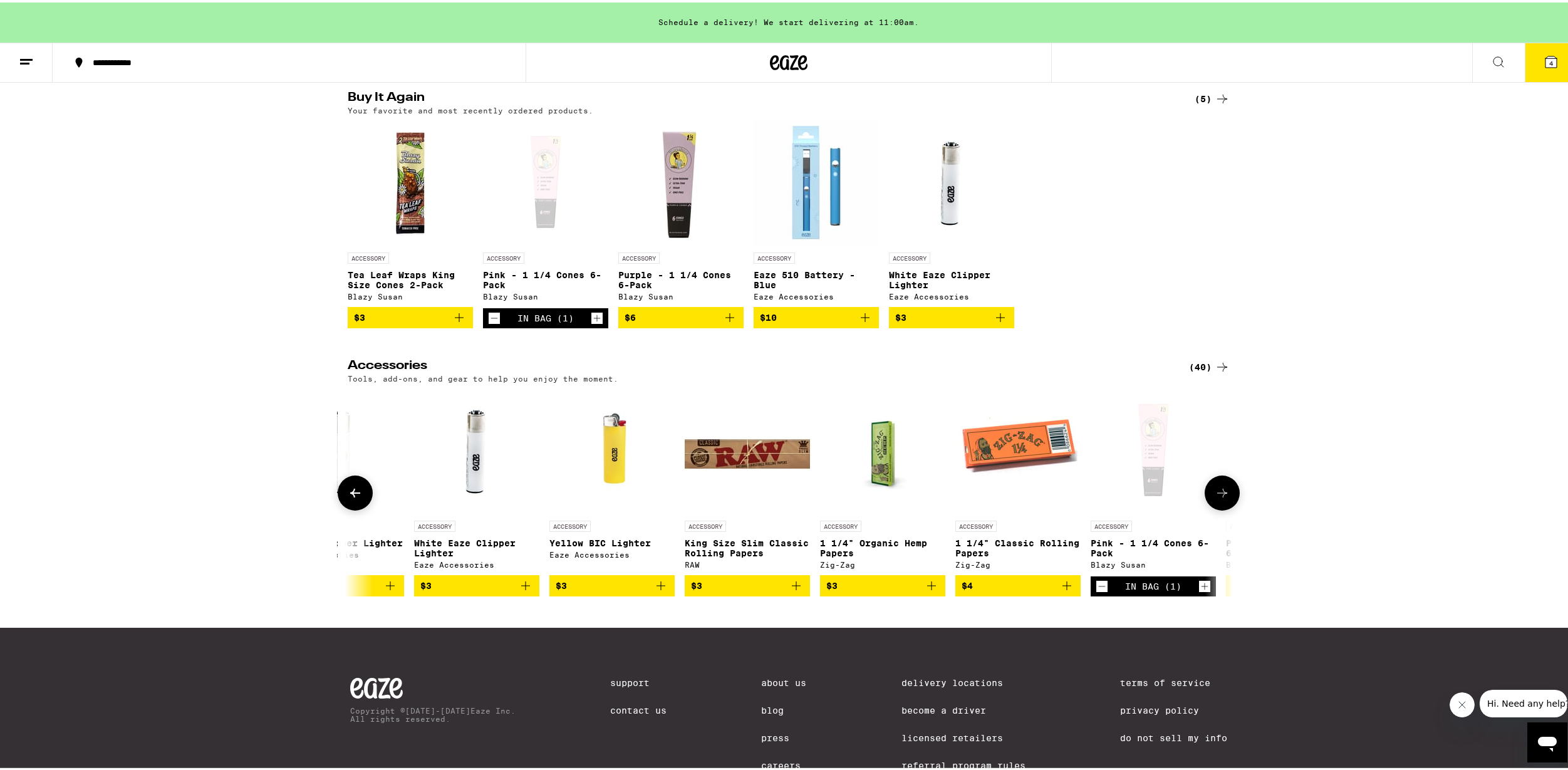
scroll to position [188, 0]
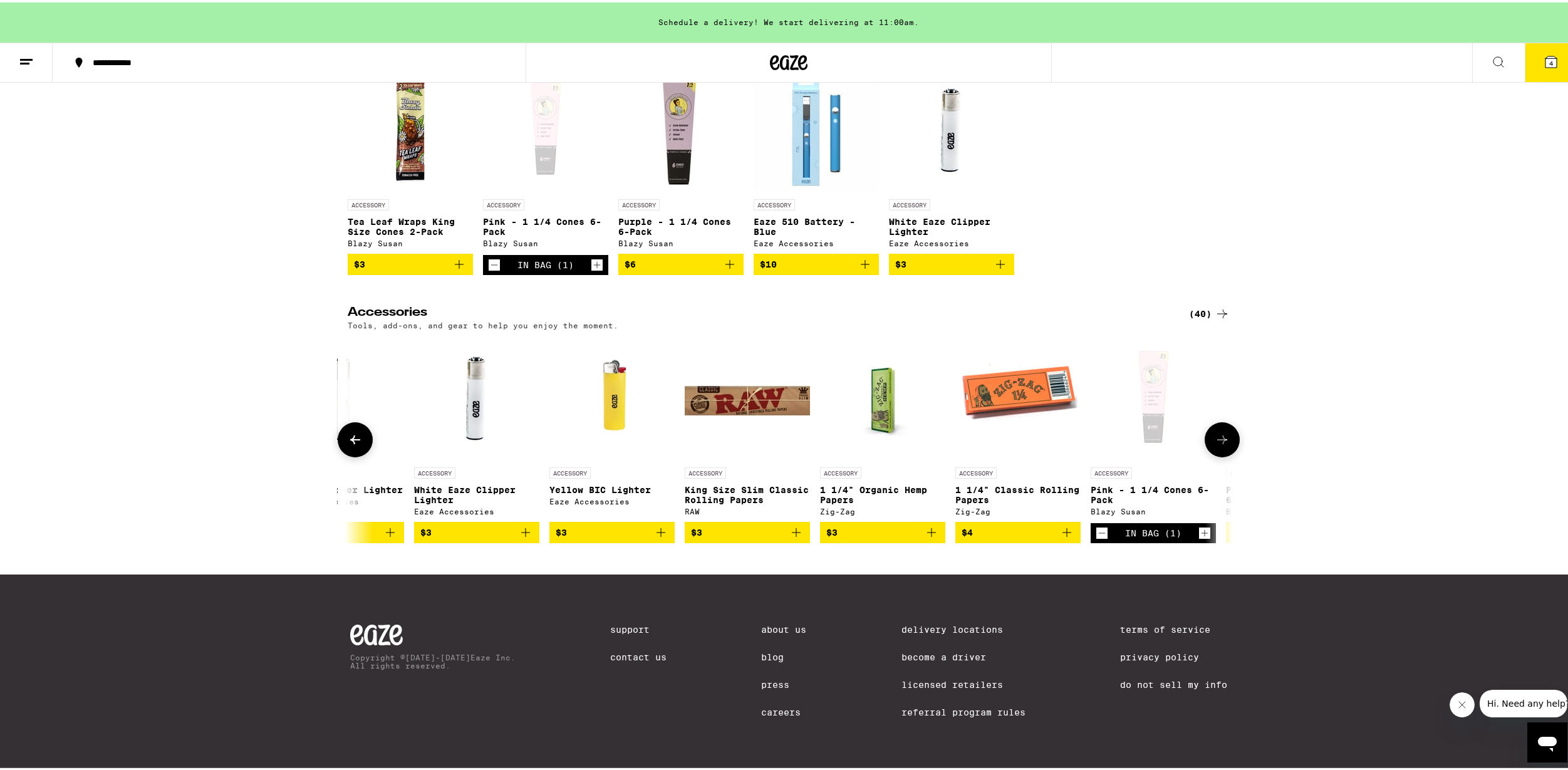
click at [1166, 424] on div "Open page for Pink - 1 1/4 Cones 6-Pack from Blazy Susan" at bounding box center [1154, 396] width 126 height 126
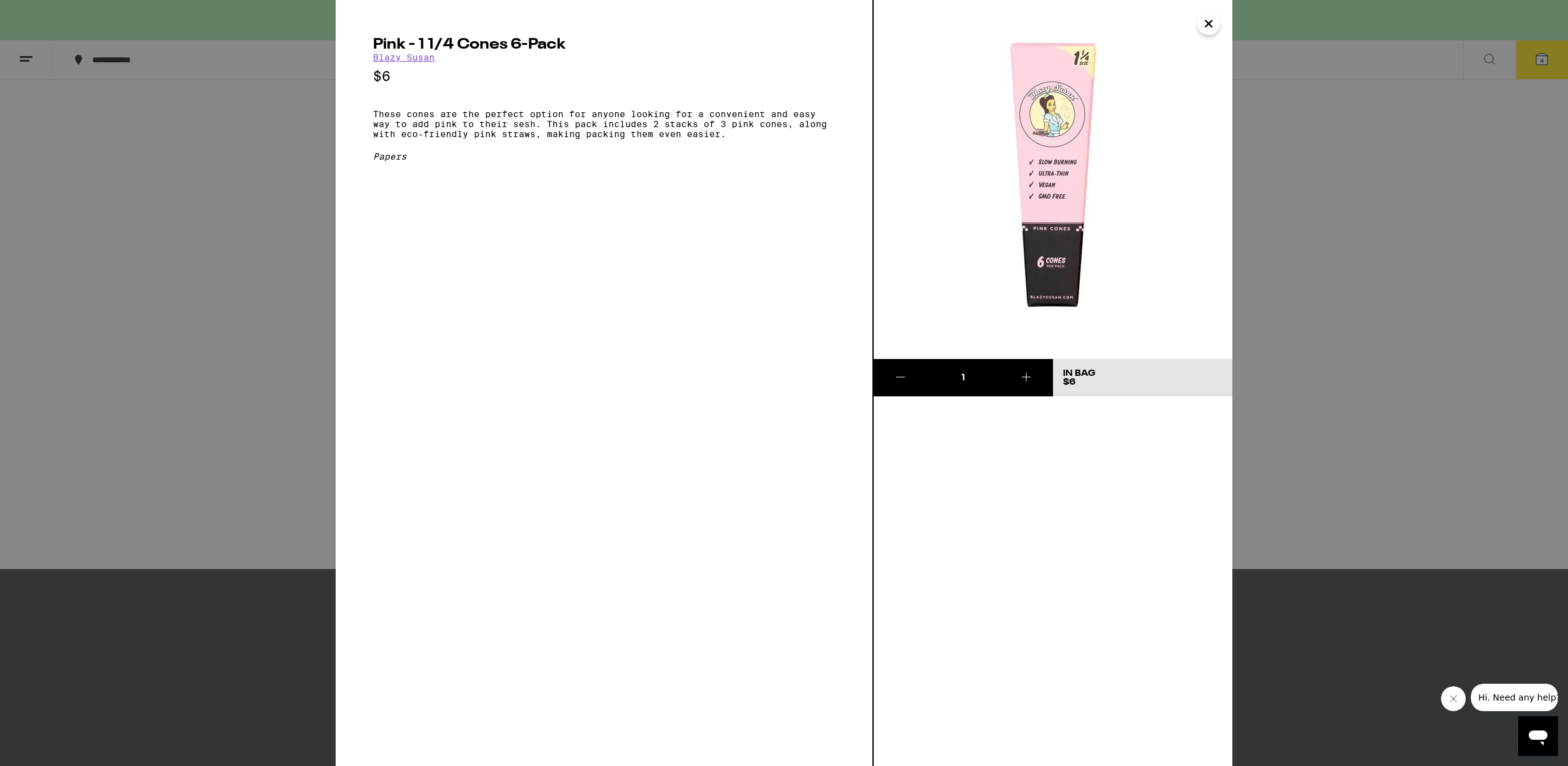
click at [1286, 361] on div "Pink - 1 1/4 Cones 6-Pack [PERSON_NAME] $6 These cones are the perfect option f…" at bounding box center [784, 383] width 1568 height 766
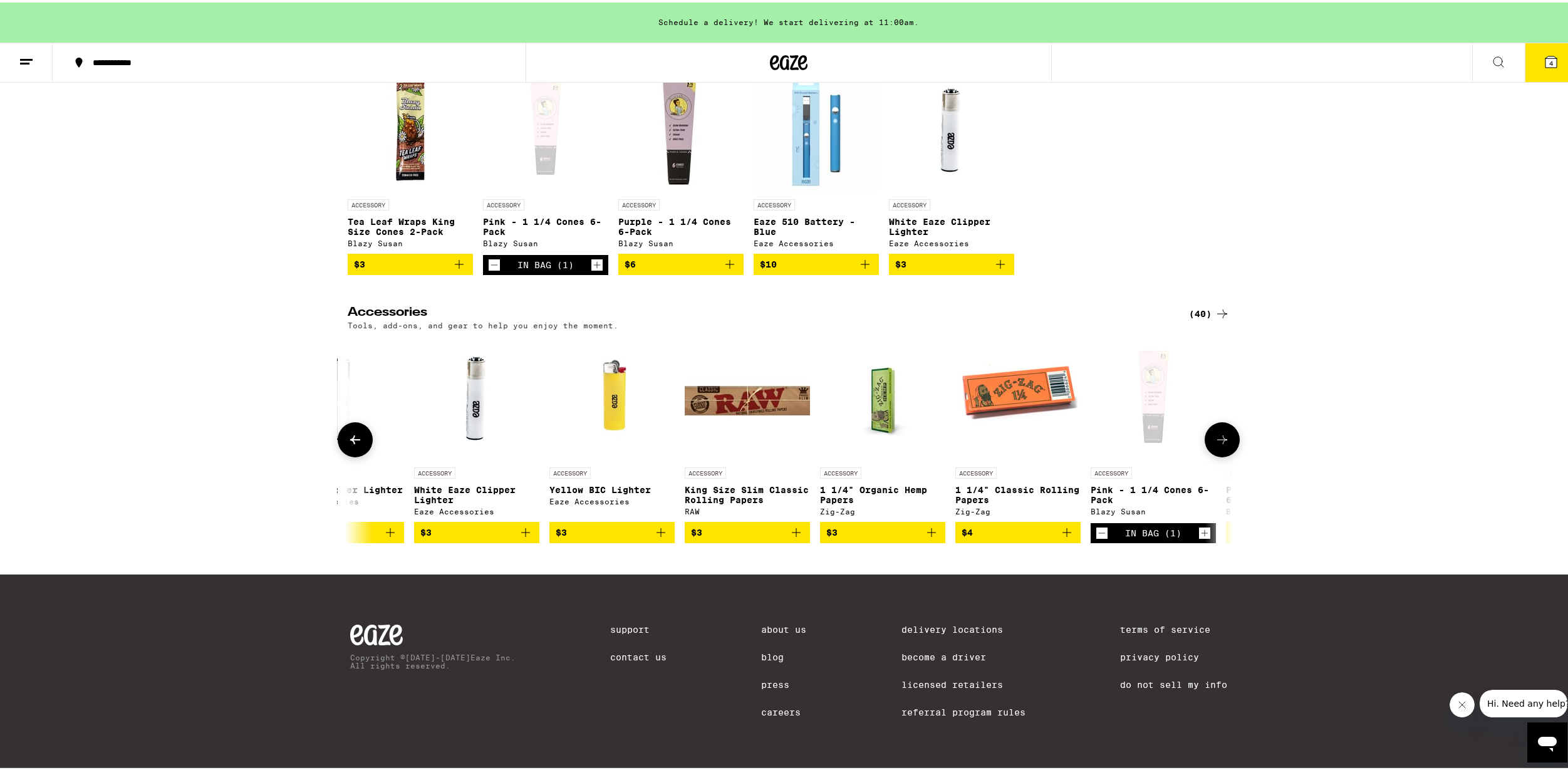
click at [1215, 433] on icon at bounding box center [1222, 437] width 15 height 15
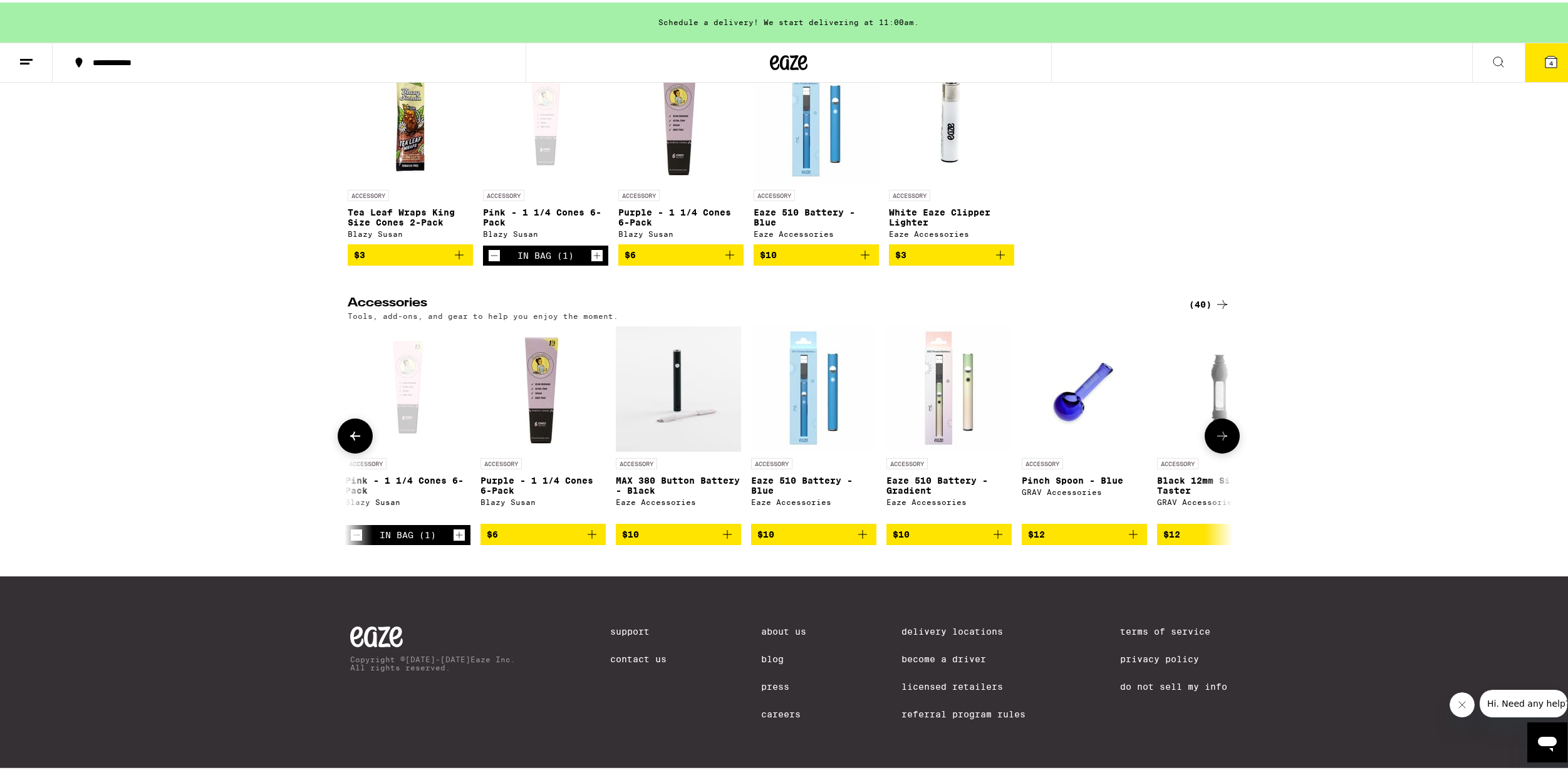
click at [1214, 433] on button at bounding box center [1222, 433] width 35 height 35
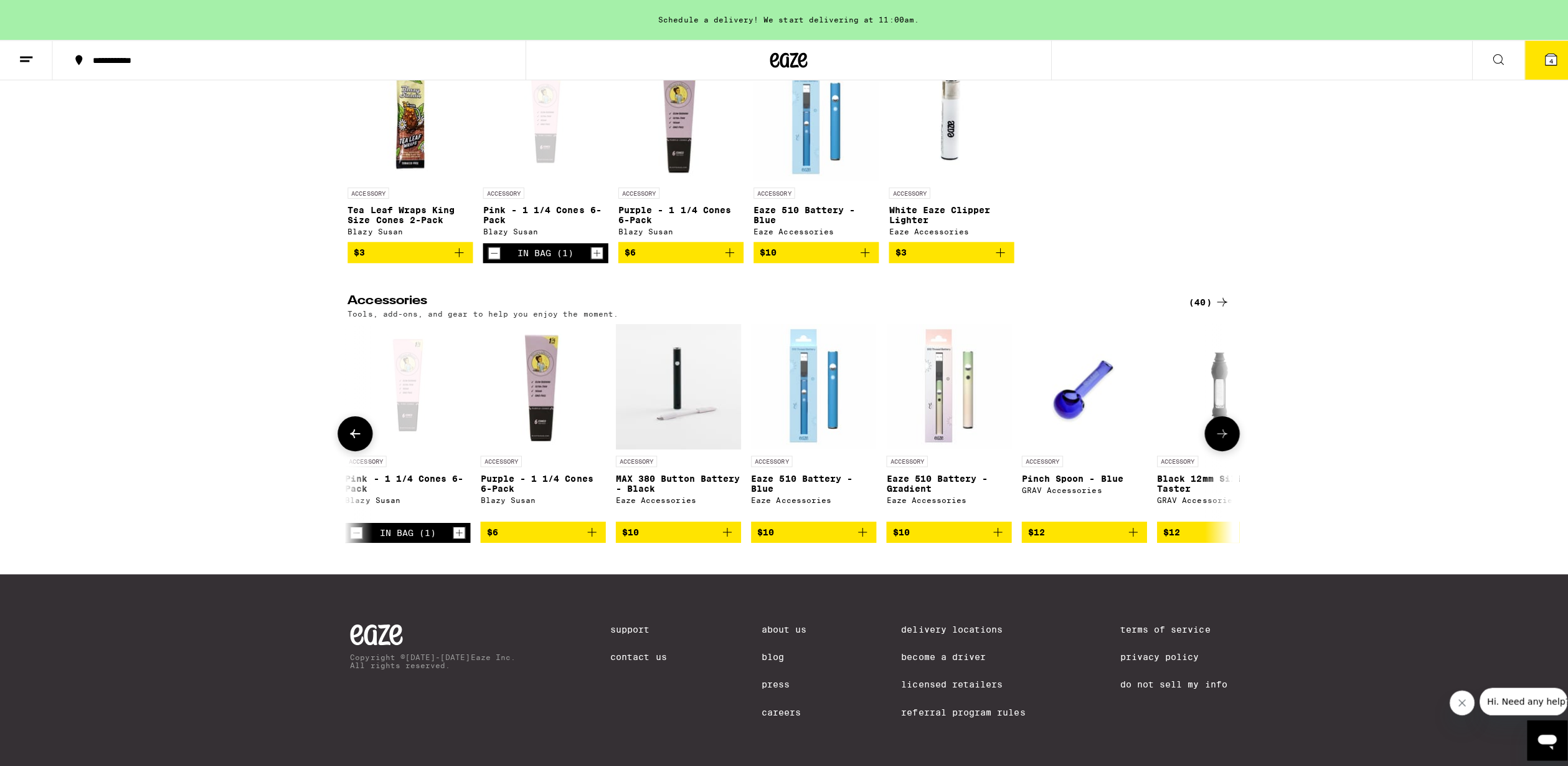
scroll to position [0, 2224]
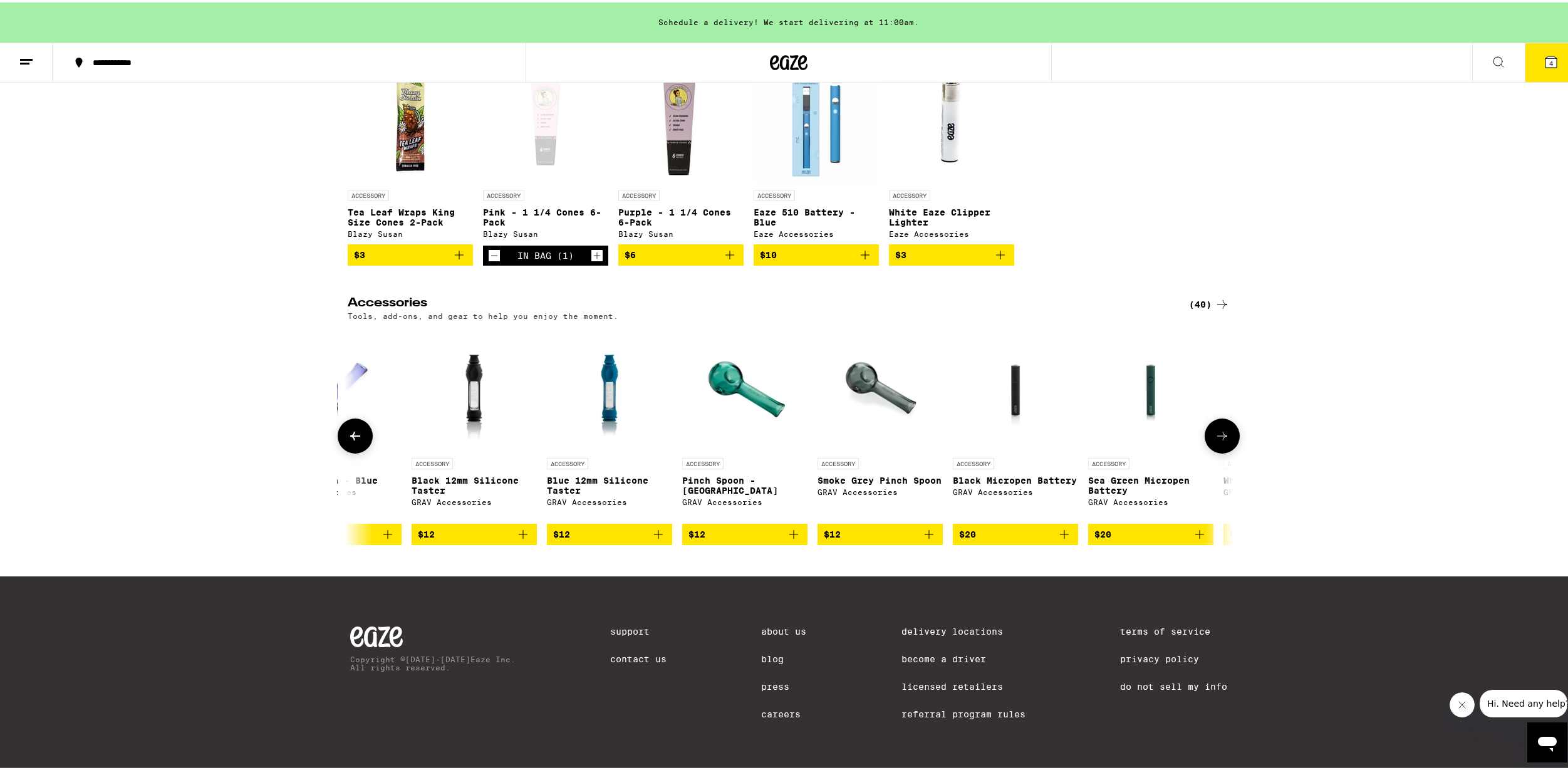
click at [738, 414] on img "Open page for Pinch Spoon - Lake Green from GRAV Accessories" at bounding box center [745, 387] width 126 height 126
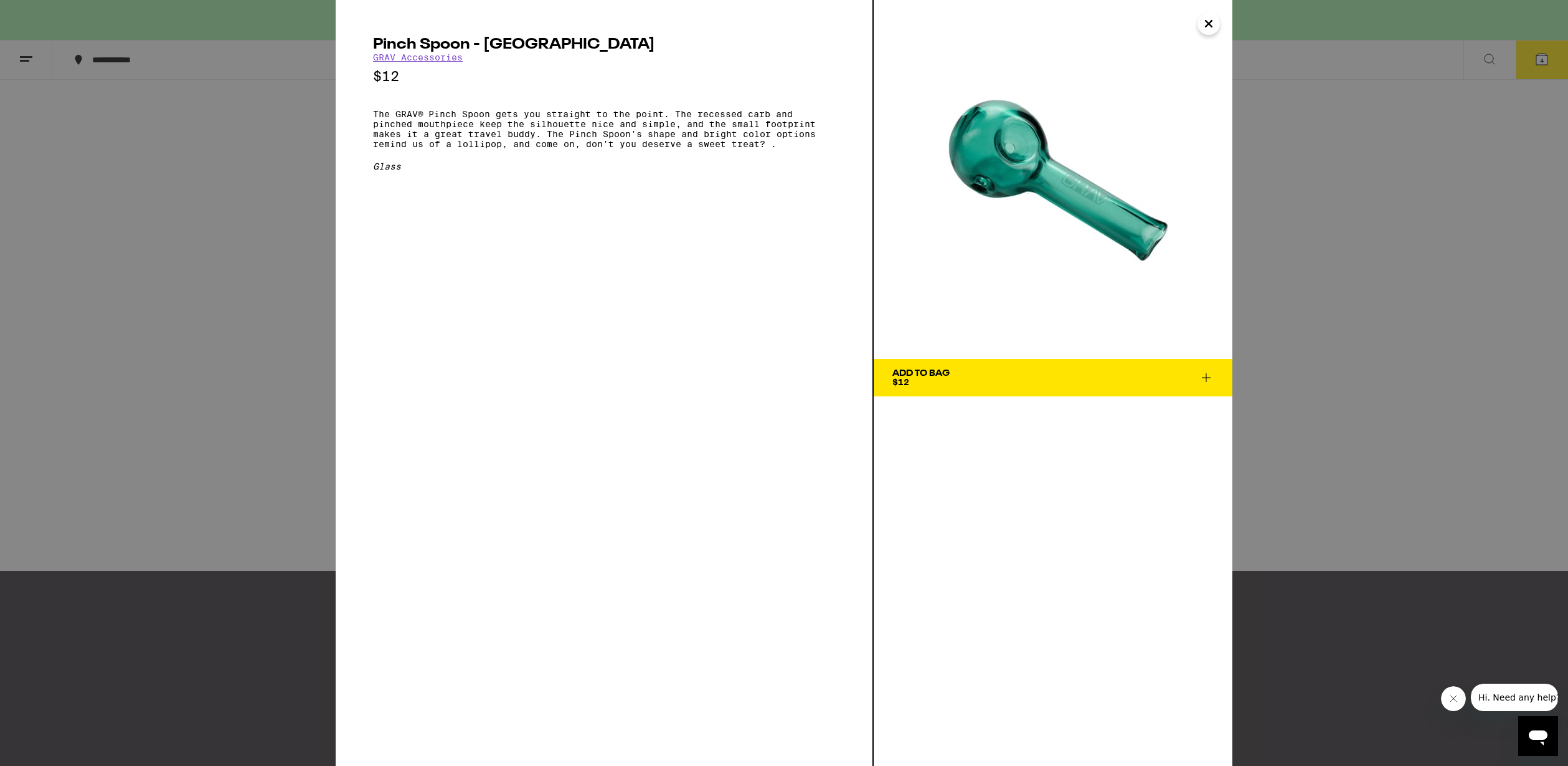
click at [287, 250] on div "Pinch Spoon - Lake Green GRAV Accessories $12 The GRAV® Pinch Spoon gets you st…" at bounding box center [784, 383] width 1568 height 766
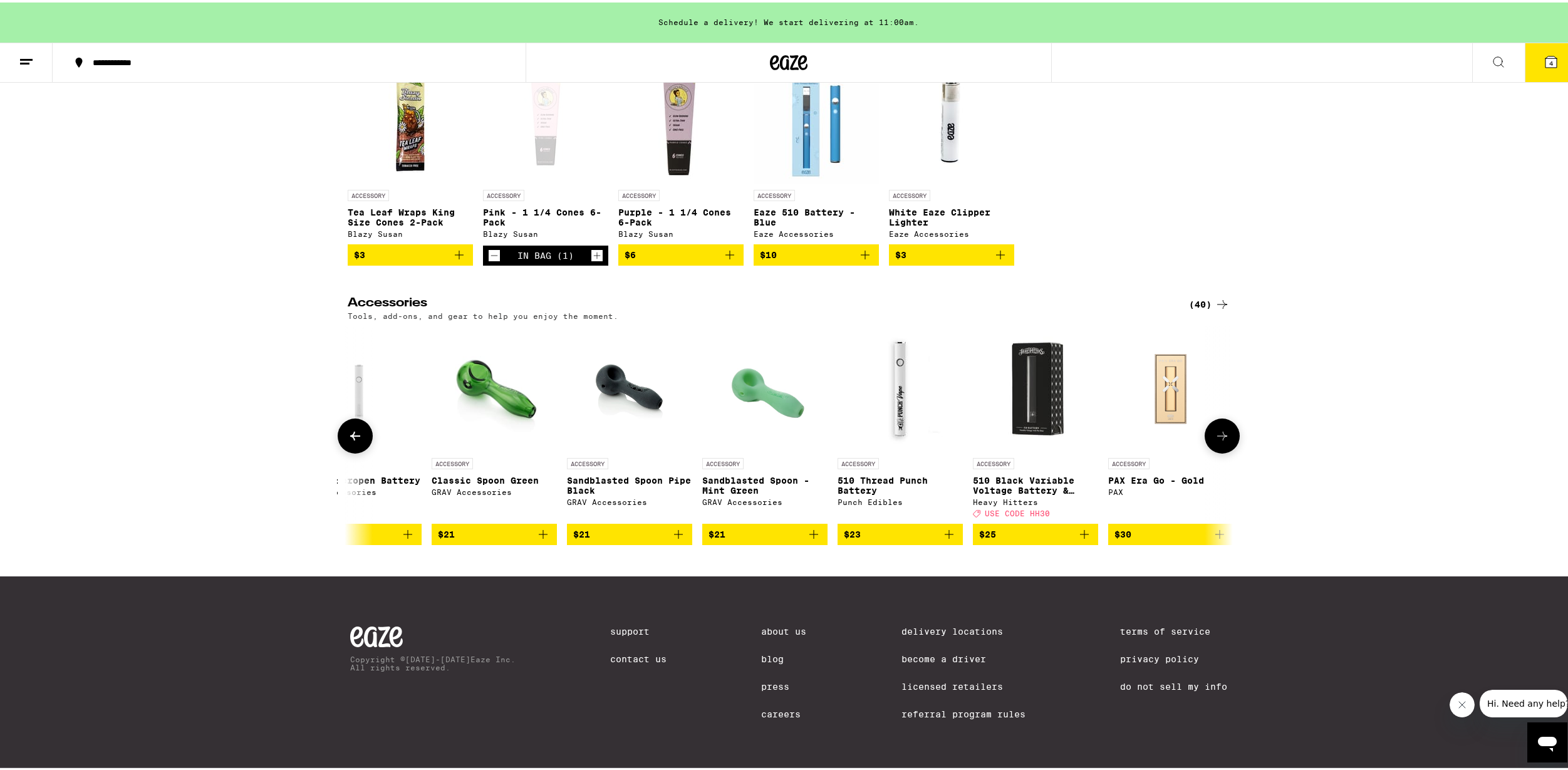
scroll to position [211, 0]
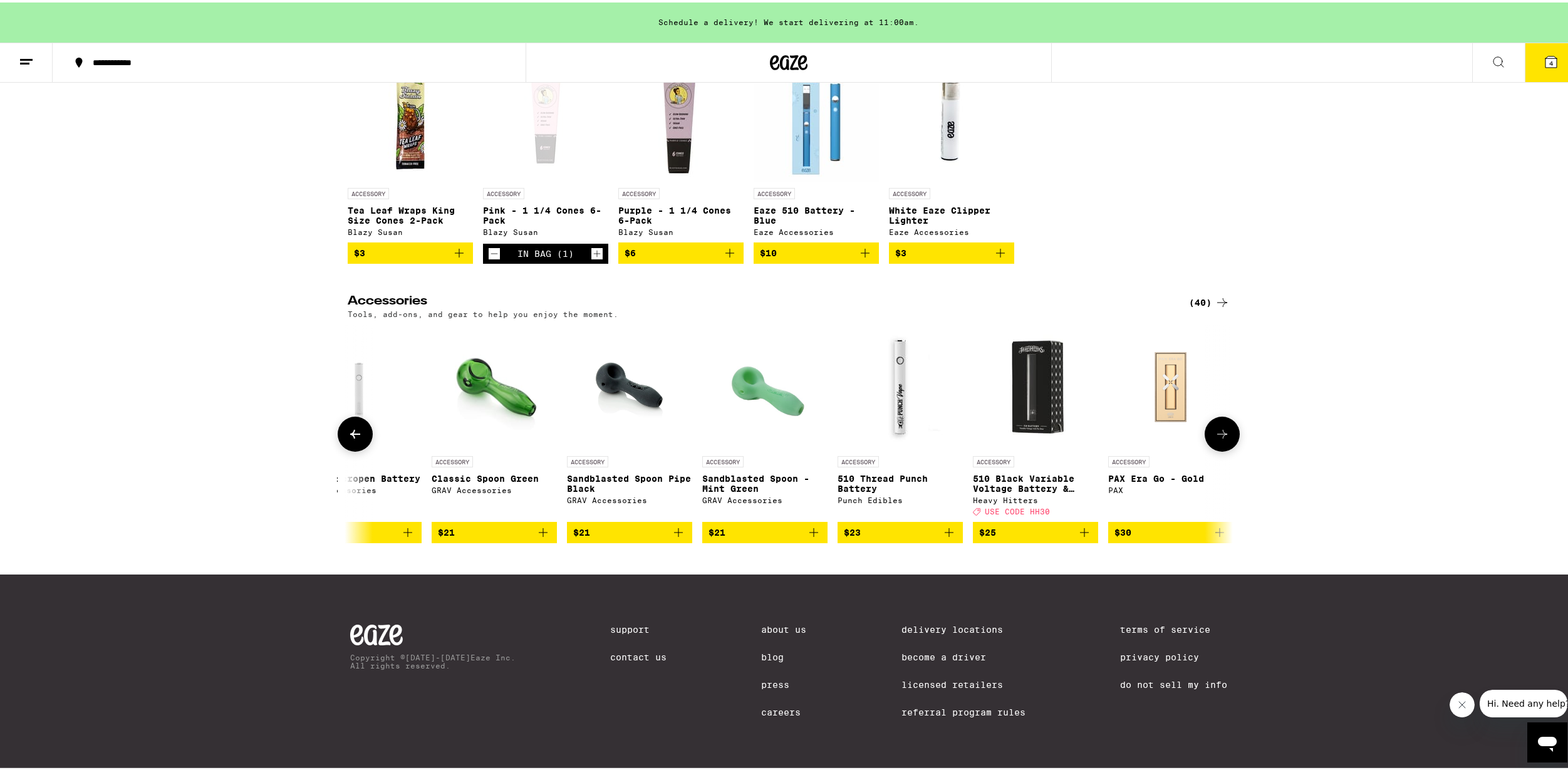
click at [1205, 431] on button at bounding box center [1222, 432] width 35 height 35
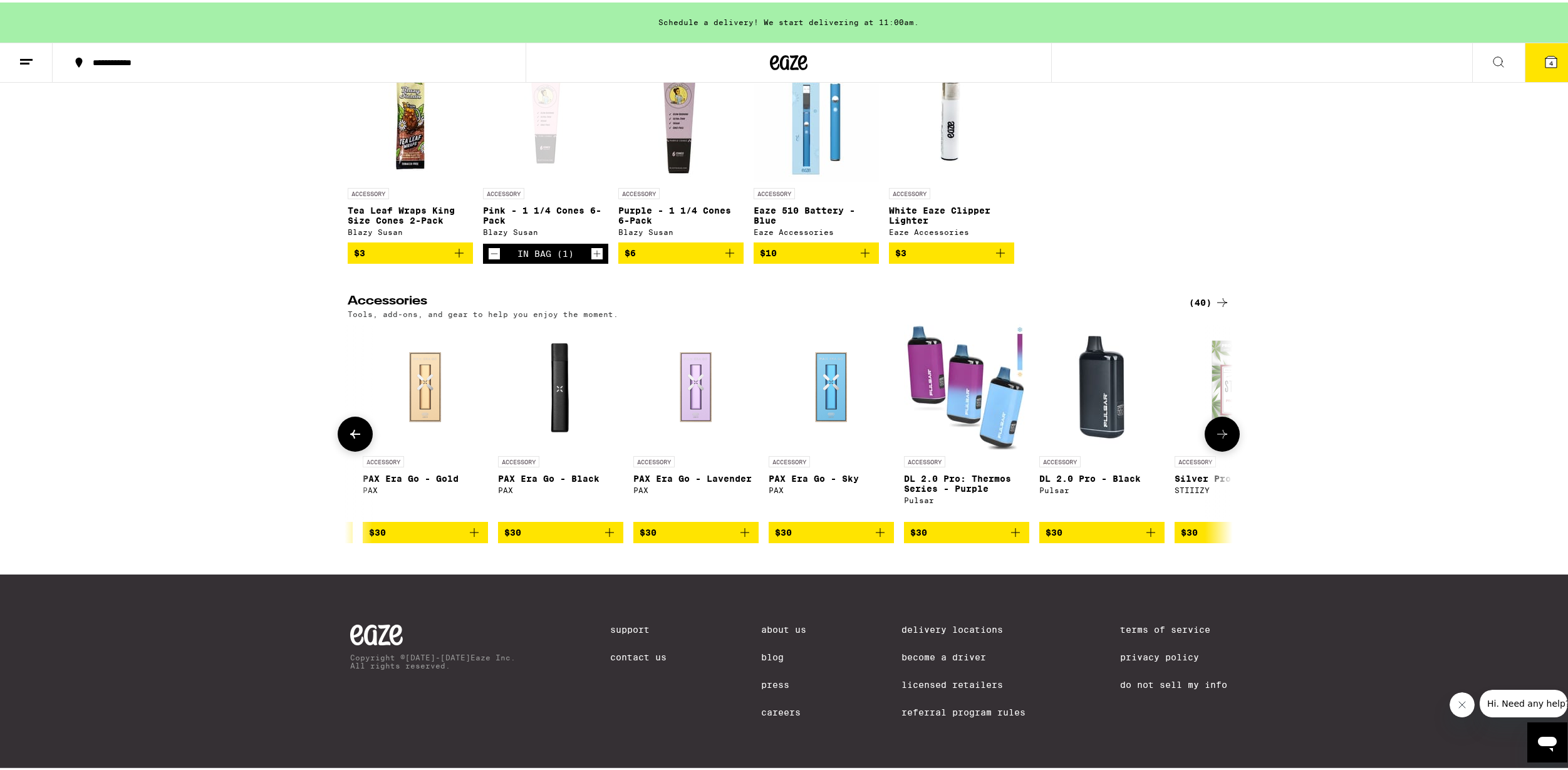
click at [1206, 430] on button at bounding box center [1222, 432] width 35 height 35
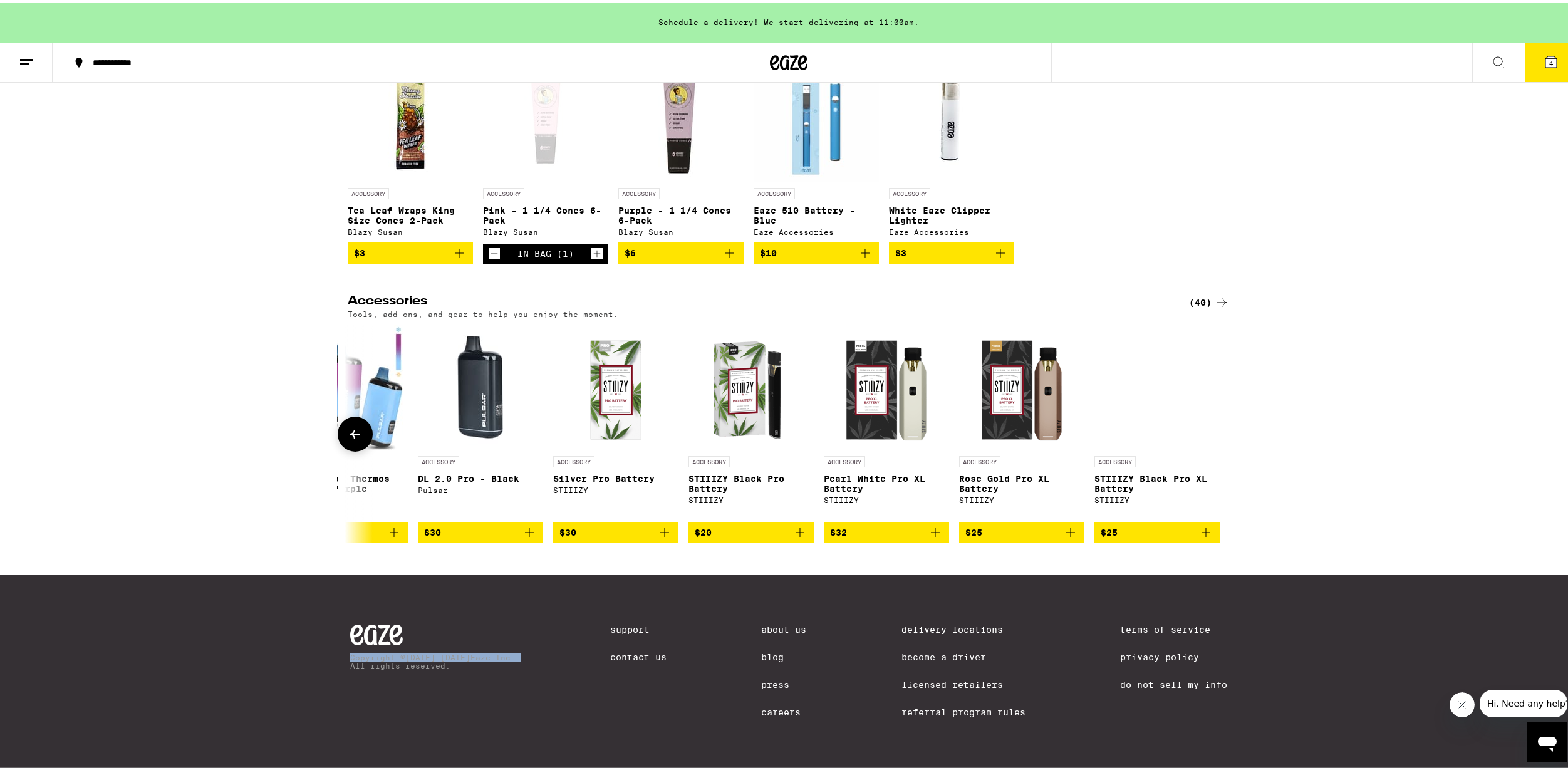
click at [1206, 430] on div at bounding box center [1222, 432] width 35 height 35
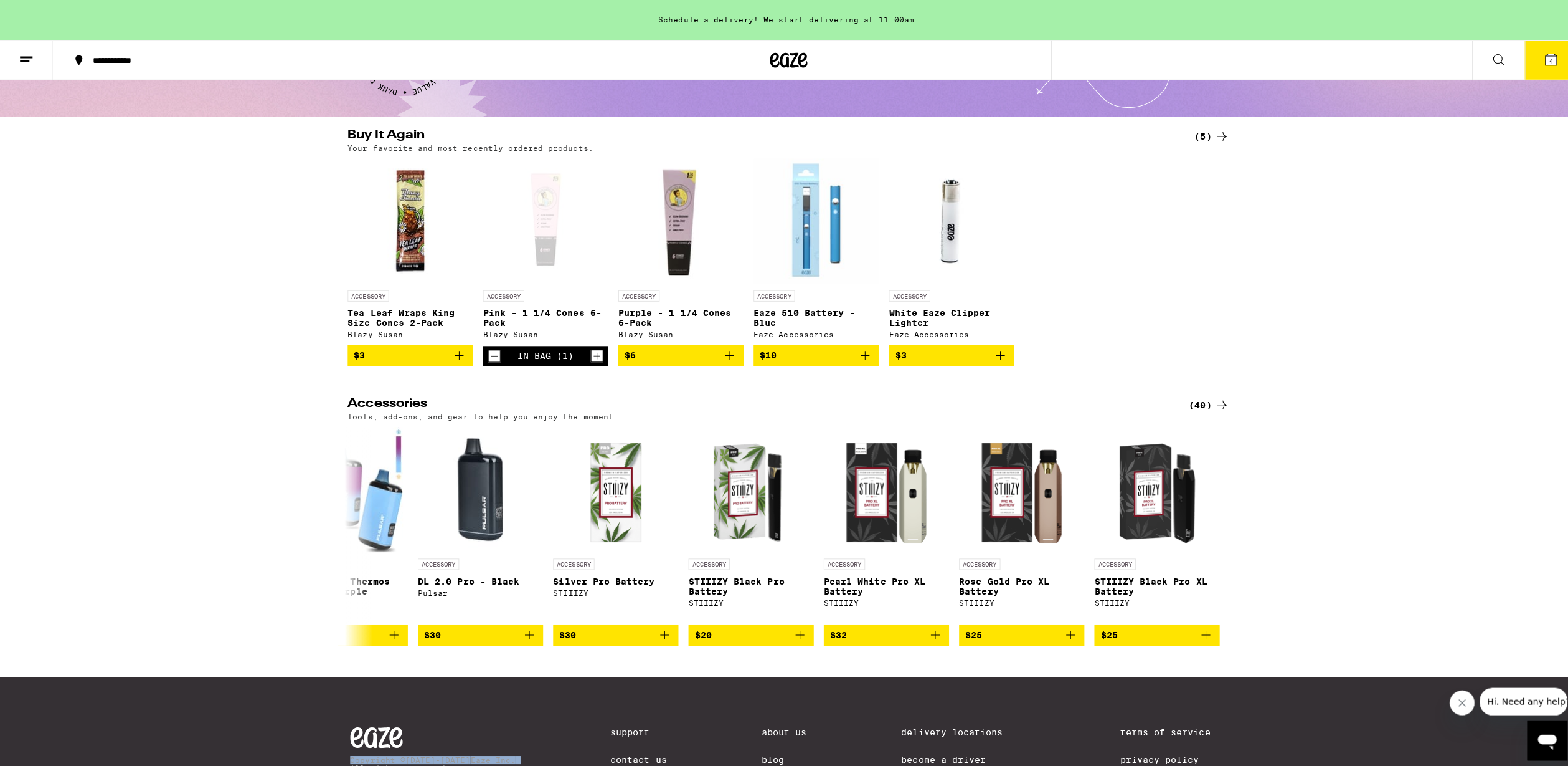
scroll to position [22, 0]
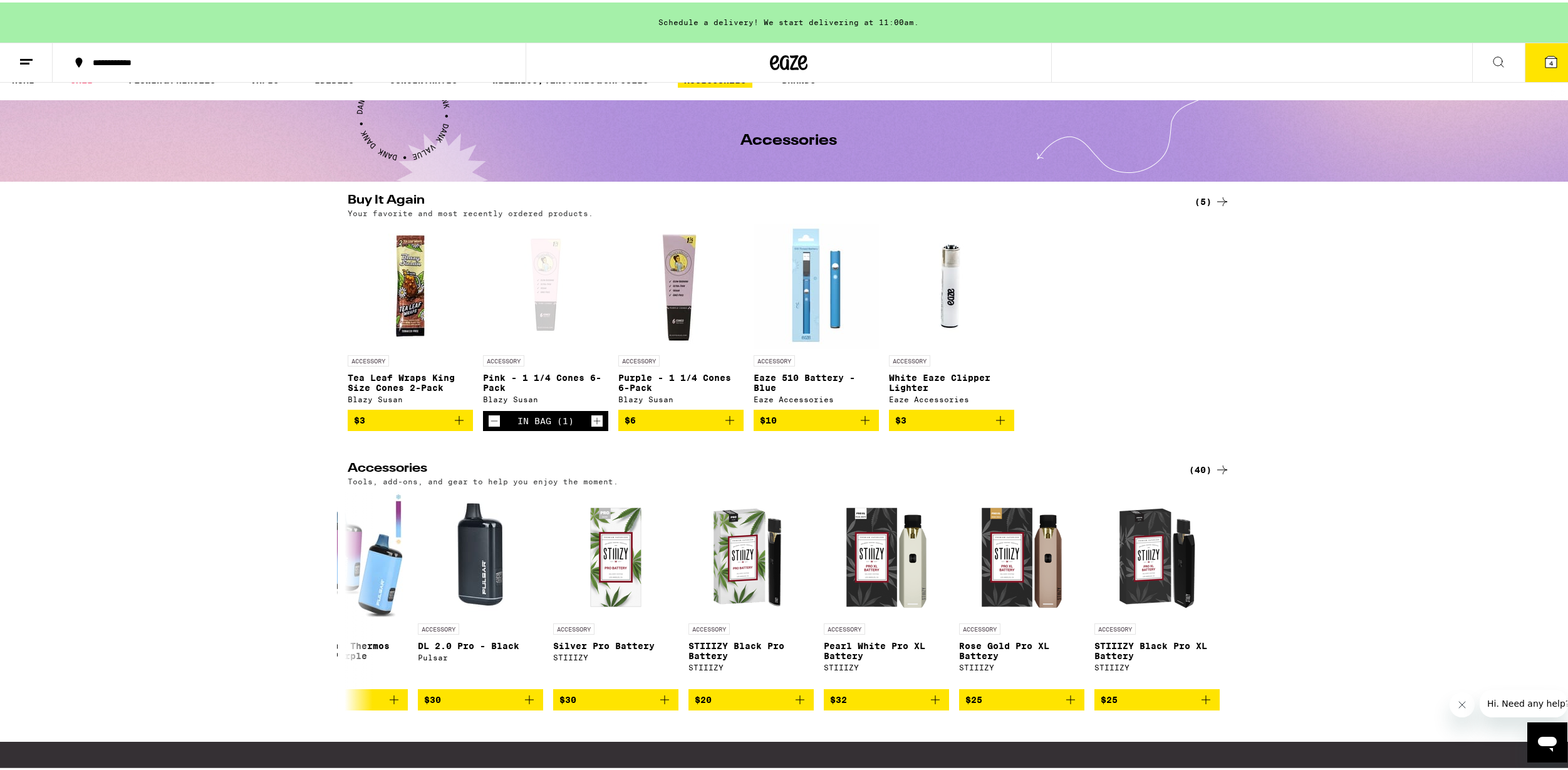
click at [452, 424] on icon "Add to bag" at bounding box center [459, 418] width 15 height 15
click at [1525, 70] on button "5" at bounding box center [1551, 60] width 53 height 39
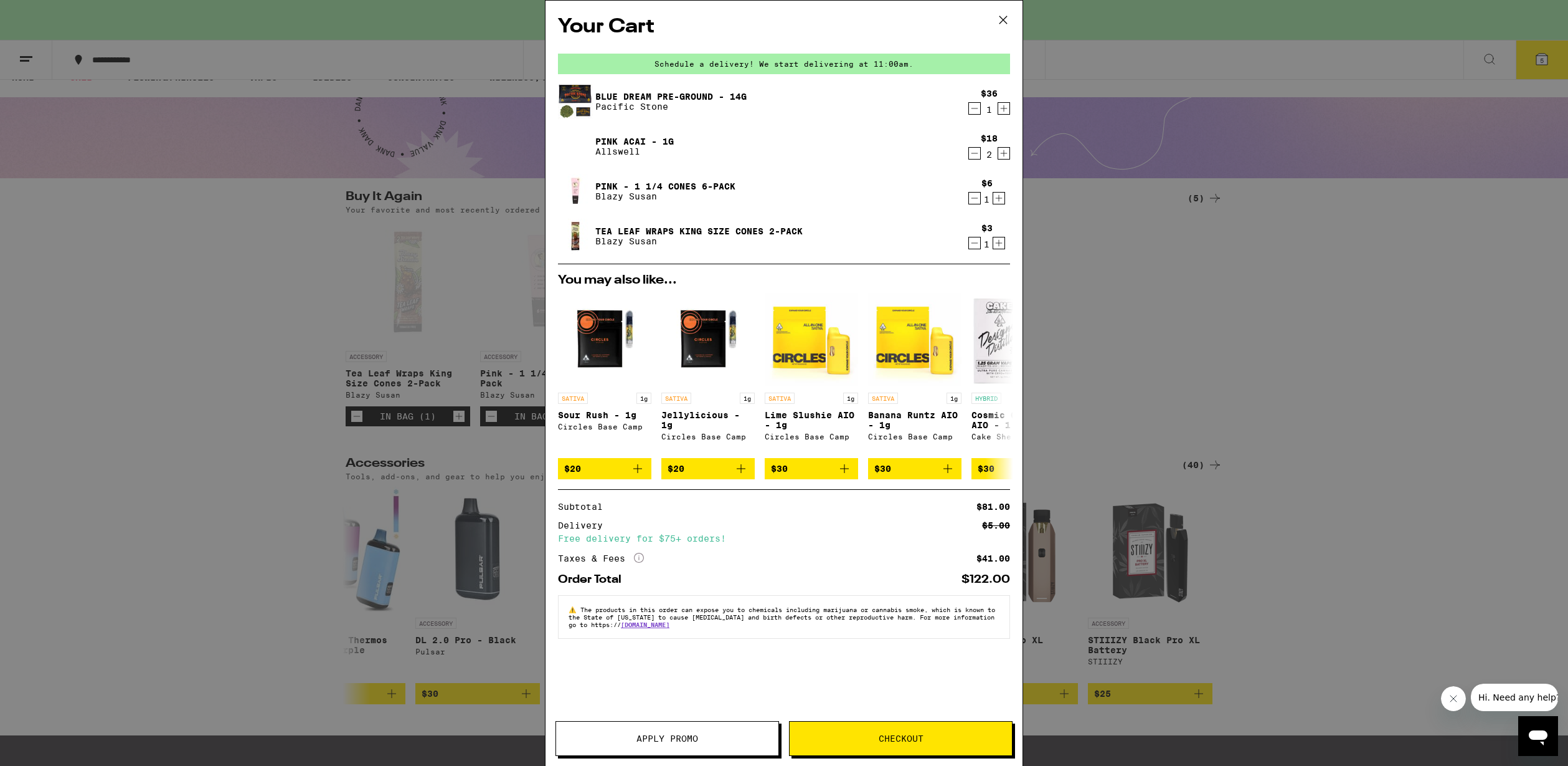
click at [997, 252] on div "Tea Leaf Wraps King Size Cones 2-Pack [PERSON_NAME] $3 1" at bounding box center [784, 236] width 452 height 35
click at [1005, 243] on button "Increment" at bounding box center [998, 243] width 12 height 12
click at [998, 248] on icon "Increment" at bounding box center [999, 243] width 11 height 15
